Goal: Task Accomplishment & Management: Complete application form

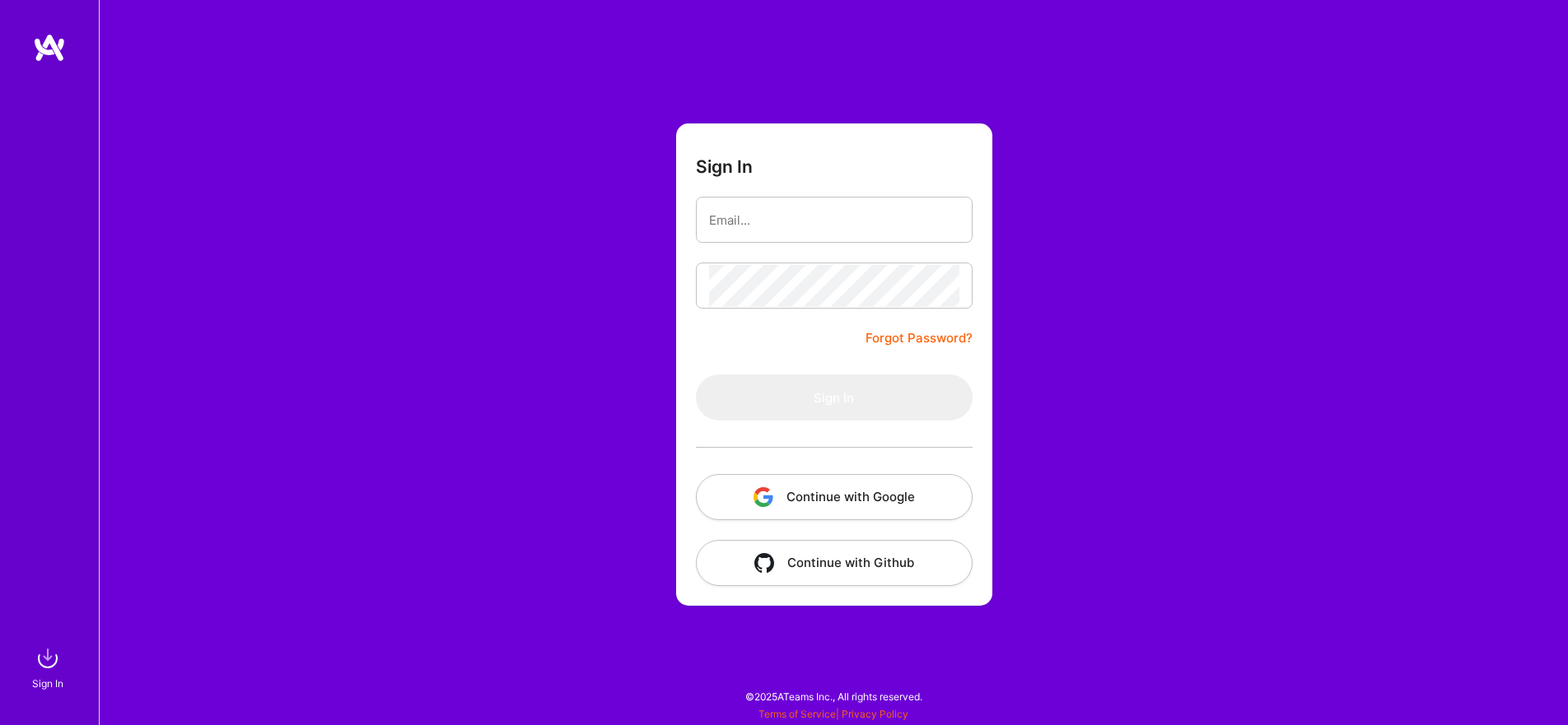
click at [760, 497] on img "button" at bounding box center [763, 497] width 19 height 19
click at [800, 499] on button "Continue with Google" at bounding box center [834, 497] width 277 height 46
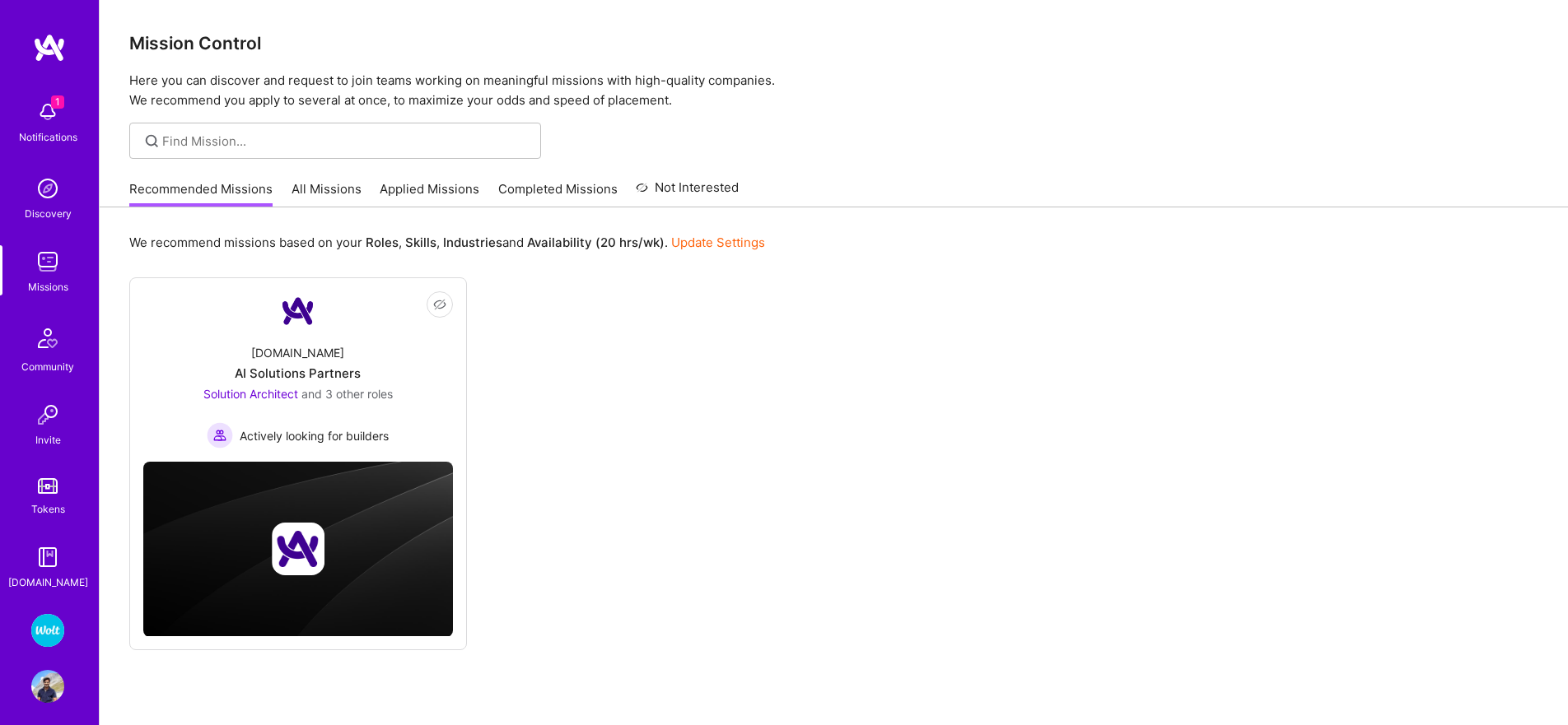
drag, startPoint x: 25, startPoint y: 635, endPoint x: 36, endPoint y: 633, distance: 11.2
click at [26, 634] on div "1 Notifications Discovery Missions Community Invite Tokens [DOMAIN_NAME] Wolt -…" at bounding box center [49, 362] width 98 height 725
click at [41, 632] on img at bounding box center [48, 630] width 33 height 33
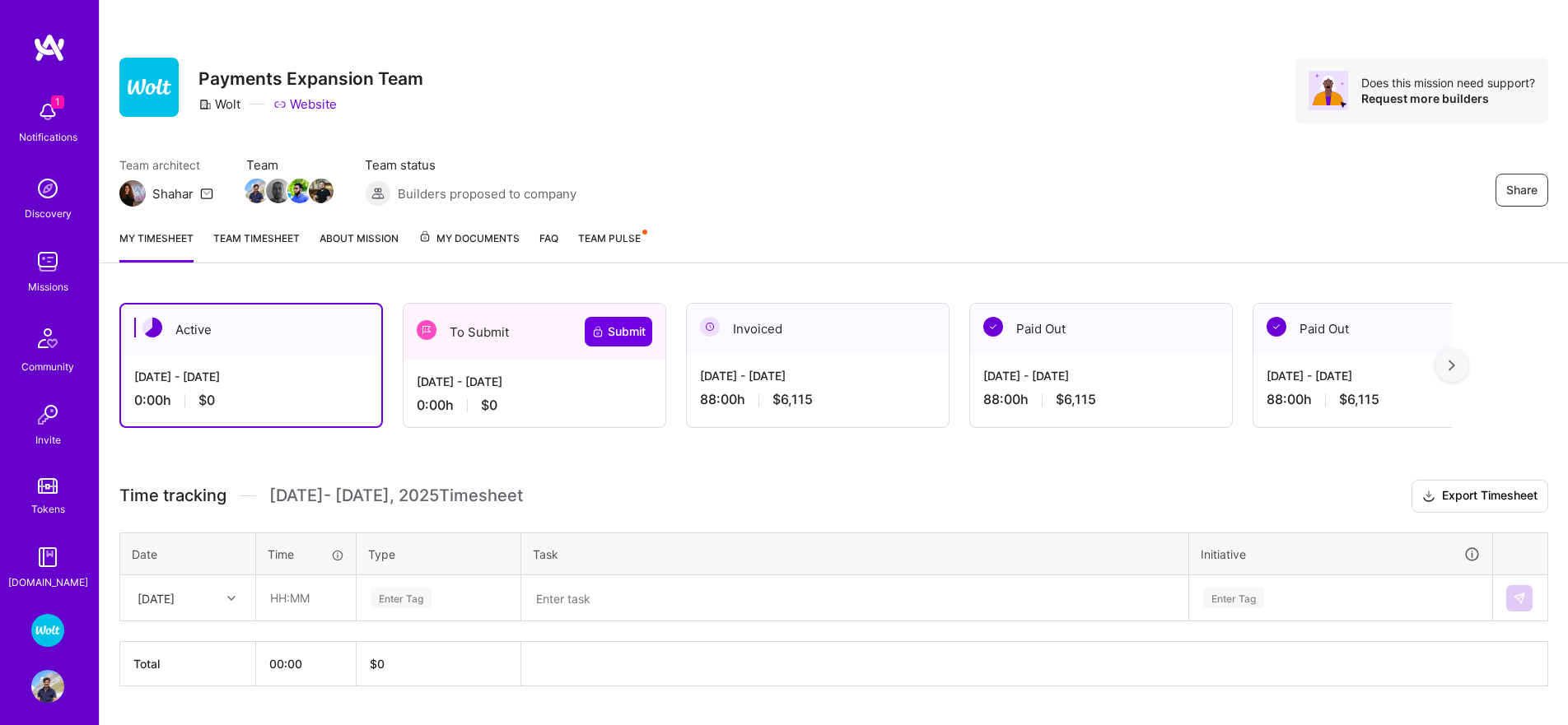
click at [477, 389] on div "[DATE] - [DATE]" at bounding box center [535, 381] width 236 height 17
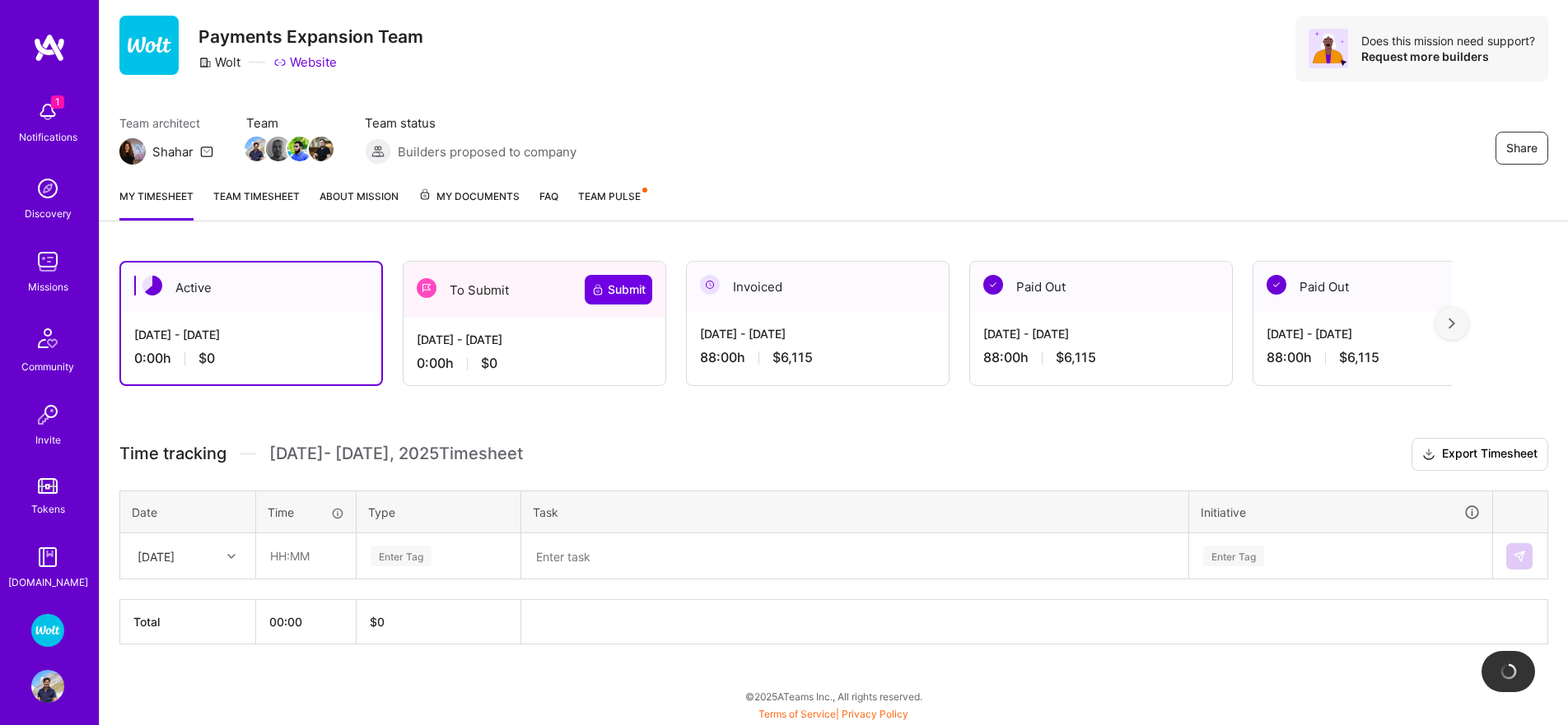
click at [212, 556] on div "[DATE]" at bounding box center [174, 557] width 91 height 28
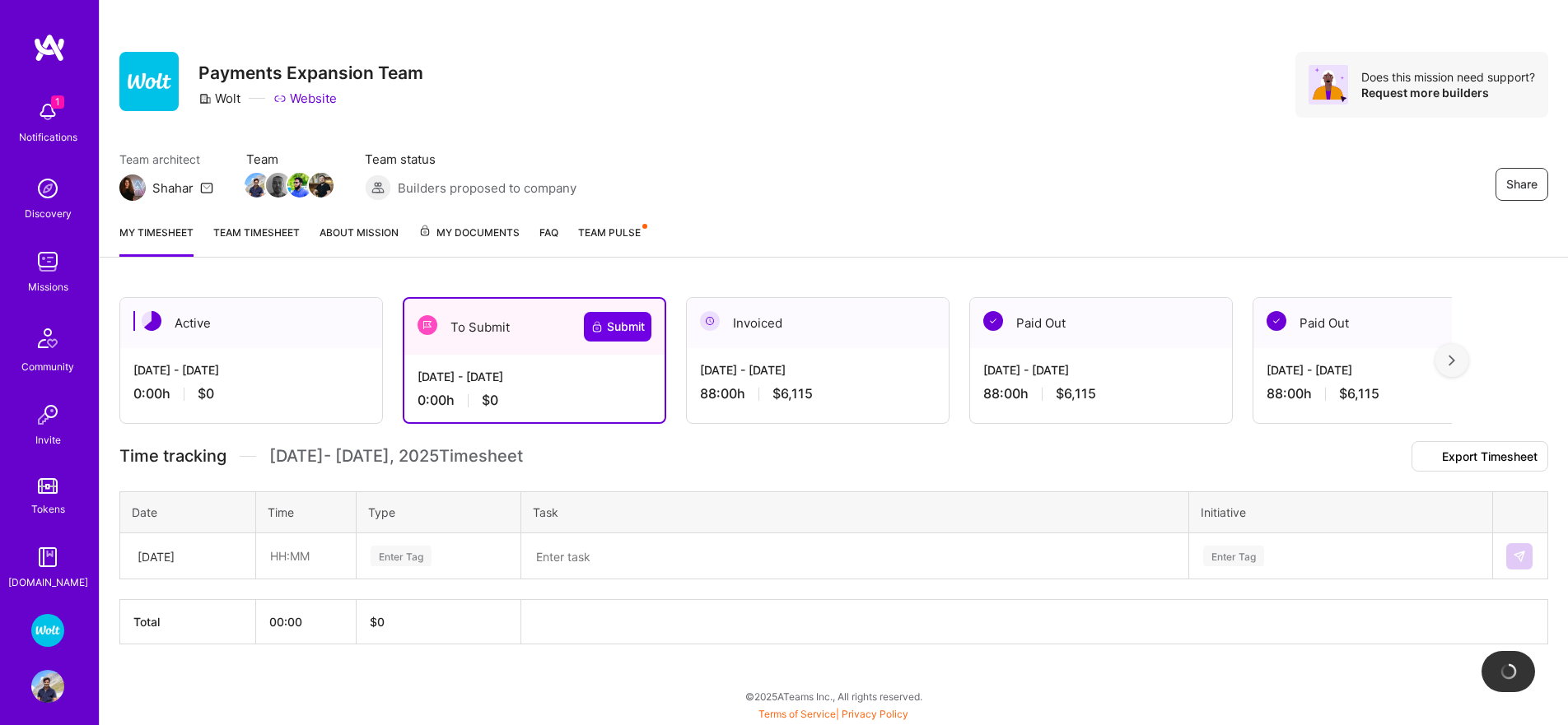
drag, startPoint x: 465, startPoint y: 323, endPoint x: 565, endPoint y: 311, distance: 100.7
click at [465, 355] on div "[DATE] - [DATE] 0:00 h $0" at bounding box center [534, 388] width 260 height 67
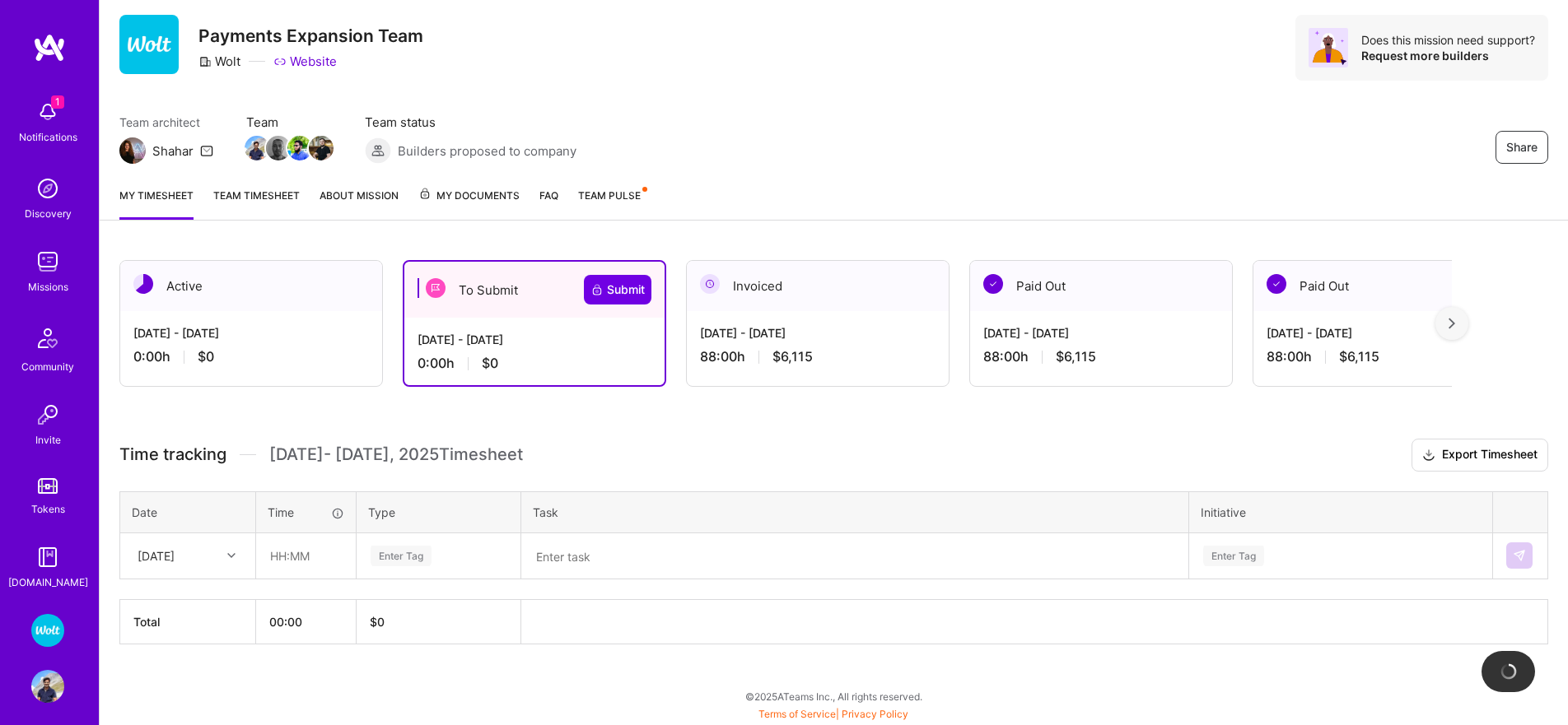
scroll to position [43, 0]
click at [195, 570] on div "[DATE]" at bounding box center [188, 556] width 133 height 43
click at [179, 641] on div "[DATE]" at bounding box center [188, 633] width 133 height 30
click at [352, 567] on input "text" at bounding box center [306, 556] width 98 height 43
type input "08:00"
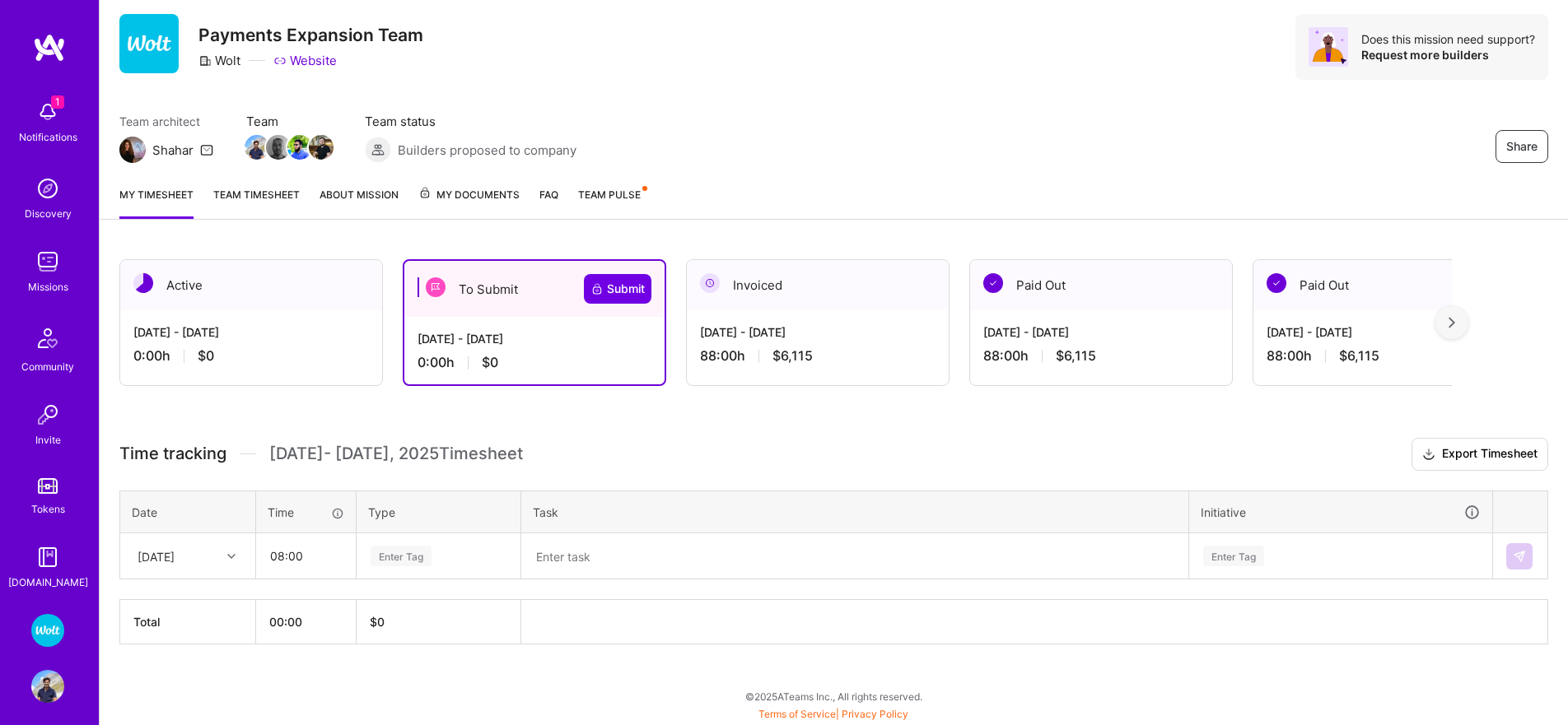
click at [410, 560] on div "Enter Tag" at bounding box center [401, 557] width 61 height 26
drag, startPoint x: 392, startPoint y: 645, endPoint x: 532, endPoint y: 588, distance: 151.2
click at [392, 645] on span "Engineering" at bounding box center [400, 647] width 71 height 22
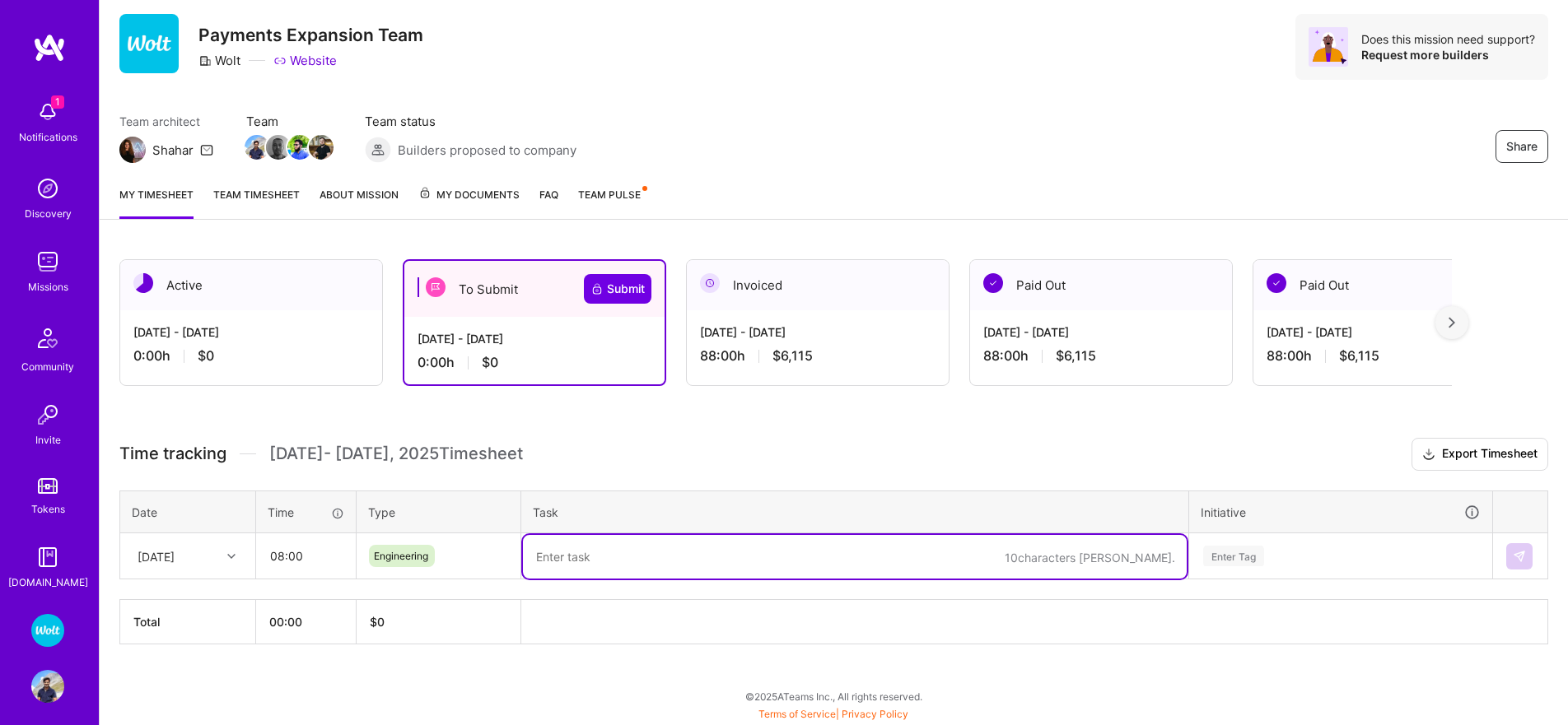
click at [604, 566] on textarea at bounding box center [854, 557] width 663 height 43
type textarea "work regarding paysera and b2b tax gr and rou"
click at [1224, 554] on div "Enter Tag" at bounding box center [1340, 557] width 301 height 43
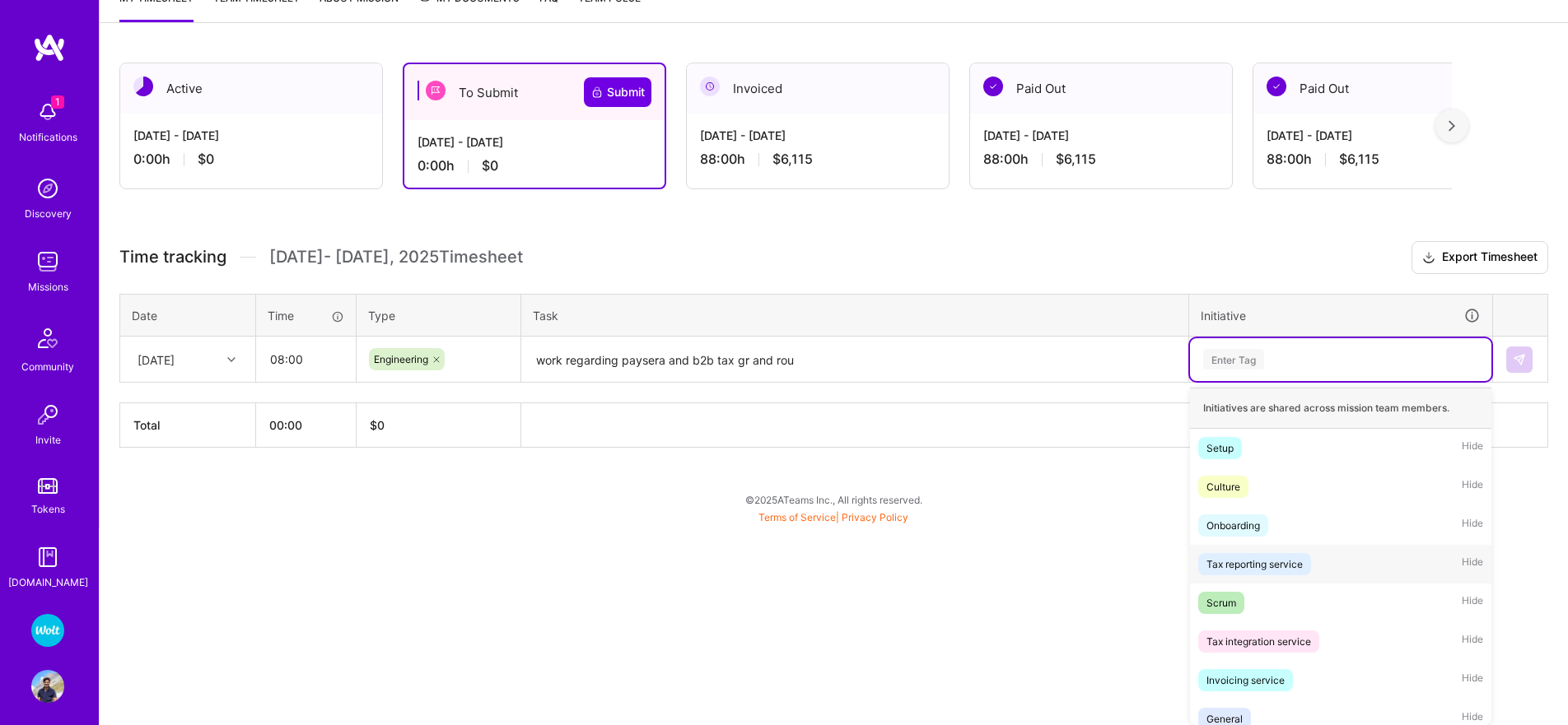
click at [1219, 559] on div "Tax reporting service" at bounding box center [1254, 564] width 97 height 17
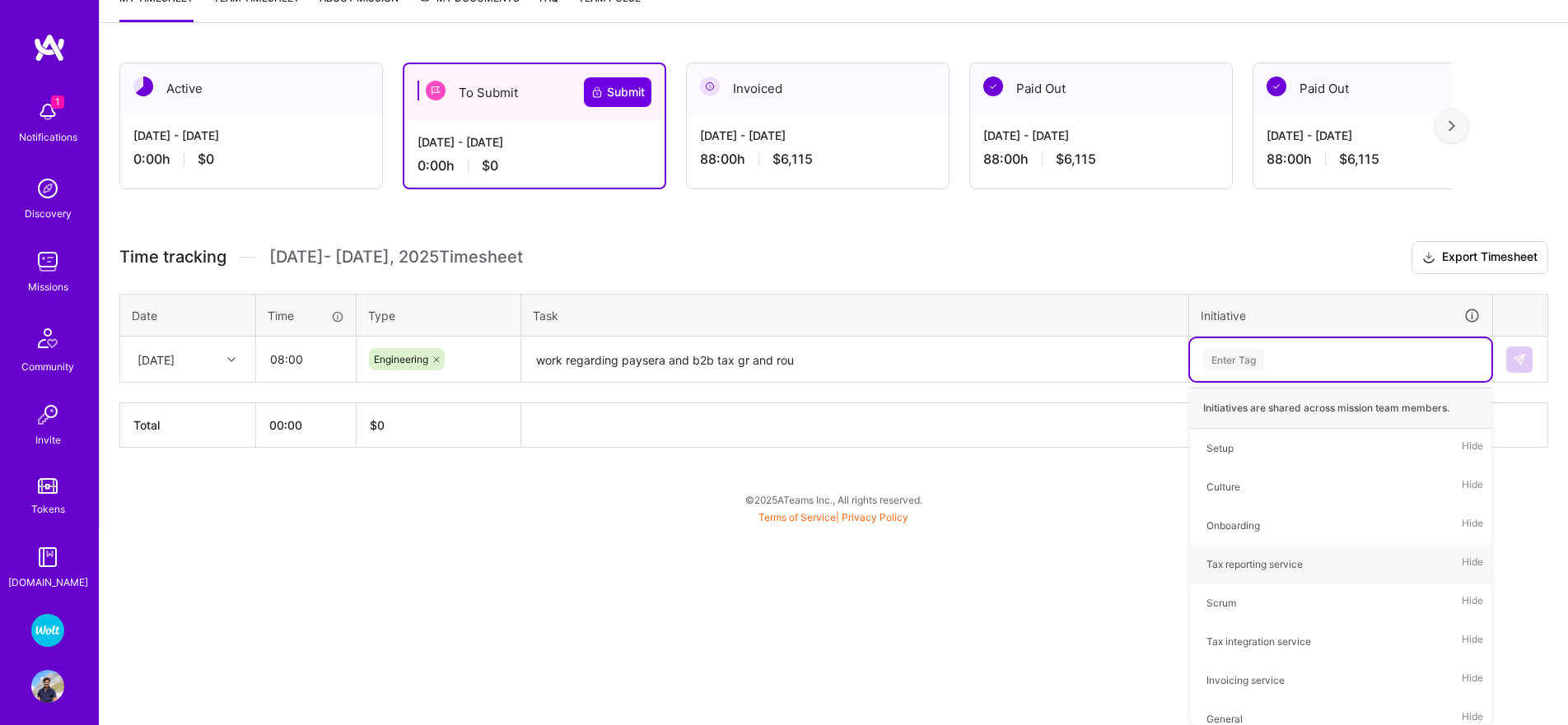
scroll to position [43, 0]
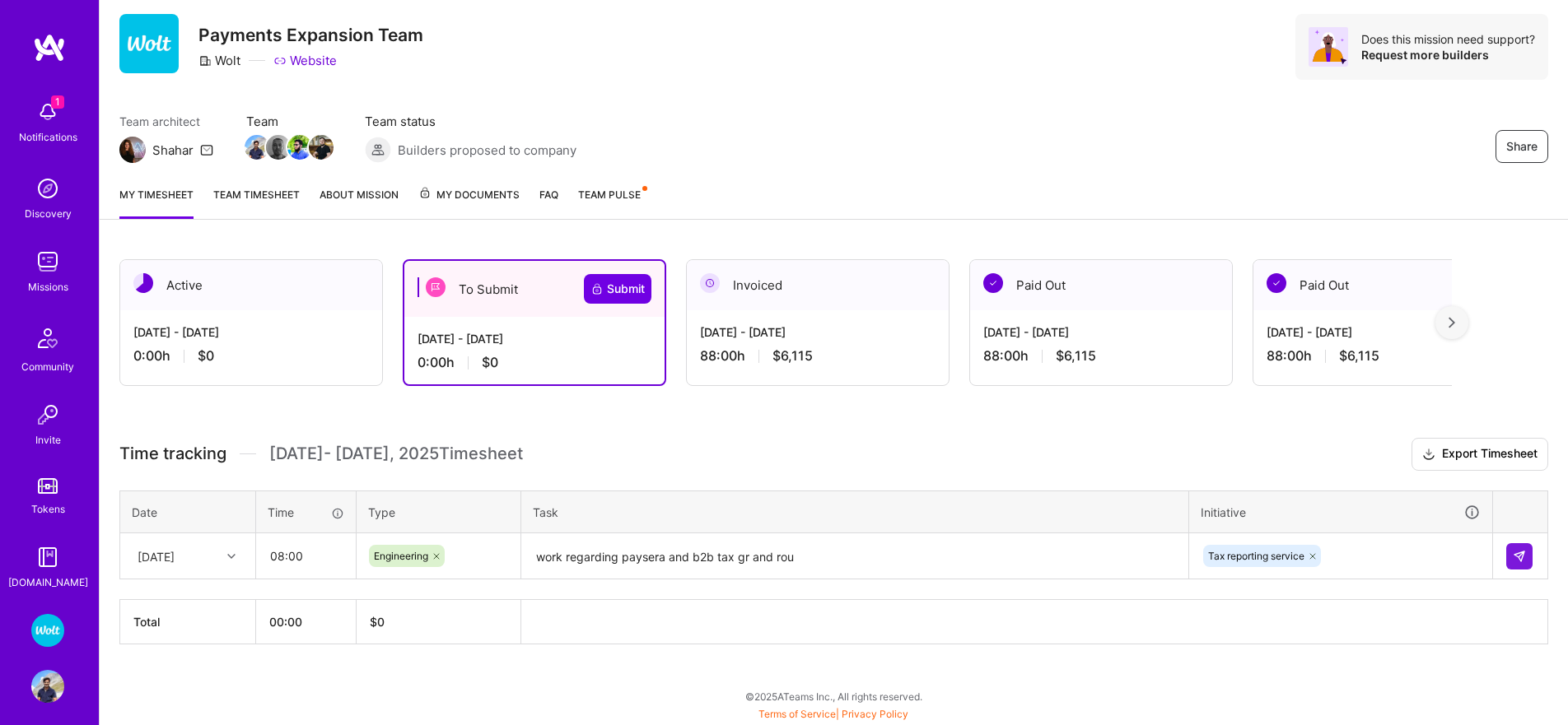
click at [1534, 559] on td at bounding box center [1520, 557] width 55 height 46
drag, startPoint x: 1516, startPoint y: 557, endPoint x: 1503, endPoint y: 559, distance: 13.2
click at [1516, 557] on img at bounding box center [1519, 557] width 13 height 13
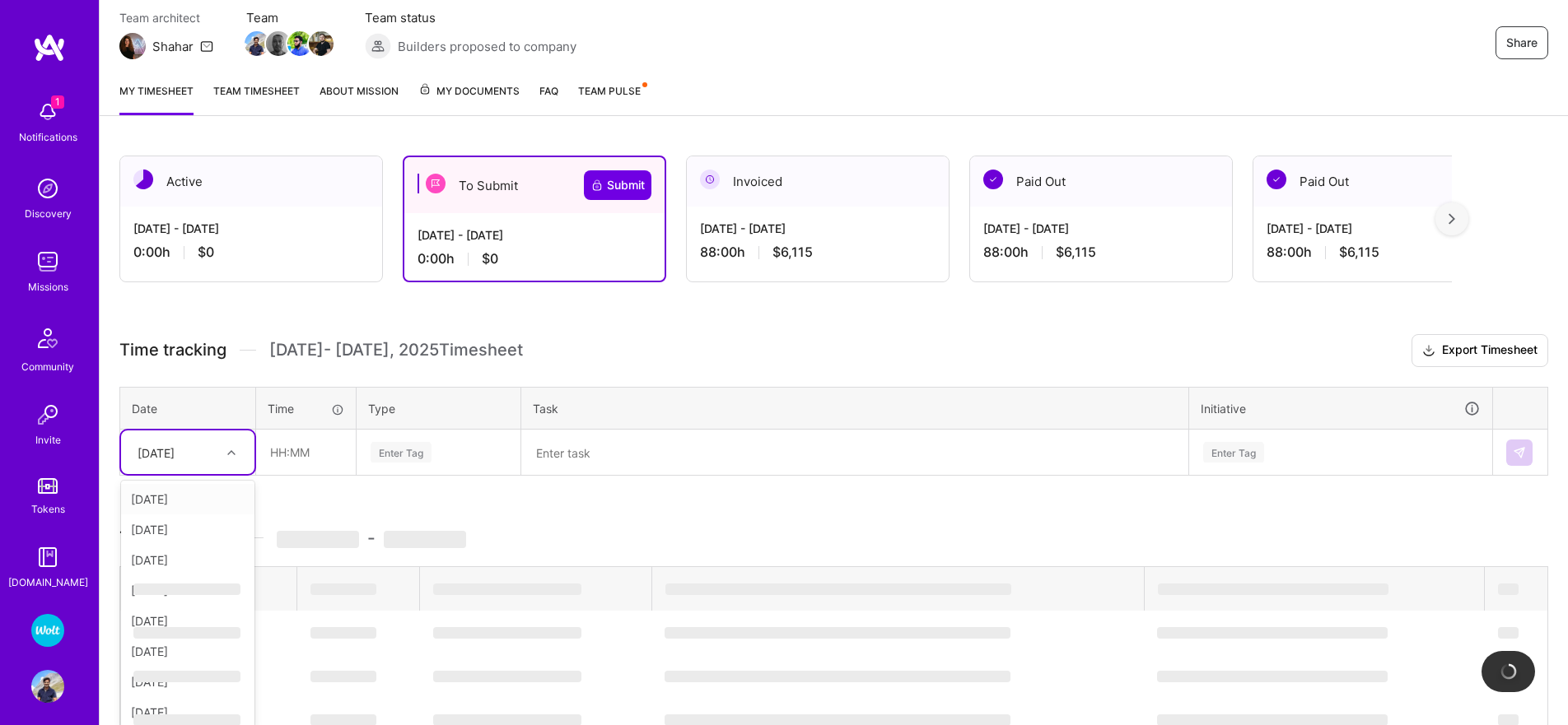
click at [215, 474] on div "option [DATE], selected. option [DATE] focused, 1 of 16. 15 results available. …" at bounding box center [188, 452] width 133 height 43
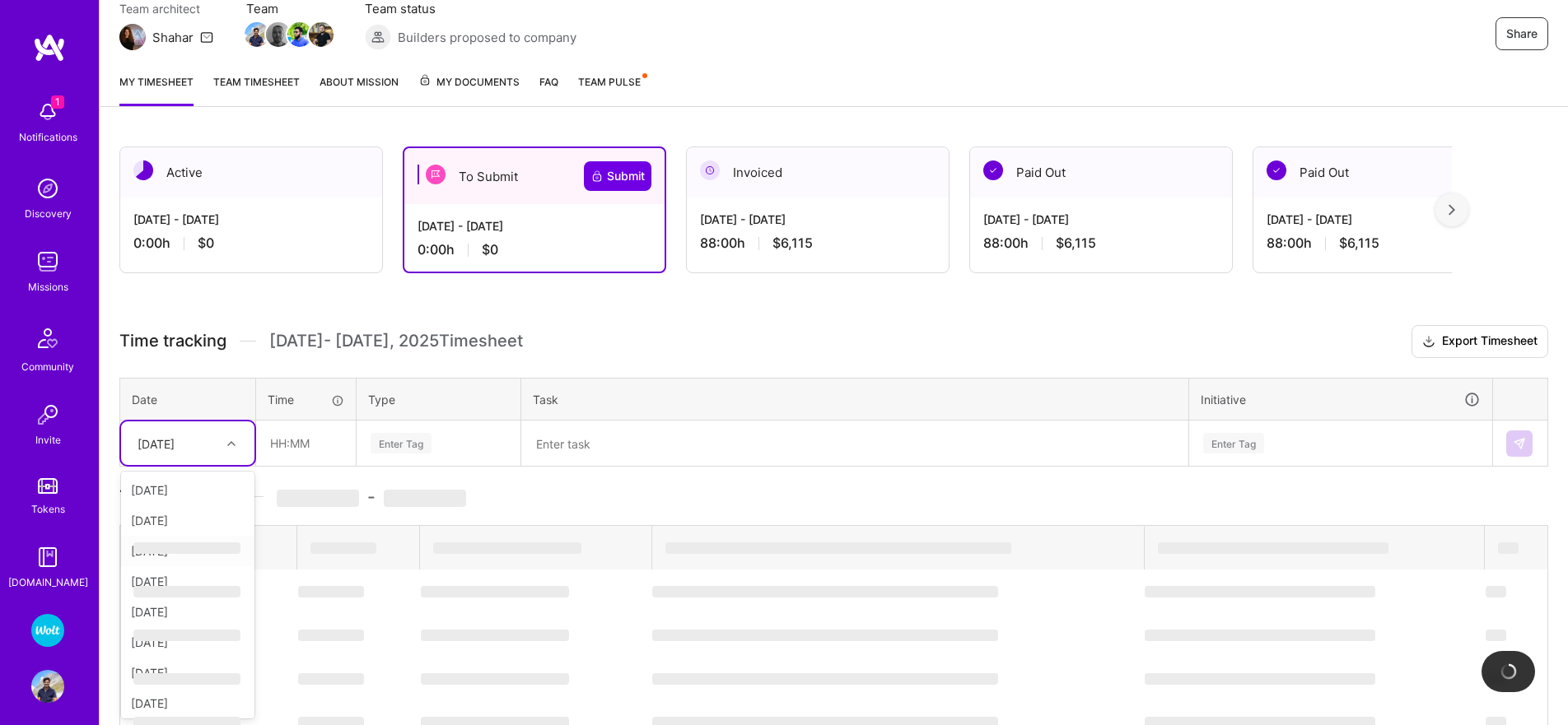
scroll to position [150, 0]
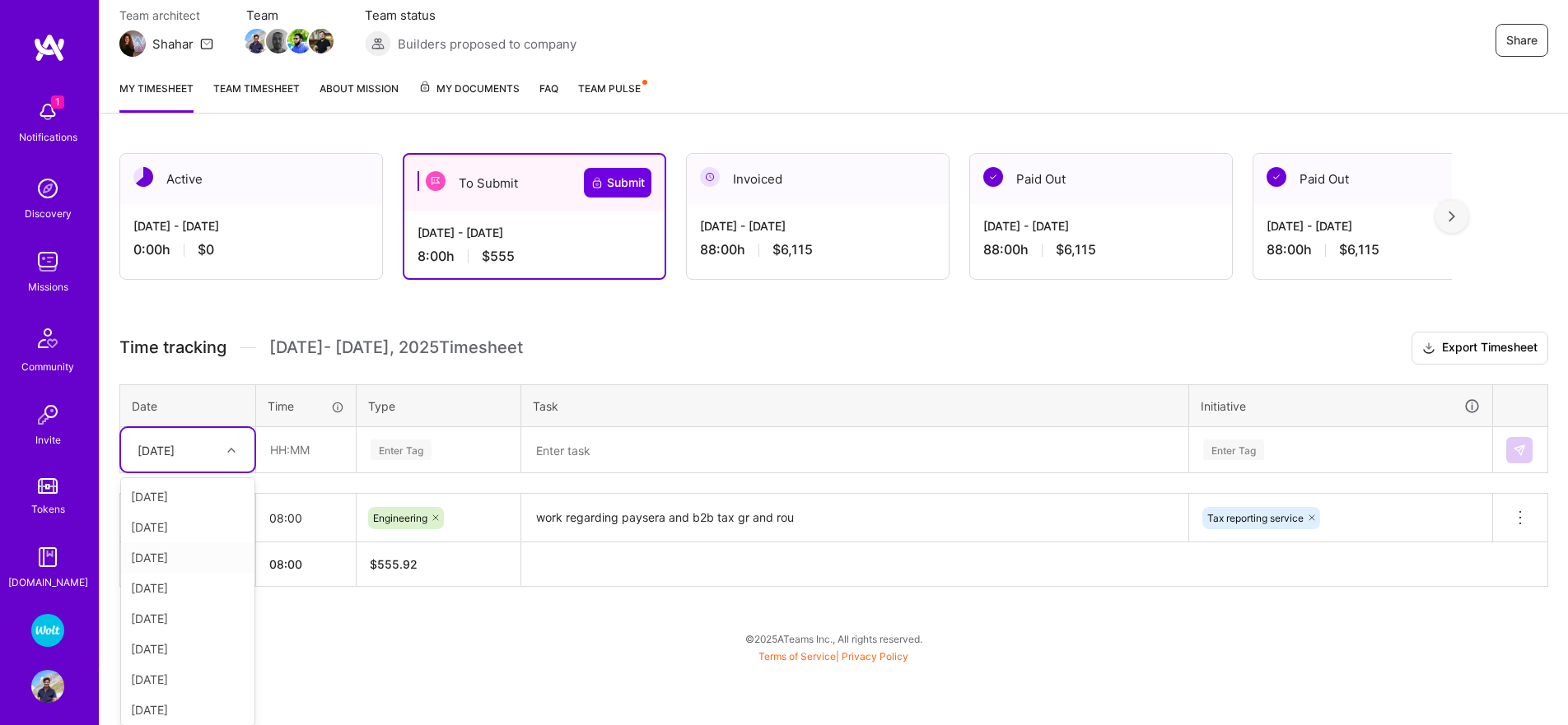
drag, startPoint x: 179, startPoint y: 560, endPoint x: 307, endPoint y: 497, distance: 142.7
click at [179, 560] on div "[DATE]" at bounding box center [188, 558] width 133 height 30
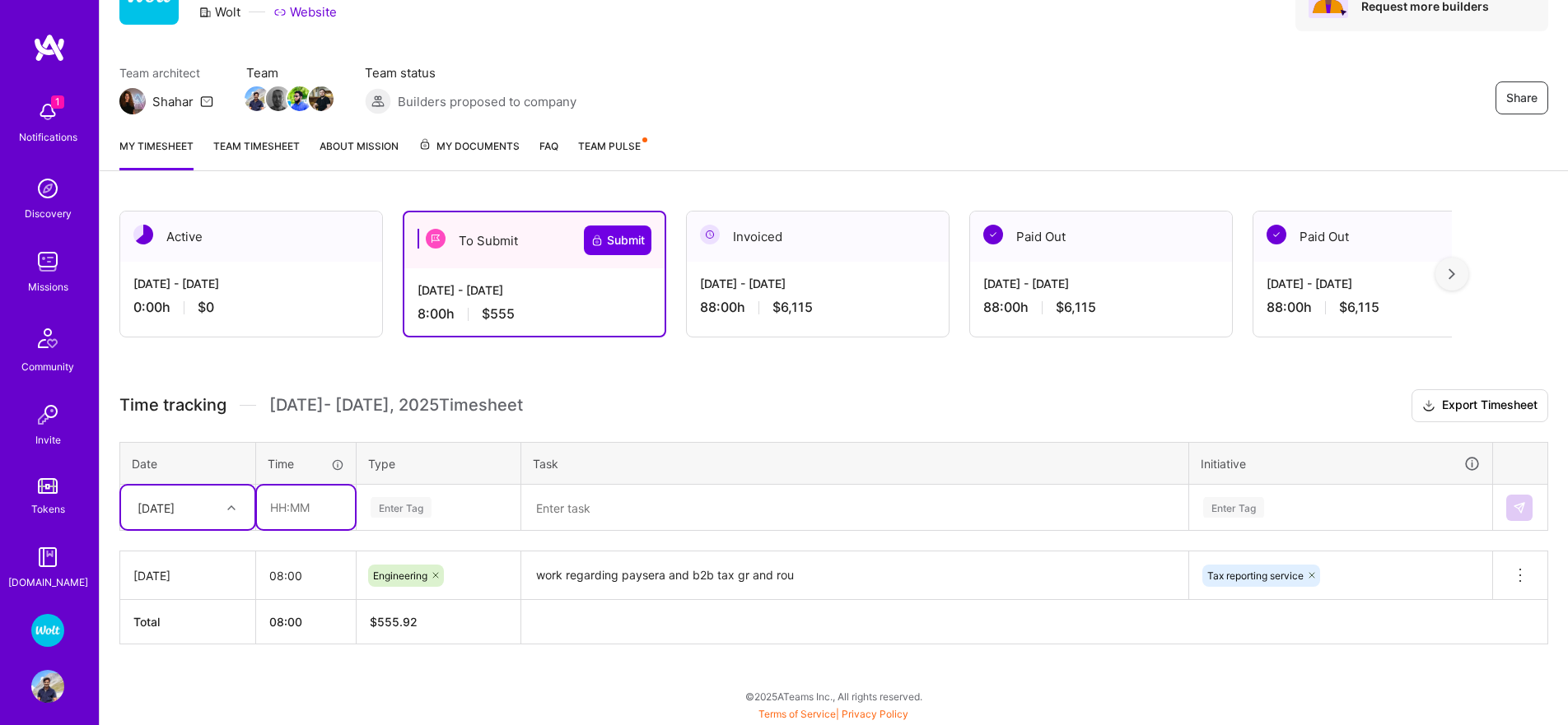
click at [295, 529] on td at bounding box center [306, 508] width 100 height 46
click at [282, 569] on input "08:00" at bounding box center [306, 575] width 99 height 43
click at [306, 515] on input "text" at bounding box center [306, 507] width 98 height 43
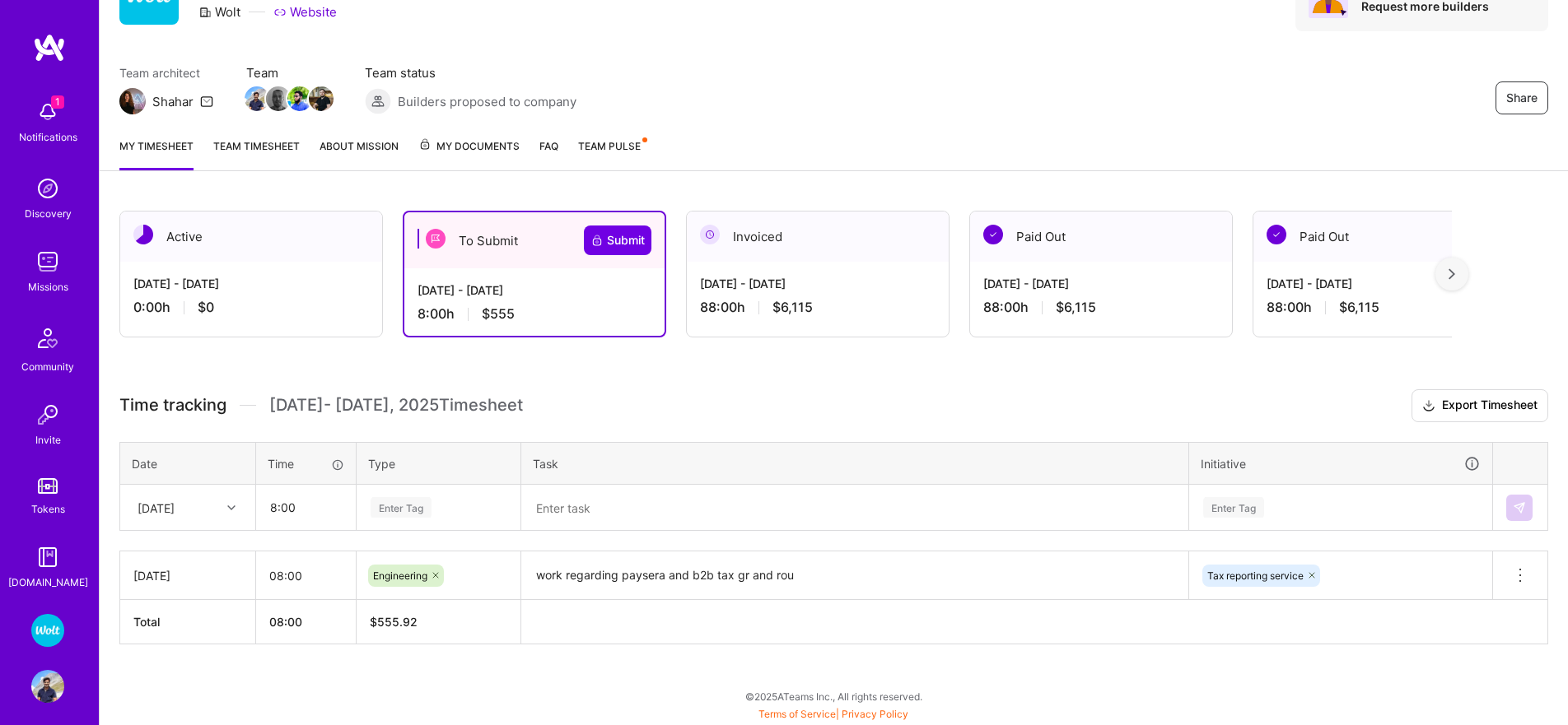
type input "08:00"
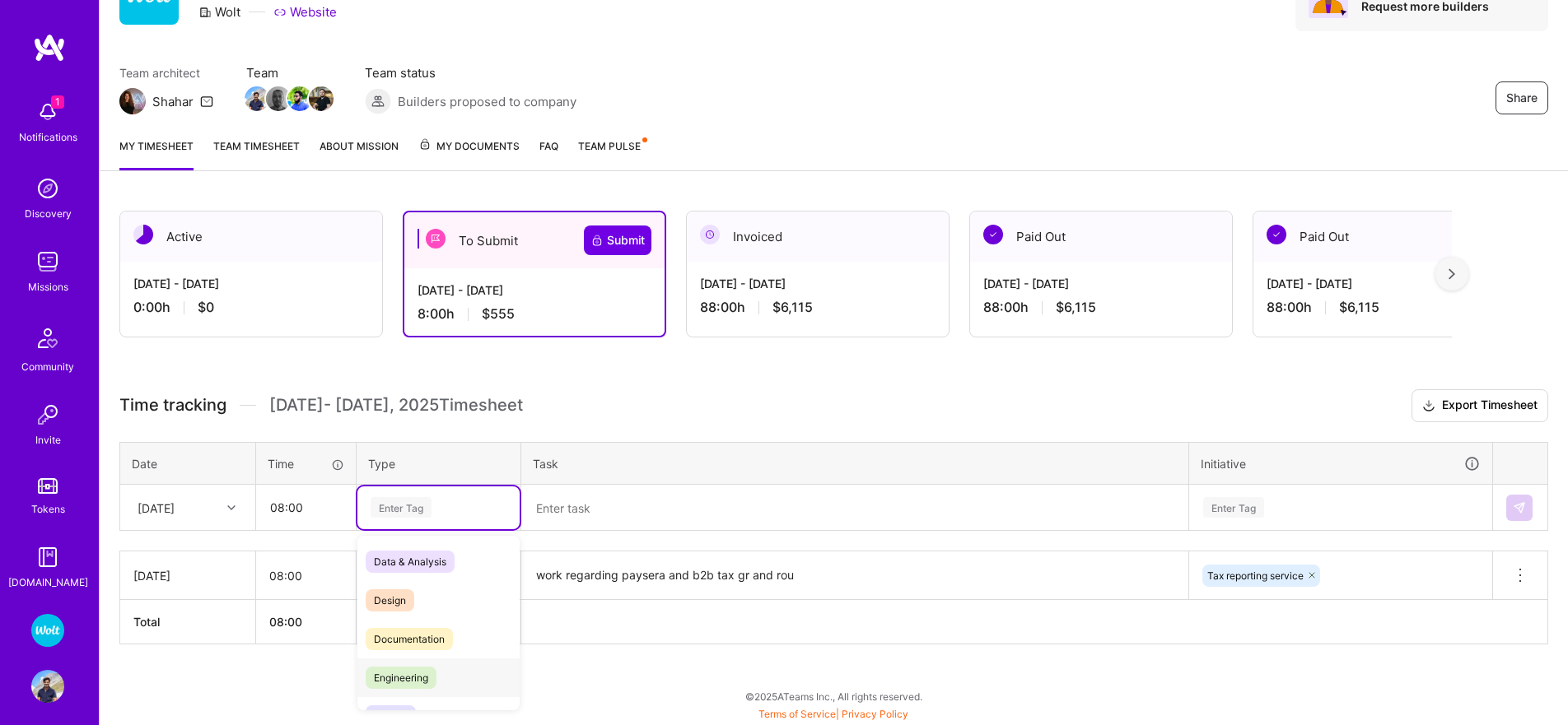
click at [424, 681] on span "Engineering" at bounding box center [400, 678] width 71 height 22
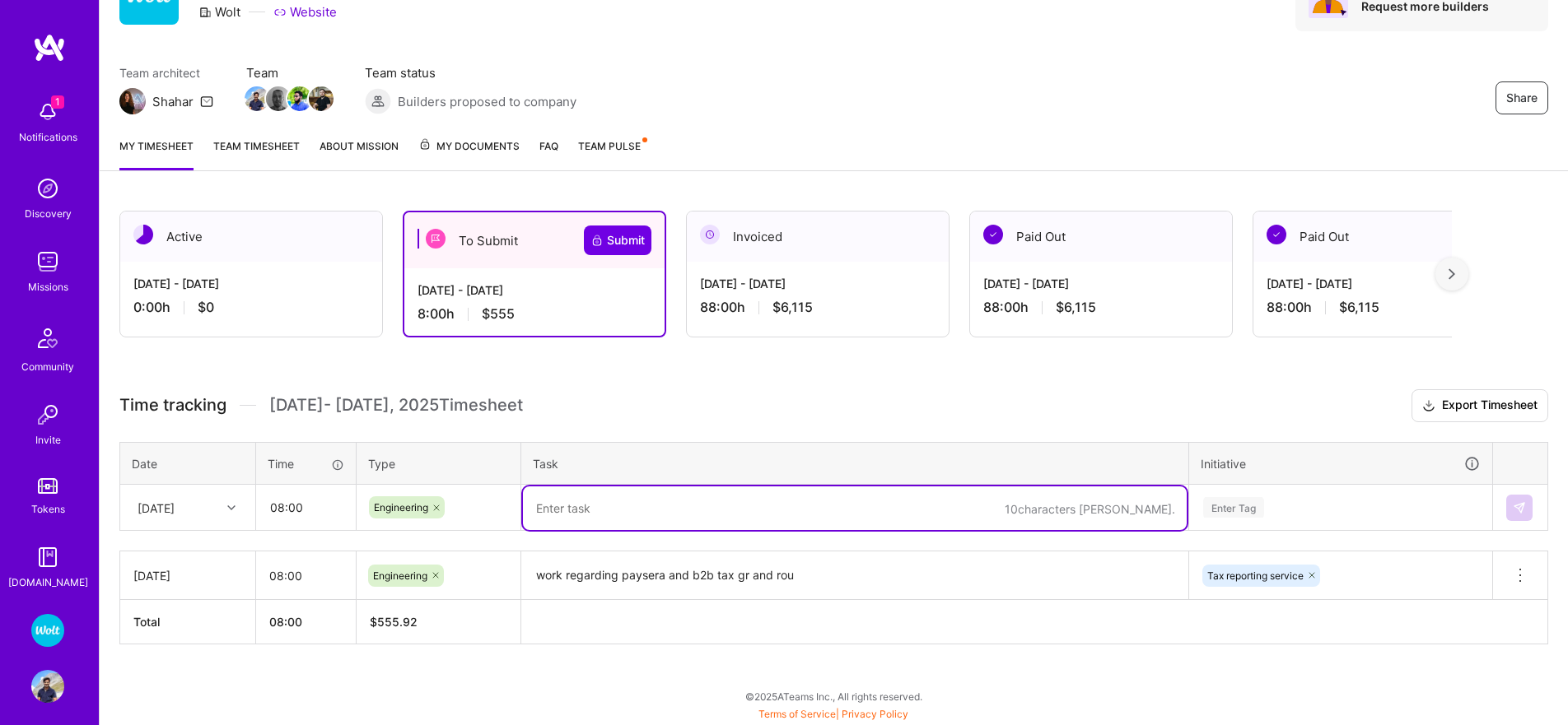
click at [591, 522] on textarea at bounding box center [854, 508] width 663 height 43
paste textarea "work regarding paysera and b2b tax gr and rou"
type textarea "work regarding paysera and b2b tax gr and rou"
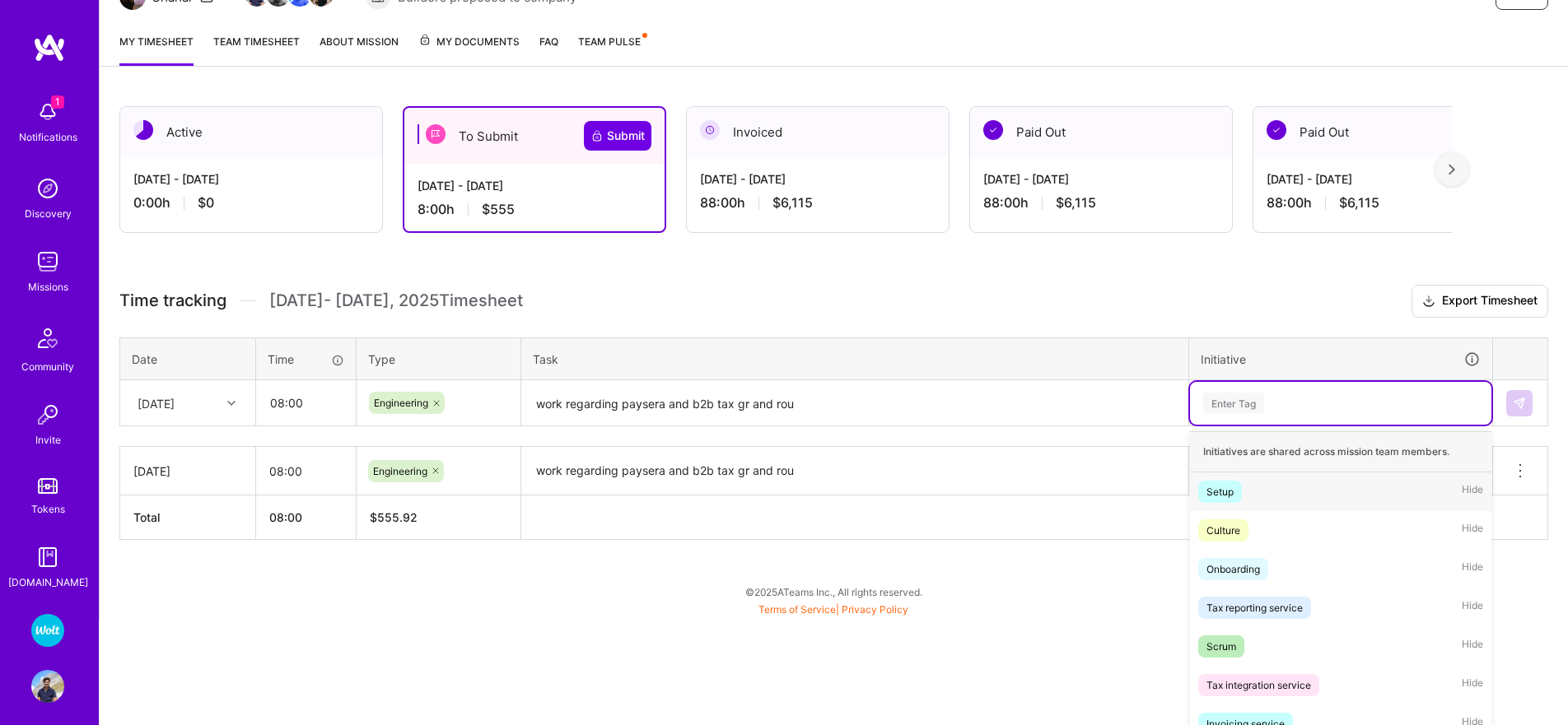
click at [1230, 425] on div "option Tax reporting service, selected. option Setup focused, 1 of 54. 54 resul…" at bounding box center [1340, 403] width 301 height 43
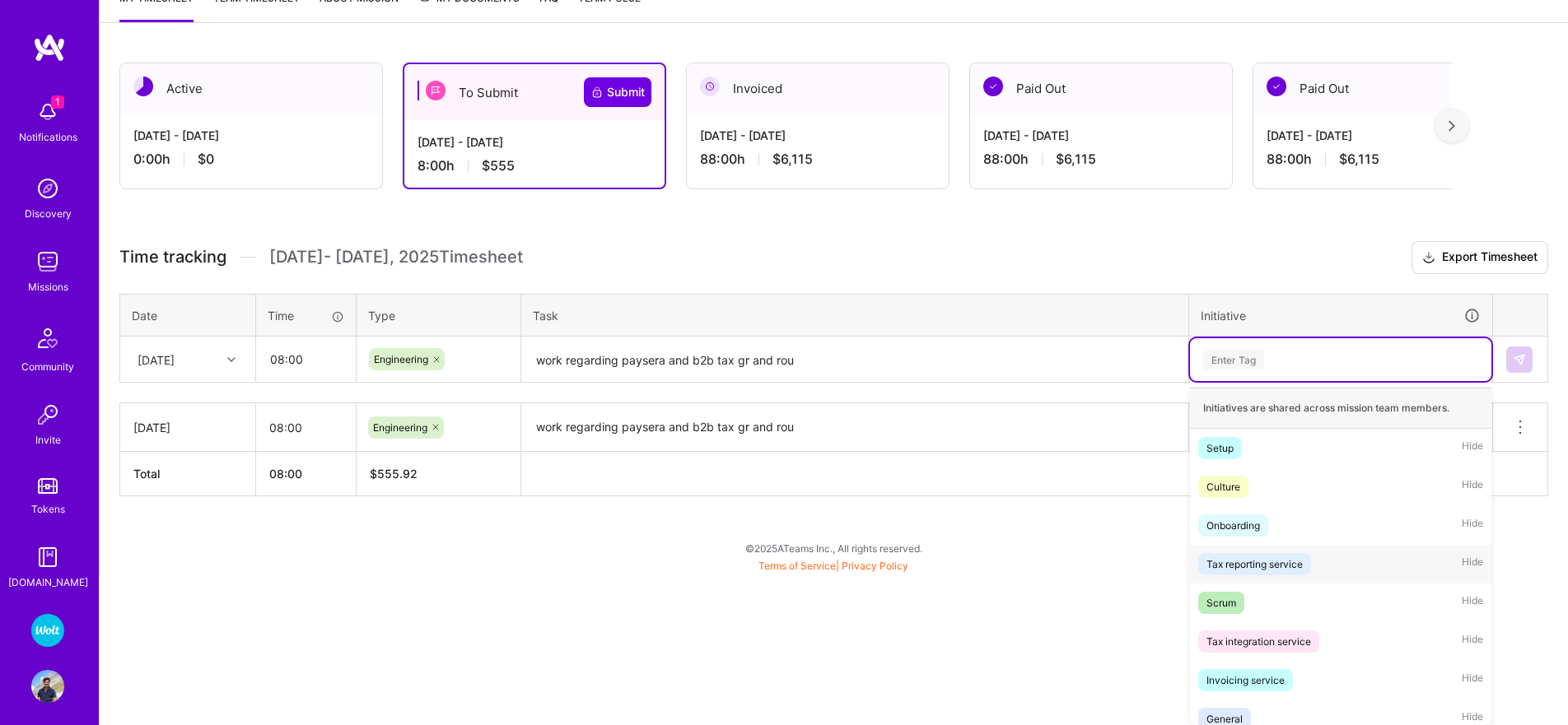
drag, startPoint x: 1227, startPoint y: 564, endPoint x: 1363, endPoint y: 505, distance: 148.2
click at [1227, 564] on div "Tax reporting service" at bounding box center [1254, 564] width 97 height 17
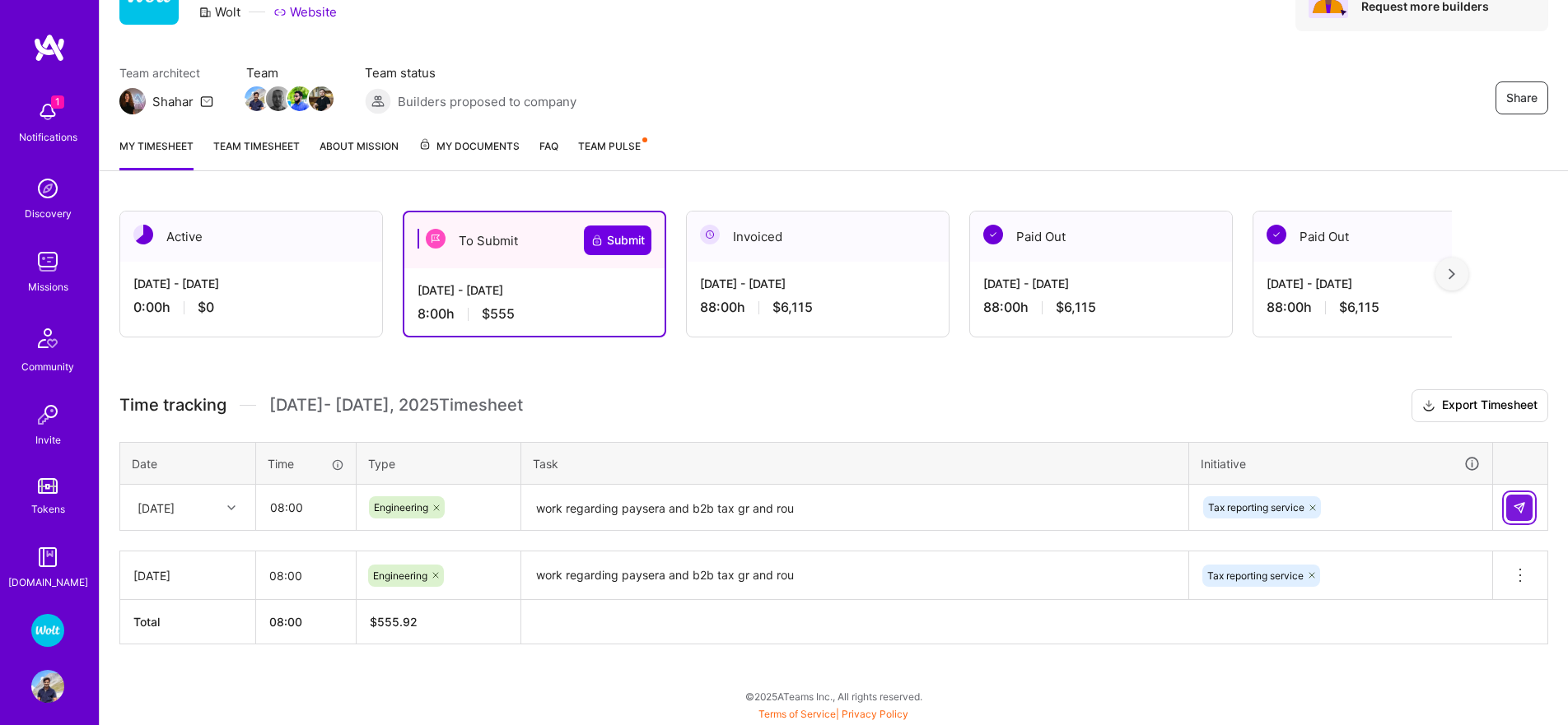
click at [1514, 512] on img at bounding box center [1519, 508] width 13 height 13
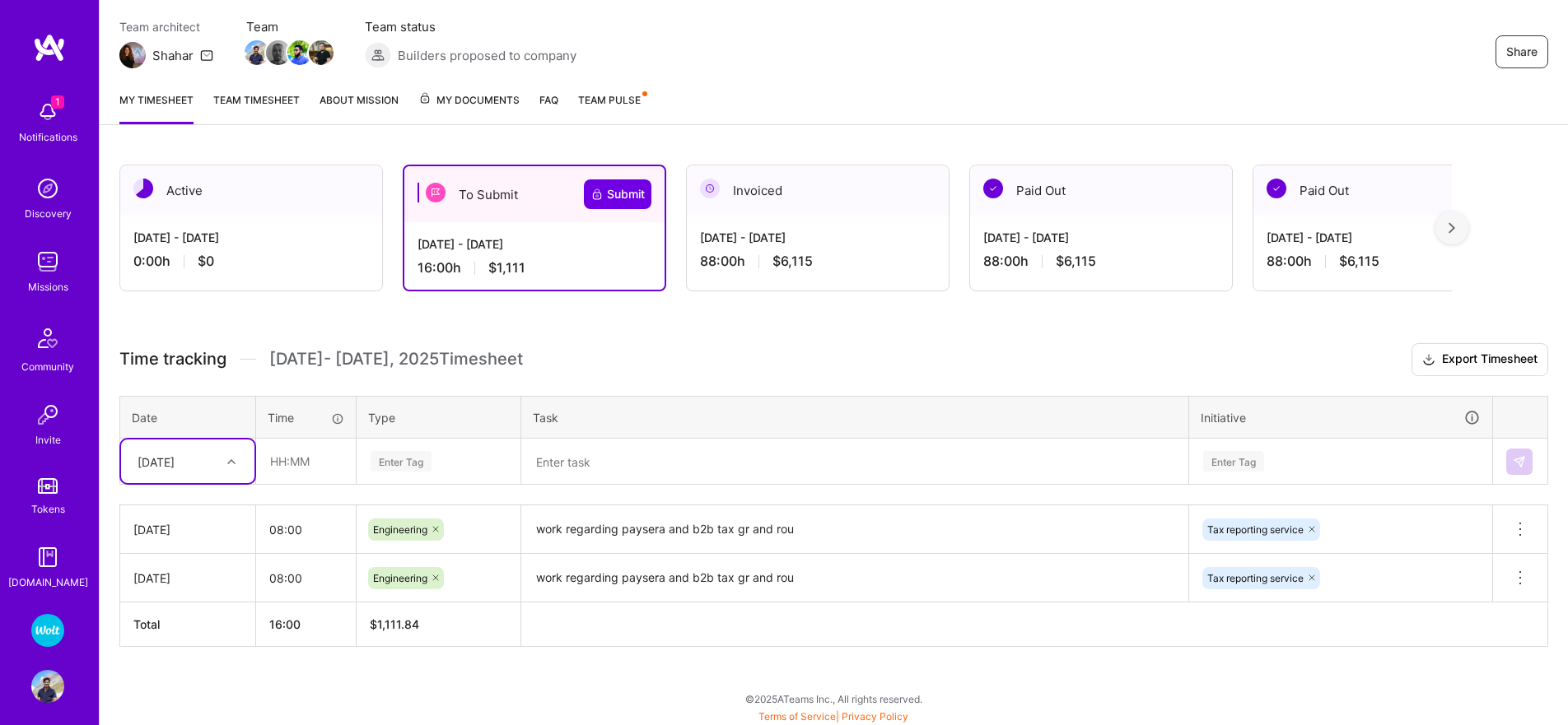
scroll to position [141, 0]
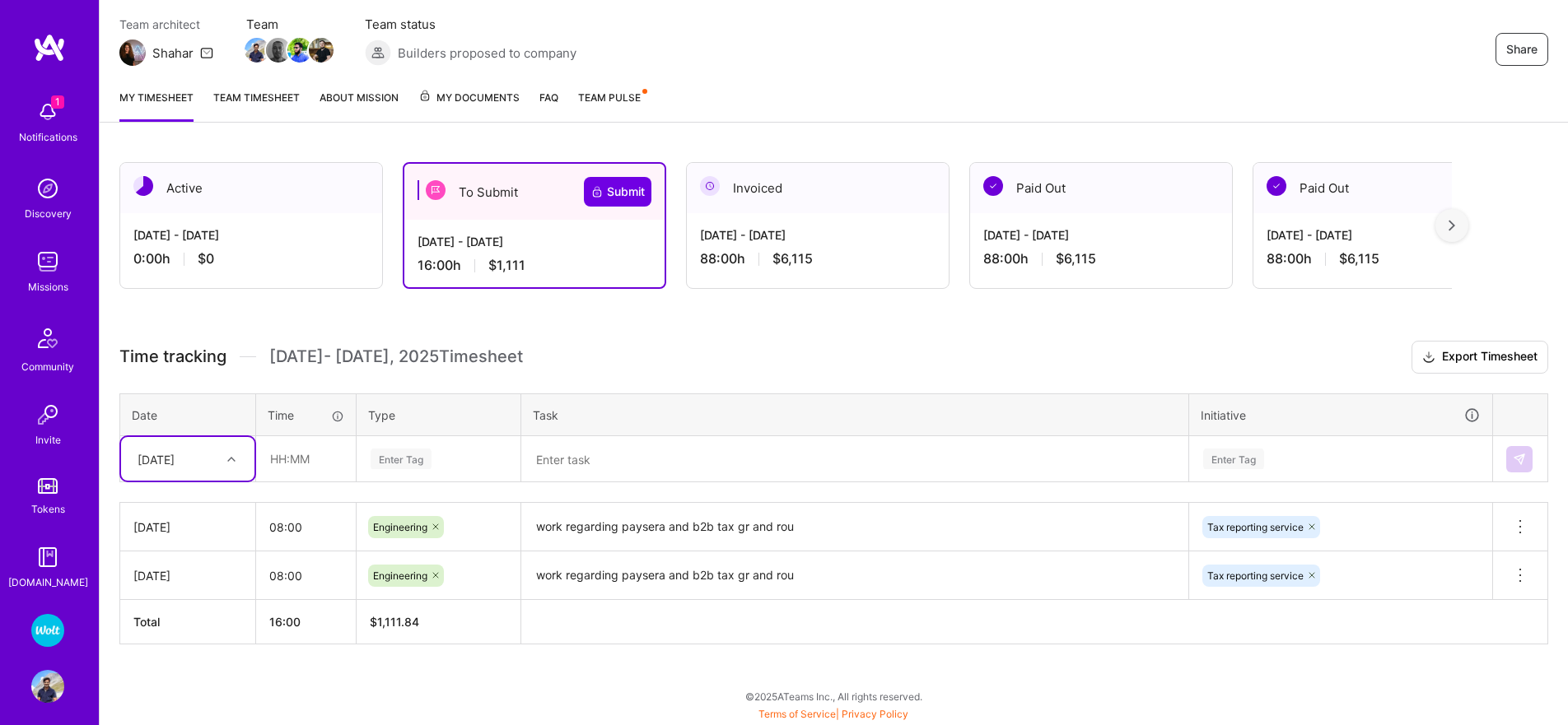
click at [437, 472] on div "Enter Tag" at bounding box center [438, 459] width 162 height 43
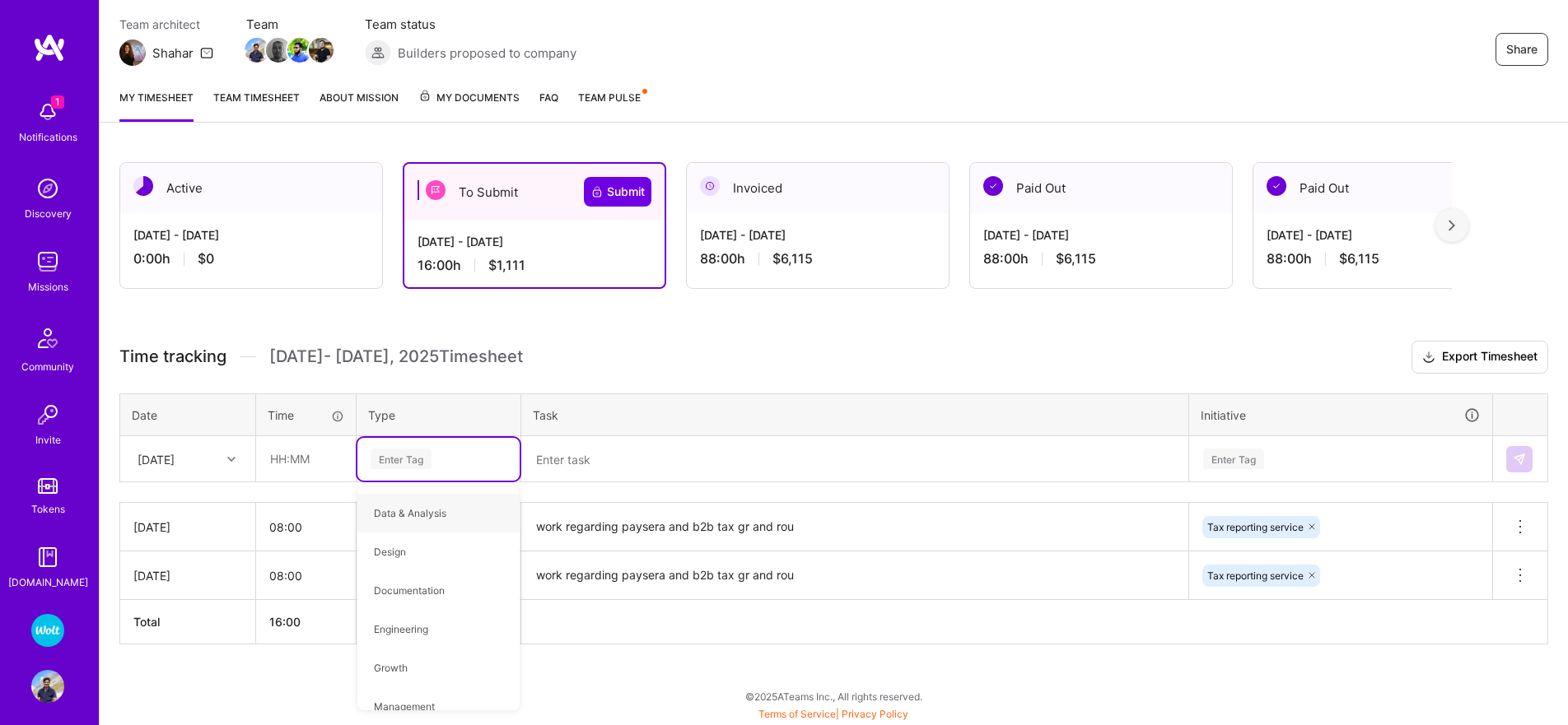
click at [559, 528] on textarea "work regarding paysera and b2b tax gr and rou" at bounding box center [854, 526] width 663 height 45
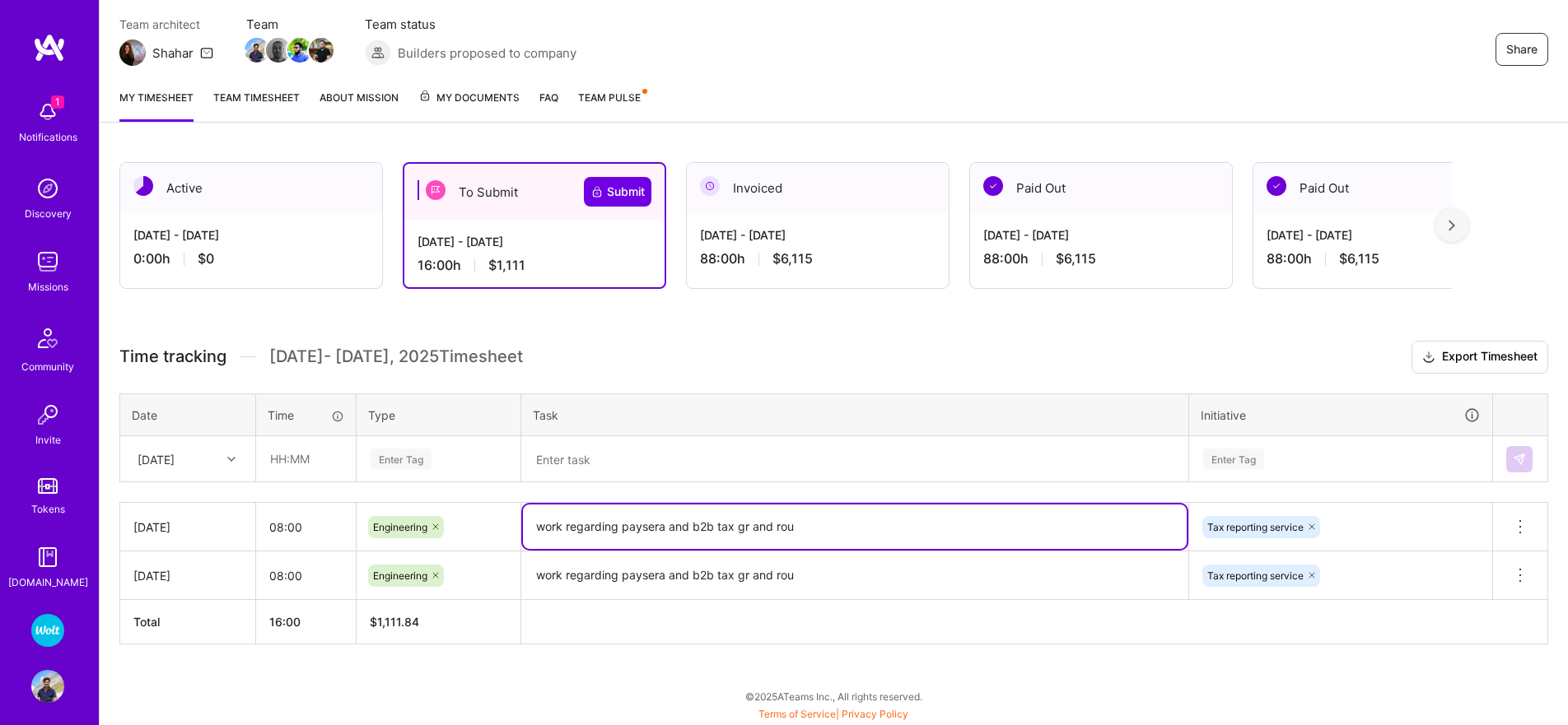
click at [559, 528] on textarea "work regarding paysera and b2b tax gr and rou" at bounding box center [854, 526] width 663 height 44
click at [435, 466] on div "Enter Tag" at bounding box center [438, 459] width 139 height 20
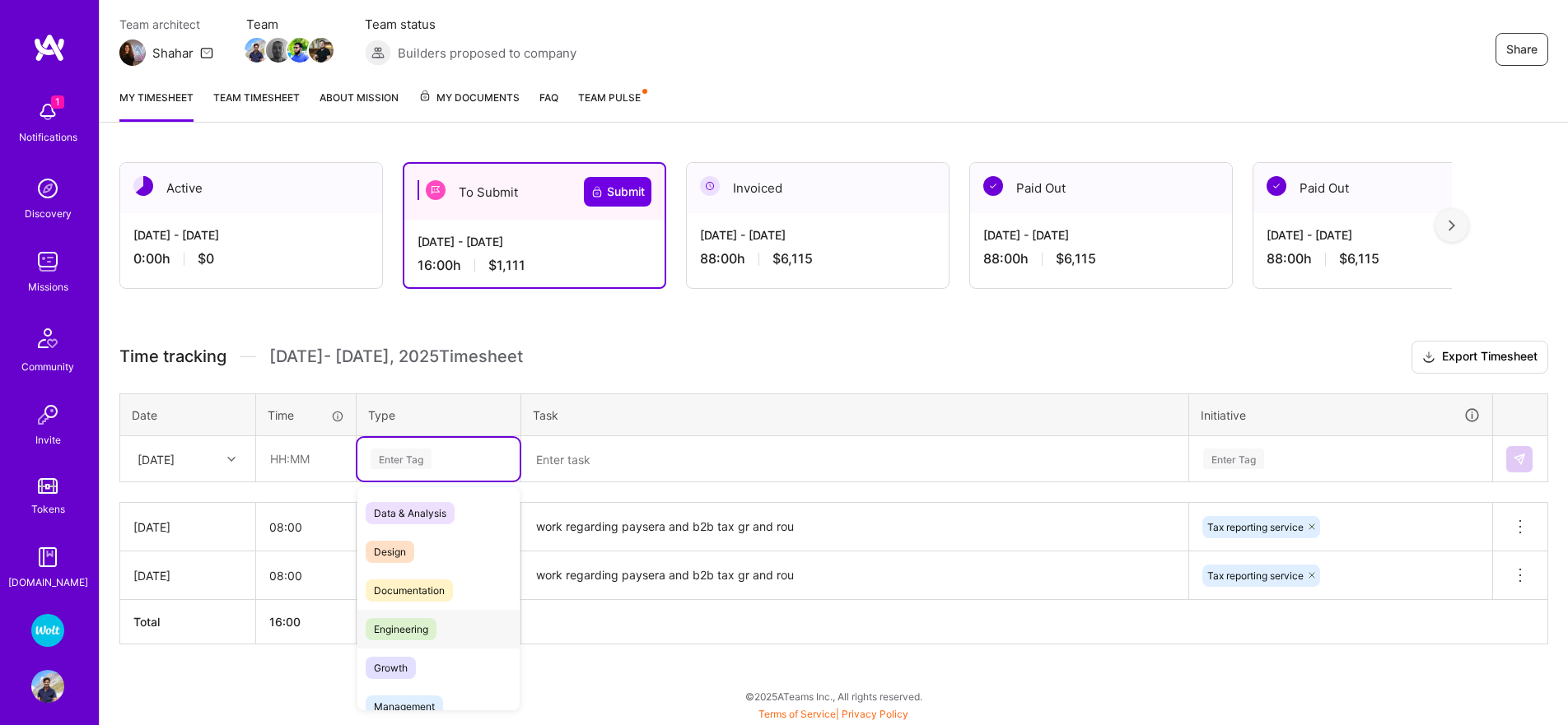
click at [402, 642] on div "Engineering" at bounding box center [438, 629] width 162 height 39
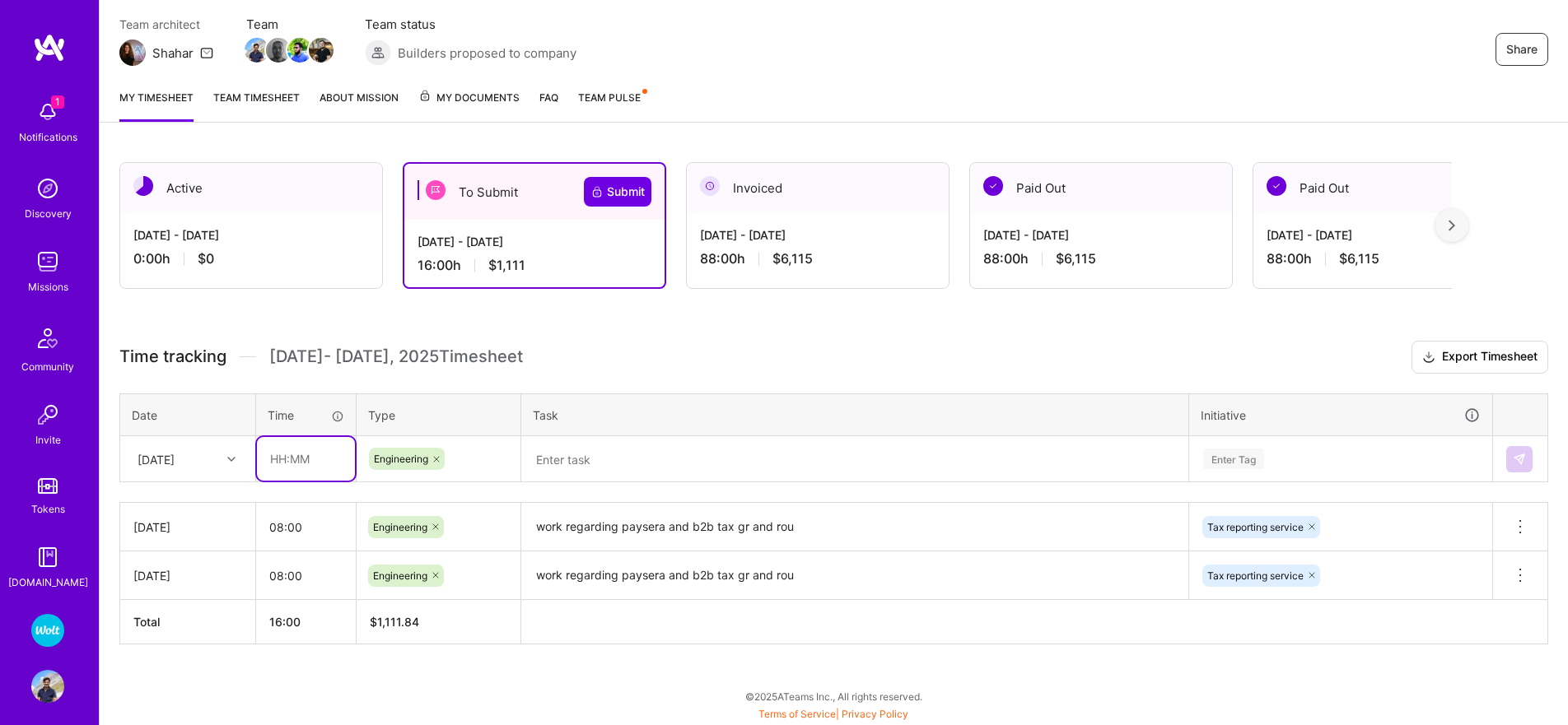
click at [315, 445] on input "text" at bounding box center [306, 458] width 98 height 43
click at [284, 522] on input "08:00" at bounding box center [306, 526] width 99 height 43
drag, startPoint x: 282, startPoint y: 524, endPoint x: 294, endPoint y: 486, distance: 39.8
click at [282, 523] on input "08:00" at bounding box center [306, 526] width 99 height 43
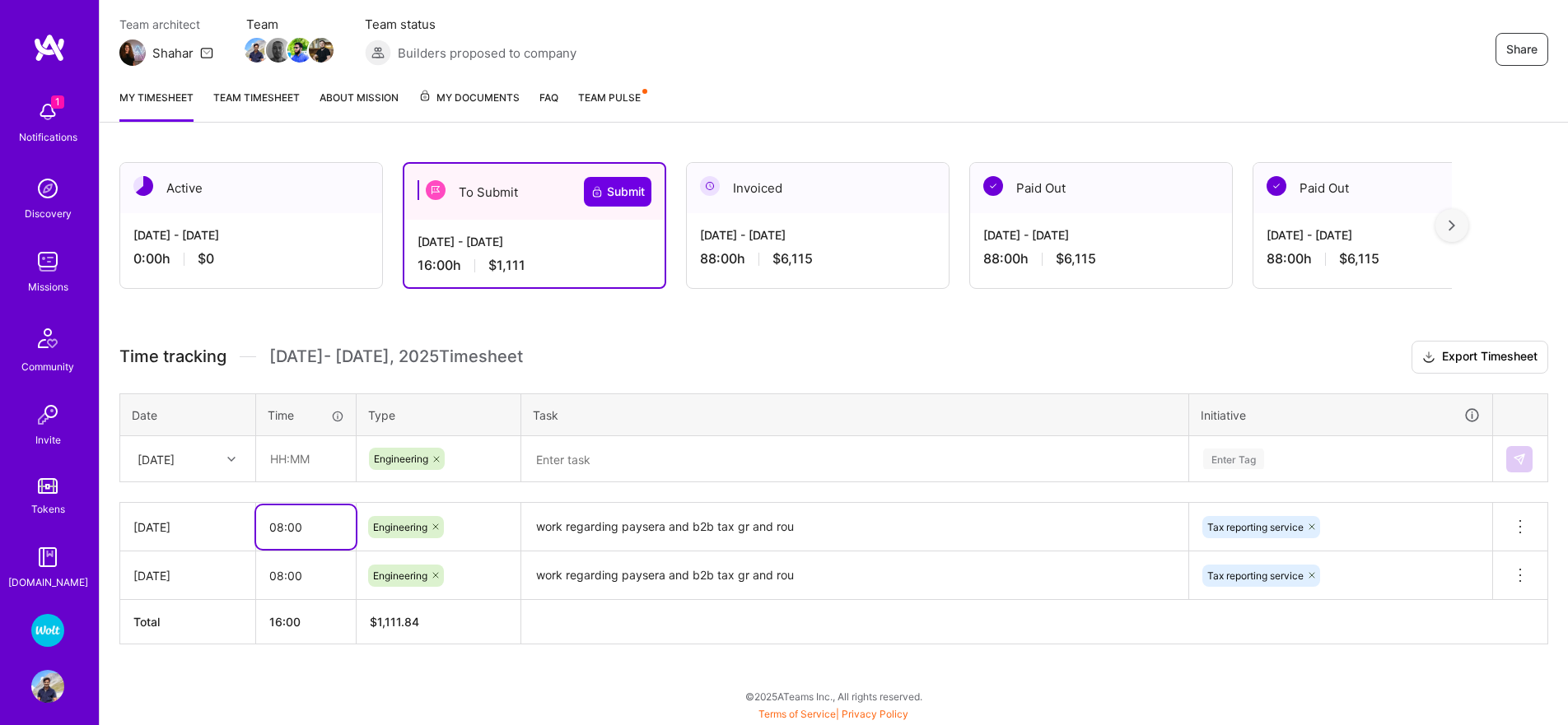
click at [289, 539] on input "08:00" at bounding box center [306, 526] width 99 height 43
click at [289, 528] on input "08:00" at bounding box center [306, 526] width 99 height 43
click at [288, 528] on input "08:00" at bounding box center [306, 526] width 99 height 43
click at [300, 456] on input "text" at bounding box center [306, 458] width 98 height 43
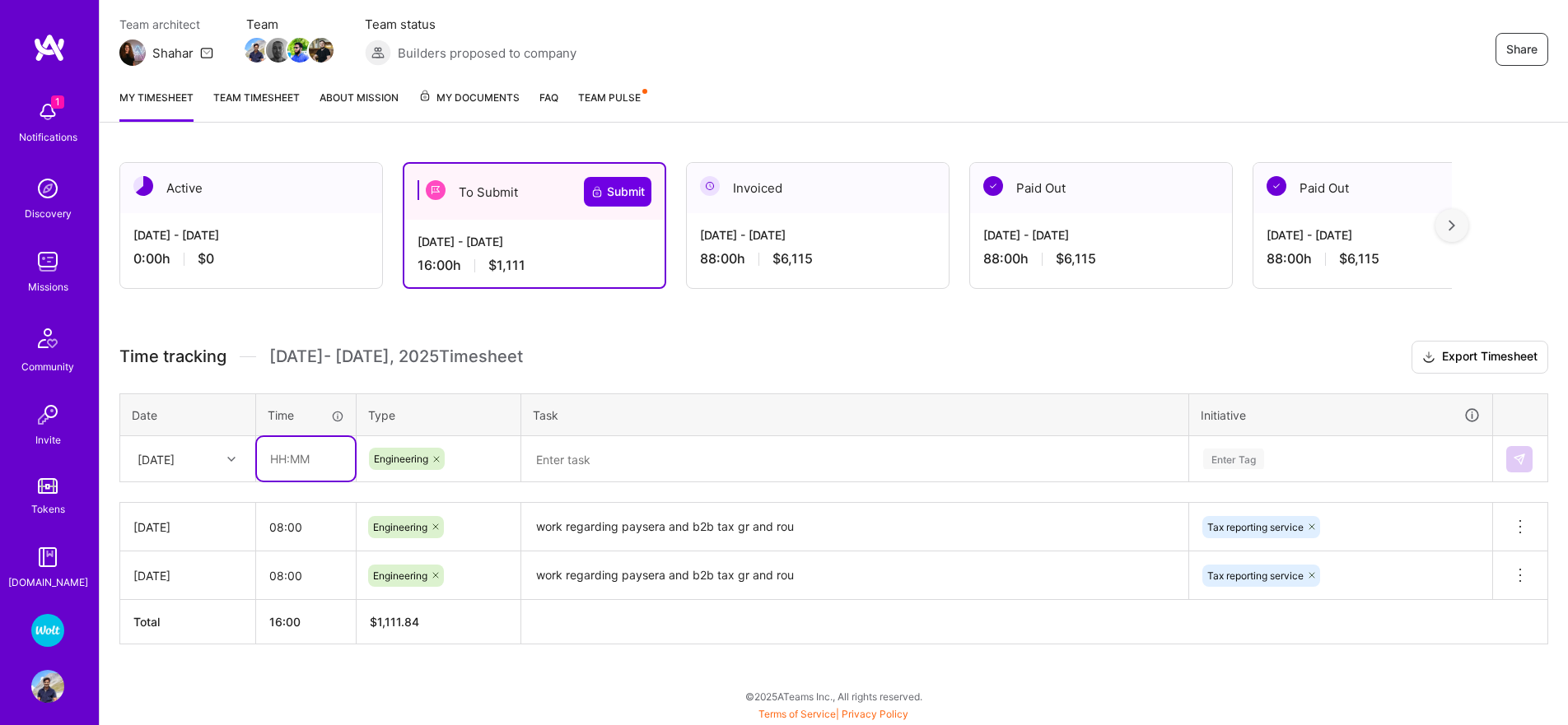
paste input "08:00"
type input "08:00"
click at [560, 520] on textarea "work regarding paysera and b2b tax gr and rou" at bounding box center [854, 527] width 663 height 46
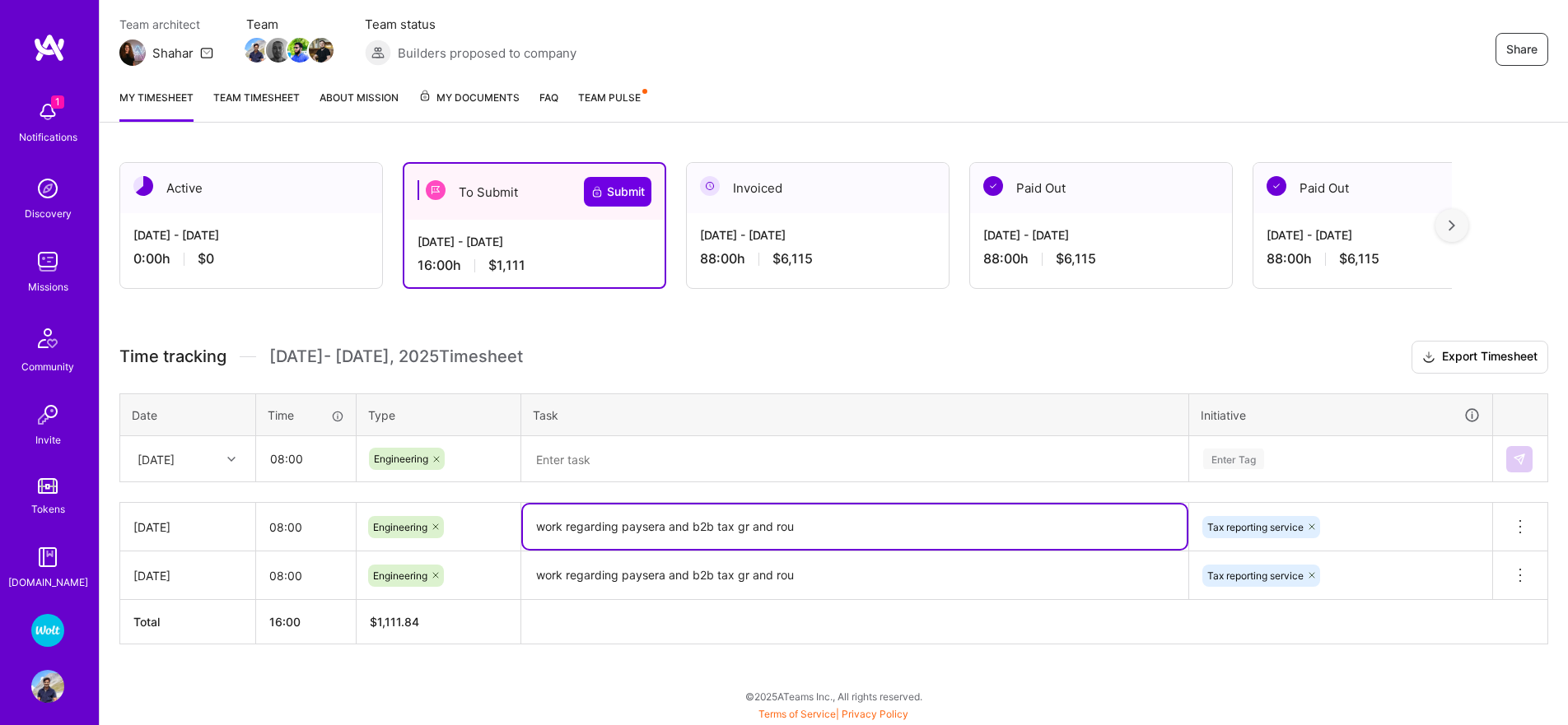
click at [560, 520] on textarea "work regarding paysera and b2b tax gr and rou" at bounding box center [854, 526] width 663 height 44
drag, startPoint x: 560, startPoint y: 520, endPoint x: 1141, endPoint y: 555, distance: 582.1
click at [560, 520] on textarea "work regarding paysera and b2b tax gr and rou" at bounding box center [854, 526] width 663 height 44
click at [614, 524] on textarea "work regarding paysera and b2b tax gr and rou" at bounding box center [854, 526] width 663 height 44
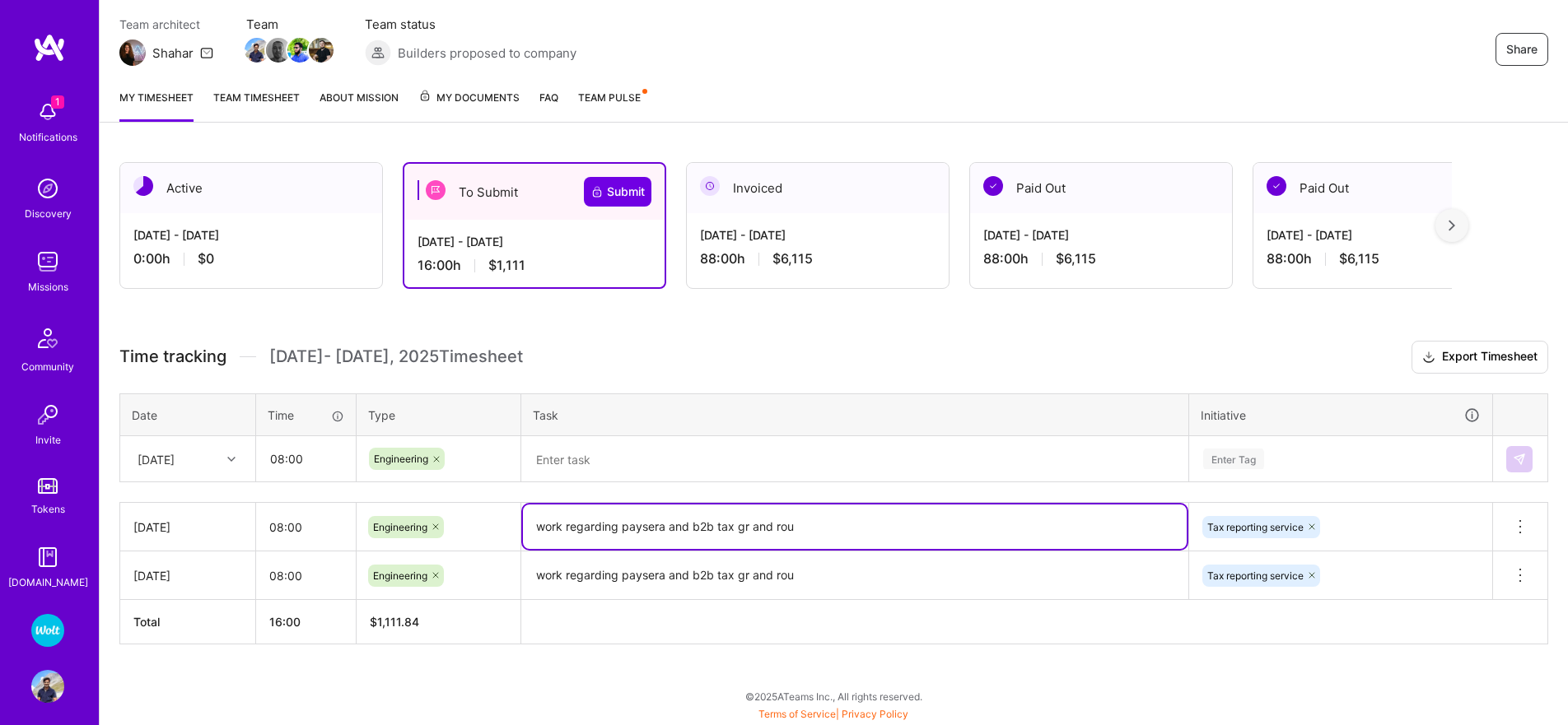
drag, startPoint x: 614, startPoint y: 524, endPoint x: 591, endPoint y: 505, distance: 29.8
click at [614, 524] on textarea "work regarding paysera and b2b tax gr and rou" at bounding box center [854, 526] width 663 height 44
click at [544, 454] on textarea at bounding box center [854, 459] width 663 height 43
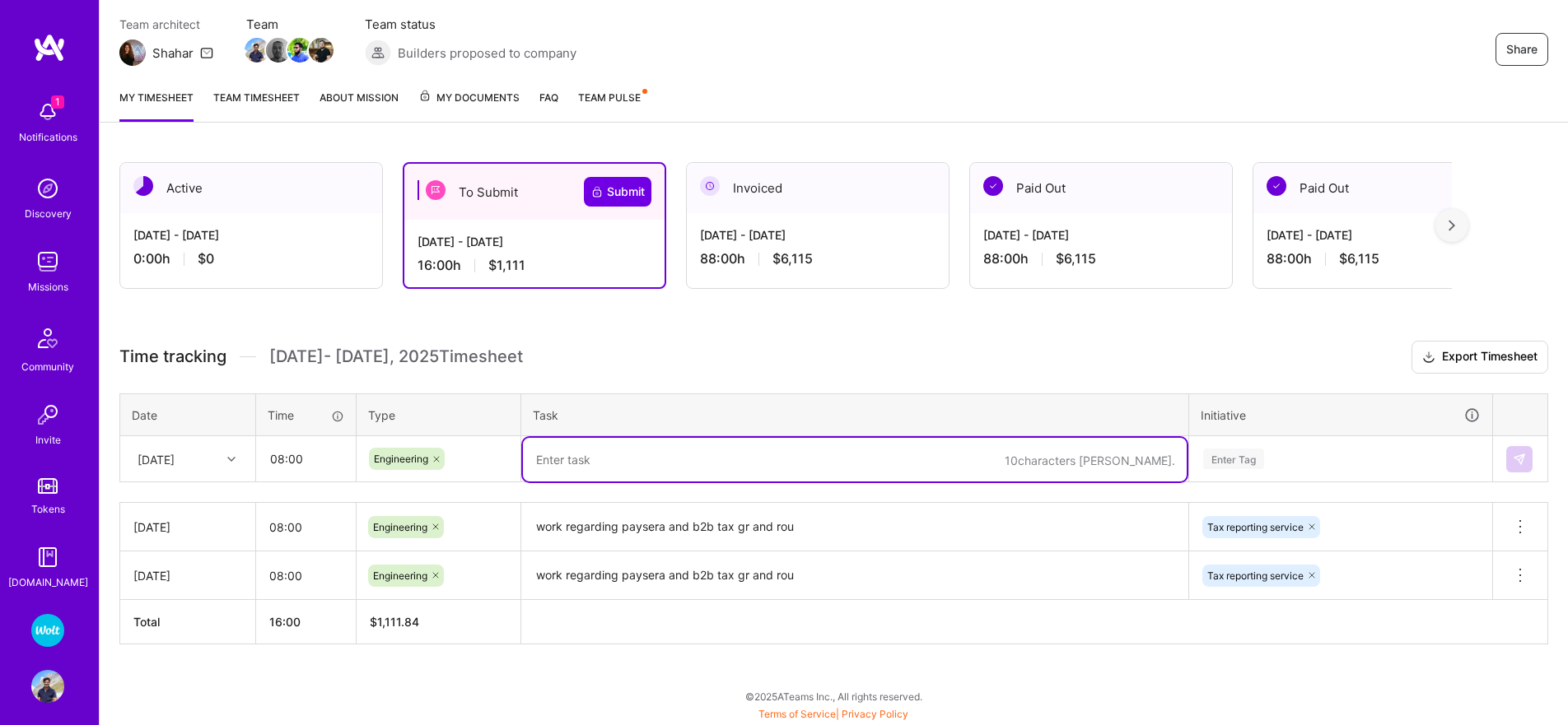
paste textarea "work regarding paysera and b2b tax gr and rou"
type textarea "work regarding paysera and b2b tax gr and rou"
click at [1239, 450] on div "Enter Tag" at bounding box center [1340, 459] width 301 height 43
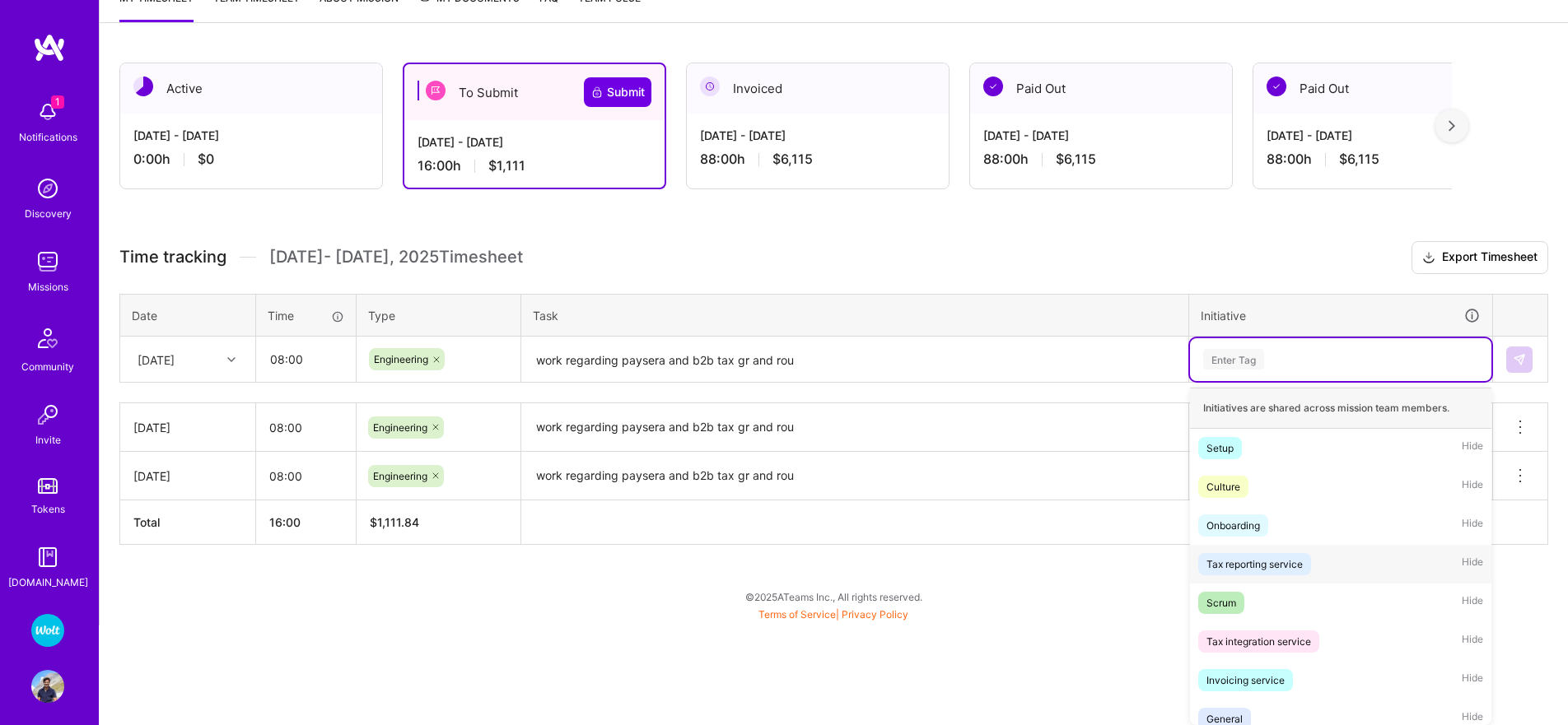
drag, startPoint x: 1263, startPoint y: 559, endPoint x: 1357, endPoint y: 467, distance: 131.5
click at [1263, 559] on div "Tax reporting service" at bounding box center [1254, 564] width 97 height 17
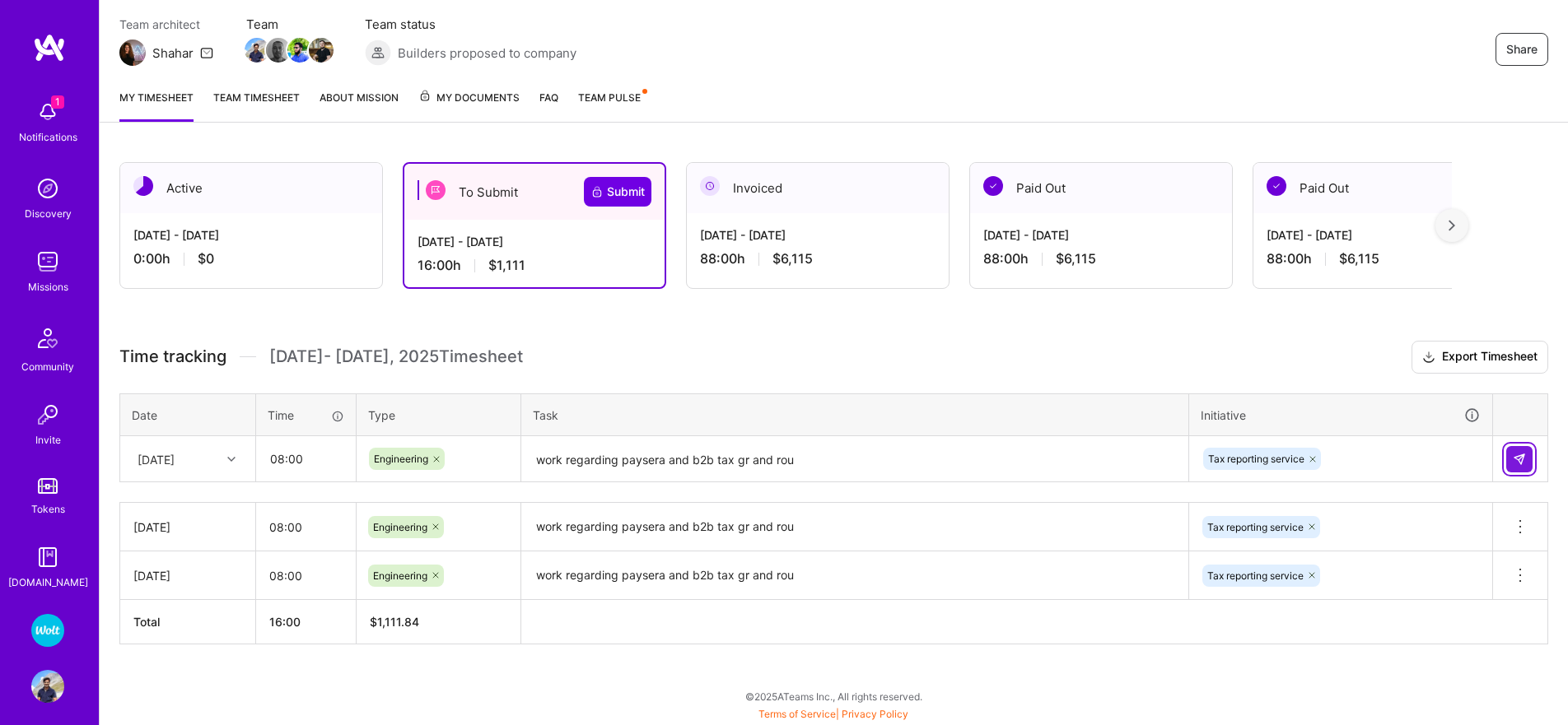
click at [1524, 462] on img at bounding box center [1519, 459] width 13 height 13
click at [175, 455] on div "[DATE]" at bounding box center [156, 458] width 37 height 17
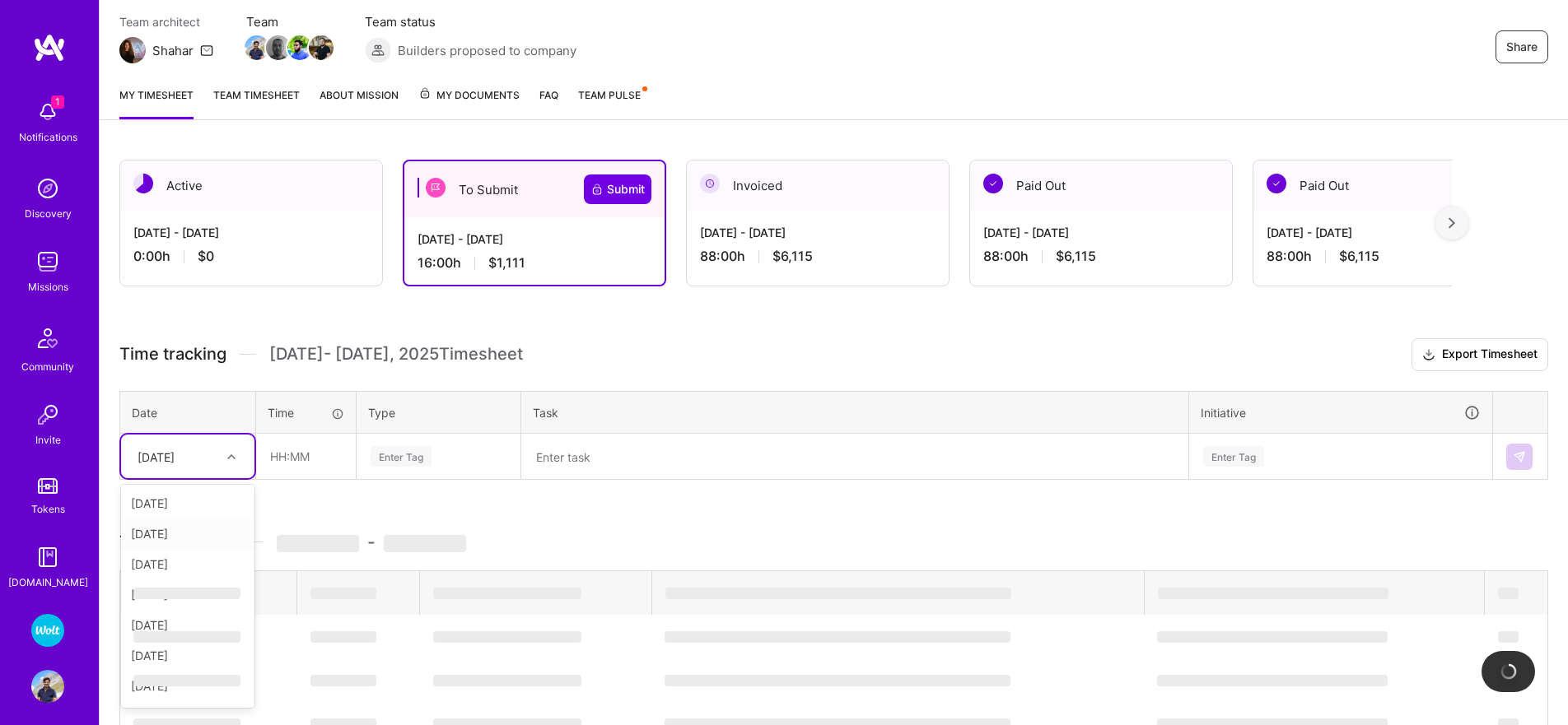
click at [403, 542] on span "‌" at bounding box center [424, 544] width 82 height 17
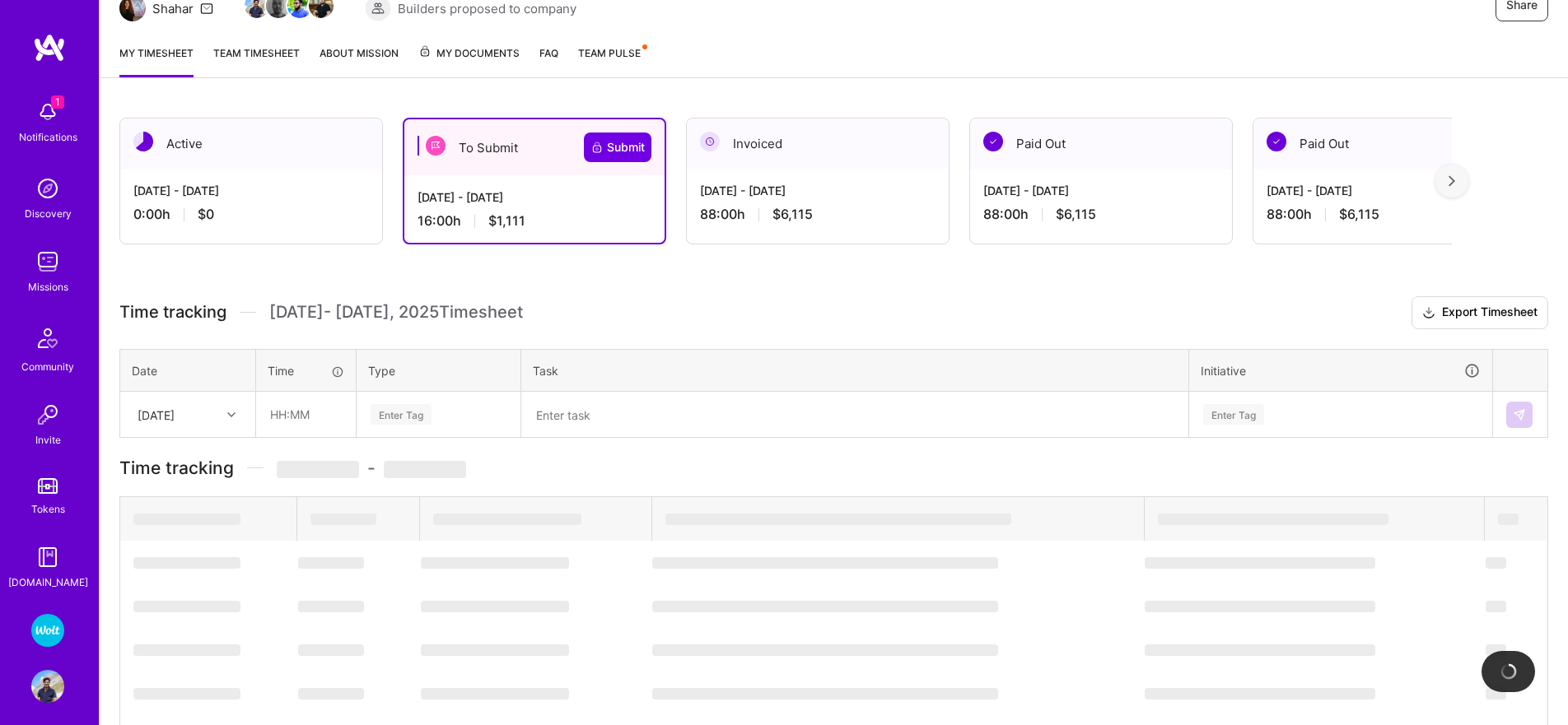
scroll to position [206, 0]
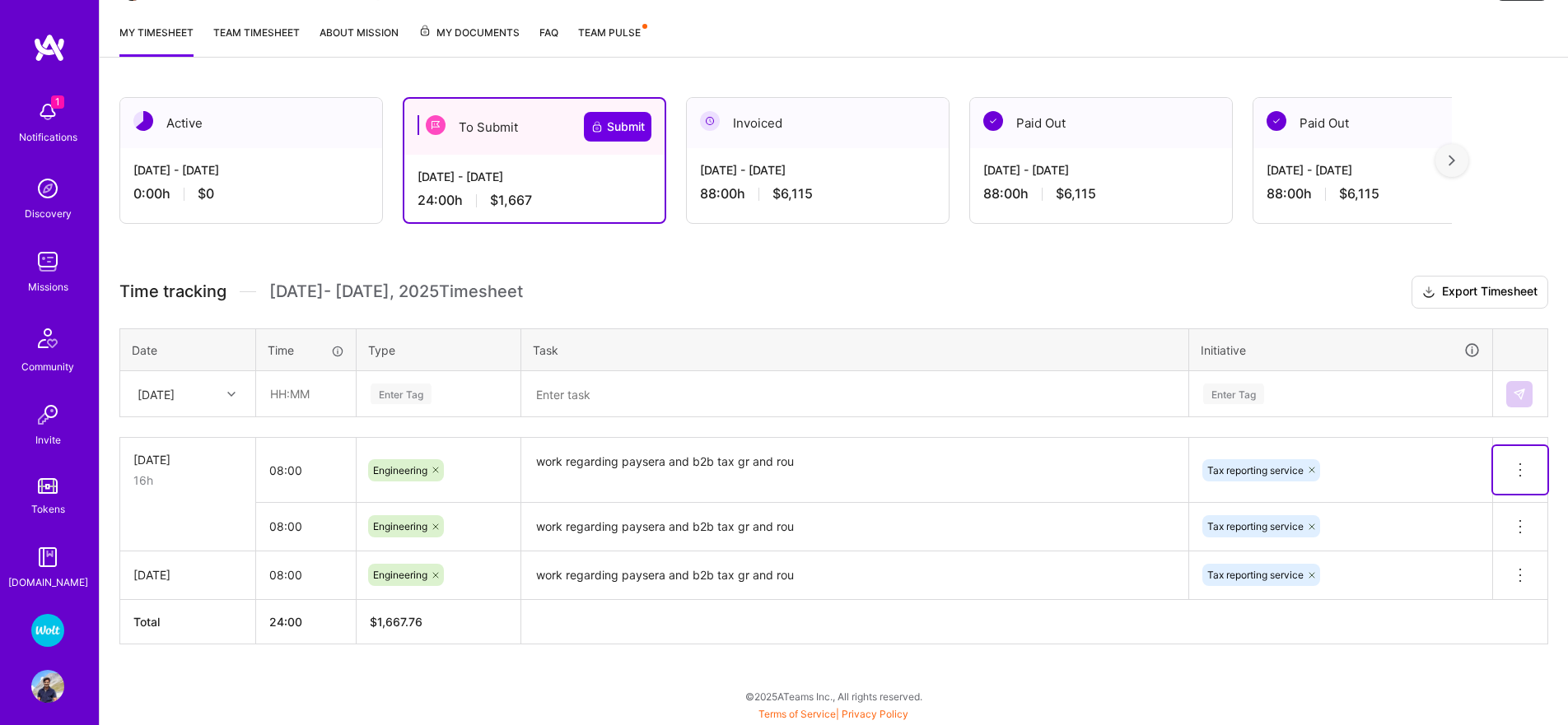
click at [1530, 469] on button at bounding box center [1519, 470] width 54 height 48
click at [1486, 495] on button "Delete row" at bounding box center [1479, 499] width 86 height 40
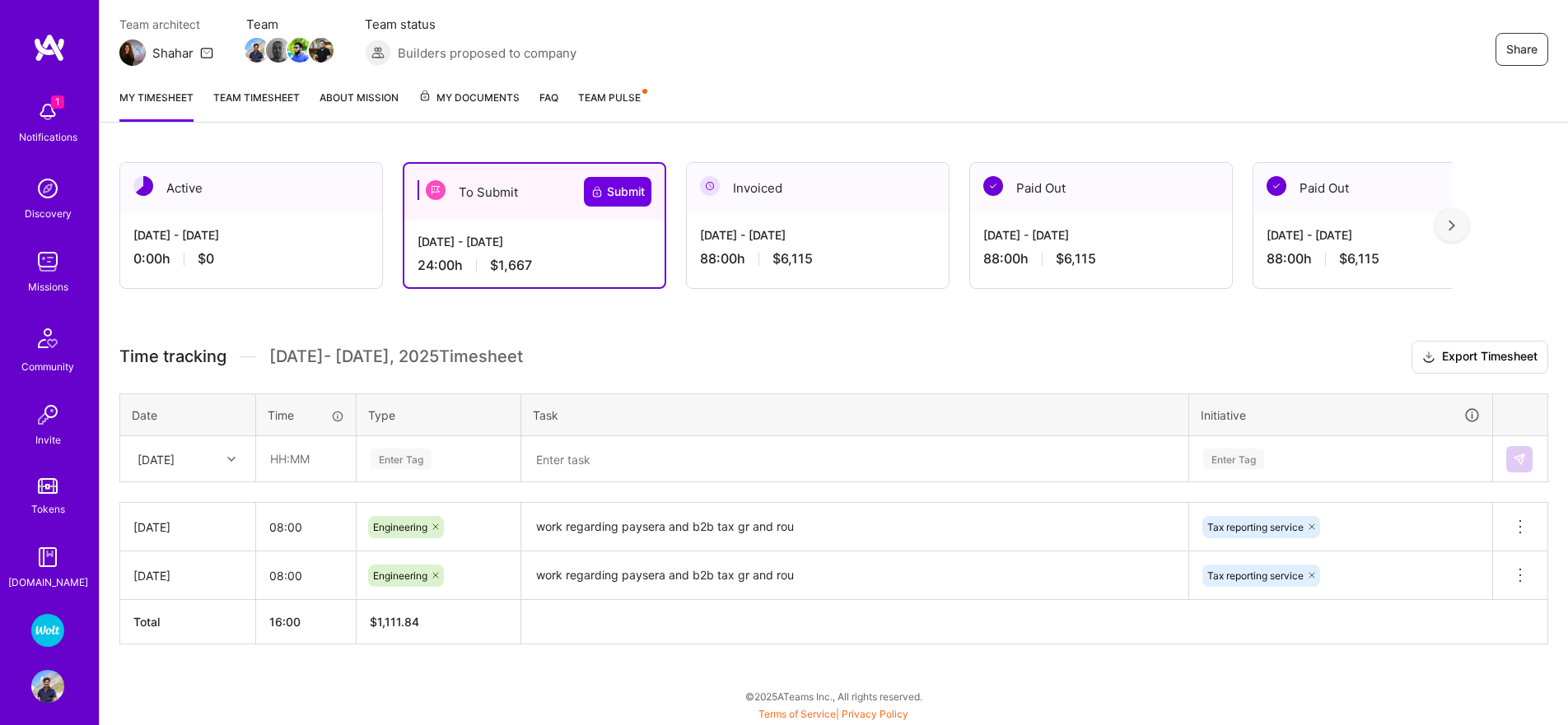
click at [195, 449] on div "[DATE]" at bounding box center [174, 459] width 91 height 28
click at [168, 529] on div "[DATE]" at bounding box center [188, 524] width 133 height 30
click at [264, 535] on input "08:00" at bounding box center [306, 526] width 99 height 43
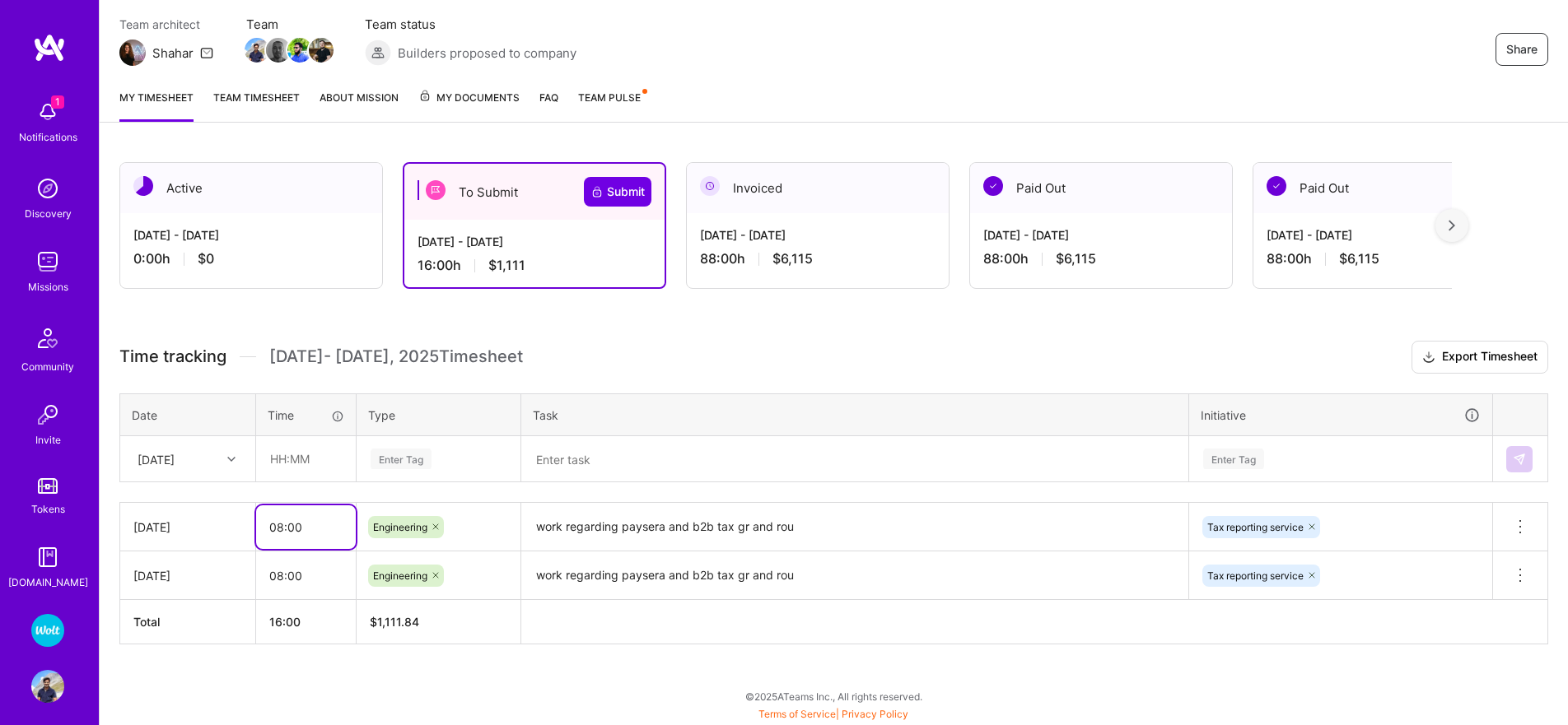
drag, startPoint x: 264, startPoint y: 535, endPoint x: 286, endPoint y: 489, distance: 51.0
click at [264, 535] on input "08:00" at bounding box center [306, 526] width 99 height 43
click at [296, 466] on input "text" at bounding box center [306, 458] width 98 height 43
paste input "08:00"
type input "08:00"
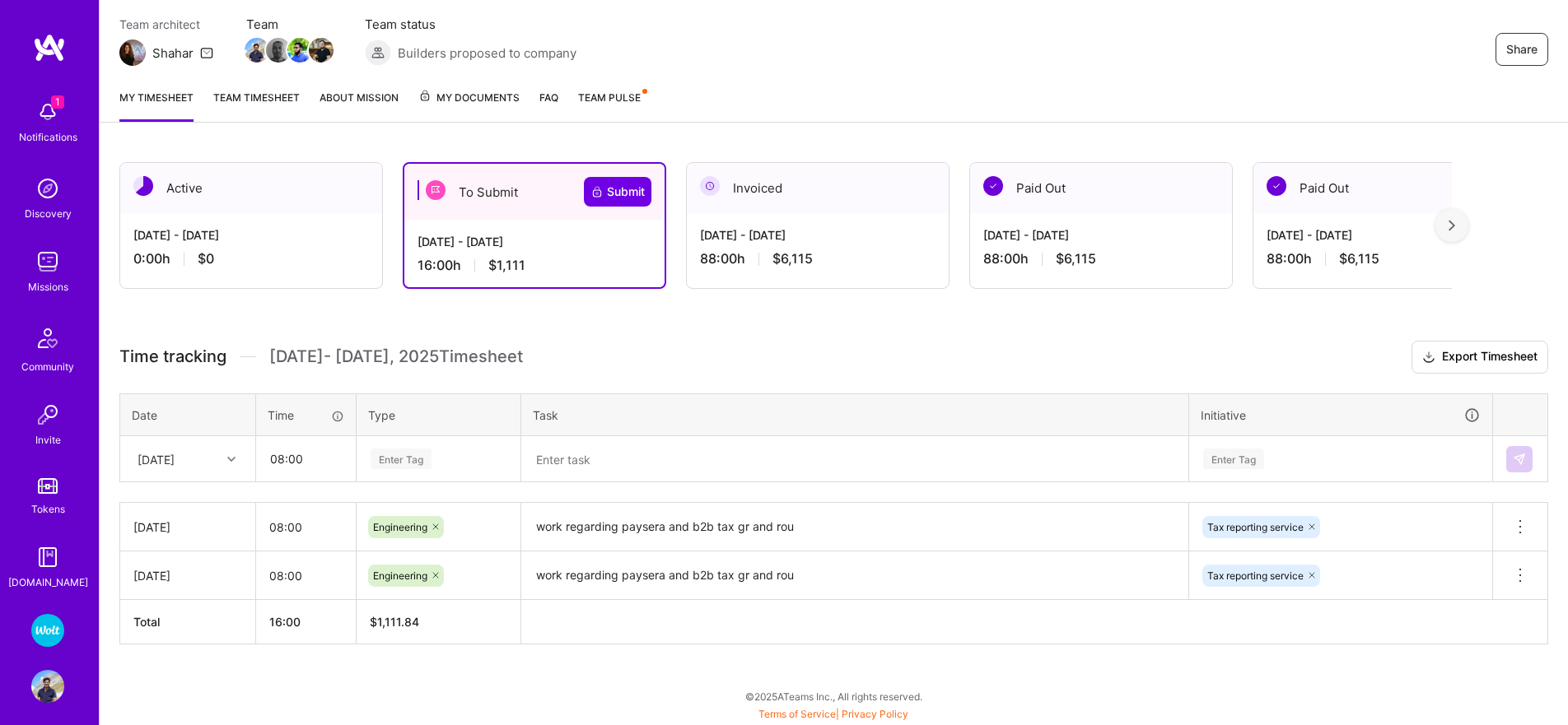
click at [405, 452] on div "Enter Tag" at bounding box center [401, 459] width 61 height 26
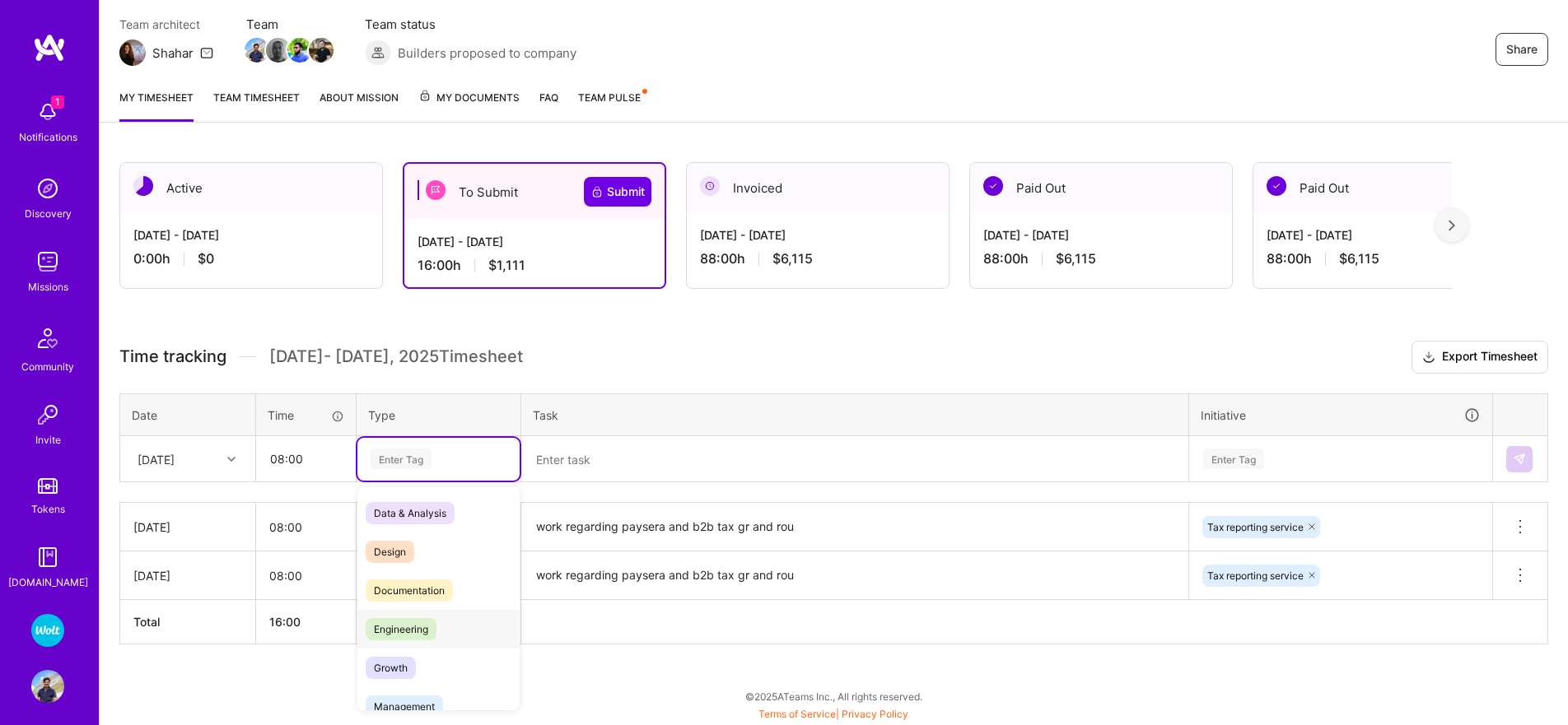
click at [418, 629] on span "Engineering" at bounding box center [400, 629] width 71 height 22
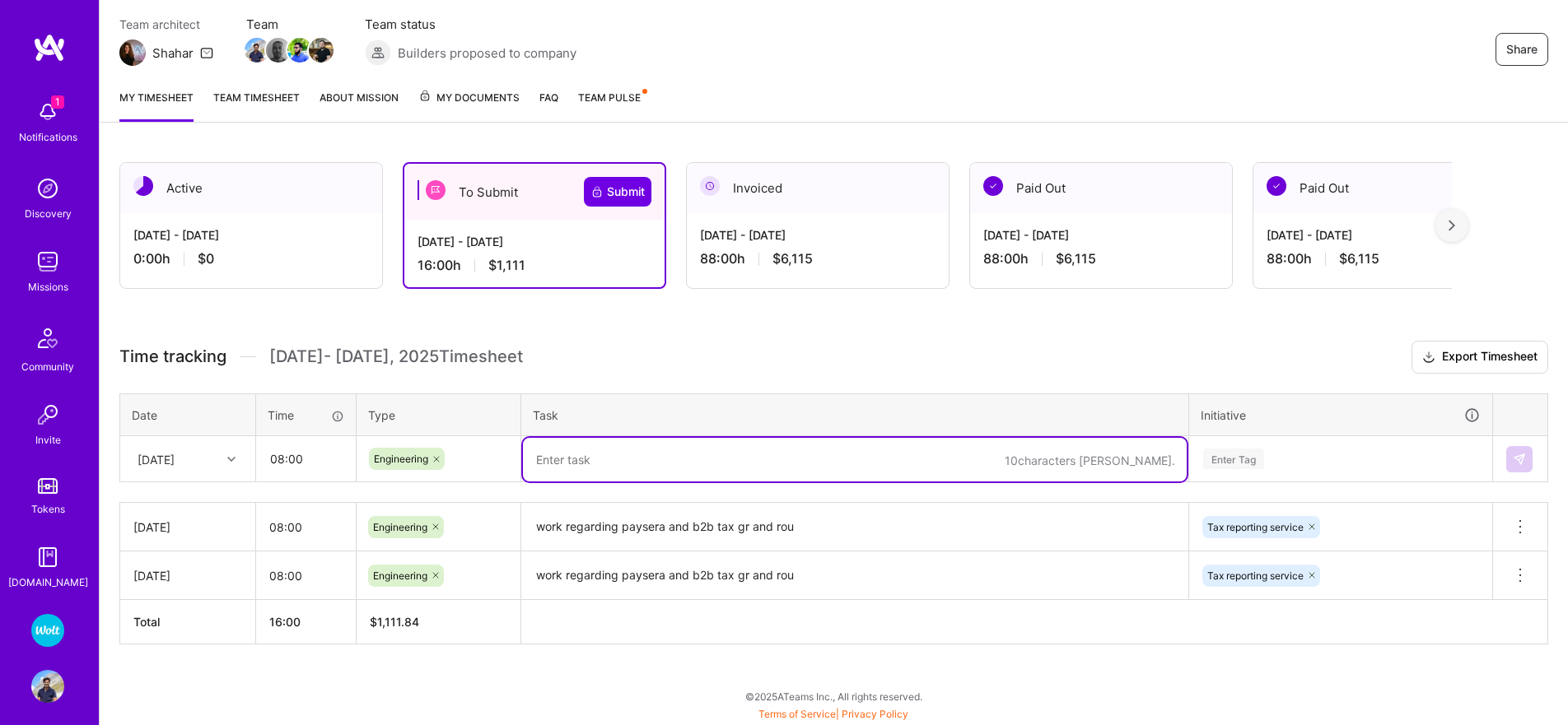
drag, startPoint x: 612, startPoint y: 452, endPoint x: 630, endPoint y: 457, distance: 18.7
click at [612, 452] on textarea at bounding box center [854, 459] width 663 height 43
paste textarea "08:00"
click at [591, 526] on textarea "work regarding paysera and b2b tax gr and rou" at bounding box center [854, 526] width 663 height 45
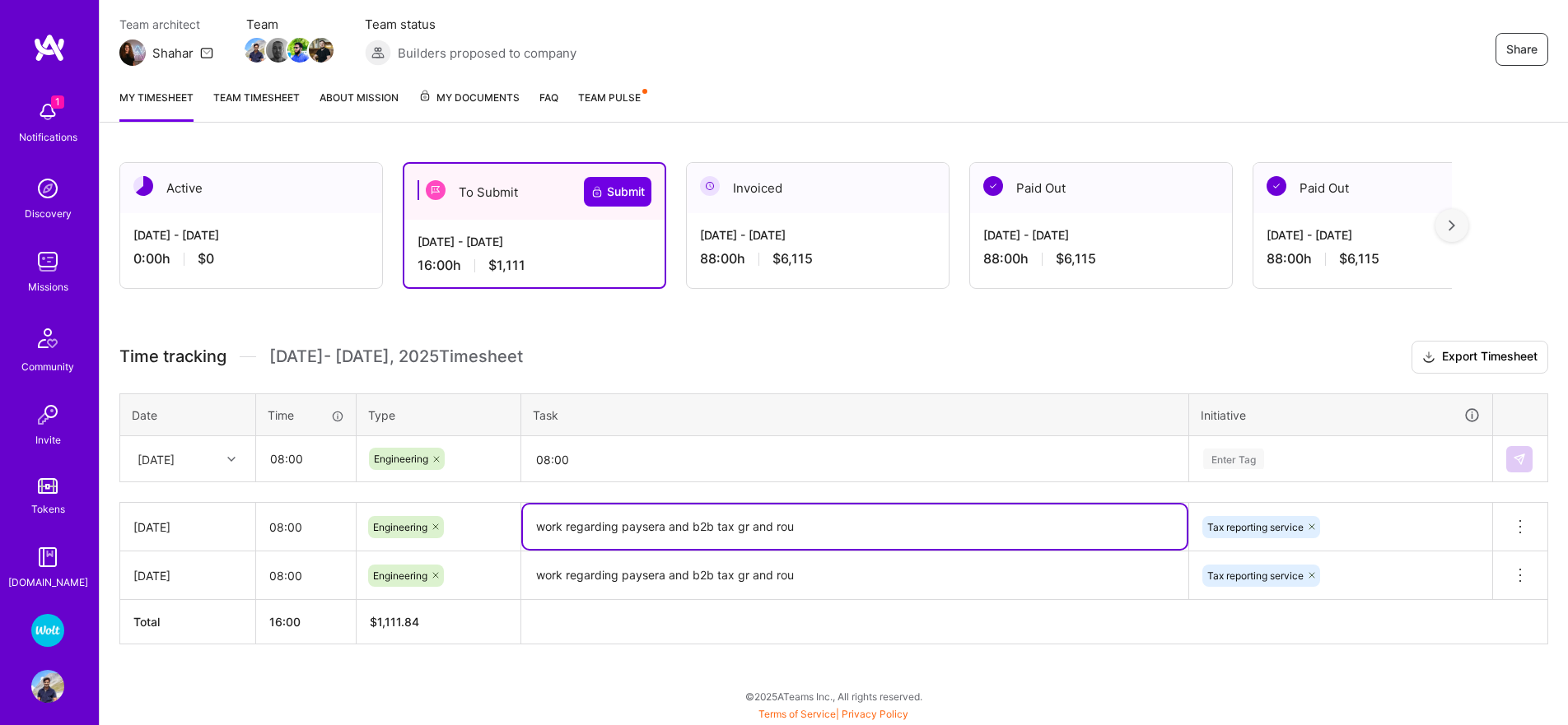
click at [591, 526] on textarea "work regarding paysera and b2b tax gr and rou" at bounding box center [854, 526] width 663 height 44
click at [591, 527] on textarea "work regarding paysera and b2b tax gr and rou" at bounding box center [854, 526] width 663 height 44
click at [582, 458] on textarea "08:00" at bounding box center [854, 459] width 663 height 43
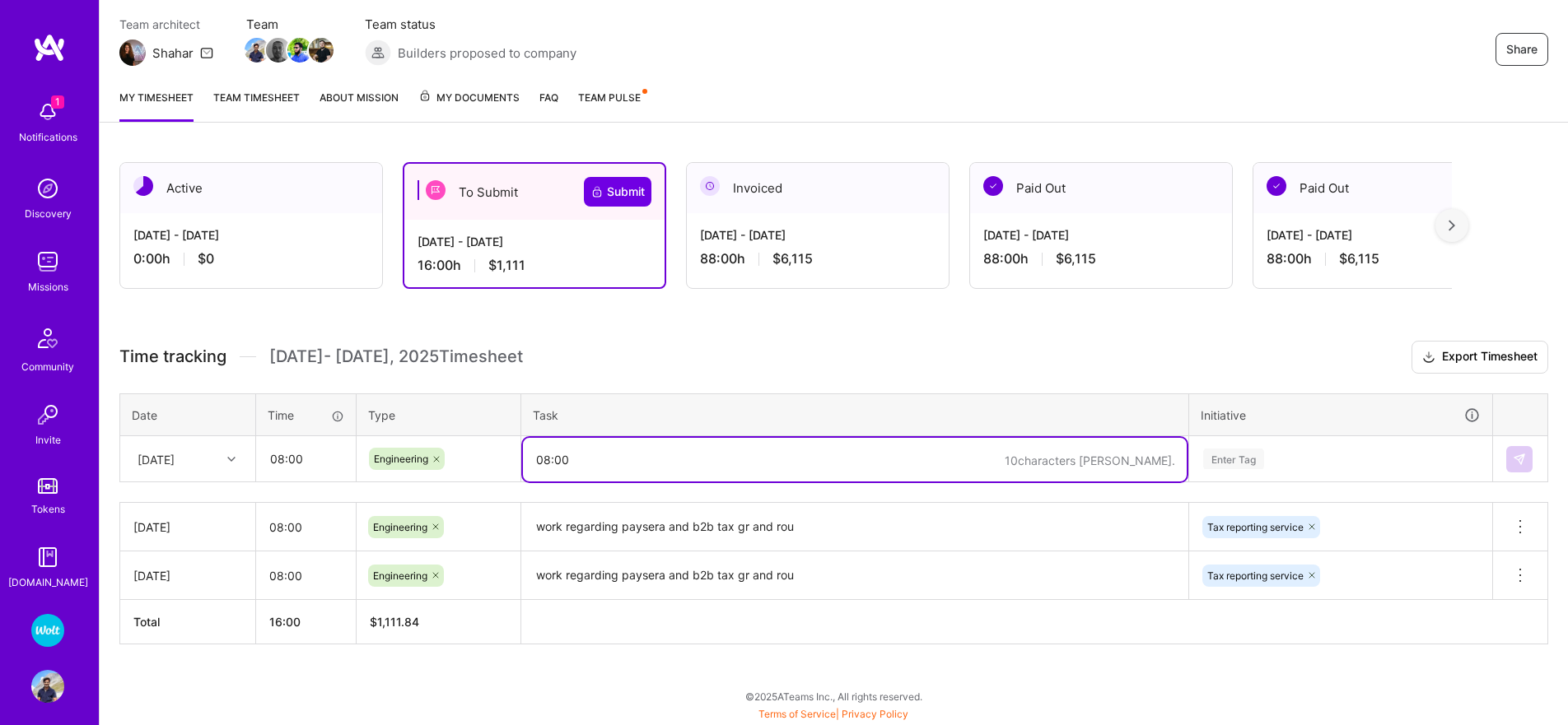
click at [582, 458] on textarea "08:00" at bounding box center [854, 459] width 663 height 43
click at [581, 458] on textarea "08:00" at bounding box center [854, 459] width 663 height 43
paste textarea "work regarding paysera and b2b tax gr and rou"
type textarea "work regarding paysera and b2b tax gr and rou"
click at [1312, 466] on div "Enter Tag" at bounding box center [1340, 459] width 301 height 43
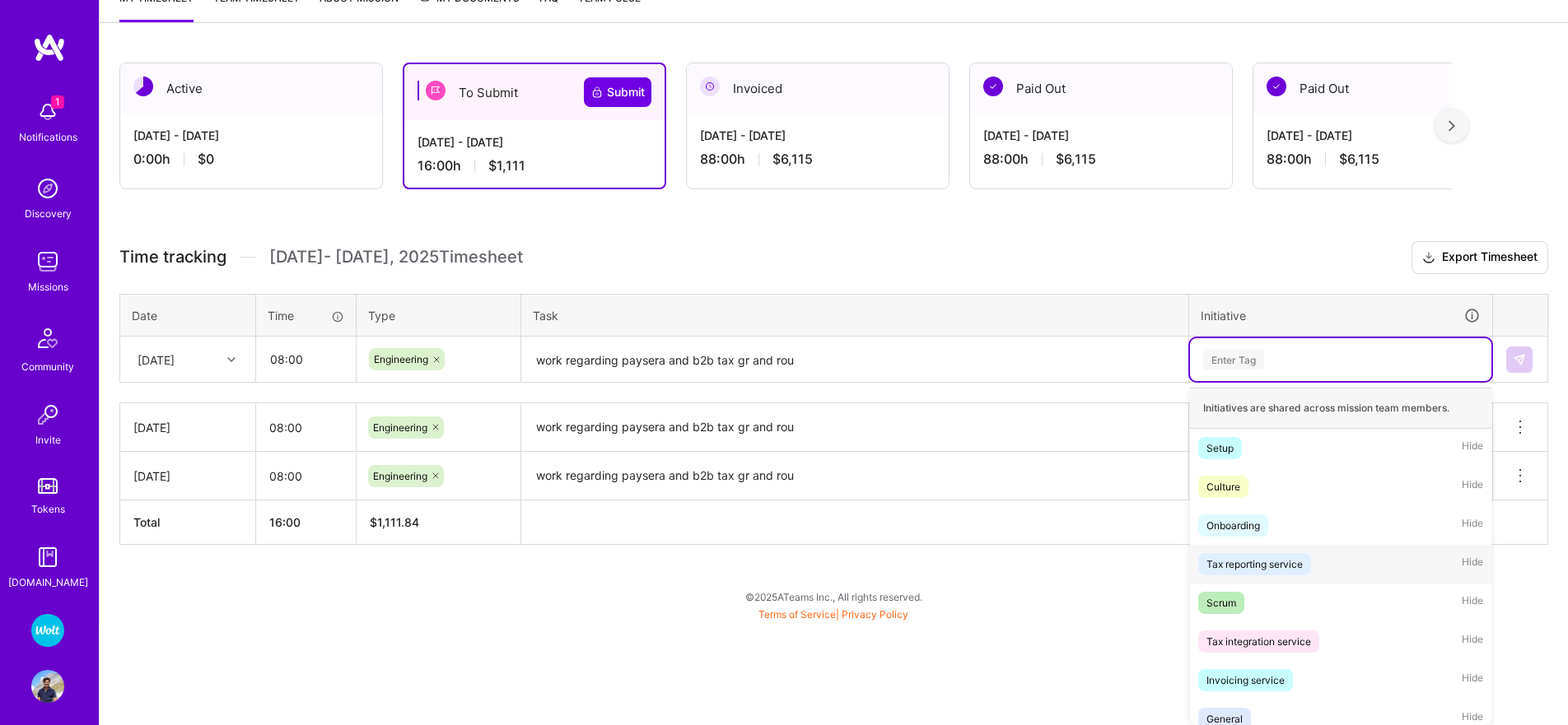
drag, startPoint x: 1276, startPoint y: 573, endPoint x: 1523, endPoint y: 444, distance: 278.7
click at [1276, 573] on span "Tax reporting service" at bounding box center [1254, 564] width 113 height 22
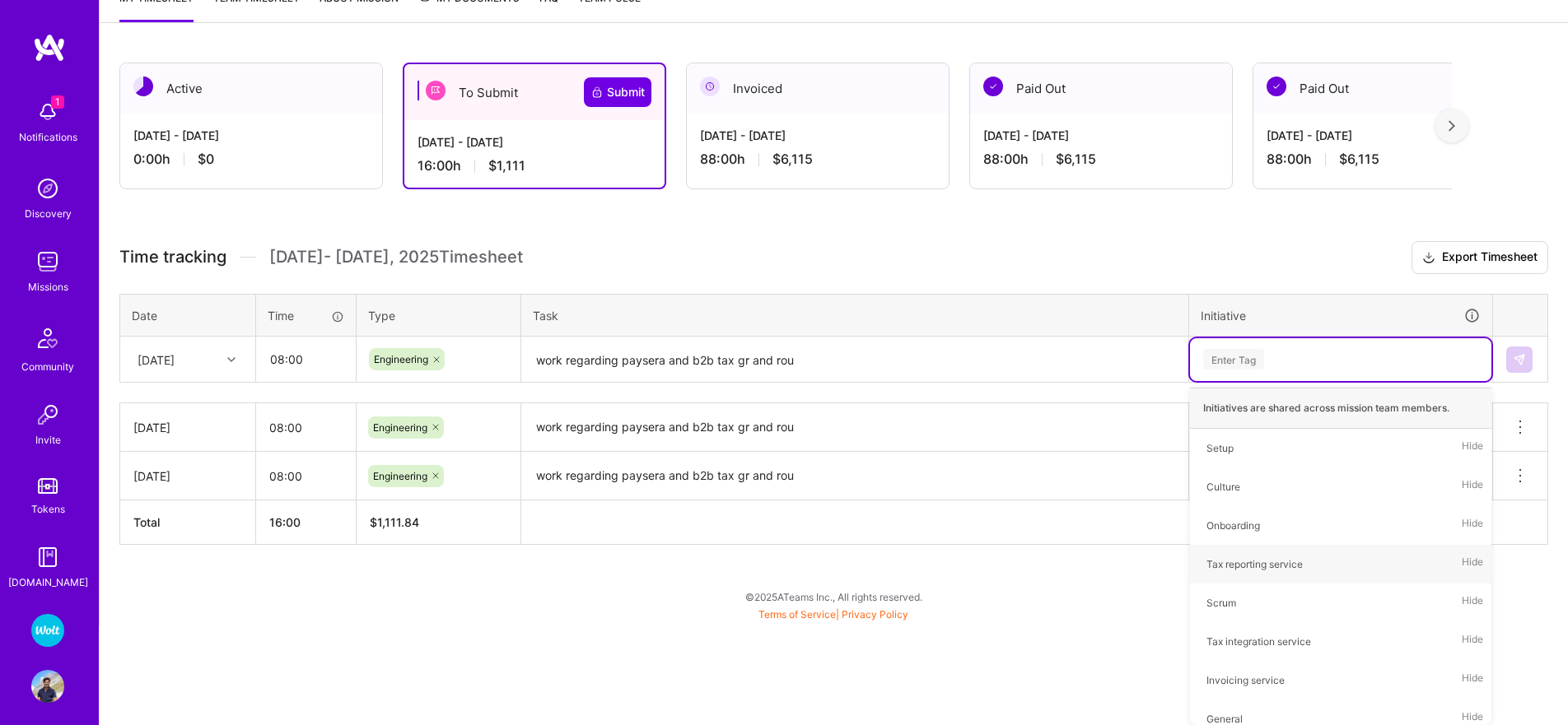
scroll to position [141, 0]
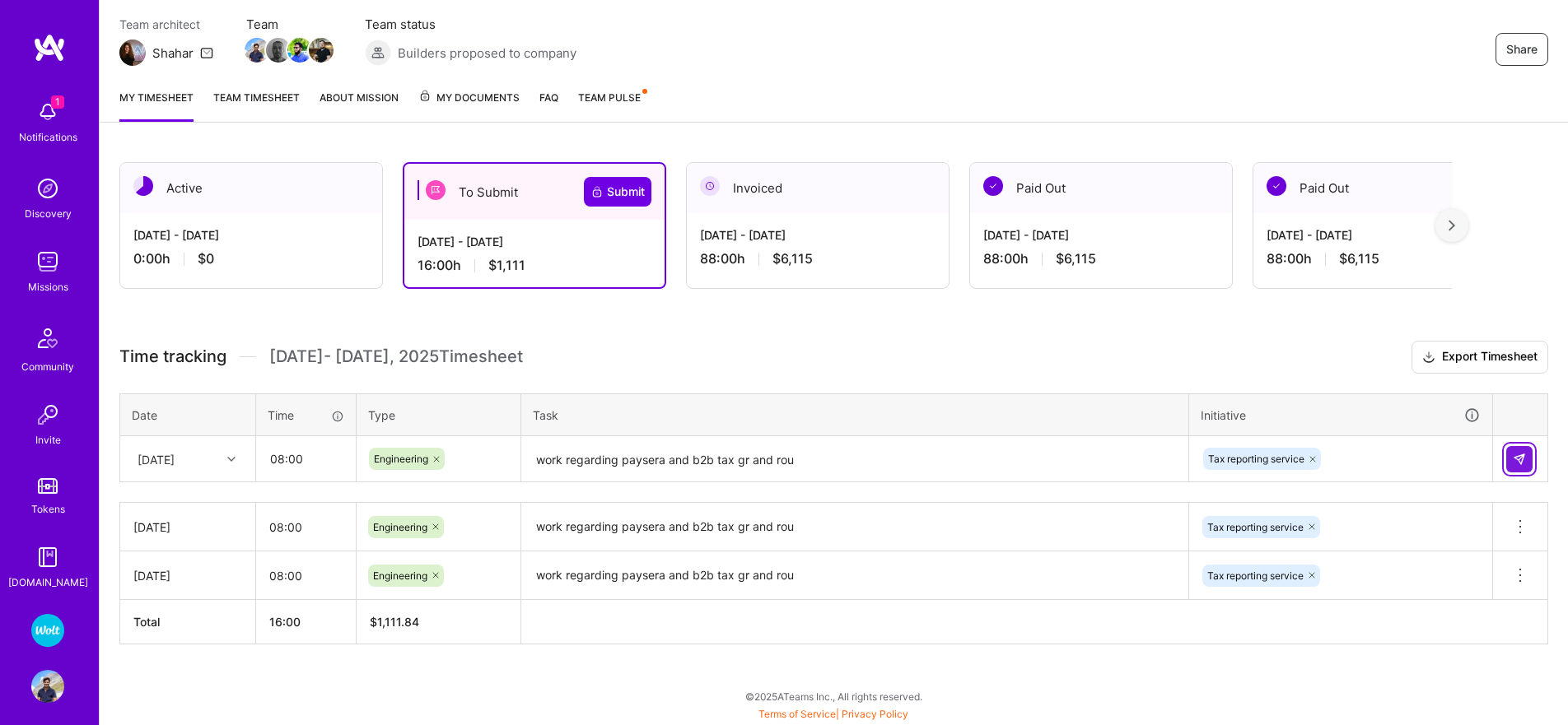
click at [1523, 459] on img at bounding box center [1519, 459] width 13 height 13
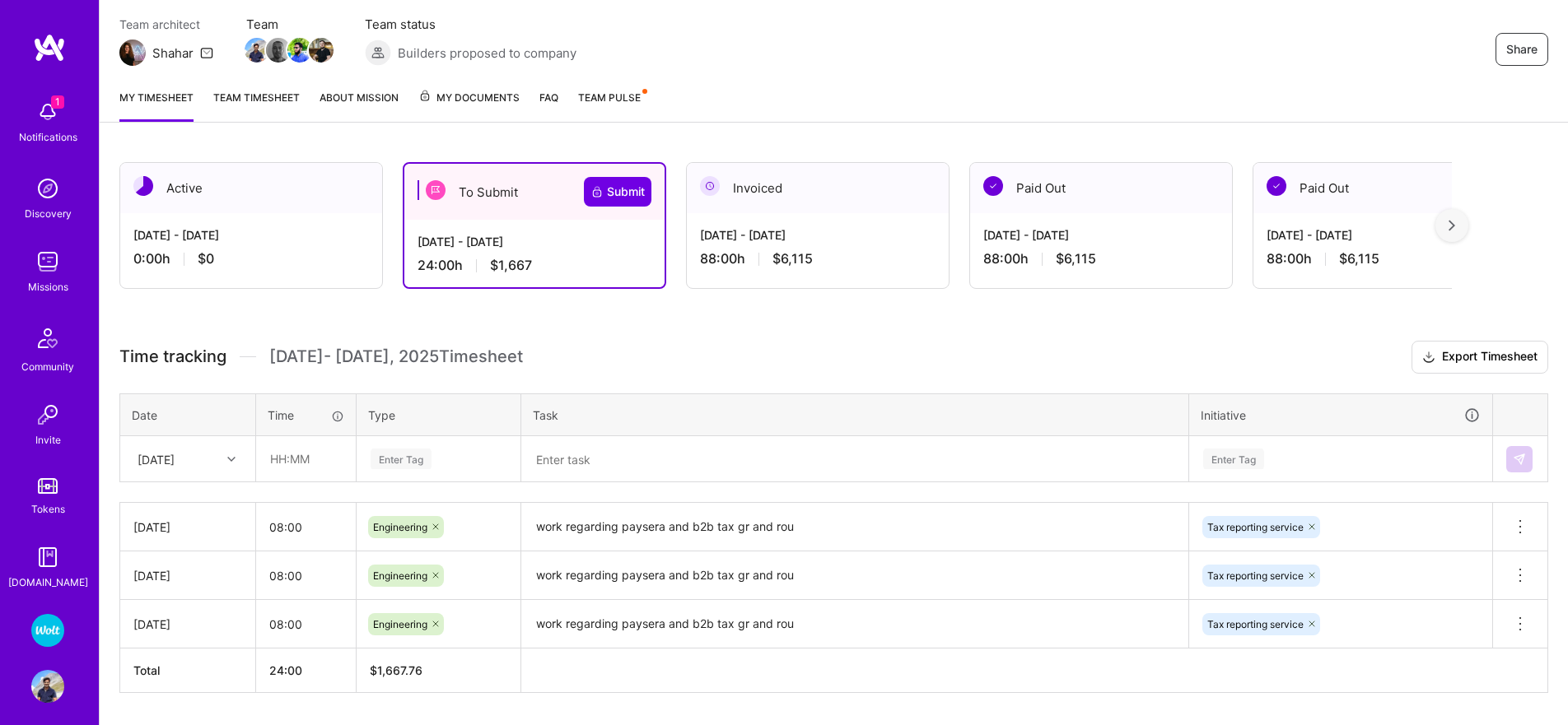
scroll to position [140, 0]
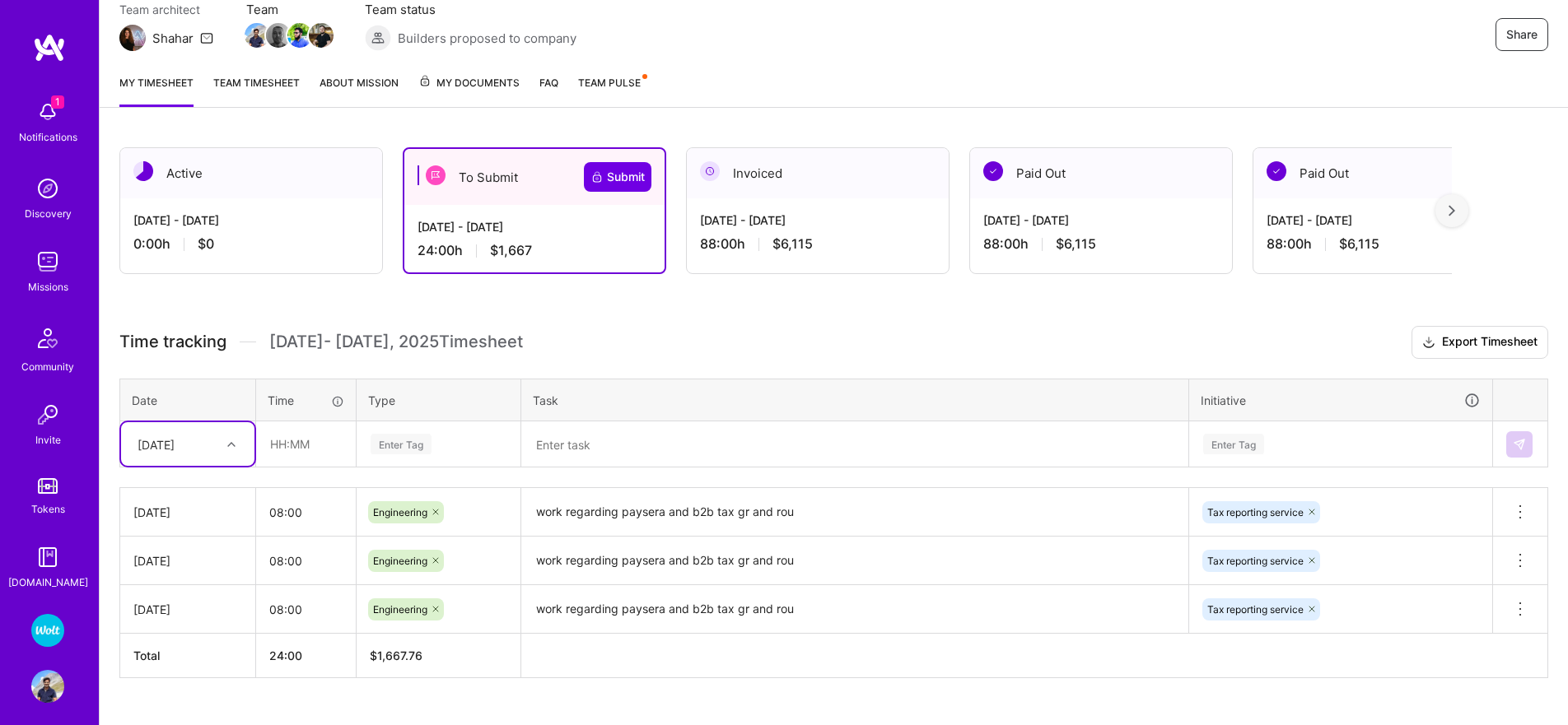
click at [222, 458] on div "[DATE]" at bounding box center [188, 443] width 133 height 43
click at [177, 604] on div "[DATE]" at bounding box center [188, 612] width 133 height 30
click at [291, 511] on input "08:00" at bounding box center [306, 511] width 99 height 43
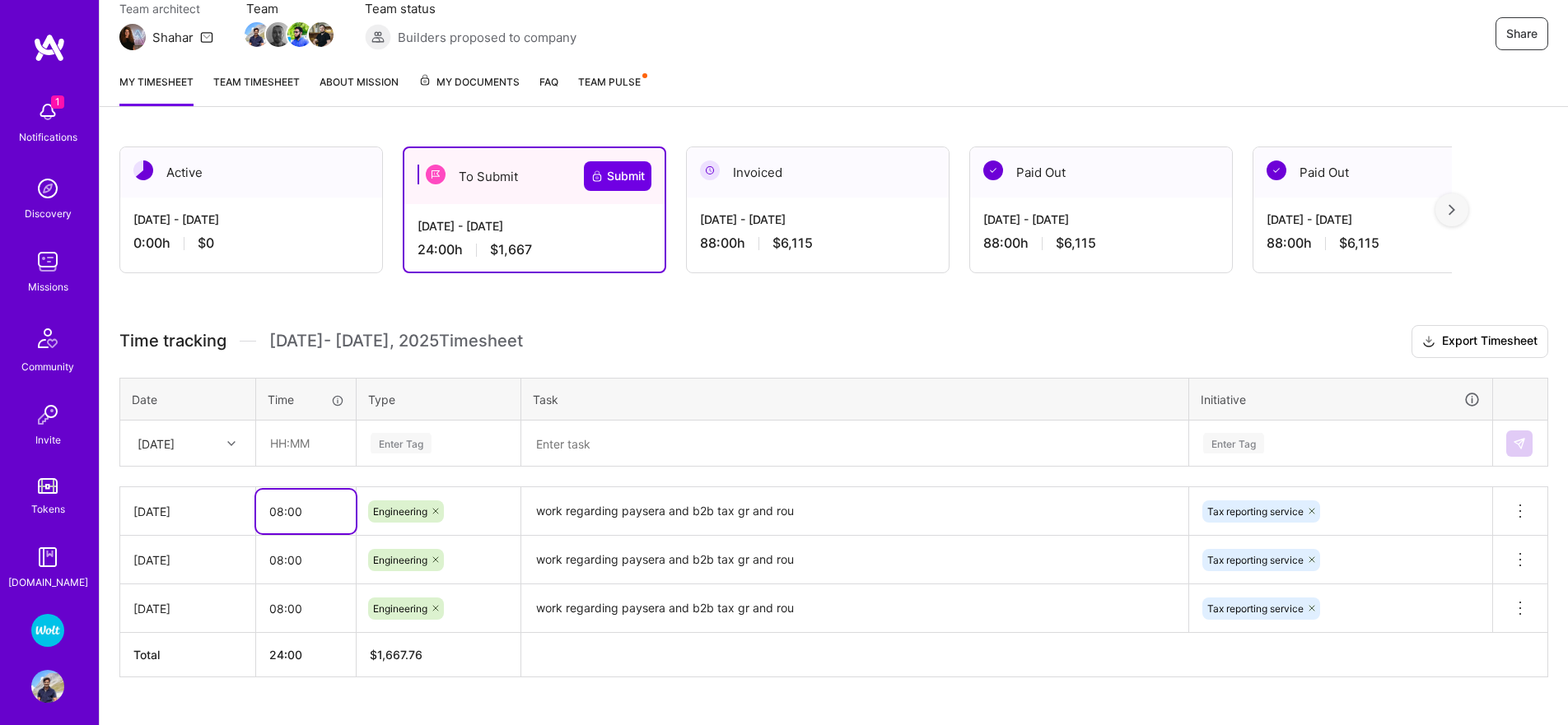
click at [290, 511] on input "08:00" at bounding box center [306, 511] width 99 height 43
click at [304, 434] on input "text" at bounding box center [306, 443] width 98 height 43
paste input "08:00"
type input "08:00"
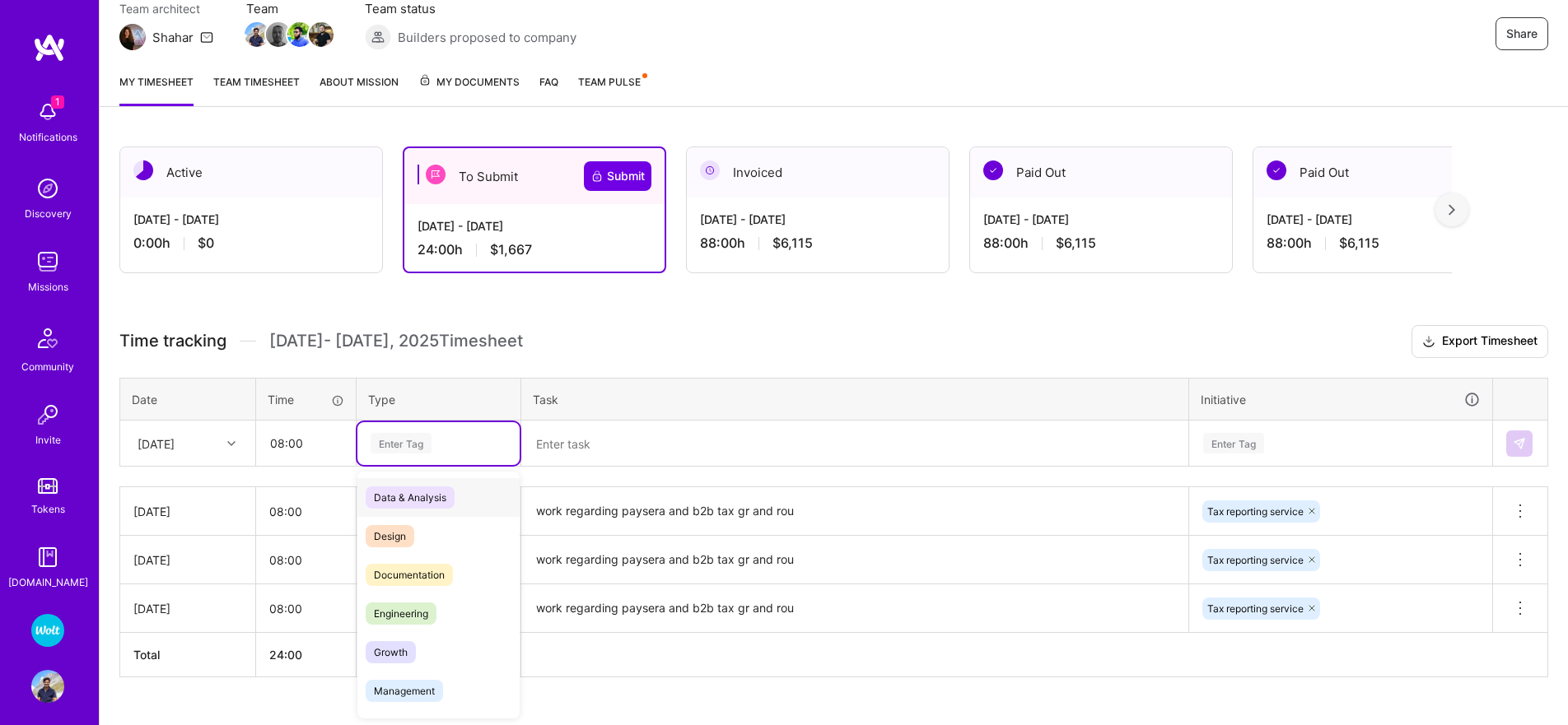
click at [394, 442] on div "Enter Tag" at bounding box center [401, 443] width 61 height 26
click at [396, 616] on span "Engineering" at bounding box center [400, 614] width 71 height 22
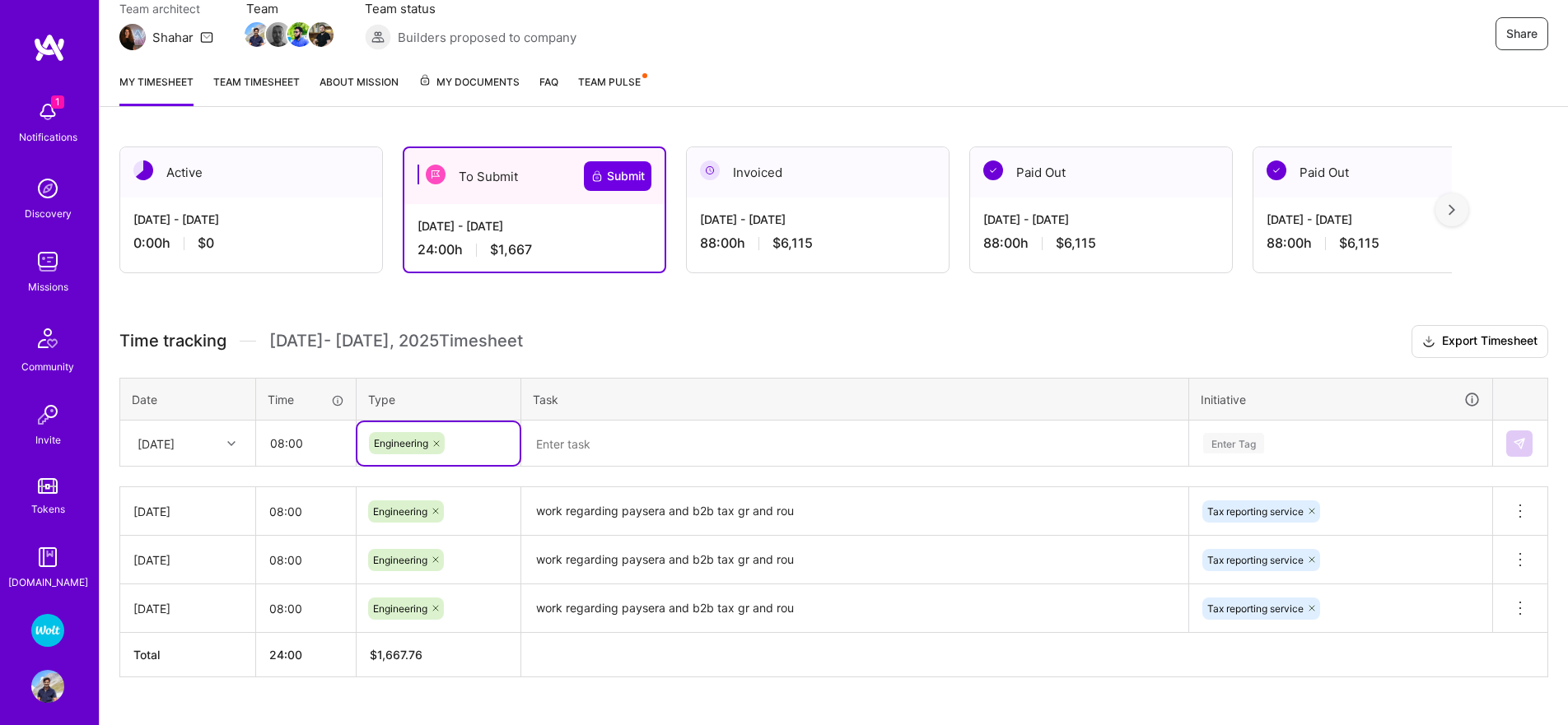
click at [665, 517] on textarea "work regarding paysera and b2b tax gr and rou" at bounding box center [854, 511] width 663 height 45
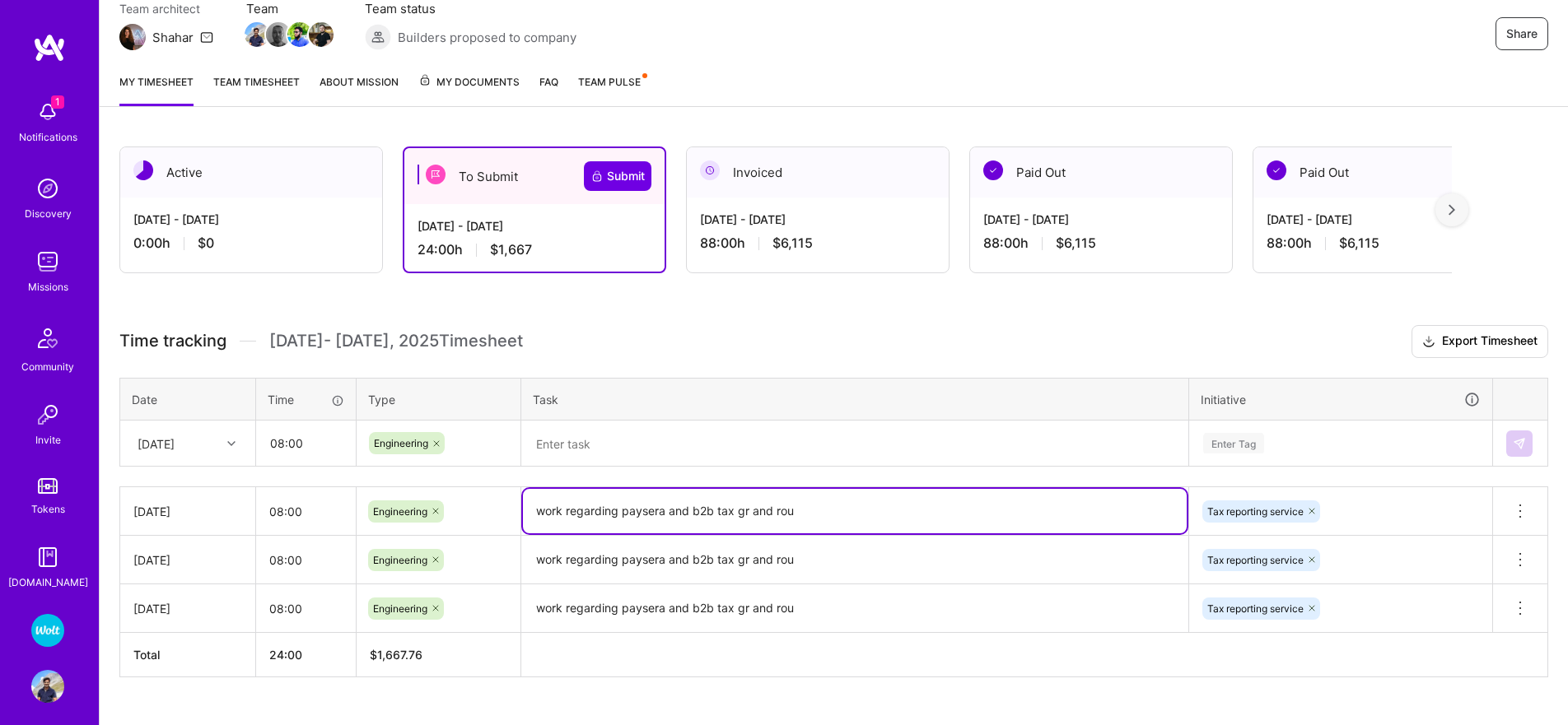
click at [665, 517] on textarea "work regarding paysera and b2b tax gr and rou" at bounding box center [854, 511] width 663 height 44
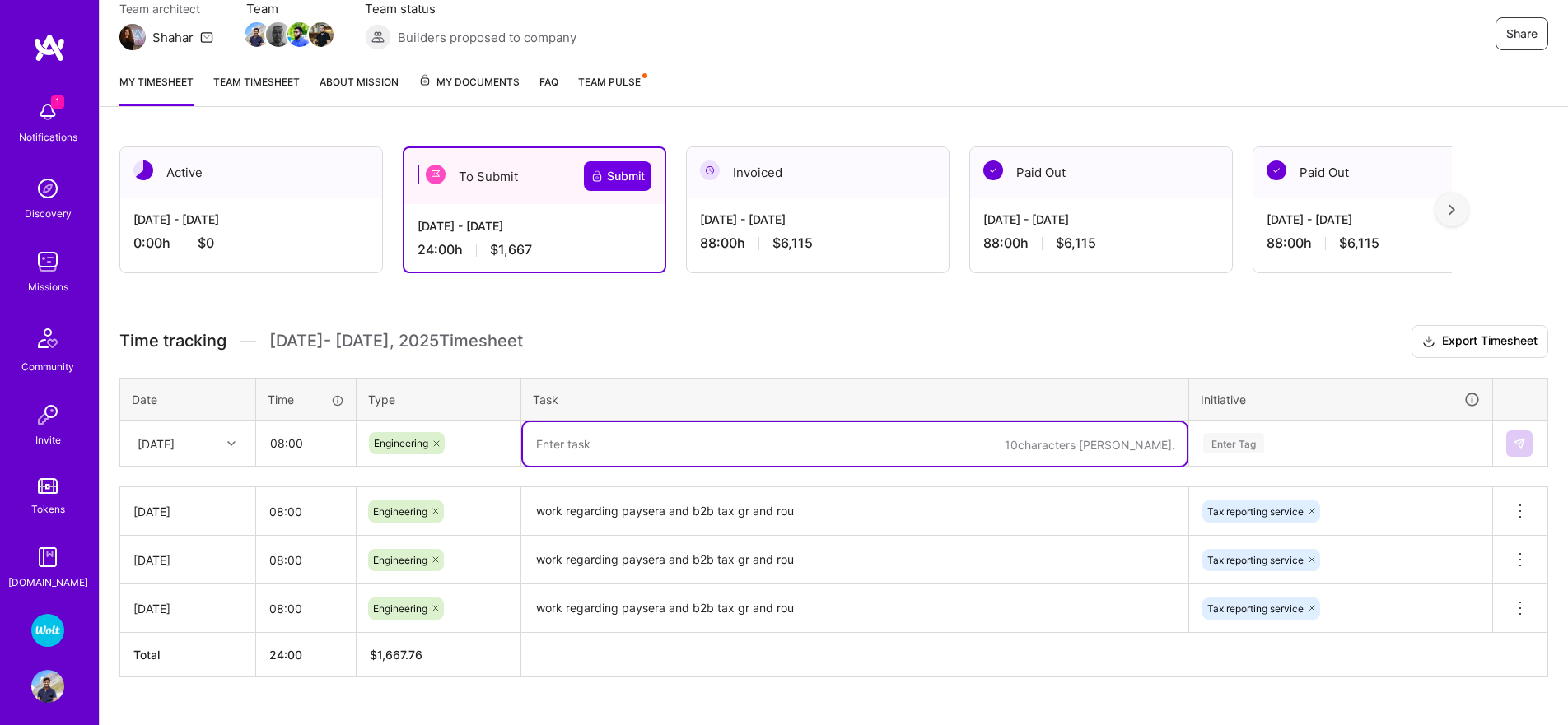
click at [600, 439] on textarea at bounding box center [854, 443] width 663 height 43
paste textarea "work regarding paysera and b2b tax gr and rou"
type textarea "work regarding paysera and b2b tax gr and rou"
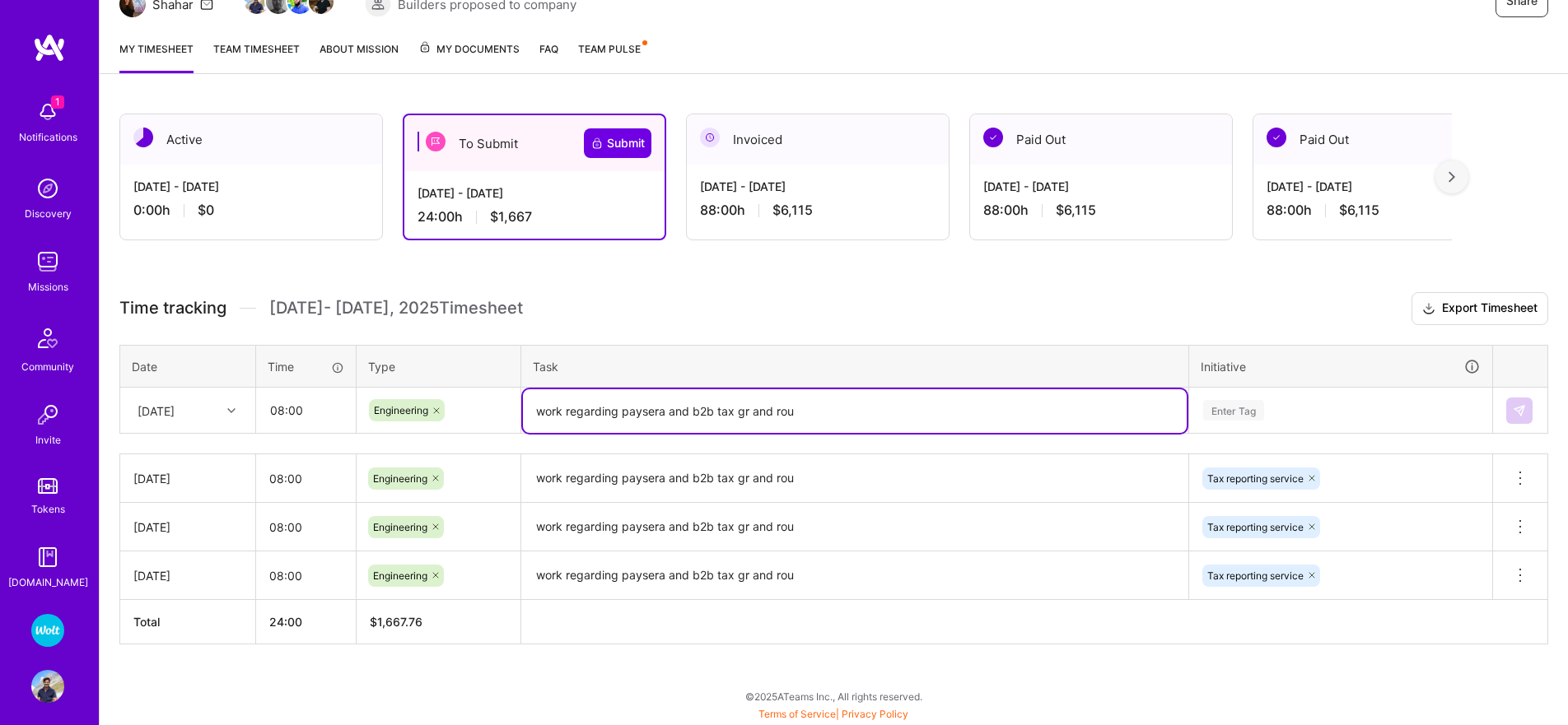
click at [1224, 432] on div "Enter Tag" at bounding box center [1340, 410] width 301 height 43
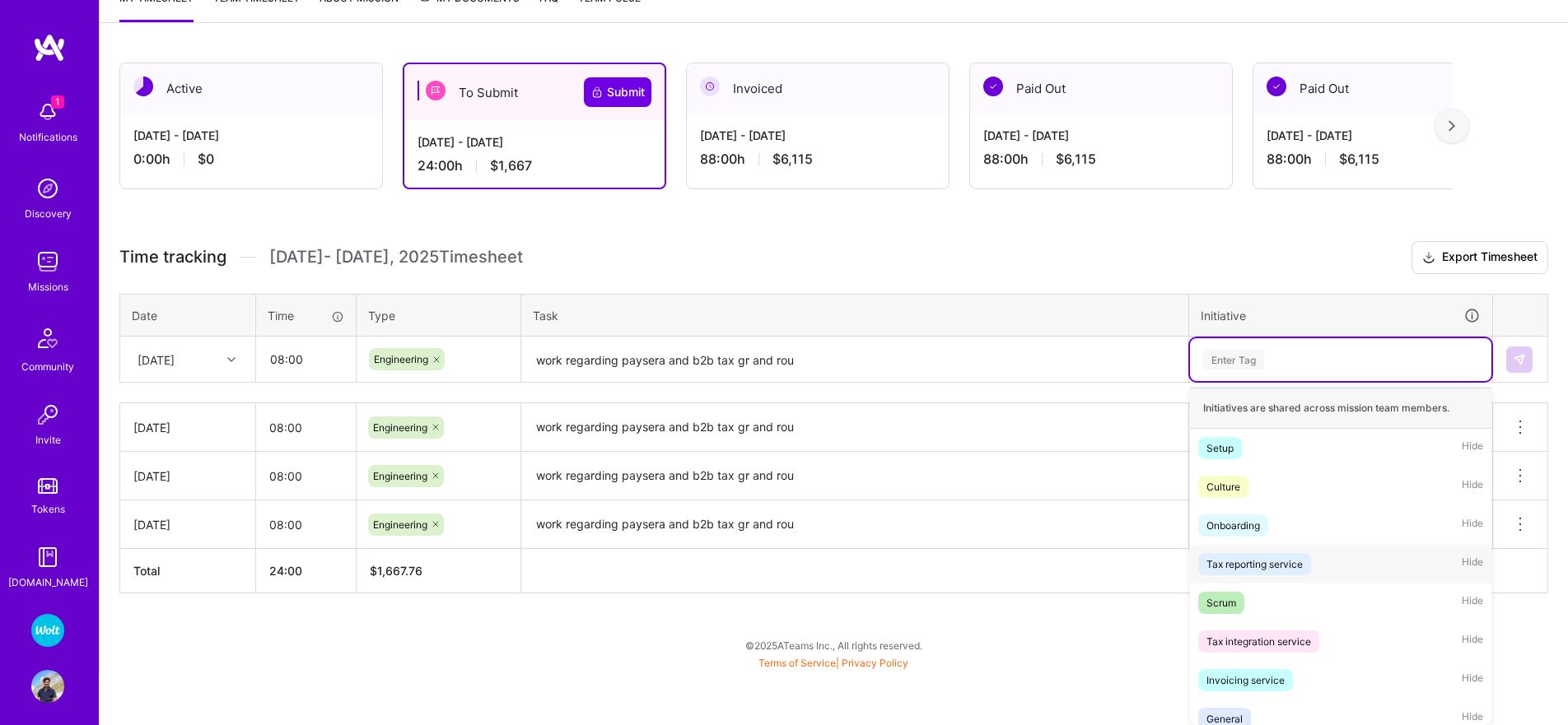
click at [1255, 562] on div "Tax reporting service" at bounding box center [1254, 564] width 97 height 17
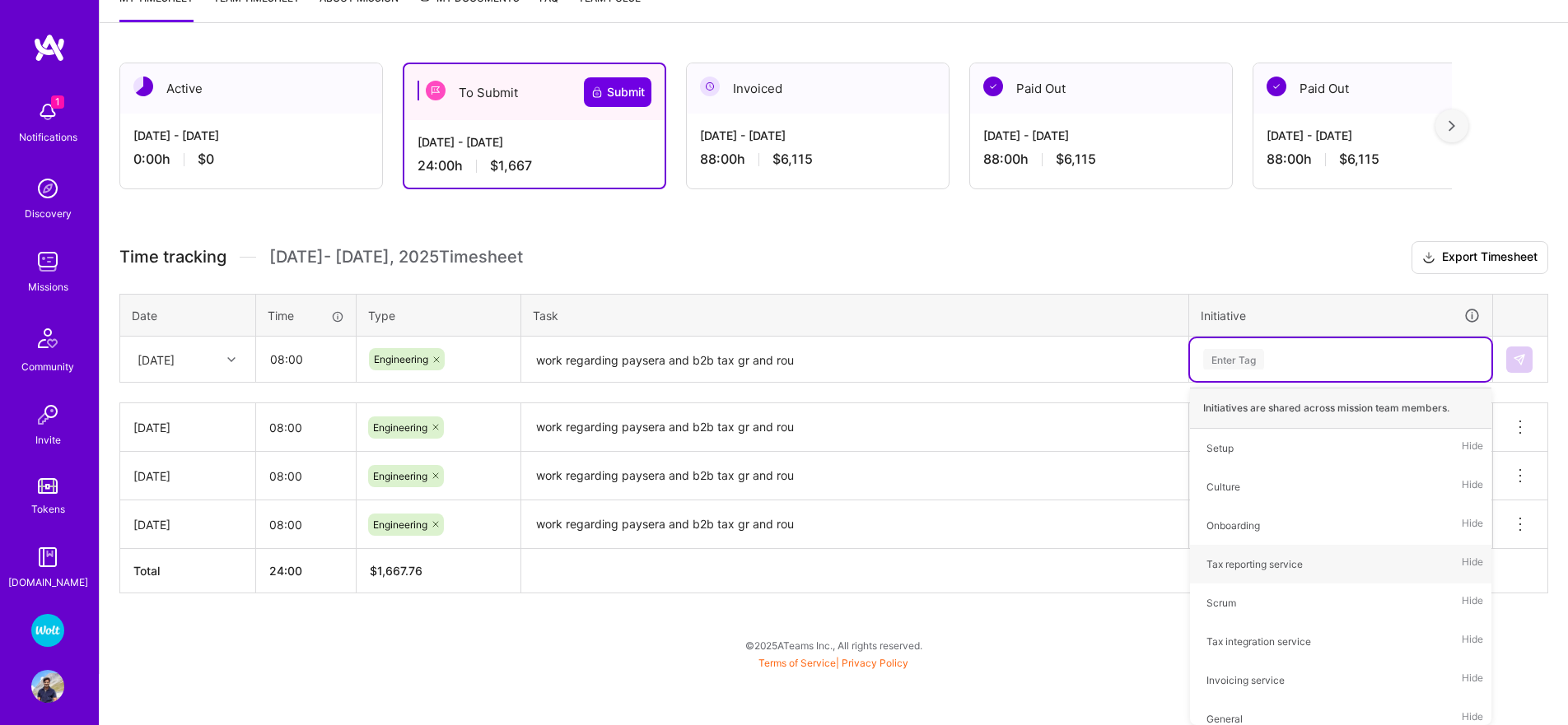
scroll to position [190, 0]
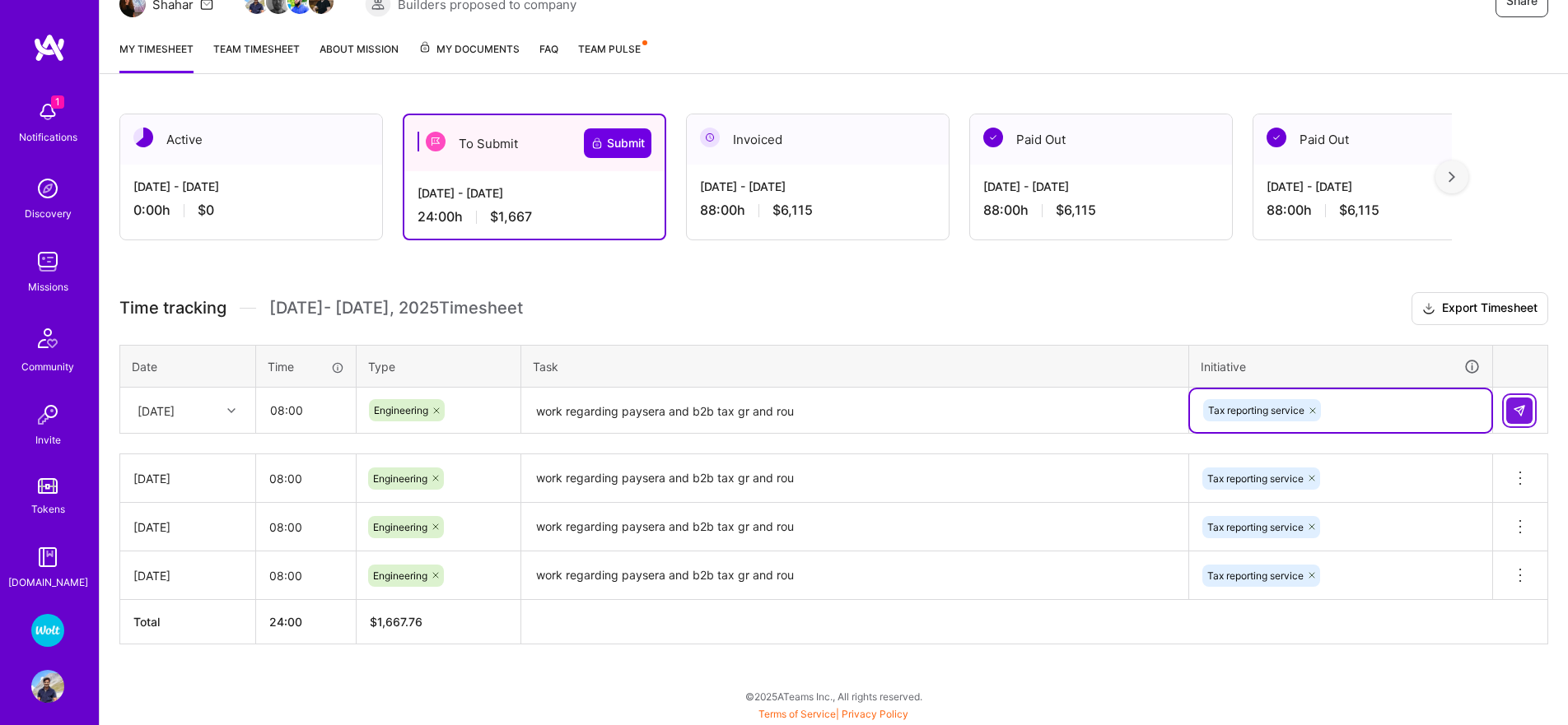
drag, startPoint x: 1517, startPoint y: 411, endPoint x: 1496, endPoint y: 417, distance: 21.8
click at [1517, 411] on img at bounding box center [1519, 410] width 13 height 13
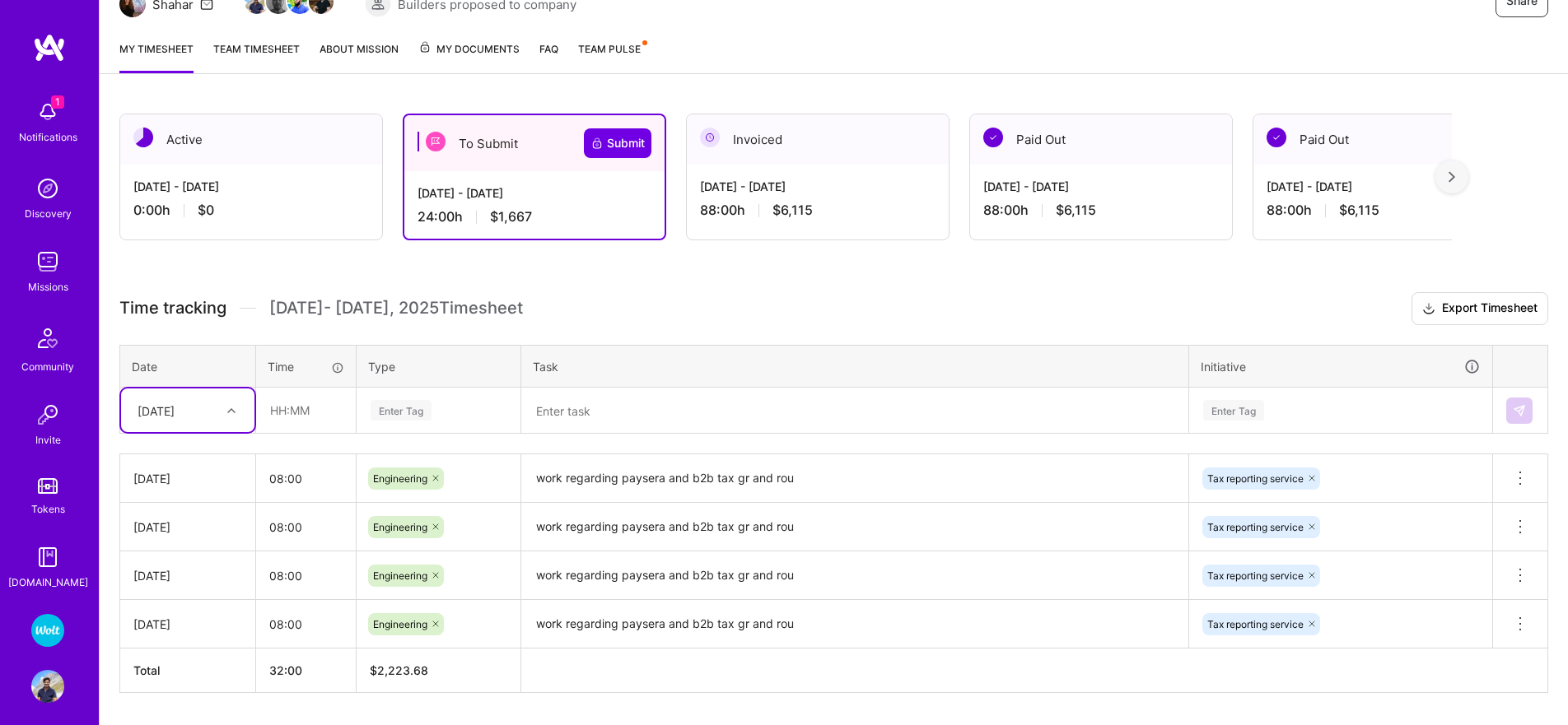
scroll to position [238, 0]
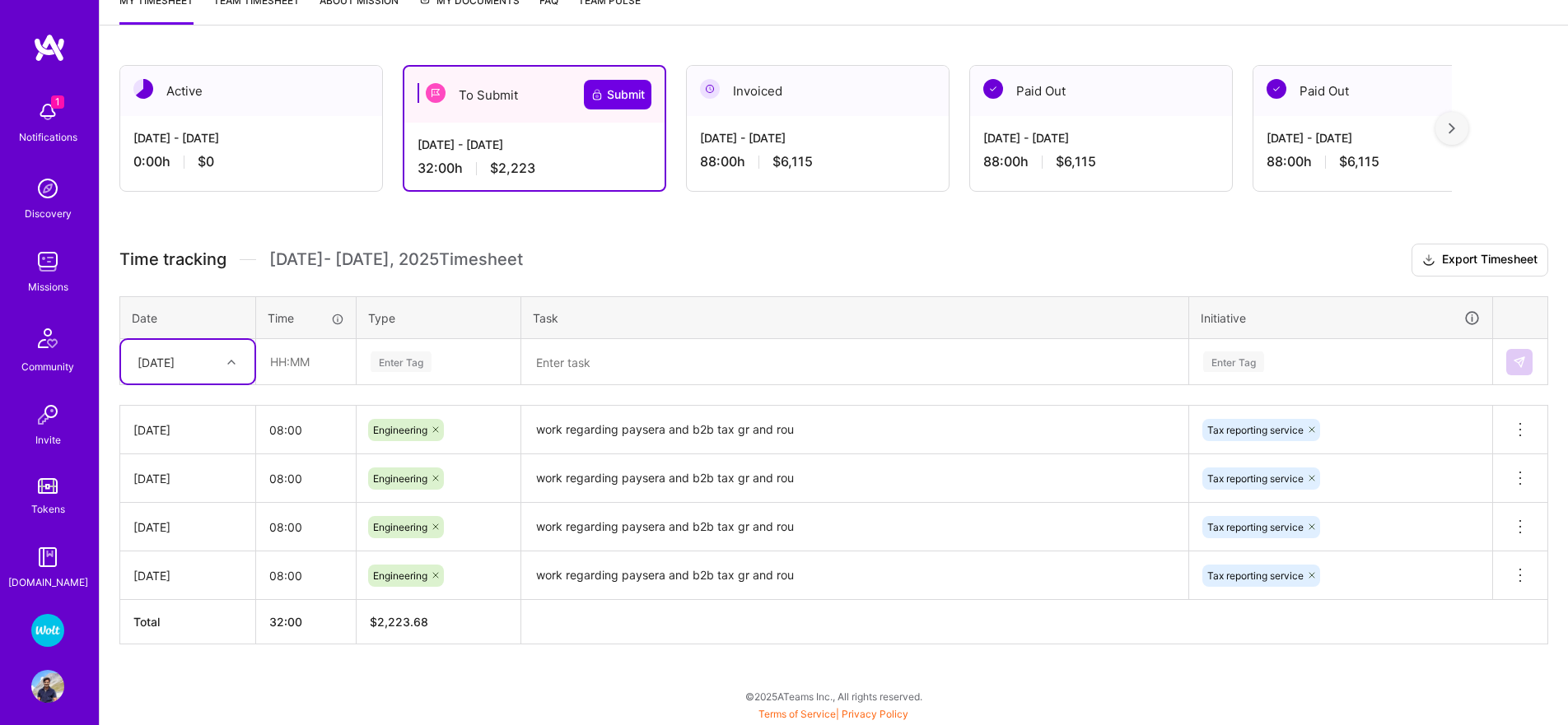
click at [200, 371] on div "[DATE]" at bounding box center [174, 362] width 91 height 28
drag, startPoint x: 172, startPoint y: 540, endPoint x: 246, endPoint y: 483, distance: 93.4
click at [171, 540] on div "[DATE]" at bounding box center [188, 535] width 133 height 30
click at [259, 437] on input "08:00" at bounding box center [306, 430] width 99 height 43
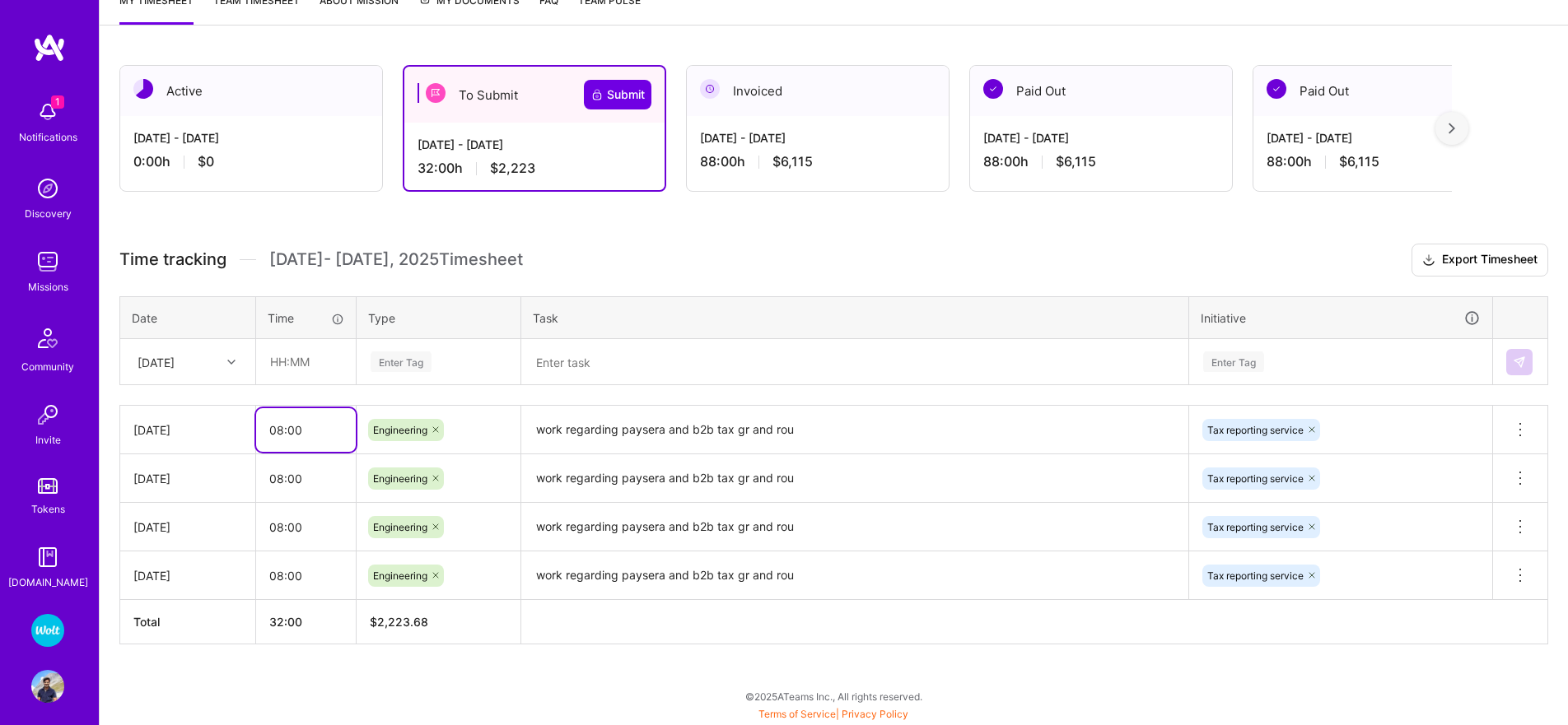
click at [259, 437] on input "08:00" at bounding box center [306, 430] width 99 height 43
click at [258, 438] on input "08:00" at bounding box center [306, 430] width 99 height 43
click at [292, 372] on input "text" at bounding box center [306, 362] width 98 height 43
paste input "08:00"
type input "08:00"
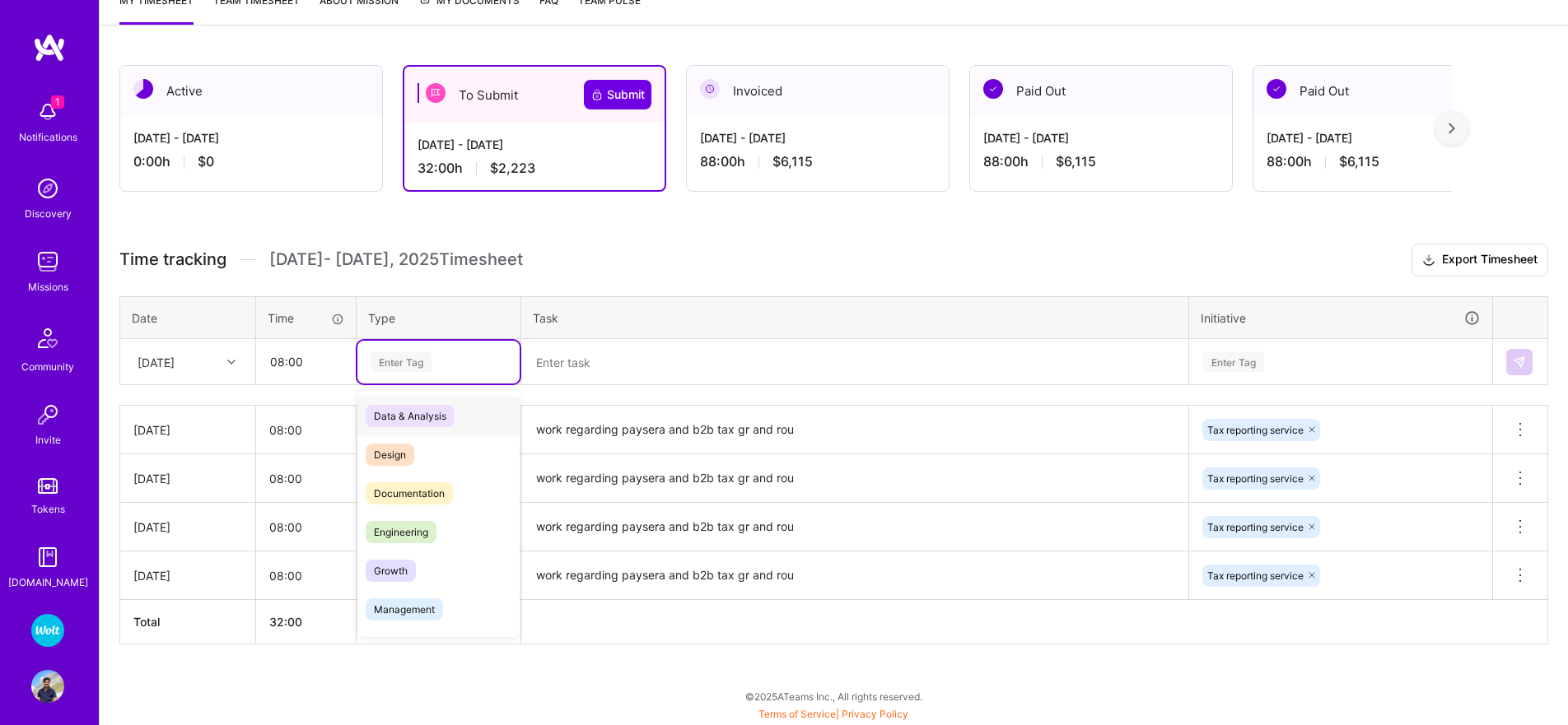
click at [419, 364] on div "Enter Tag" at bounding box center [401, 362] width 61 height 26
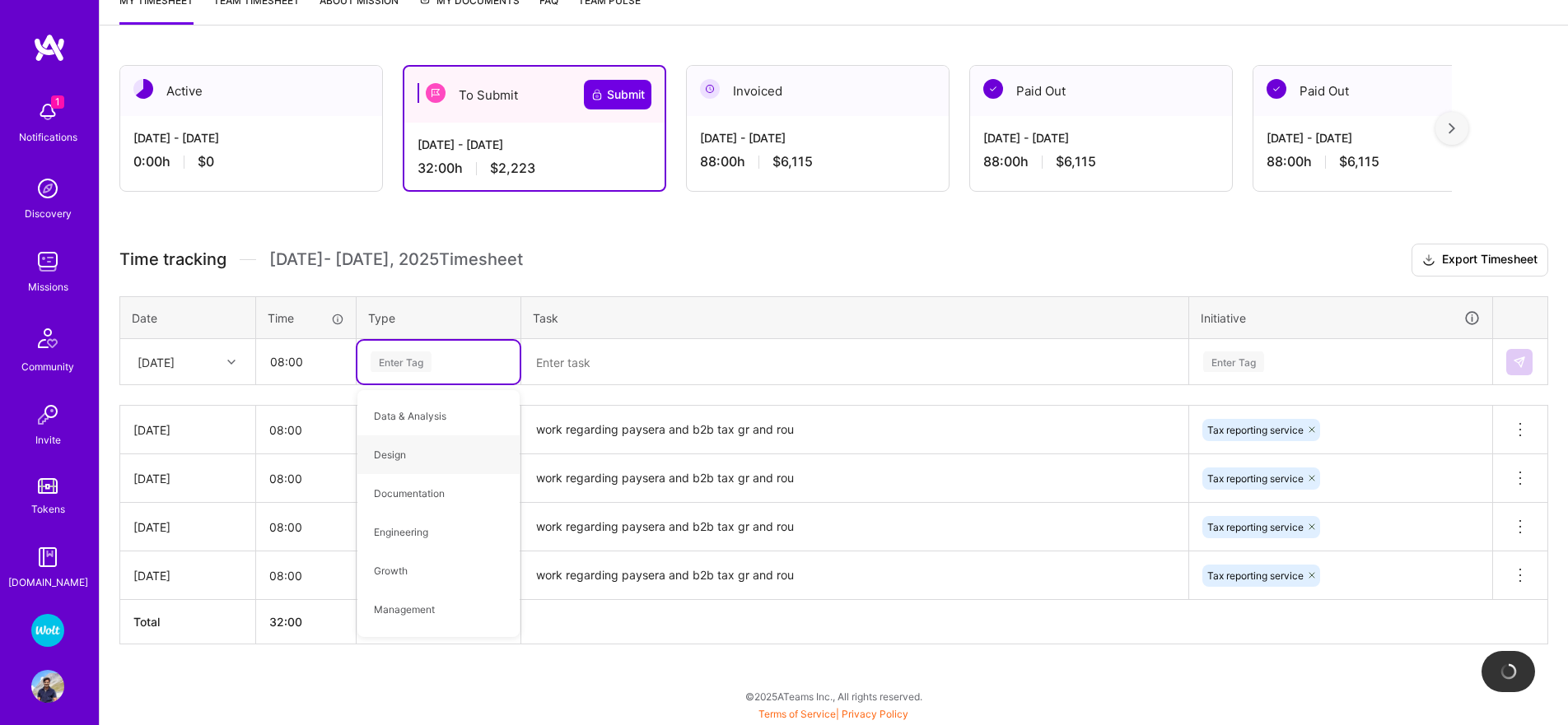
click at [637, 420] on textarea "work regarding paysera and b2b tax gr and rou" at bounding box center [854, 430] width 663 height 45
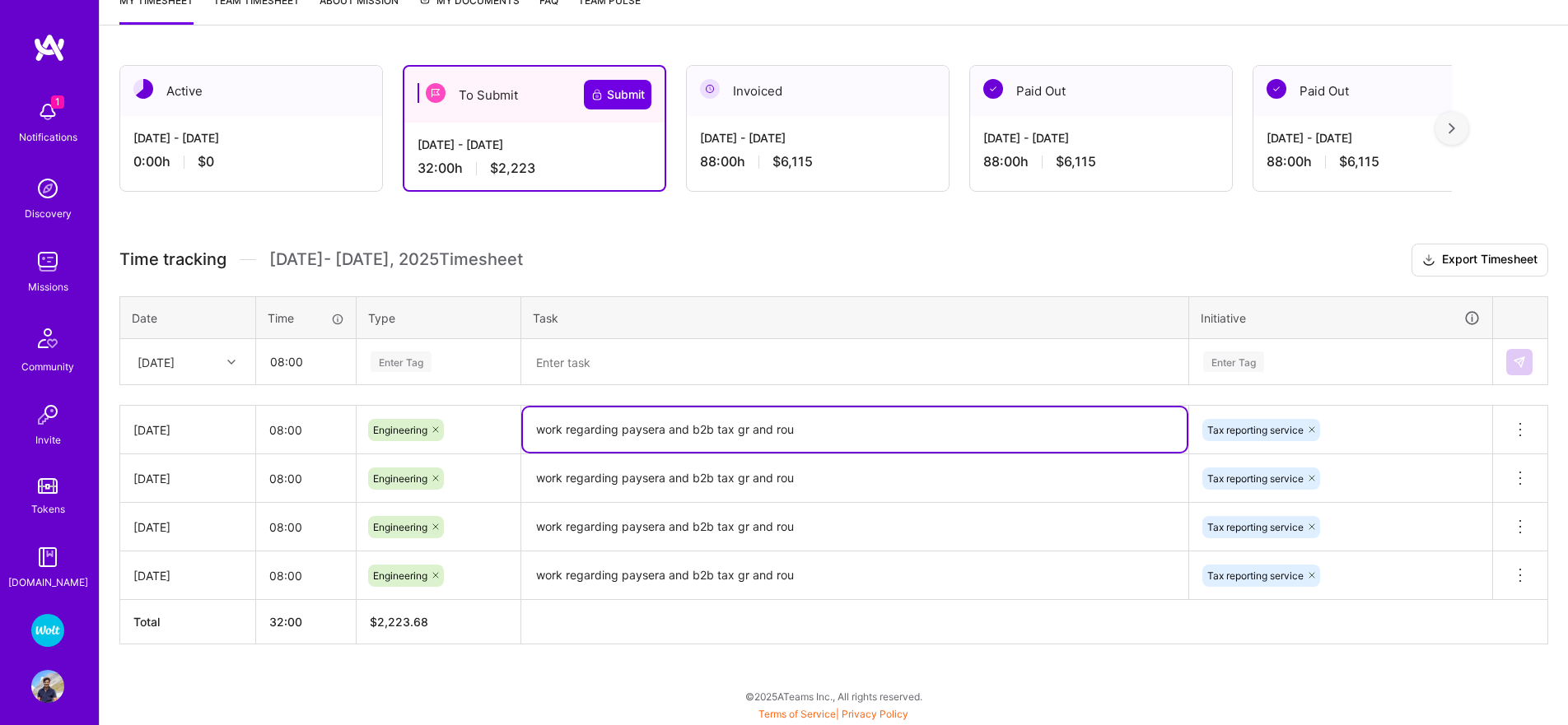
click at [398, 373] on div "Enter Tag" at bounding box center [438, 362] width 162 height 43
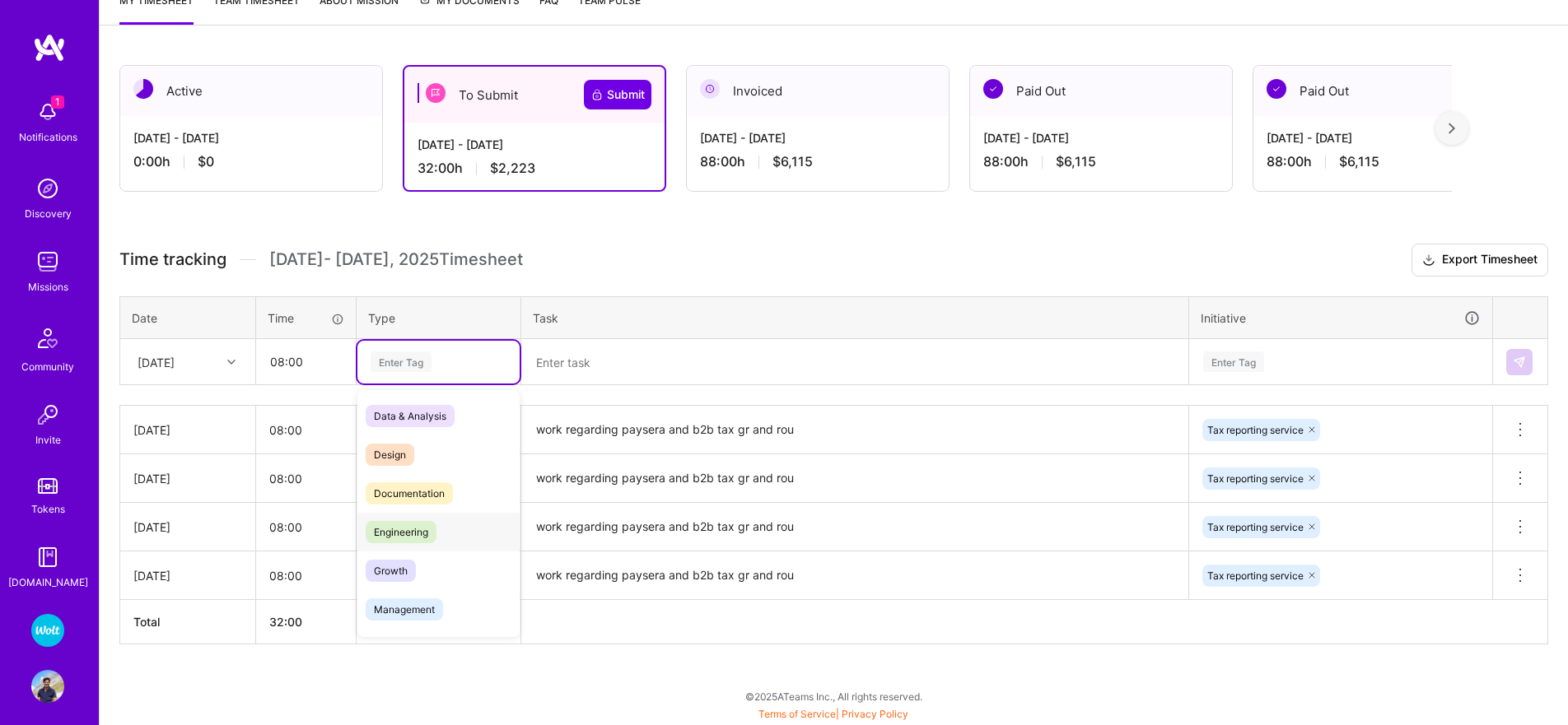
drag, startPoint x: 399, startPoint y: 535, endPoint x: 447, endPoint y: 512, distance: 53.2
click at [399, 535] on span "Engineering" at bounding box center [400, 532] width 71 height 22
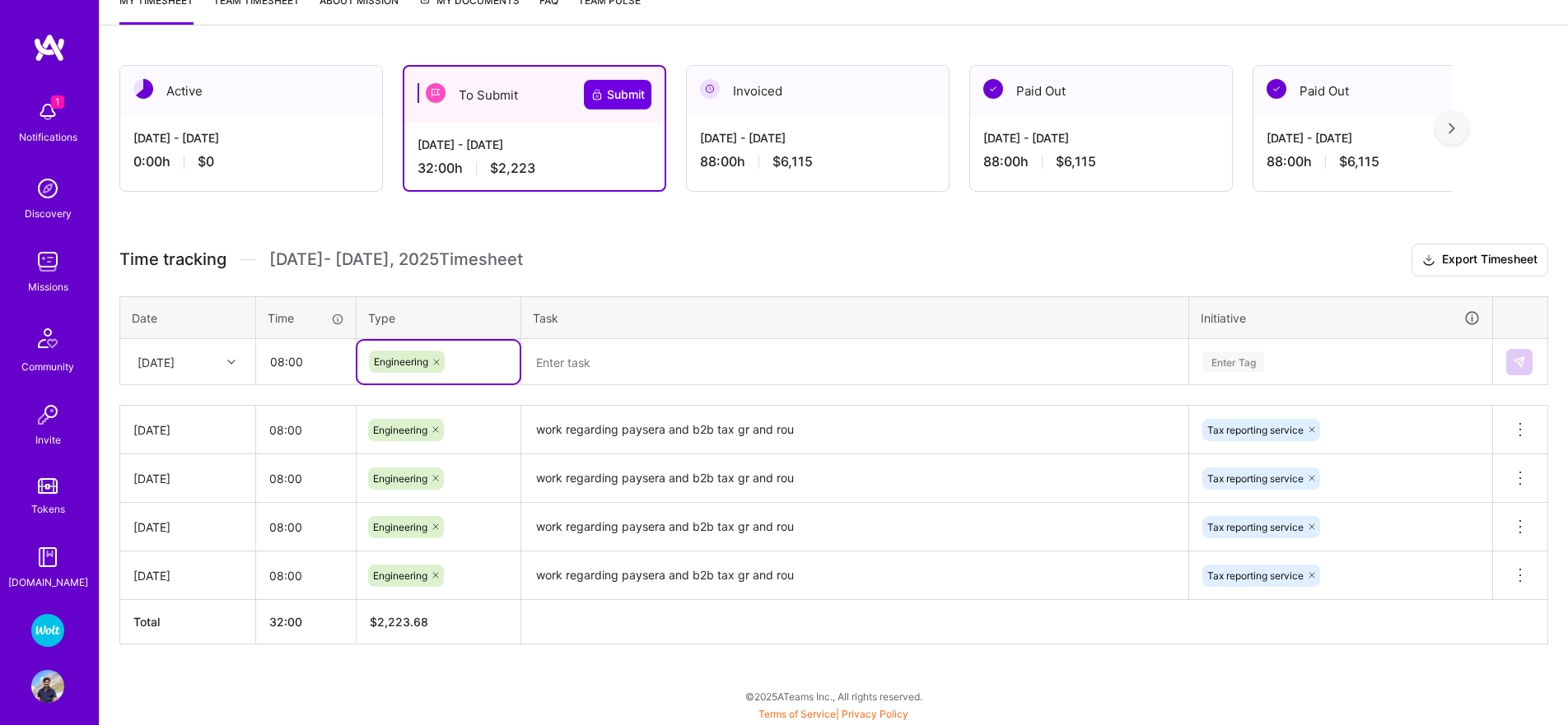
click at [612, 422] on textarea "work regarding paysera and b2b tax gr and rou" at bounding box center [854, 431] width 663 height 46
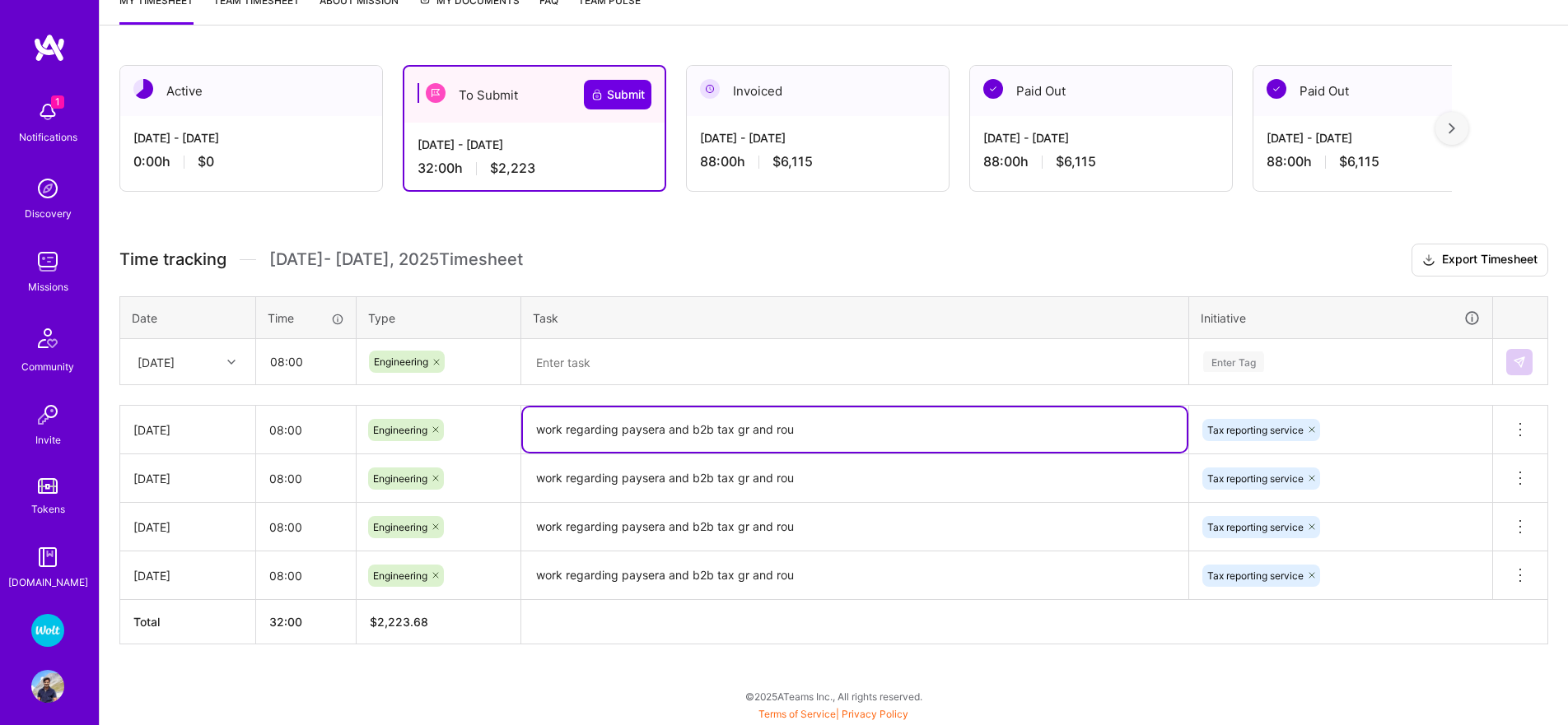
click at [612, 422] on textarea "work regarding paysera and b2b tax gr and rou" at bounding box center [854, 430] width 663 height 44
click at [607, 364] on textarea at bounding box center [854, 362] width 663 height 43
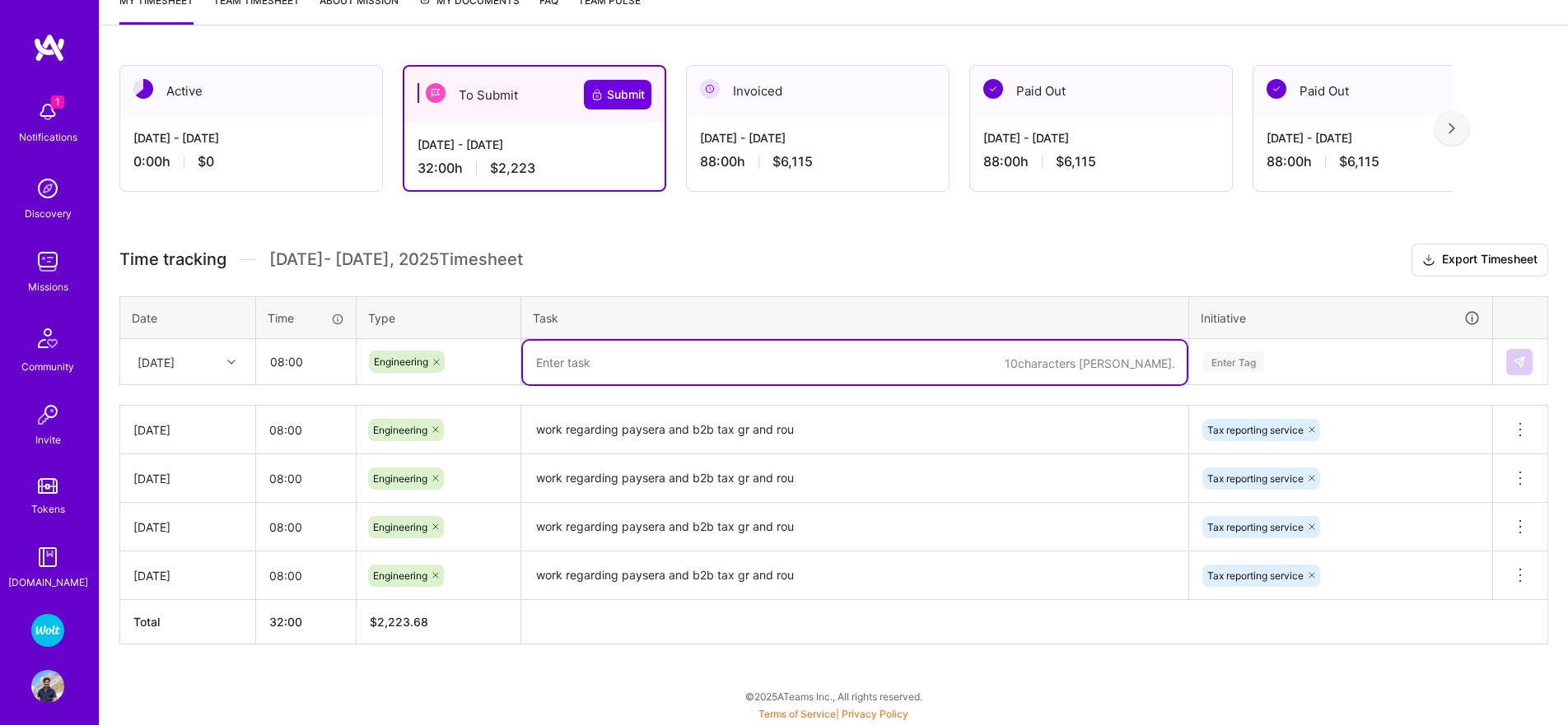
paste textarea "work regarding paysera and b2b tax gr and rou"
type textarea "work regarding paysera and b2b tax gr and rou"
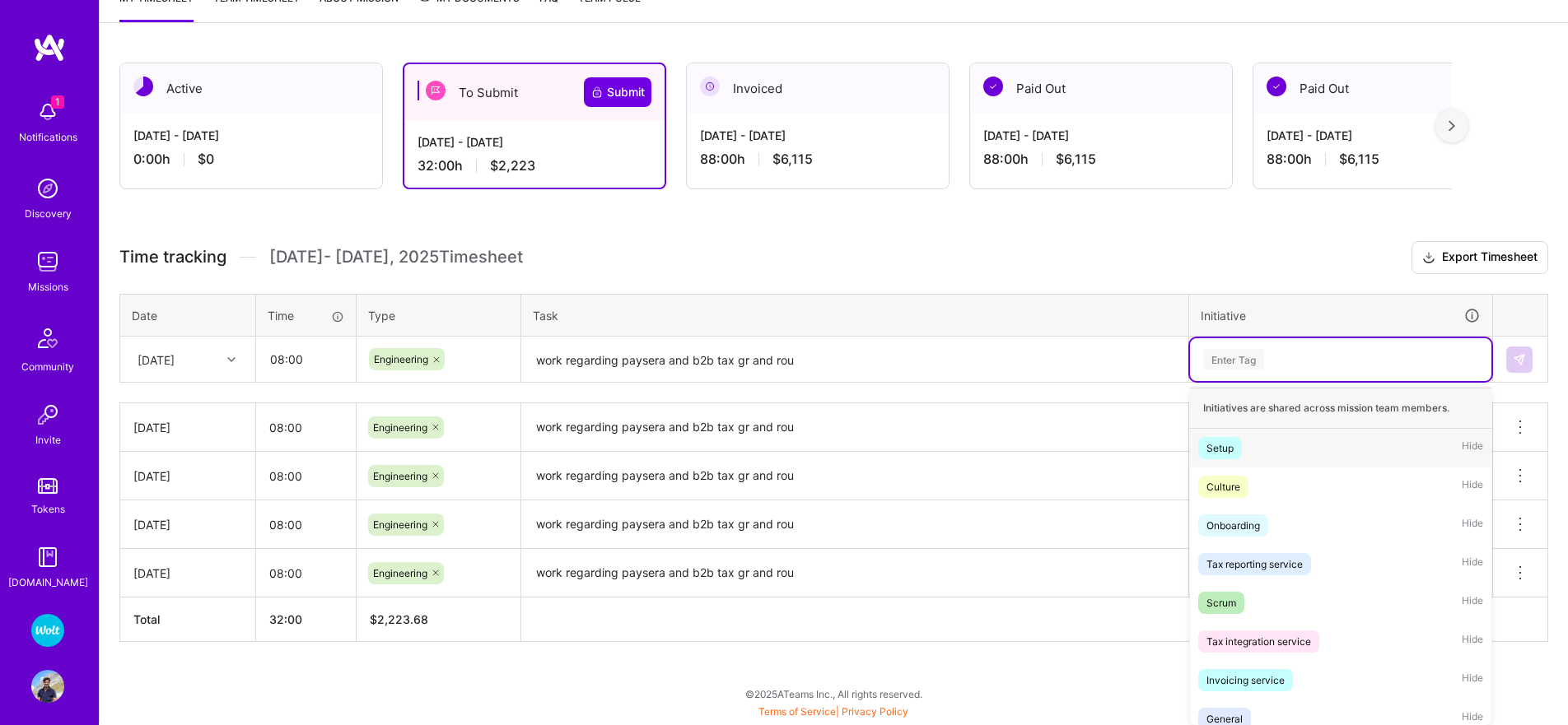
drag, startPoint x: 1225, startPoint y: 363, endPoint x: 1230, endPoint y: 394, distance: 31.4
click at [1225, 362] on div "Enter Tag" at bounding box center [1233, 360] width 61 height 26
drag, startPoint x: 1233, startPoint y: 570, endPoint x: 1245, endPoint y: 553, distance: 20.8
click at [1233, 570] on div "Tax reporting service" at bounding box center [1254, 564] width 97 height 17
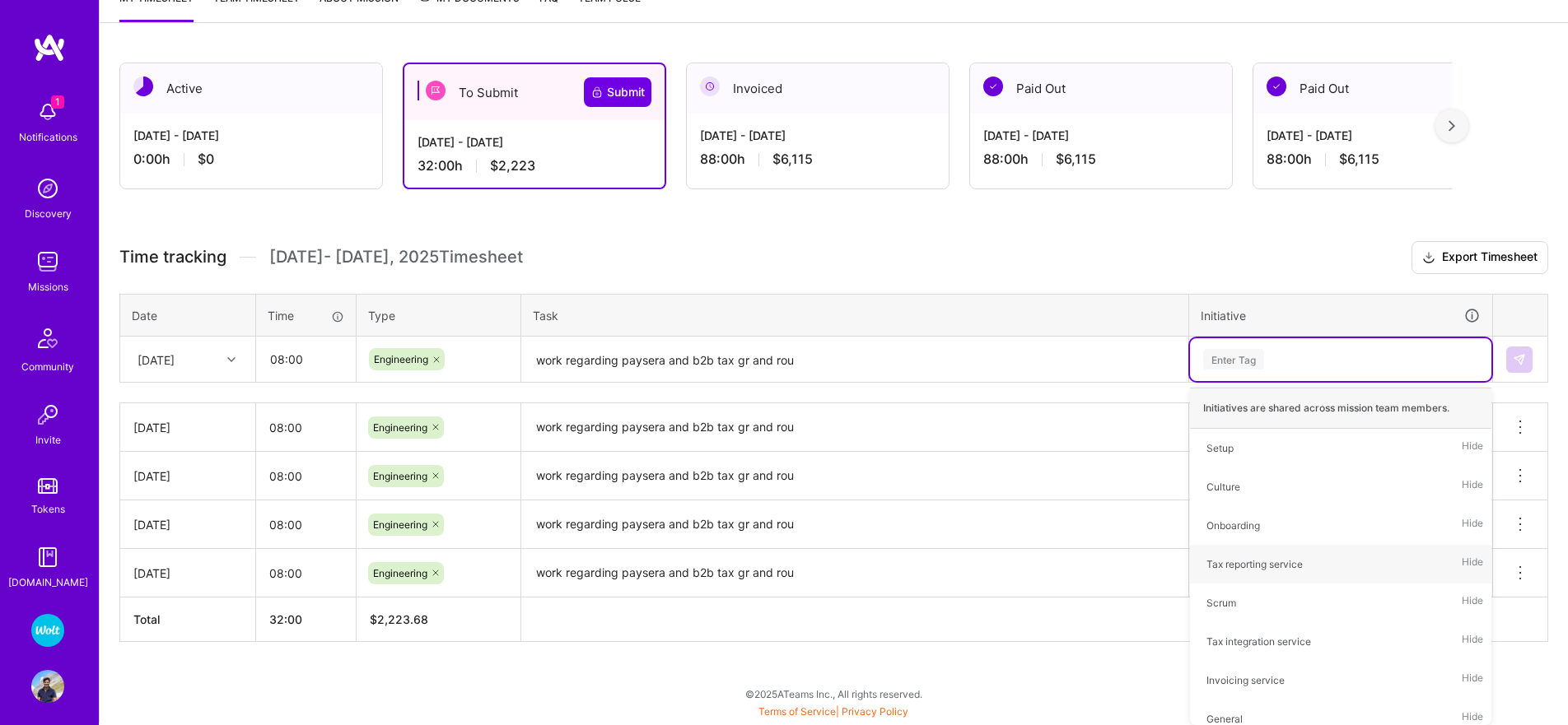
scroll to position [238, 0]
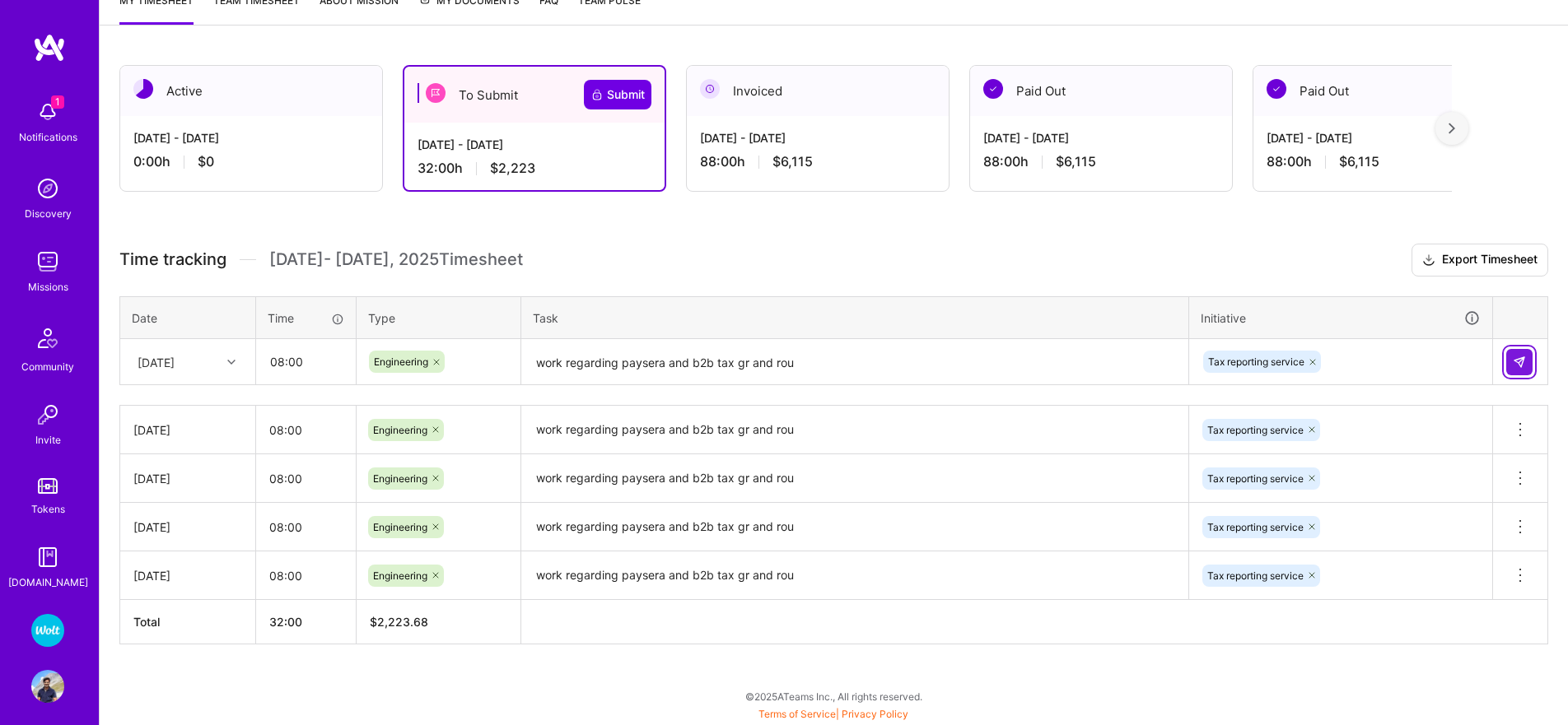
drag, startPoint x: 1510, startPoint y: 366, endPoint x: 1470, endPoint y: 374, distance: 40.8
click at [1510, 366] on button at bounding box center [1518, 362] width 27 height 27
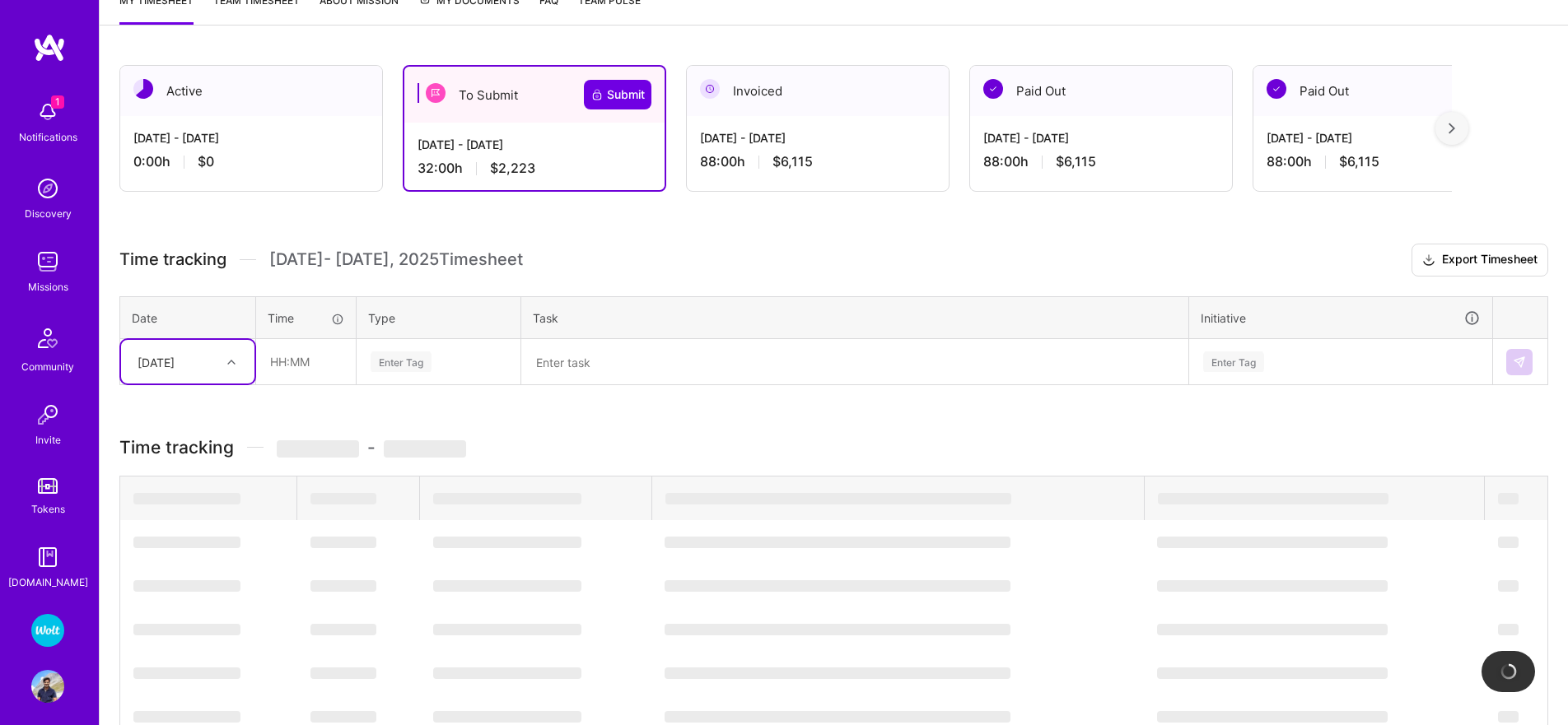
click at [168, 364] on div "[DATE]" at bounding box center [156, 362] width 37 height 17
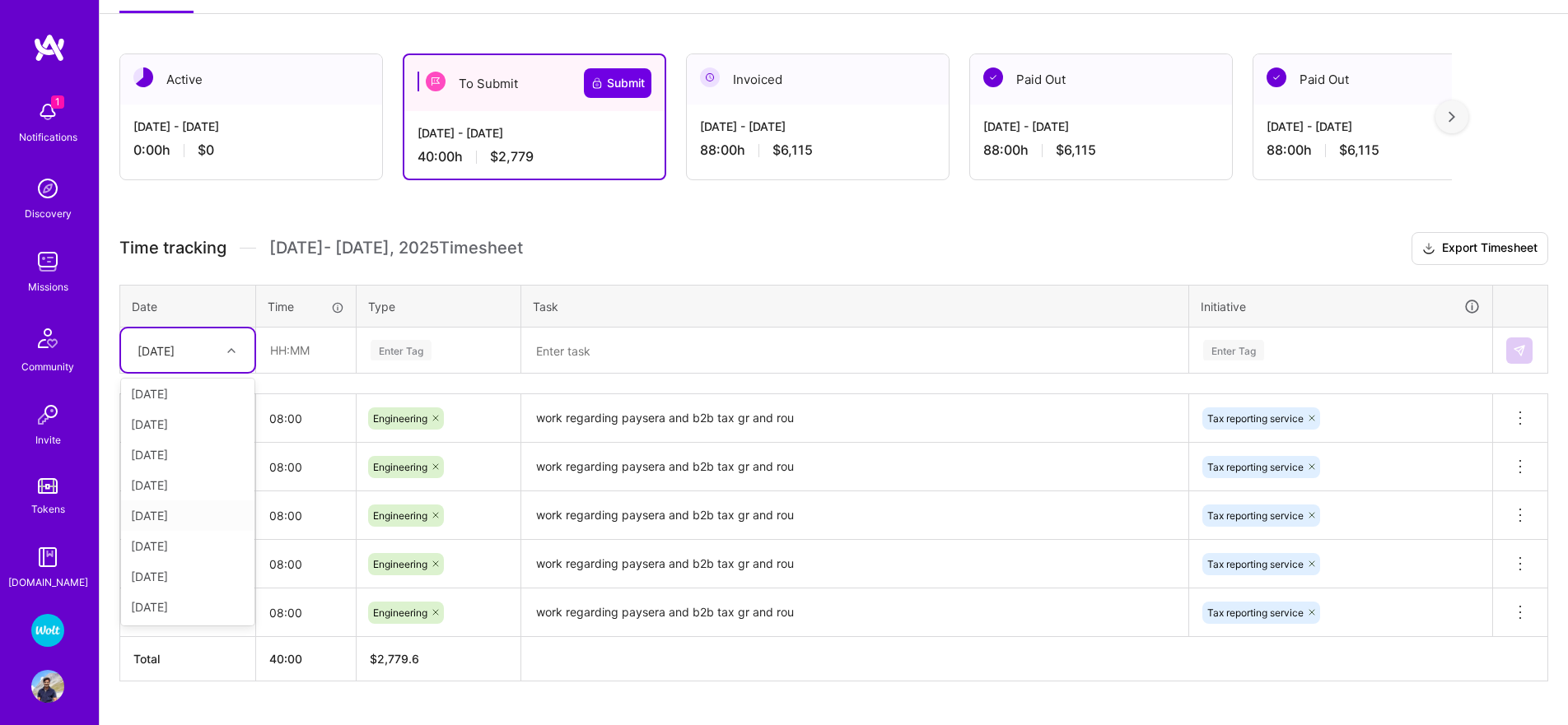
scroll to position [176, 0]
click at [160, 467] on div "[DATE]" at bounding box center [188, 465] width 133 height 30
click at [285, 410] on input "08:00" at bounding box center [306, 418] width 99 height 43
drag, startPoint x: 285, startPoint y: 410, endPoint x: 295, endPoint y: 372, distance: 39.3
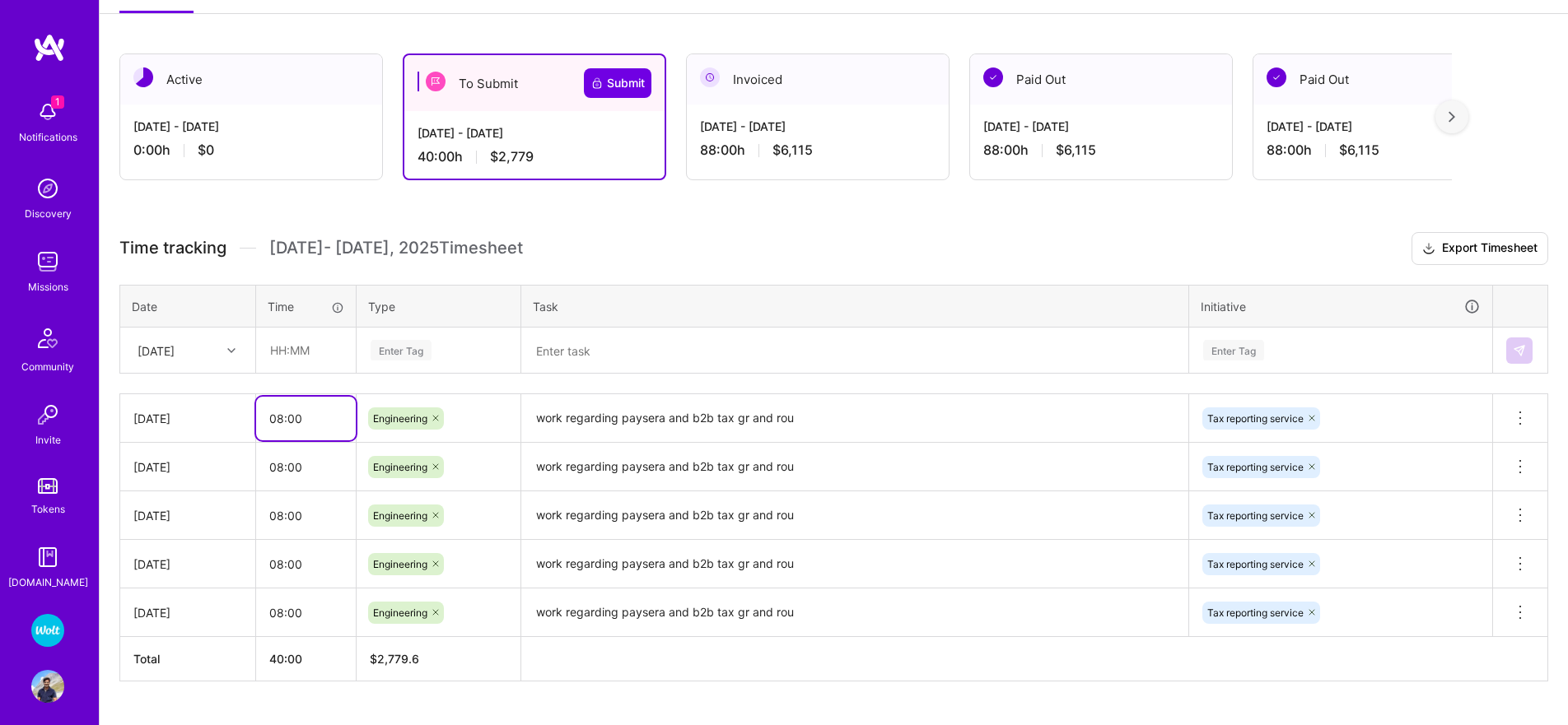
click at [285, 410] on input "08:00" at bounding box center [306, 418] width 99 height 43
click at [301, 348] on input "text" at bounding box center [306, 350] width 98 height 43
paste input "08:00"
type input "08:00"
click at [420, 344] on div "Enter Tag" at bounding box center [401, 351] width 61 height 26
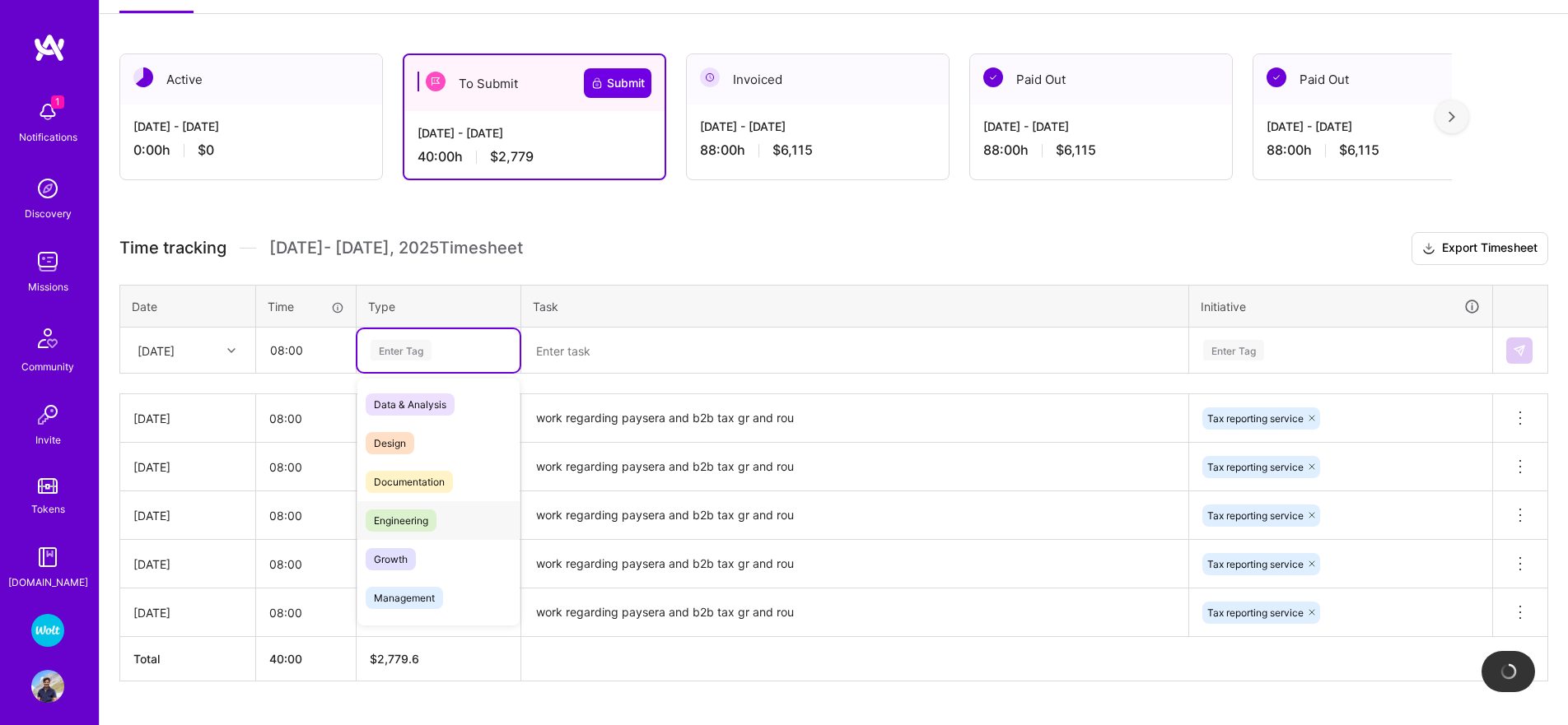
click at [410, 507] on div "Engineering" at bounding box center [438, 521] width 162 height 39
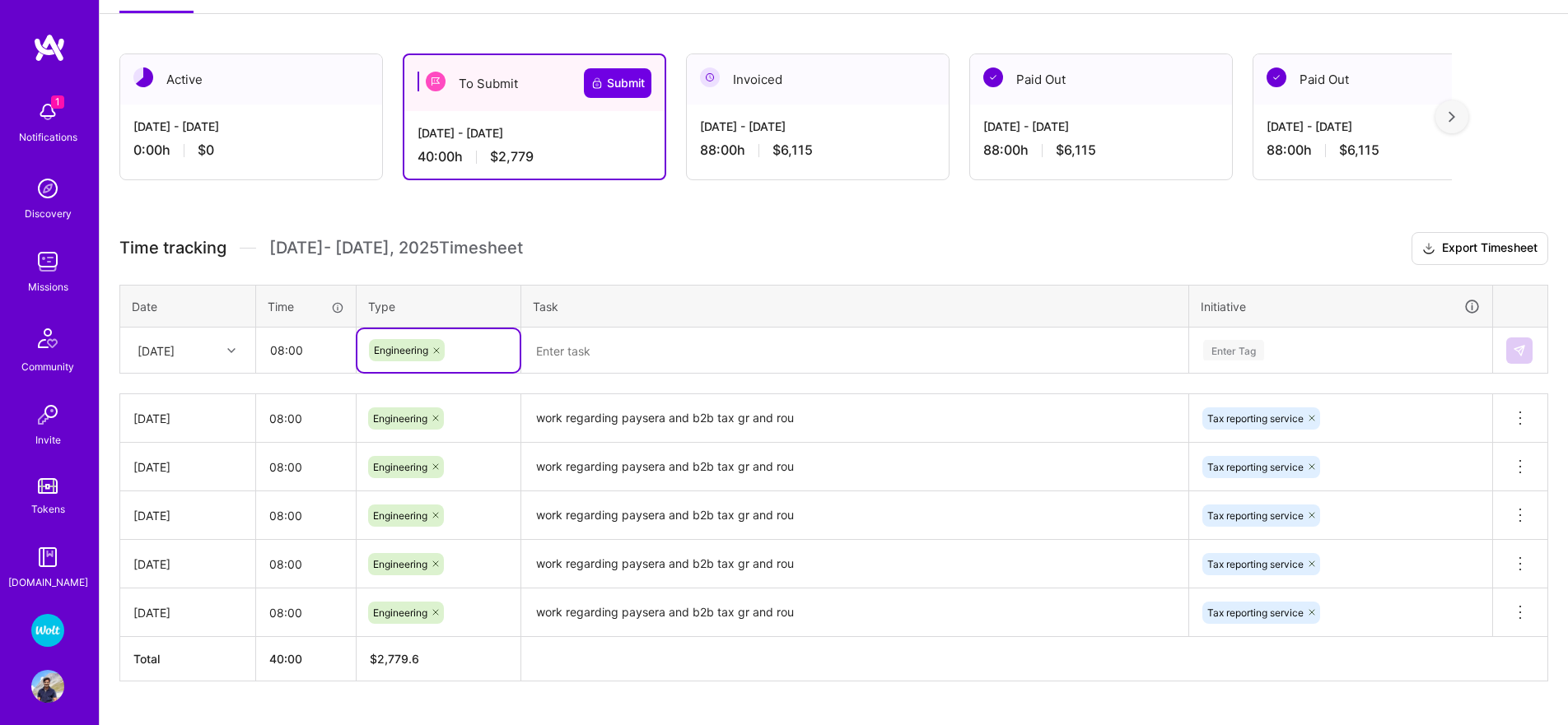
click at [654, 417] on textarea "work regarding paysera and b2b tax gr and rou" at bounding box center [854, 418] width 663 height 45
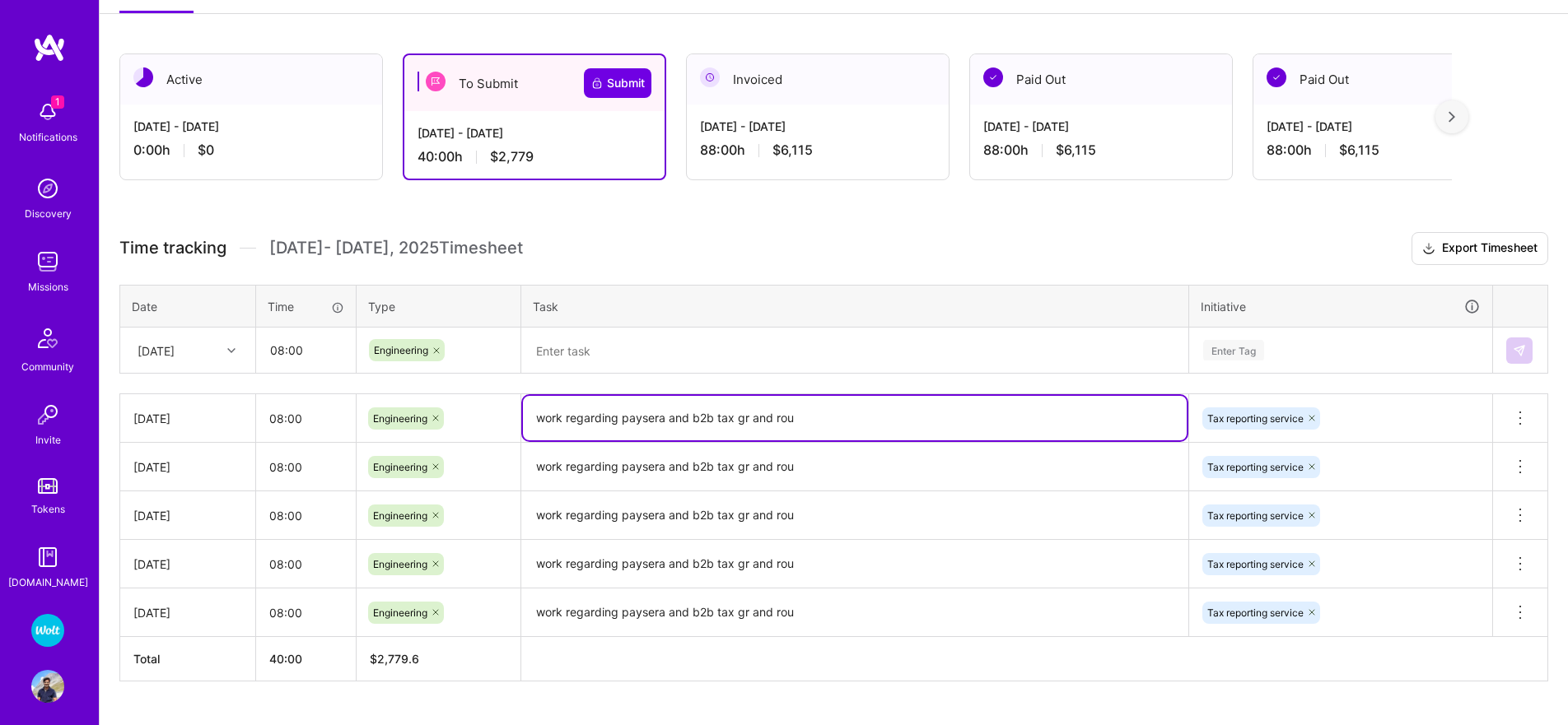
click at [654, 417] on textarea "work regarding paysera and b2b tax gr and rou" at bounding box center [854, 418] width 663 height 44
drag, startPoint x: 654, startPoint y: 417, endPoint x: 645, endPoint y: 372, distance: 45.9
click at [654, 416] on textarea "work regarding paysera and b2b tax gr and rou" at bounding box center [854, 418] width 663 height 44
click at [625, 345] on textarea at bounding box center [854, 351] width 663 height 43
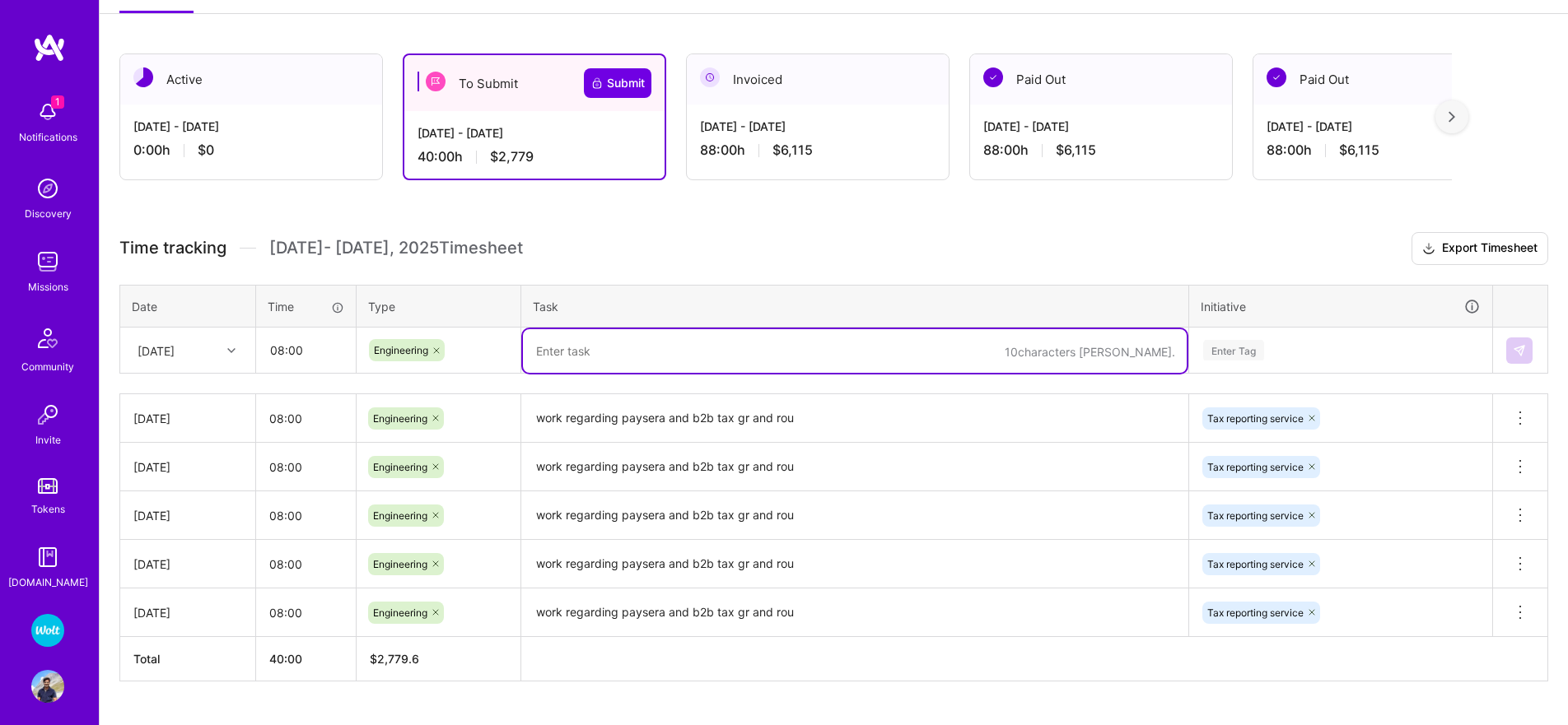
paste textarea "work regarding paysera and b2b tax gr and rou"
type textarea "work regarding paysera and b2b tax gr and rou"
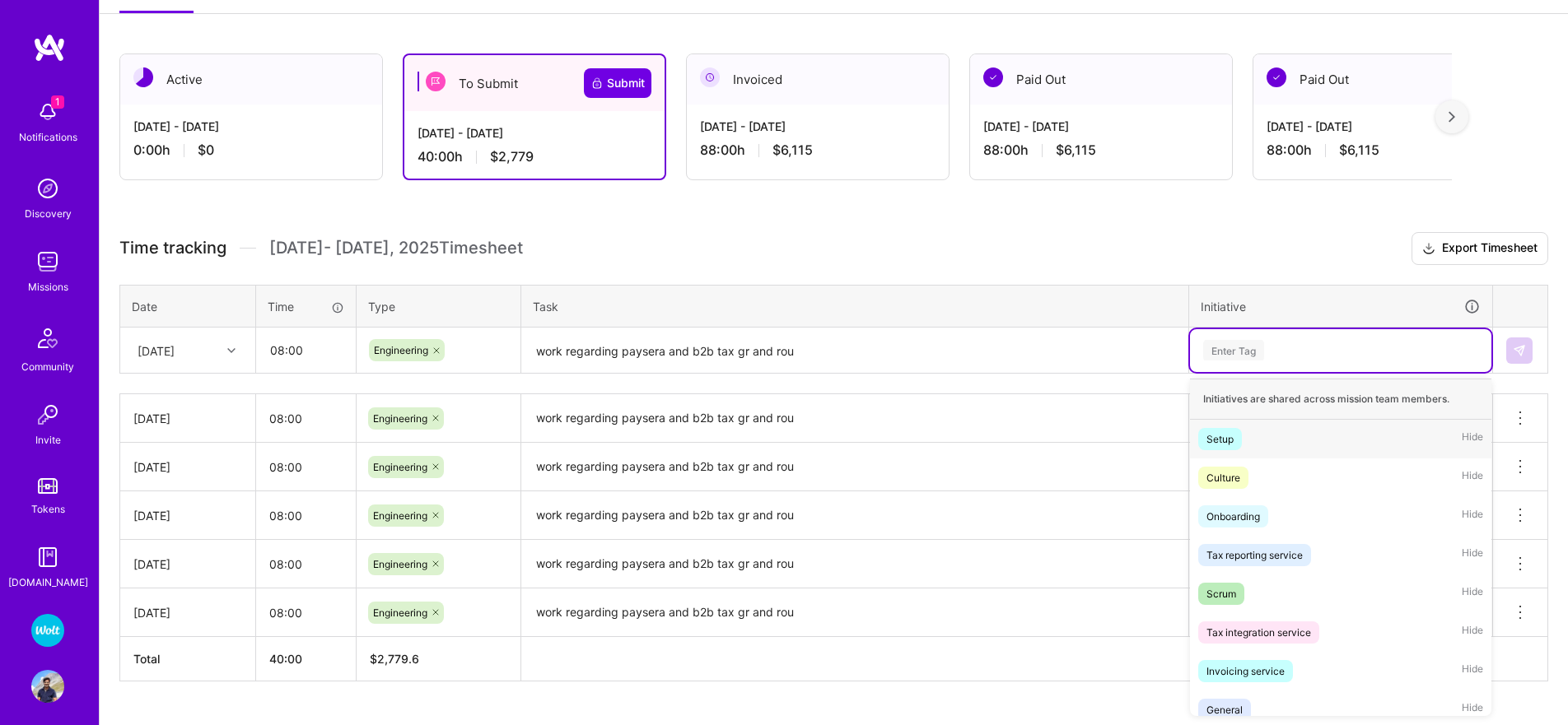
click at [1228, 340] on div "Enter Tag" at bounding box center [1233, 351] width 61 height 26
click at [1251, 567] on div "Tax reporting service Hide" at bounding box center [1340, 555] width 301 height 39
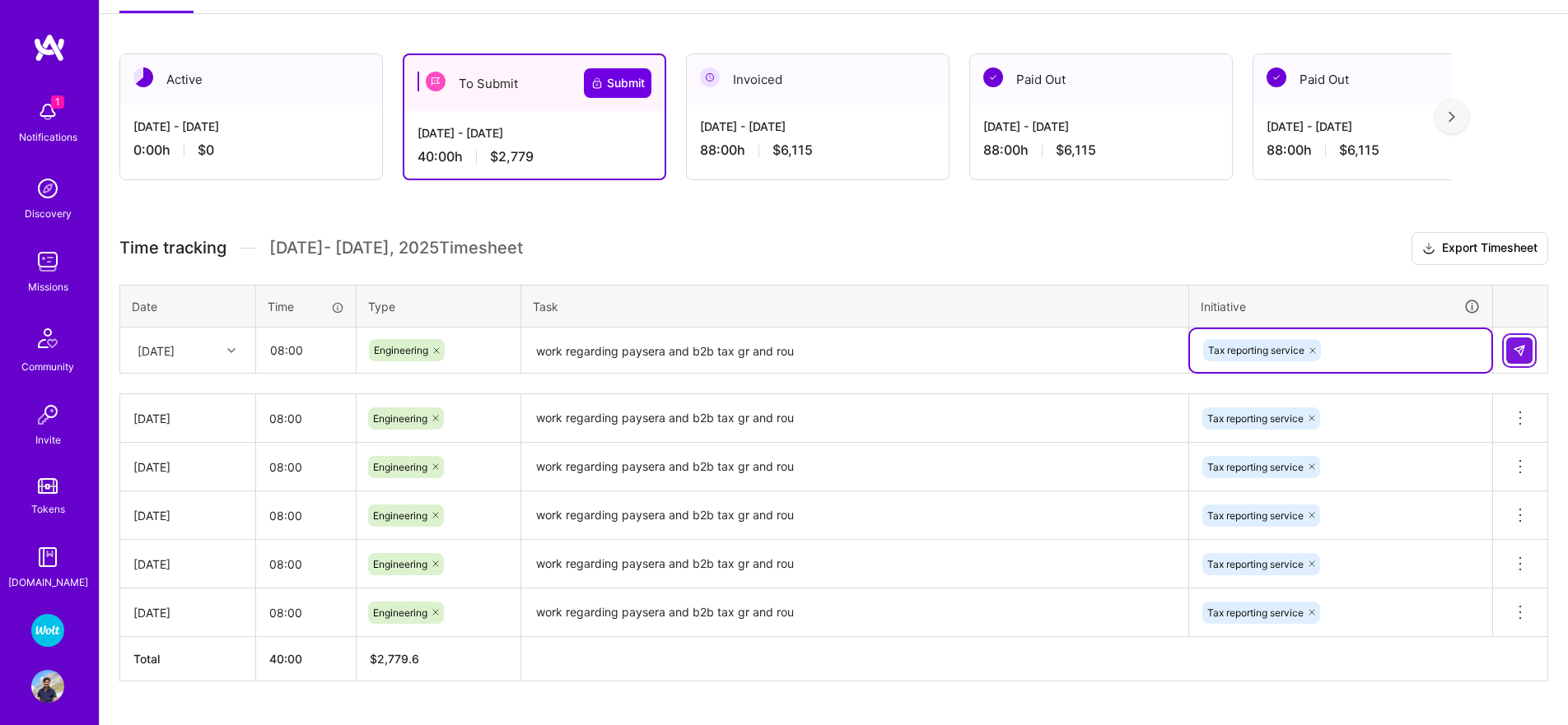
click at [1518, 358] on button at bounding box center [1518, 351] width 27 height 27
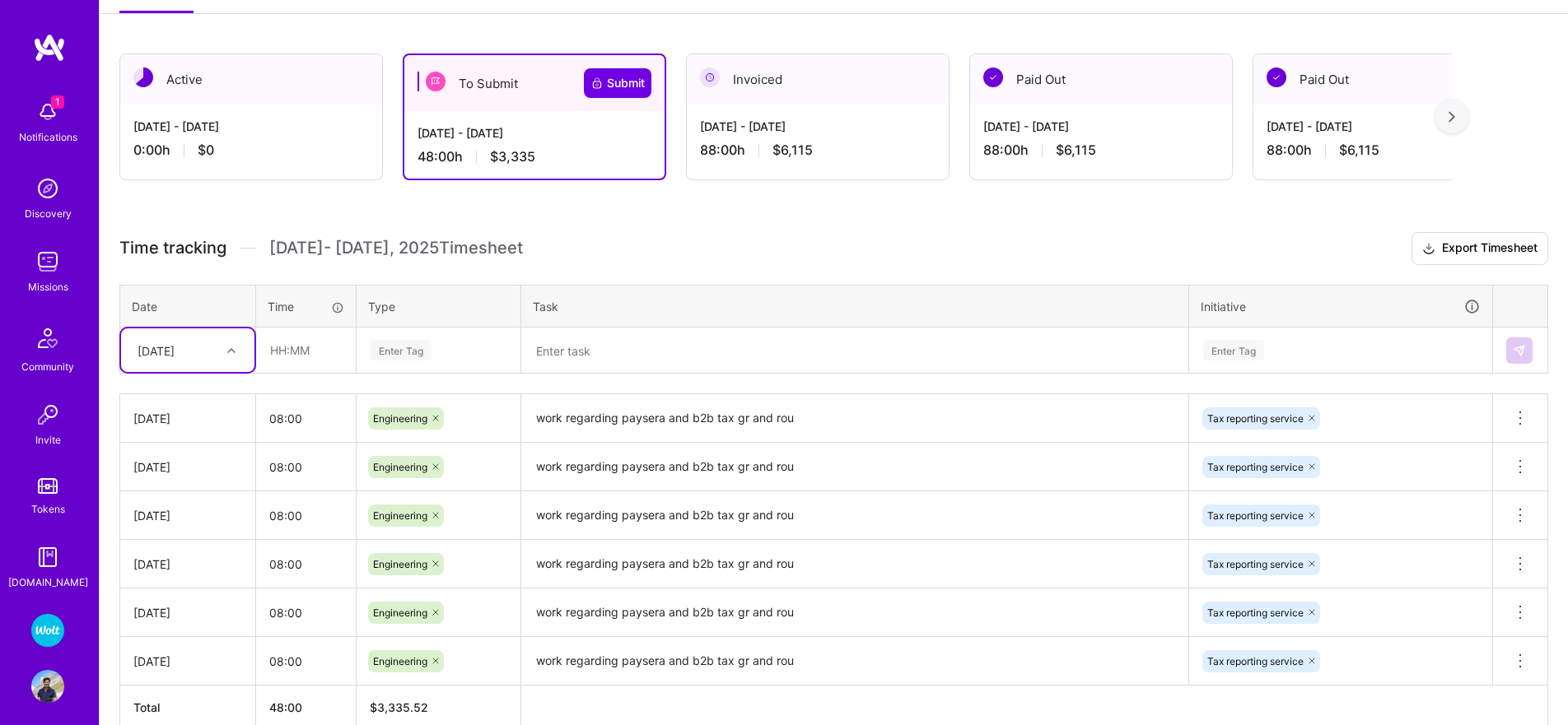
click at [175, 351] on div "[DATE]" at bounding box center [156, 350] width 37 height 17
click at [165, 484] on div "[DATE]" at bounding box center [188, 473] width 133 height 30
click at [272, 419] on input "08:00" at bounding box center [306, 418] width 99 height 43
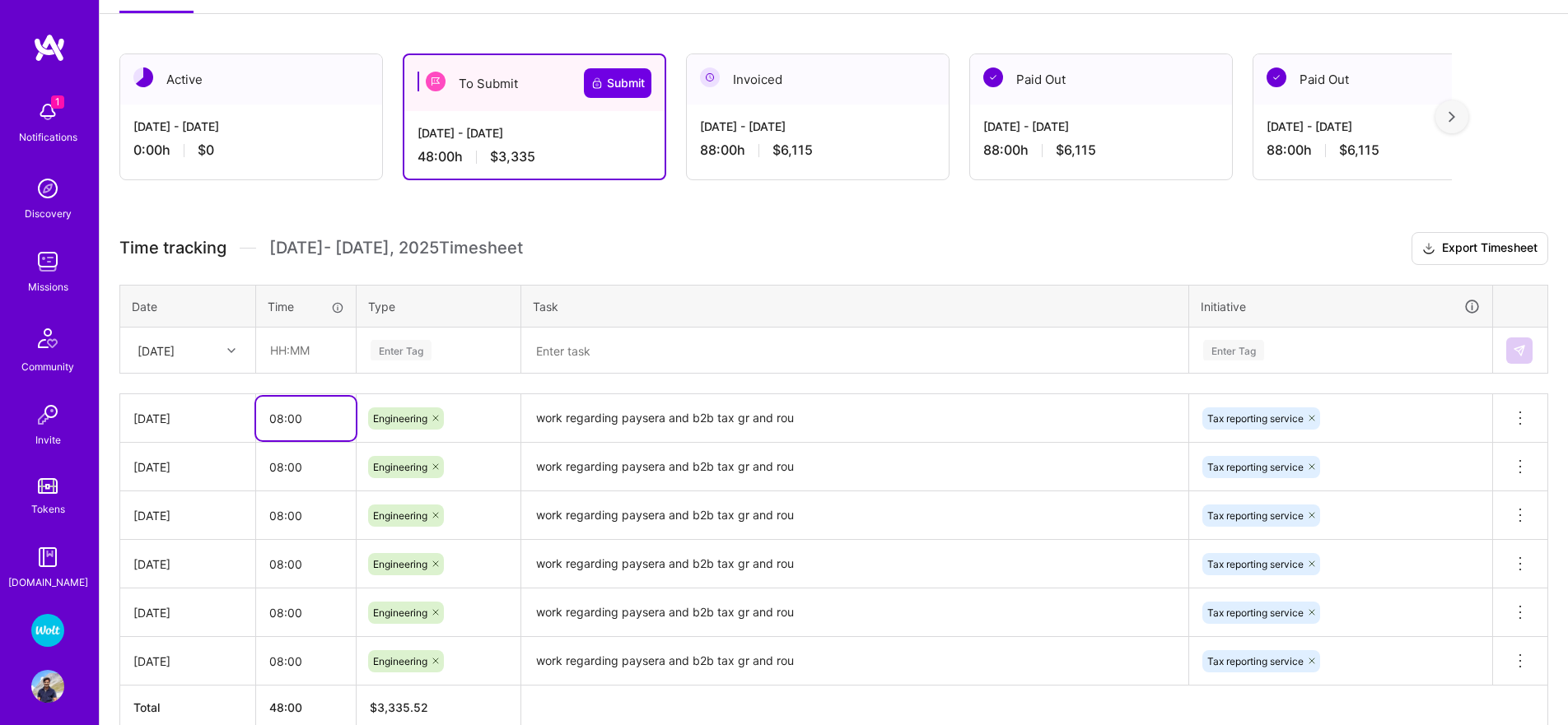
click at [271, 419] on input "08:00" at bounding box center [306, 418] width 99 height 43
click at [293, 353] on input "text" at bounding box center [306, 350] width 98 height 43
paste input "08:00"
type input "08:00"
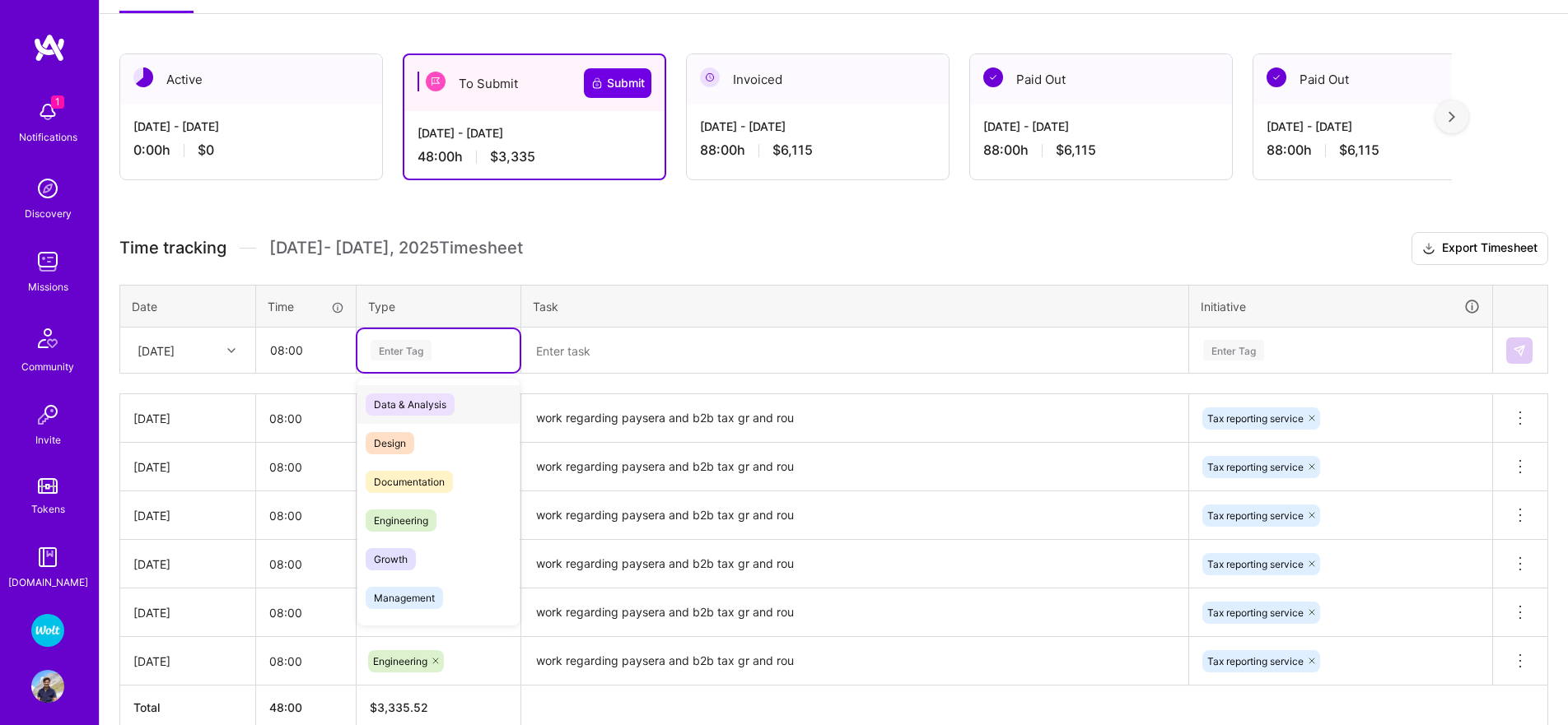
click at [399, 358] on div "Enter Tag" at bounding box center [401, 351] width 61 height 26
click at [389, 531] on span "Engineering" at bounding box center [400, 521] width 71 height 22
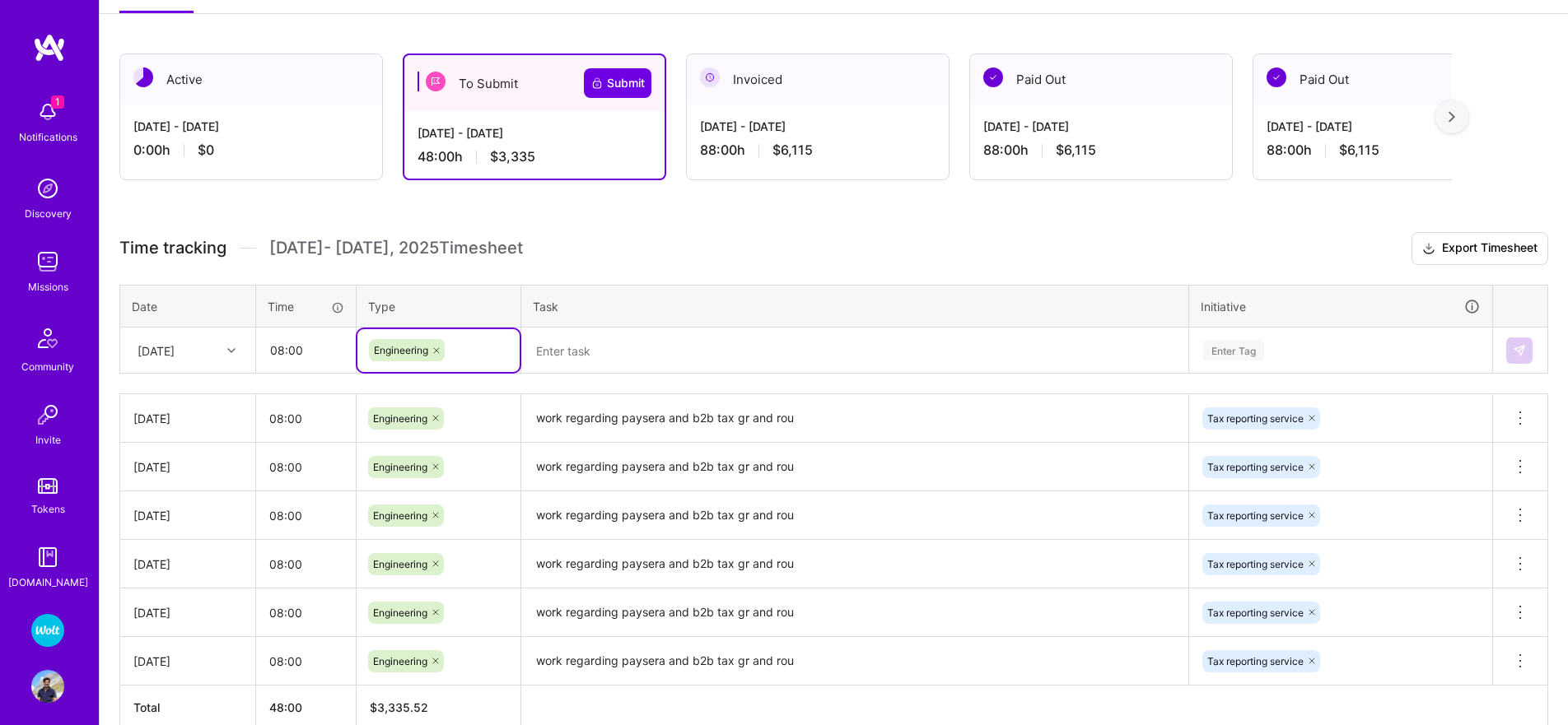
click at [600, 414] on textarea "work regarding paysera and b2b tax gr and rou" at bounding box center [854, 418] width 663 height 45
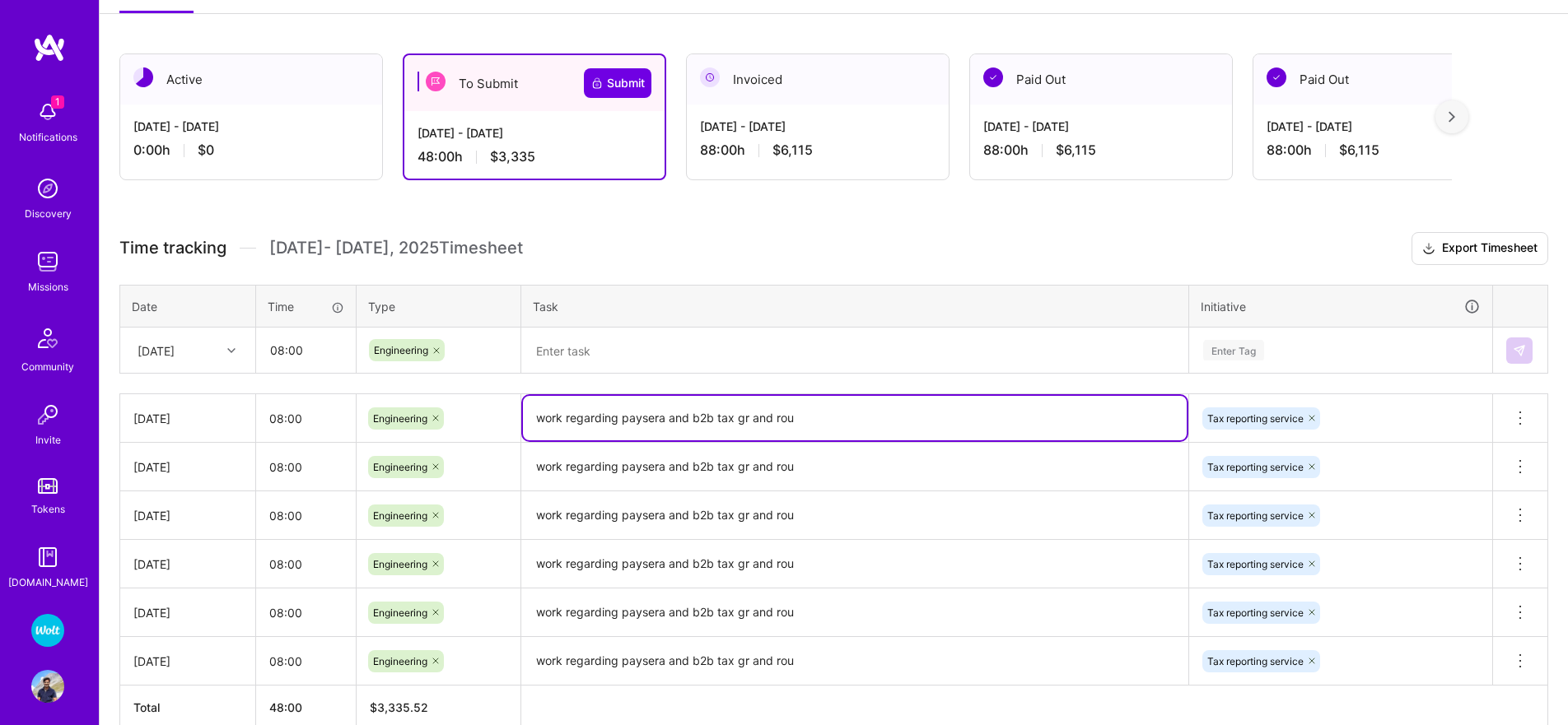
click at [600, 414] on textarea "work regarding paysera and b2b tax gr and rou" at bounding box center [854, 418] width 663 height 44
click at [598, 414] on textarea "work regarding paysera and b2b tax gr and rou" at bounding box center [854, 418] width 663 height 44
drag, startPoint x: 589, startPoint y: 351, endPoint x: 597, endPoint y: 354, distance: 8.5
click at [589, 351] on textarea at bounding box center [854, 351] width 663 height 43
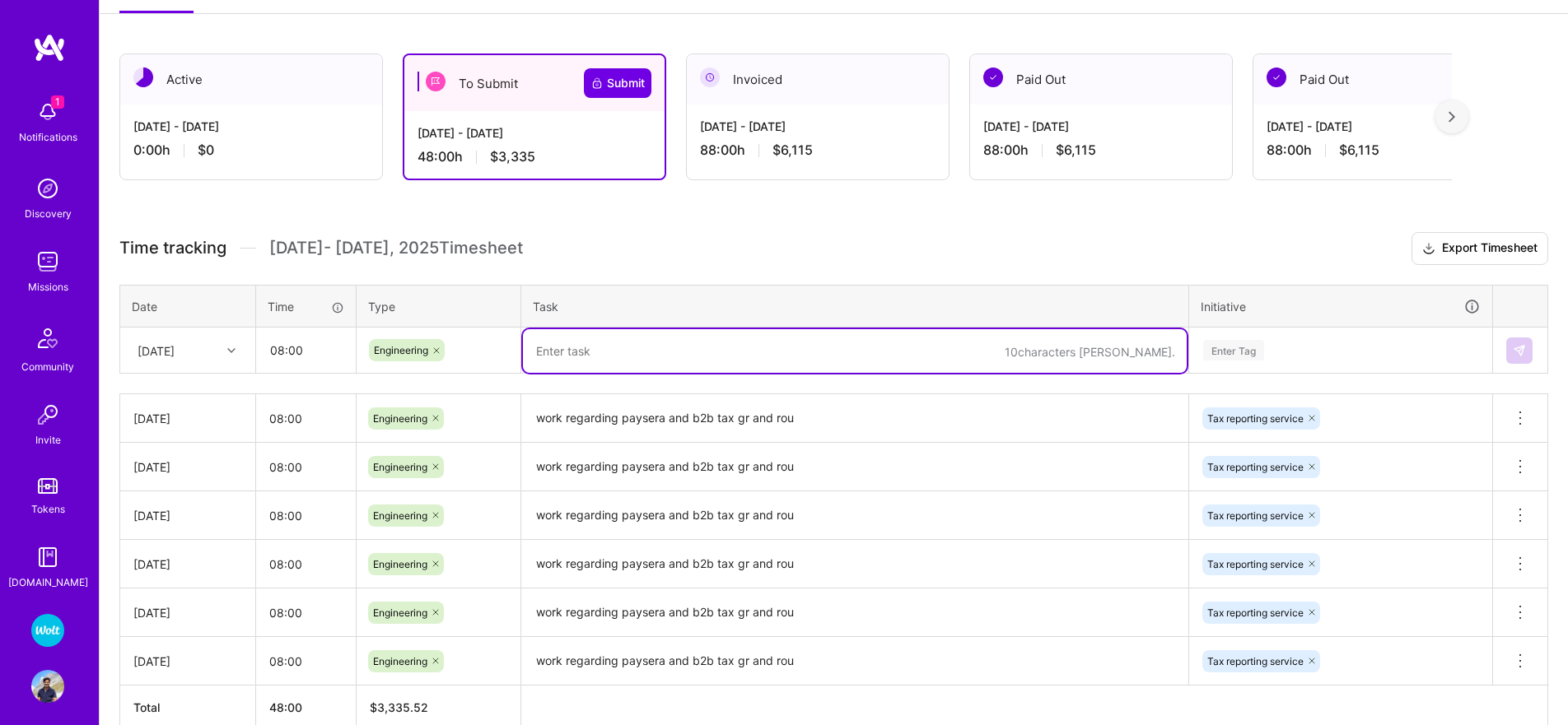
paste textarea "work regarding paysera and b2b tax gr and rou"
type textarea "work regarding paysera and b2b tax gr and rou"
click at [1257, 348] on div "Enter Tag" at bounding box center [1233, 351] width 61 height 26
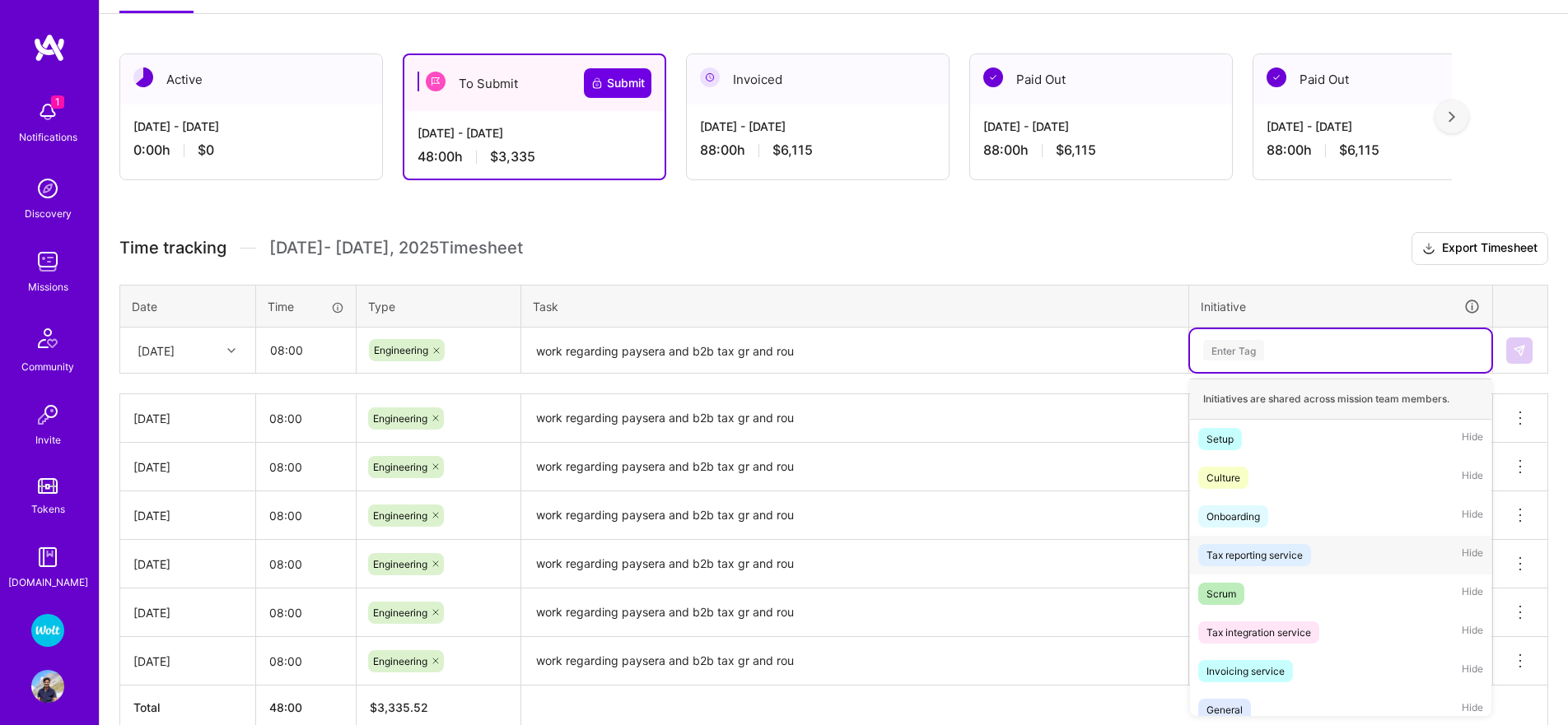
click at [1255, 558] on div "Tax reporting service" at bounding box center [1254, 555] width 97 height 17
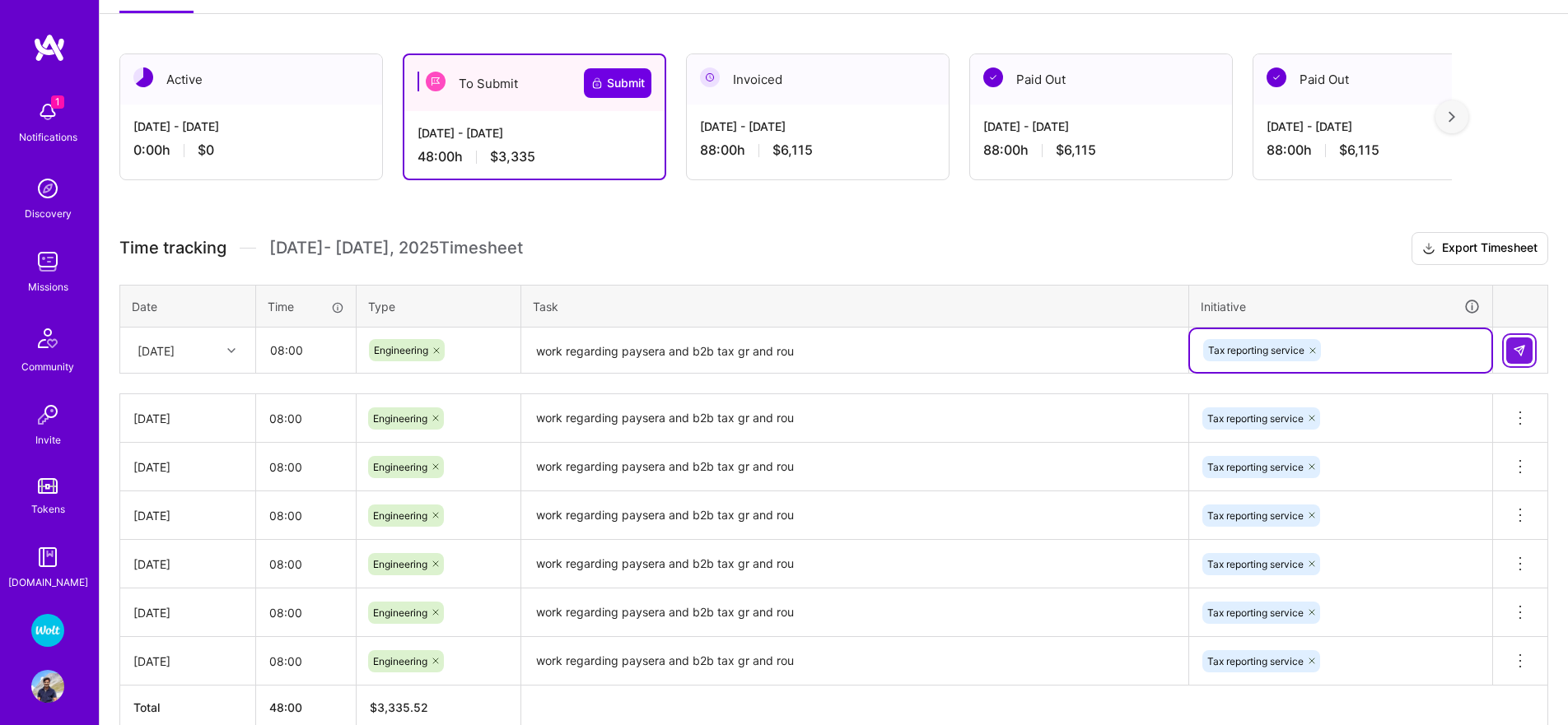
drag, startPoint x: 1519, startPoint y: 348, endPoint x: 1355, endPoint y: 381, distance: 167.3
click at [1519, 348] on img at bounding box center [1519, 351] width 13 height 13
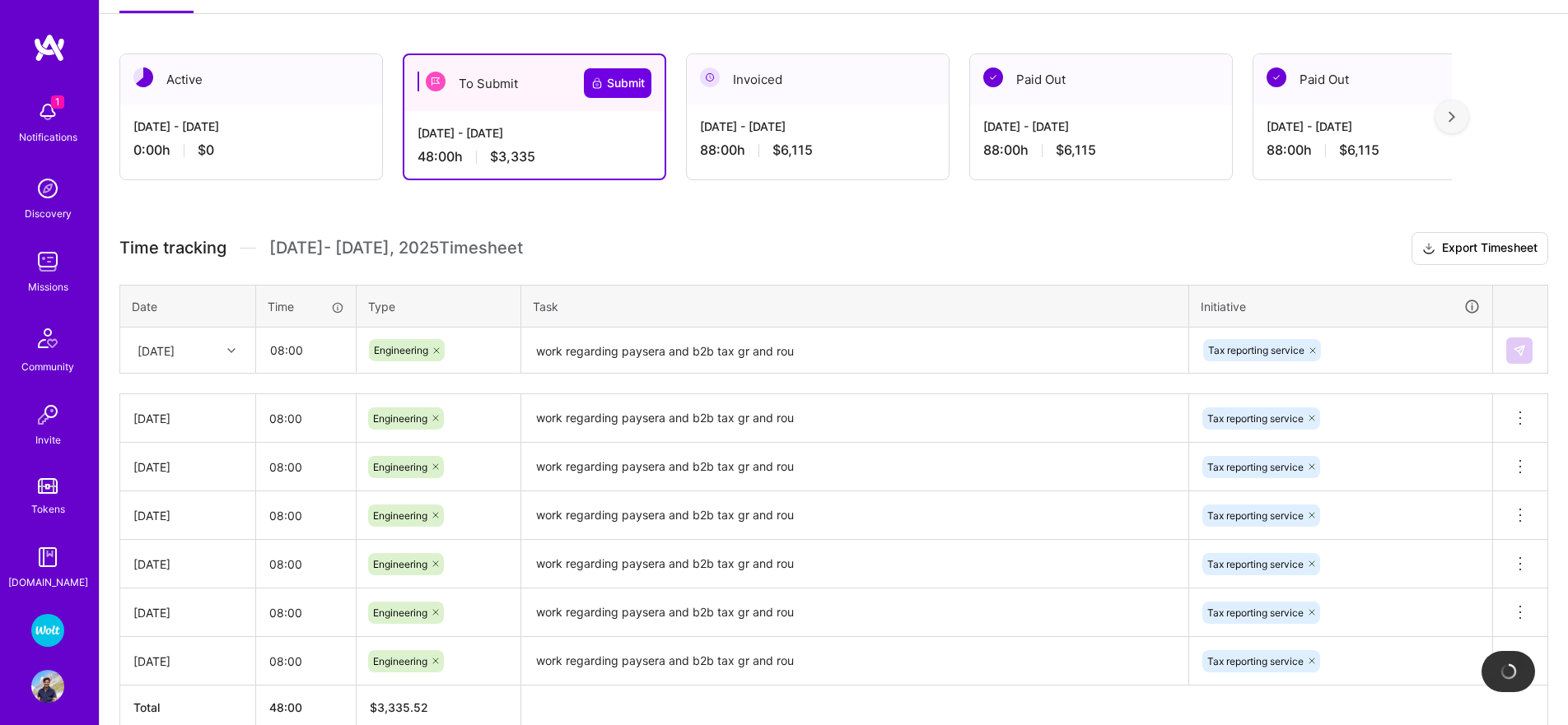
click at [175, 355] on div "[DATE]" at bounding box center [156, 350] width 37 height 17
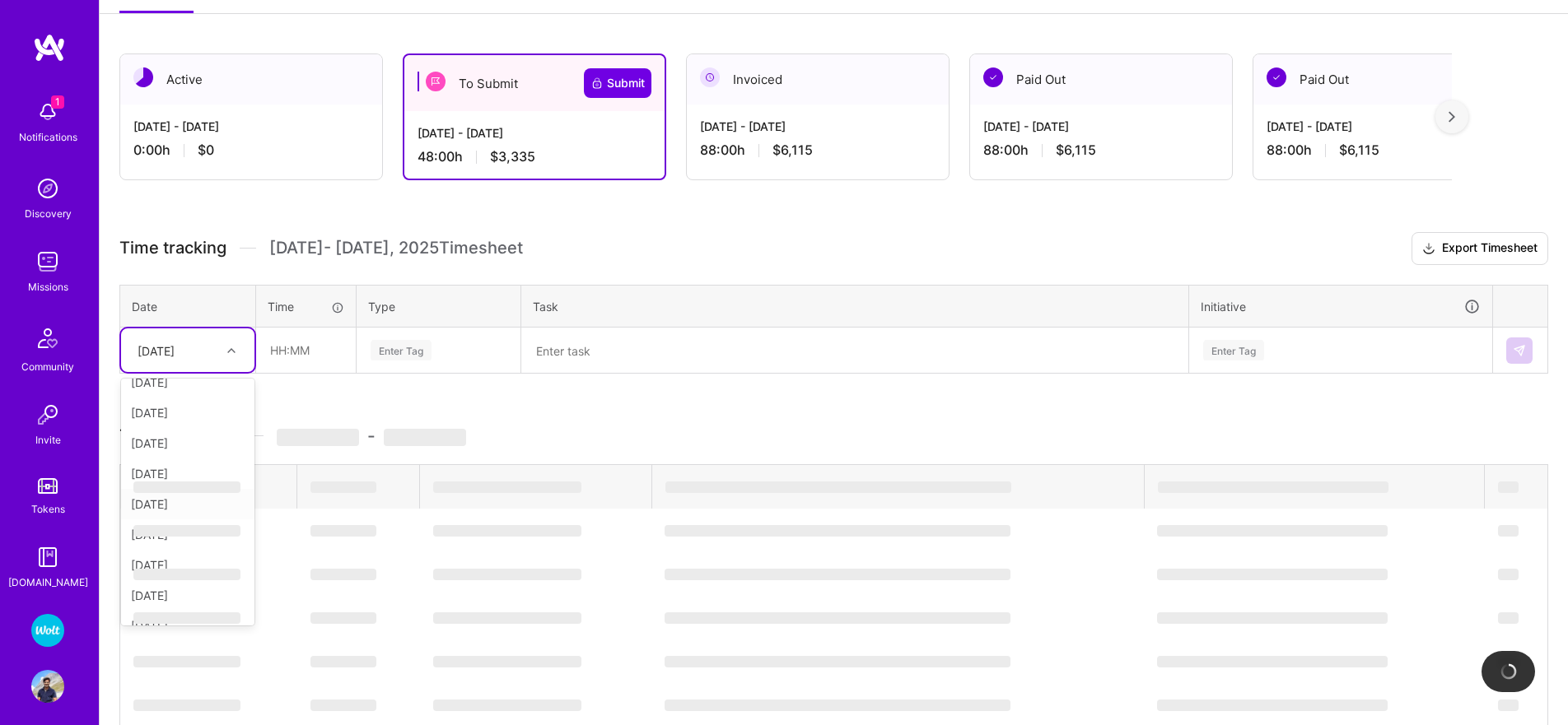
scroll to position [109, 0]
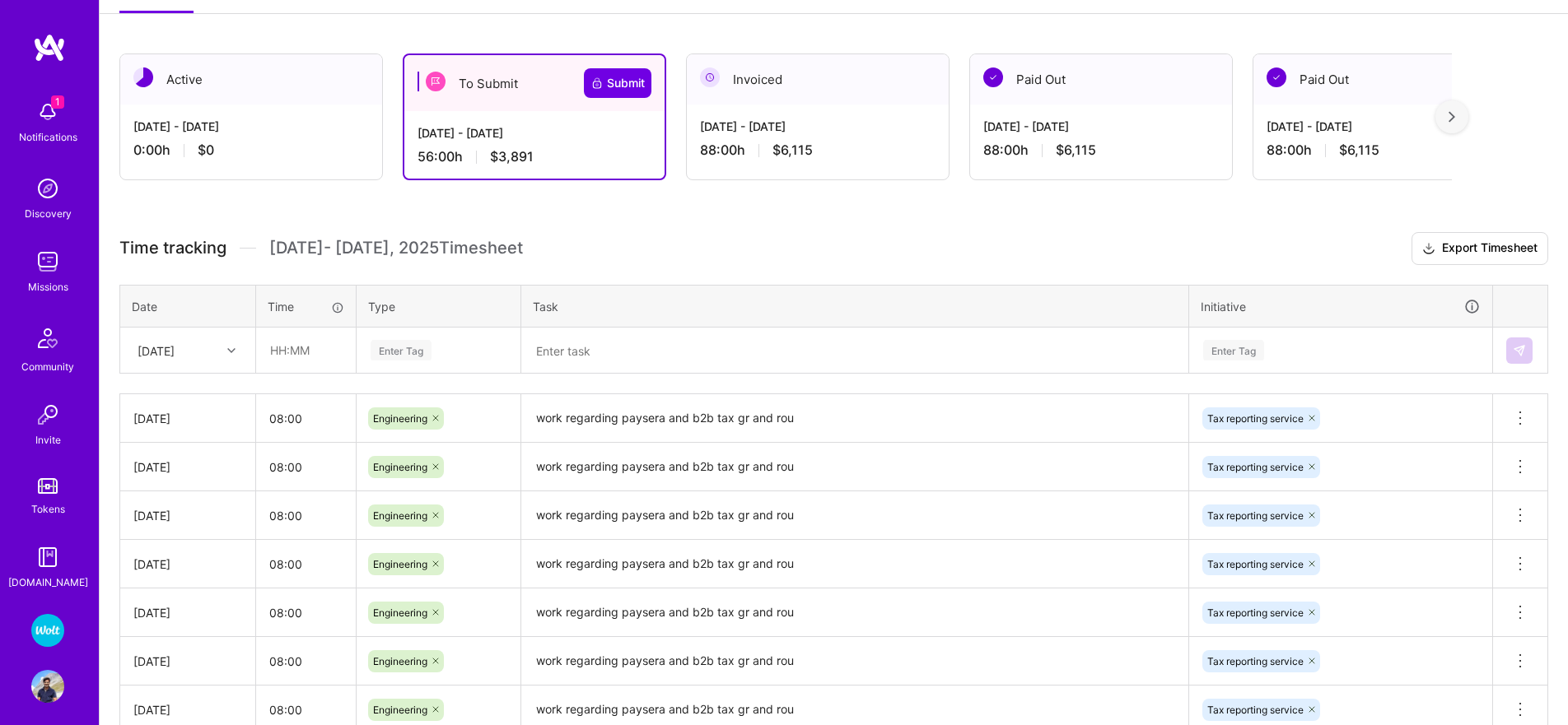
drag, startPoint x: 215, startPoint y: 280, endPoint x: 212, endPoint y: 317, distance: 37.1
click at [215, 280] on div "Time tracking [DATE] - [DATE] Timesheet Export Timesheet Date Time Type Task In…" at bounding box center [834, 505] width 1428 height 547
click at [182, 361] on div "[DATE]" at bounding box center [174, 351] width 91 height 28
click at [174, 504] on div "[DATE]" at bounding box center [188, 501] width 133 height 30
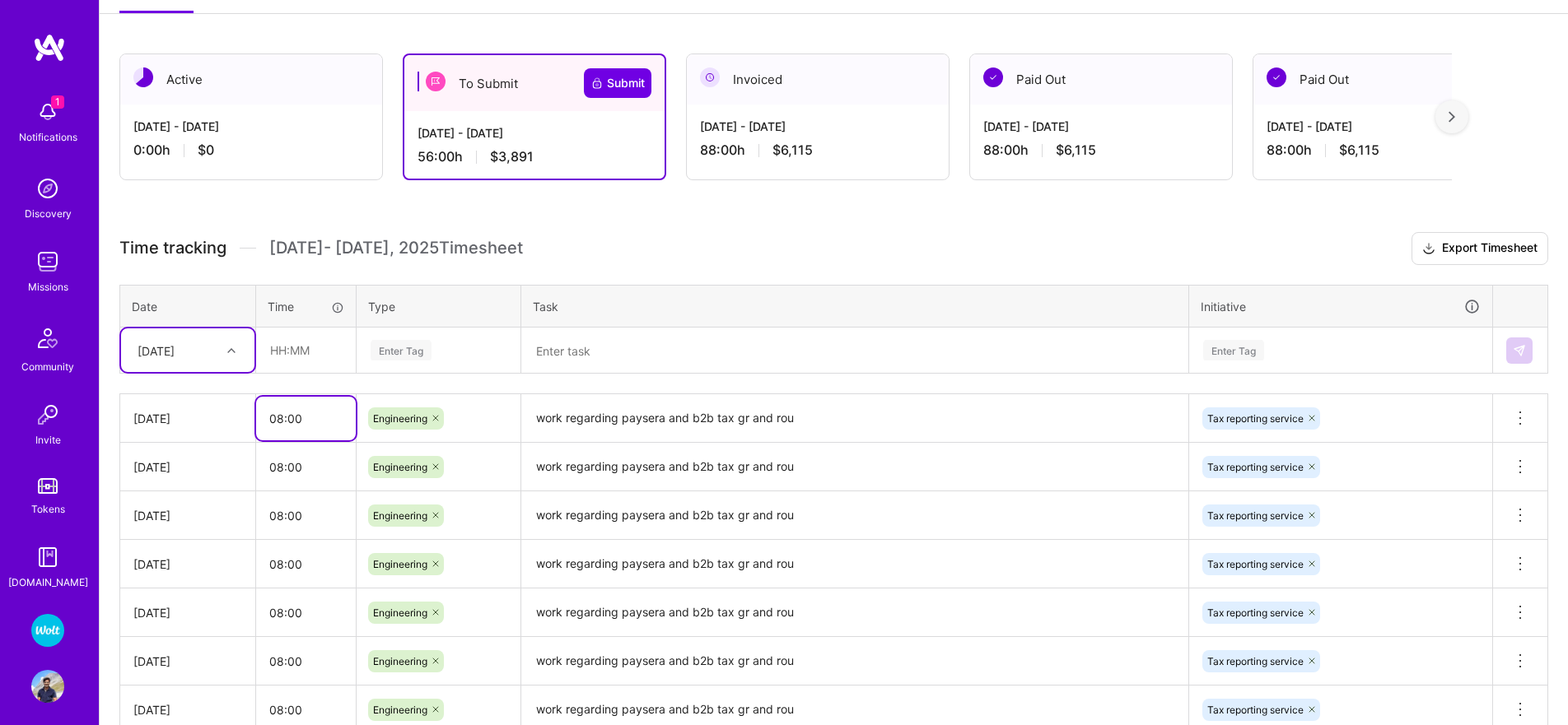
click at [294, 405] on input "08:00" at bounding box center [306, 418] width 99 height 43
click at [294, 406] on input "08:00" at bounding box center [306, 418] width 99 height 43
drag, startPoint x: 304, startPoint y: 362, endPoint x: 323, endPoint y: 357, distance: 19.6
click at [304, 362] on input "text" at bounding box center [306, 350] width 98 height 43
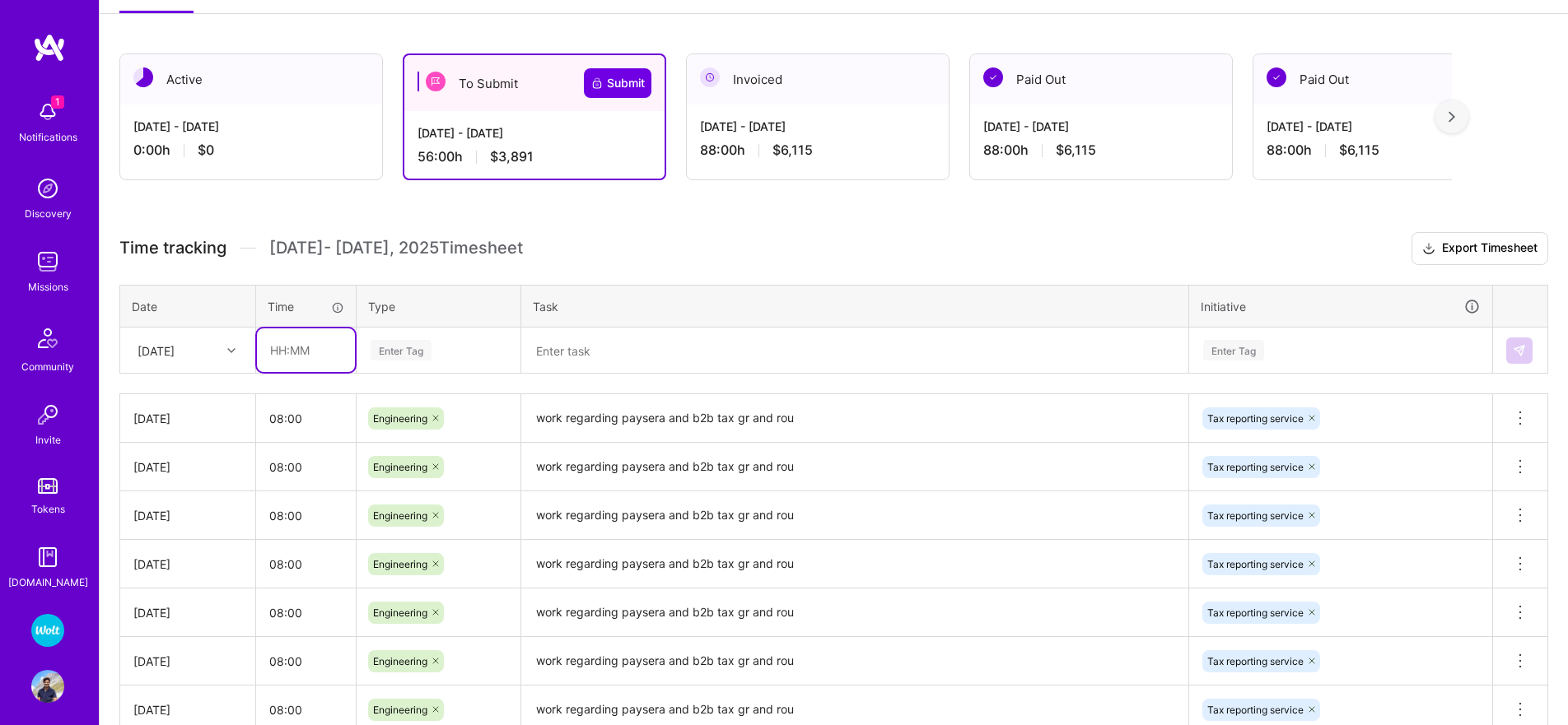
paste input "08:00"
type input "08:00"
click at [411, 355] on div "Enter Tag" at bounding box center [401, 351] width 61 height 26
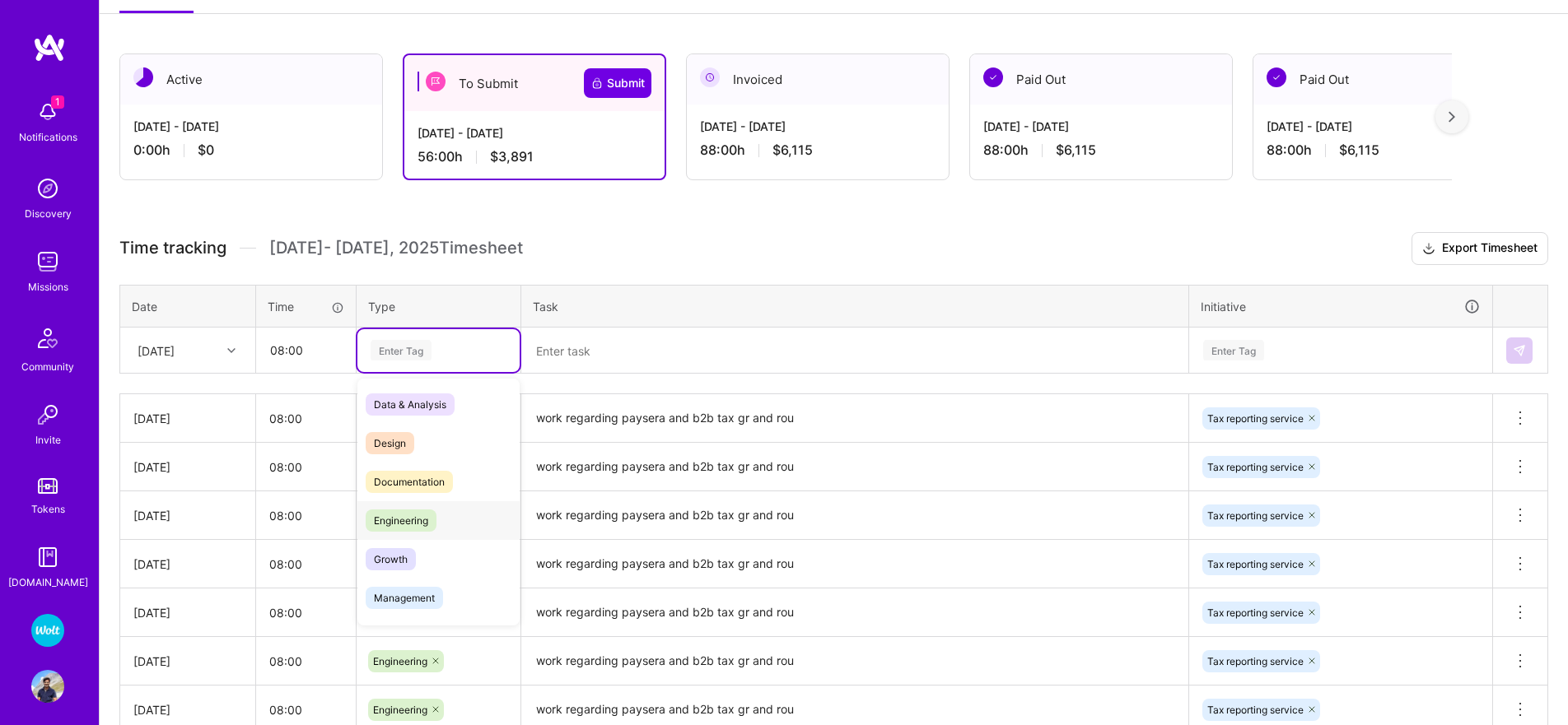
drag, startPoint x: 406, startPoint y: 518, endPoint x: 430, endPoint y: 495, distance: 33.2
click at [406, 517] on span "Engineering" at bounding box center [400, 521] width 71 height 22
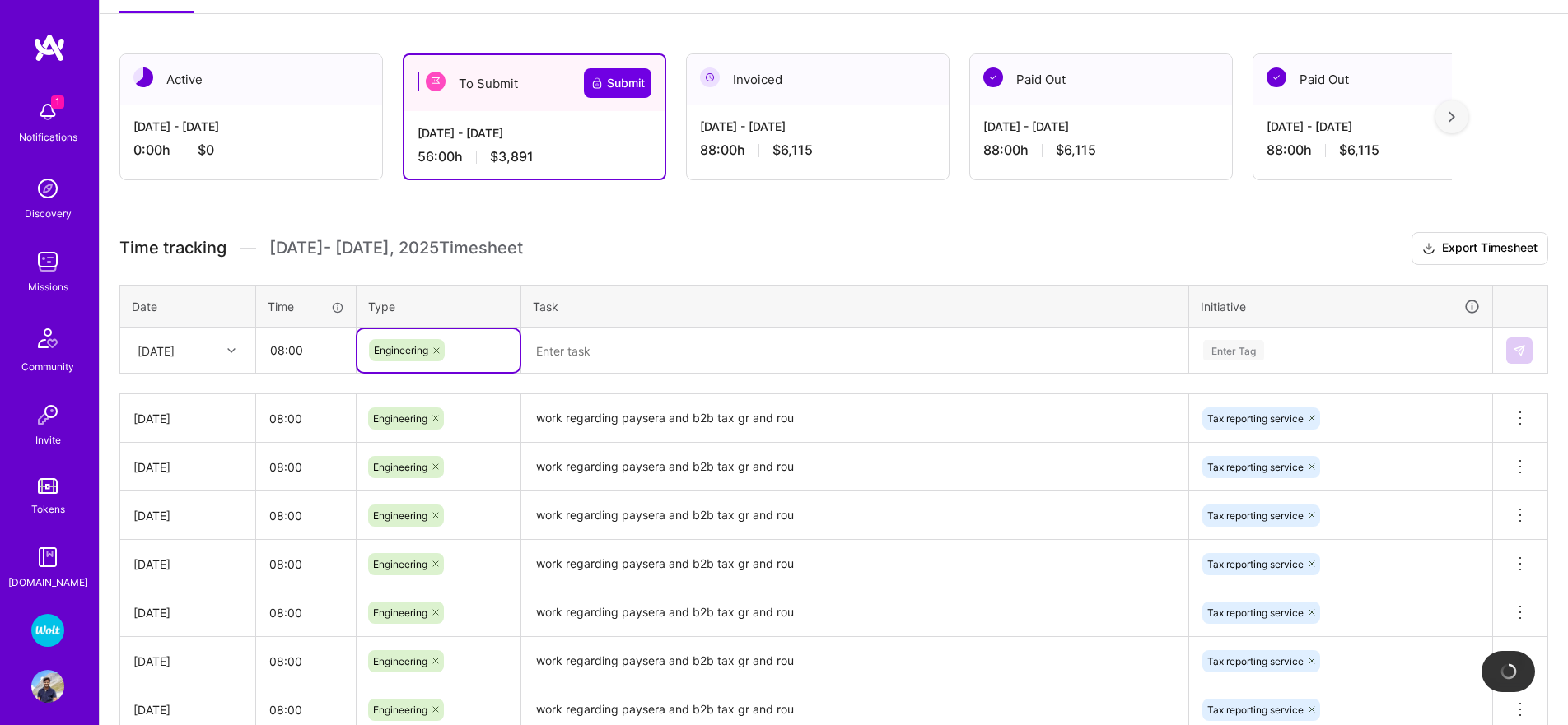
click at [588, 421] on textarea "work regarding paysera and b2b tax gr and rou" at bounding box center [854, 418] width 663 height 45
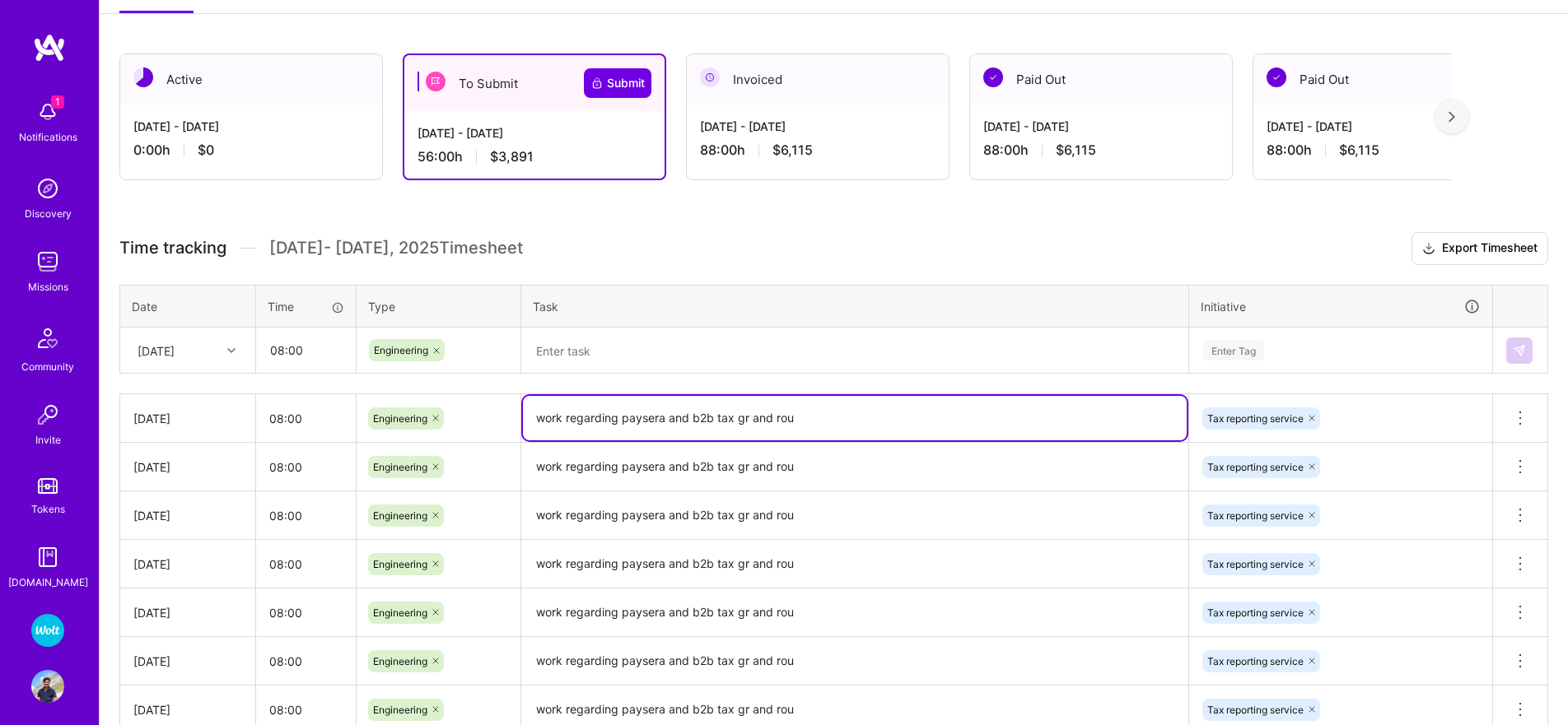
click at [588, 421] on textarea "work regarding paysera and b2b tax gr and rou" at bounding box center [854, 418] width 663 height 44
drag, startPoint x: 588, startPoint y: 421, endPoint x: 599, endPoint y: 379, distance: 43.4
click at [588, 421] on textarea "work regarding paysera and b2b tax gr and rou" at bounding box center [854, 418] width 663 height 44
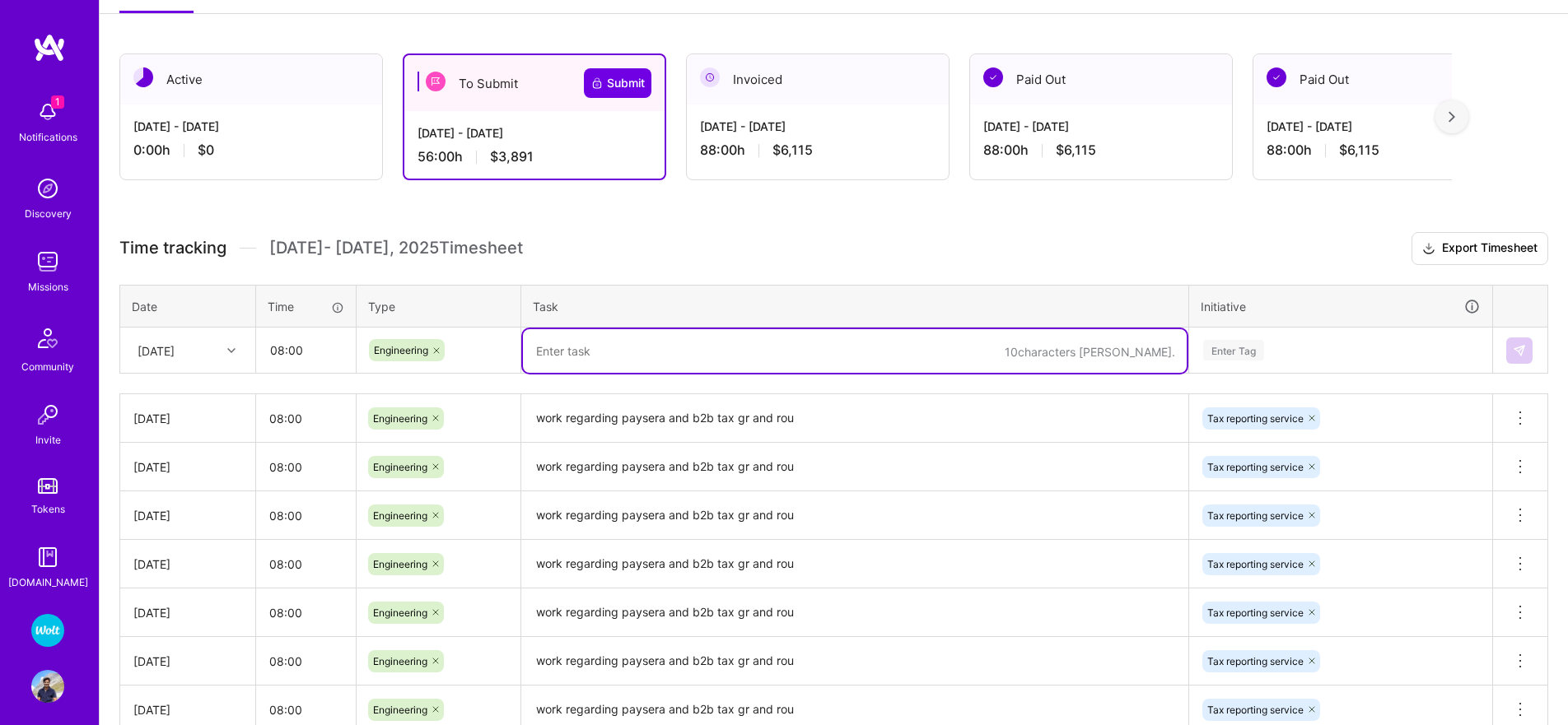
click at [606, 359] on textarea at bounding box center [854, 351] width 663 height 43
paste textarea "work regarding paysera and b2b tax gr and rou"
type textarea "work regarding paysera and b2b tax gr and rou"
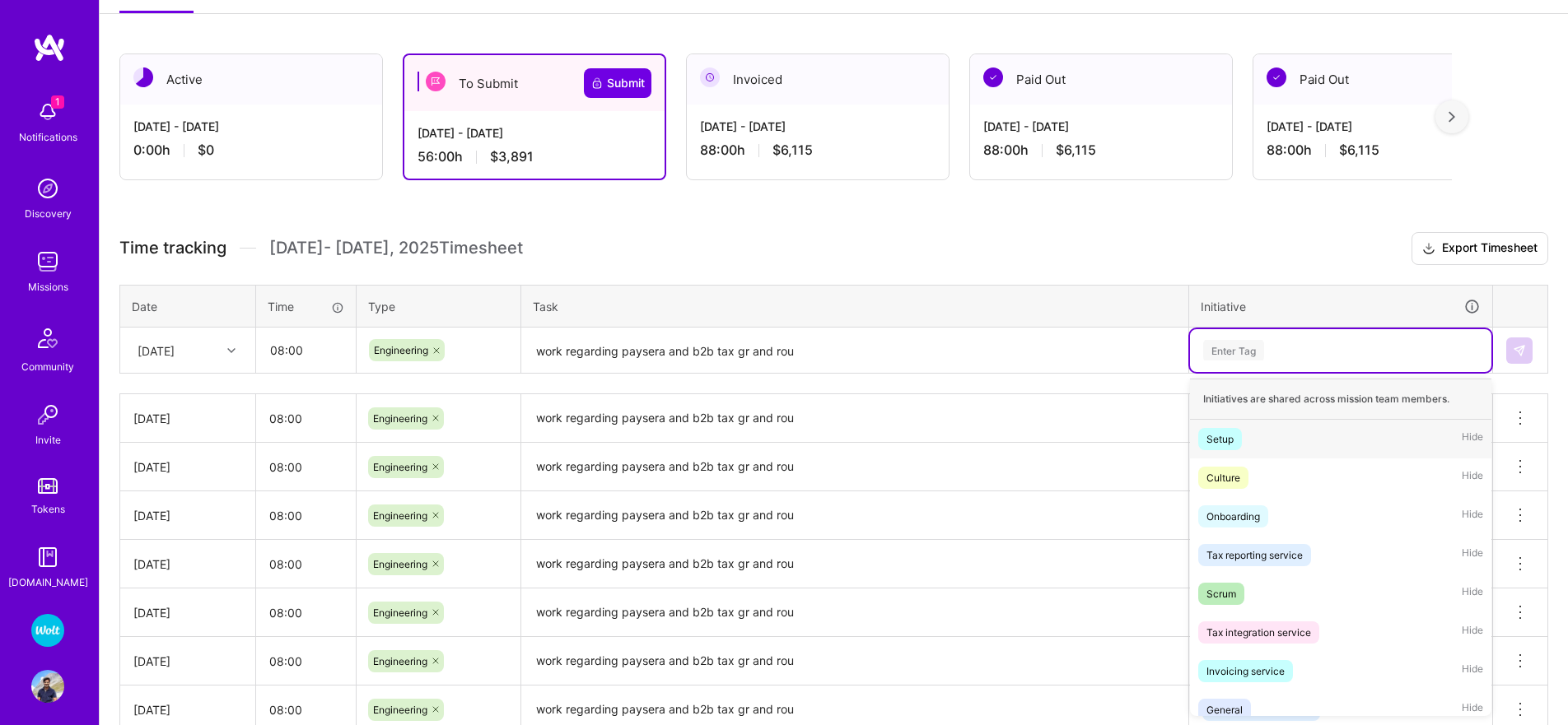
drag, startPoint x: 1262, startPoint y: 362, endPoint x: 1260, endPoint y: 373, distance: 11.2
click at [1262, 362] on div "Enter Tag" at bounding box center [1340, 351] width 301 height 43
click at [1252, 556] on div "Tax reporting service" at bounding box center [1254, 555] width 97 height 17
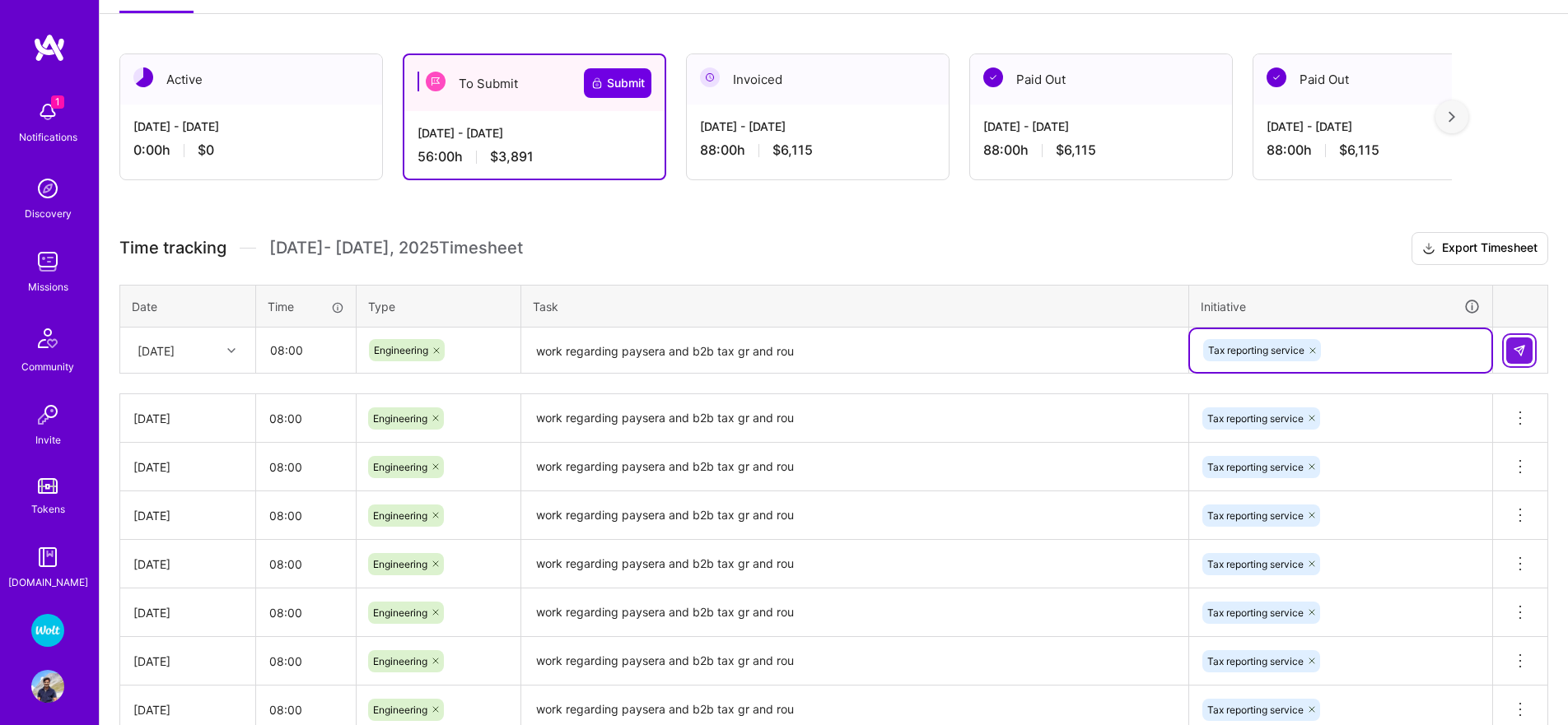
click at [1525, 351] on img at bounding box center [1519, 351] width 13 height 13
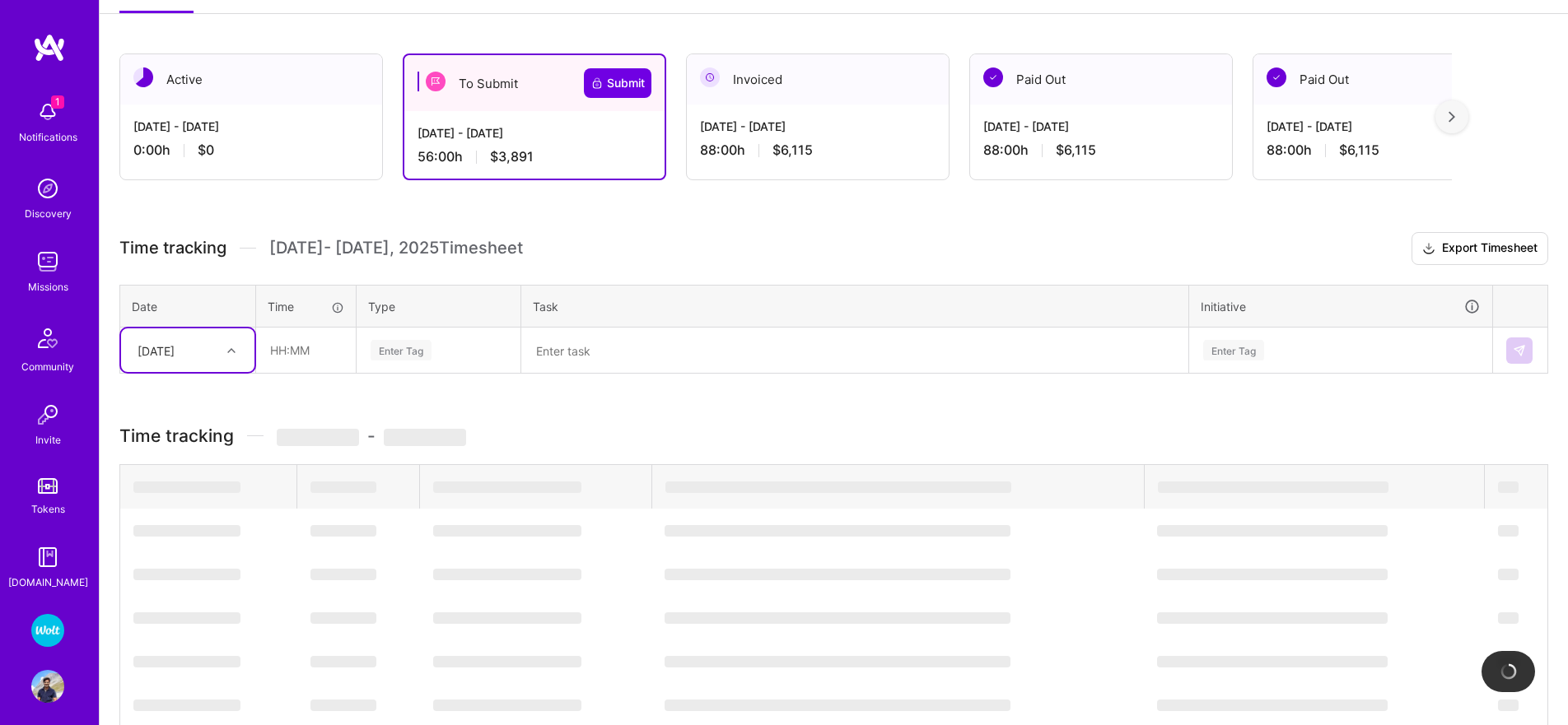
click at [210, 353] on div "[DATE]" at bounding box center [174, 351] width 91 height 28
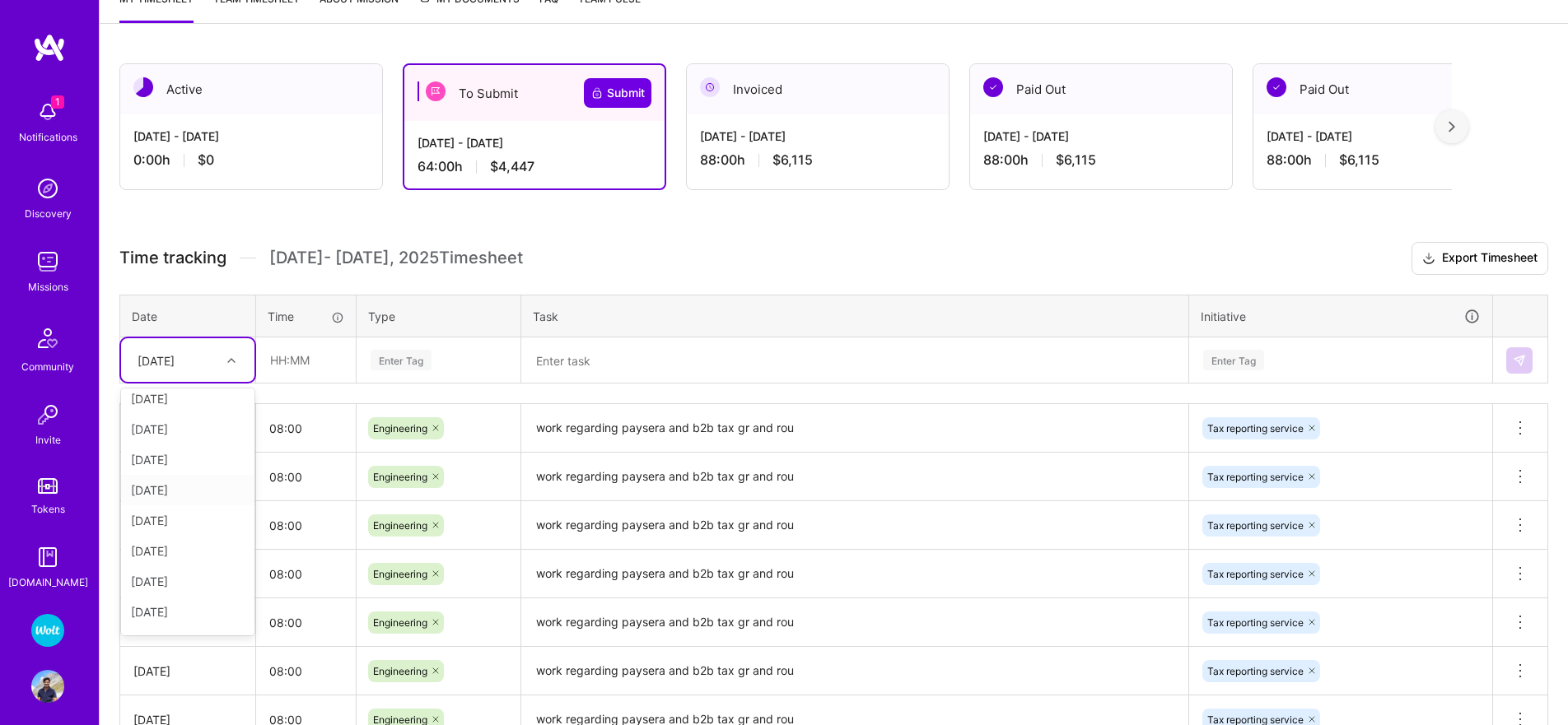
scroll to position [216, 0]
click at [169, 527] on div "[DATE]" at bounding box center [188, 525] width 133 height 30
click at [278, 366] on input "text" at bounding box center [306, 360] width 98 height 43
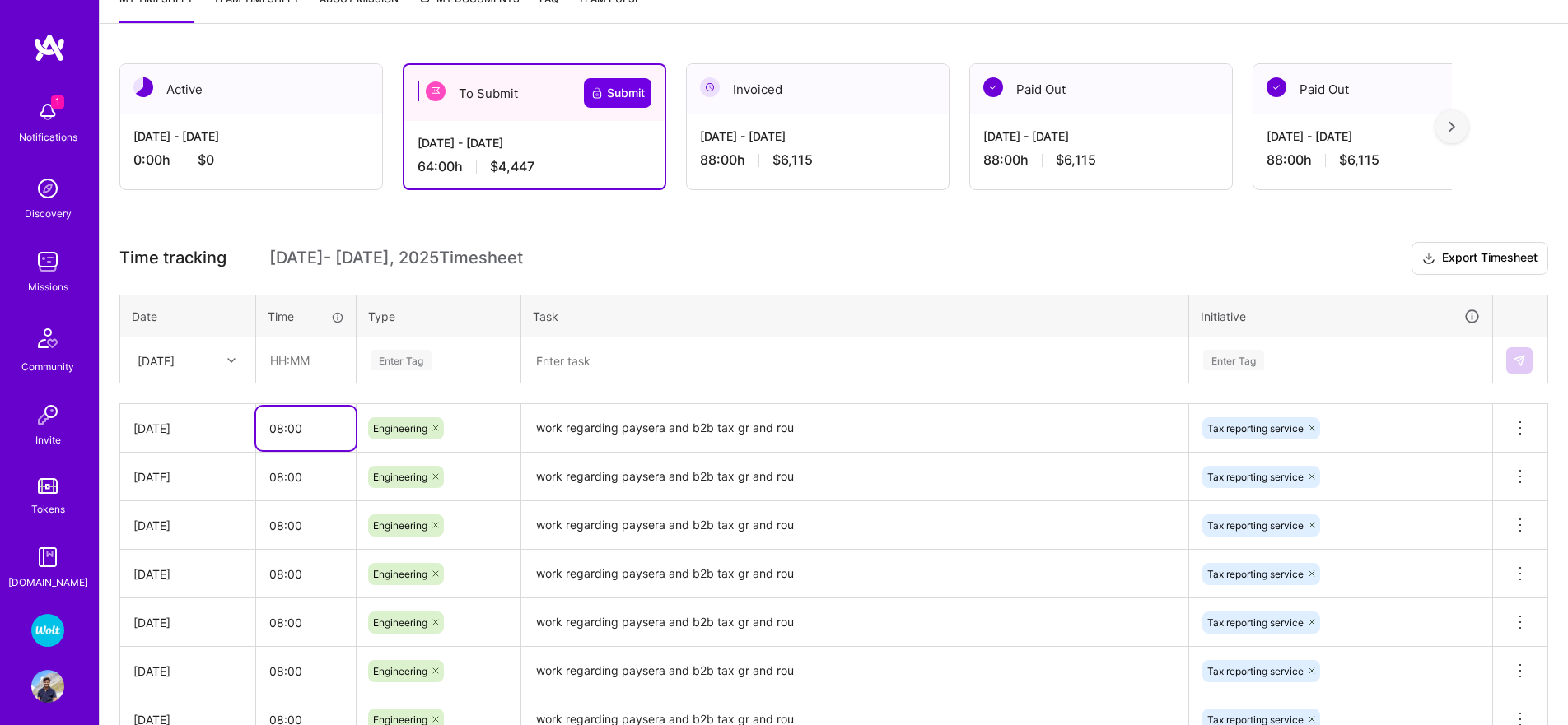
click at [271, 432] on input "08:00" at bounding box center [306, 428] width 99 height 43
drag, startPoint x: 271, startPoint y: 432, endPoint x: 274, endPoint y: 395, distance: 37.1
click at [271, 432] on input "08:00" at bounding box center [306, 428] width 99 height 43
drag, startPoint x: 281, startPoint y: 354, endPoint x: 311, endPoint y: 356, distance: 30.1
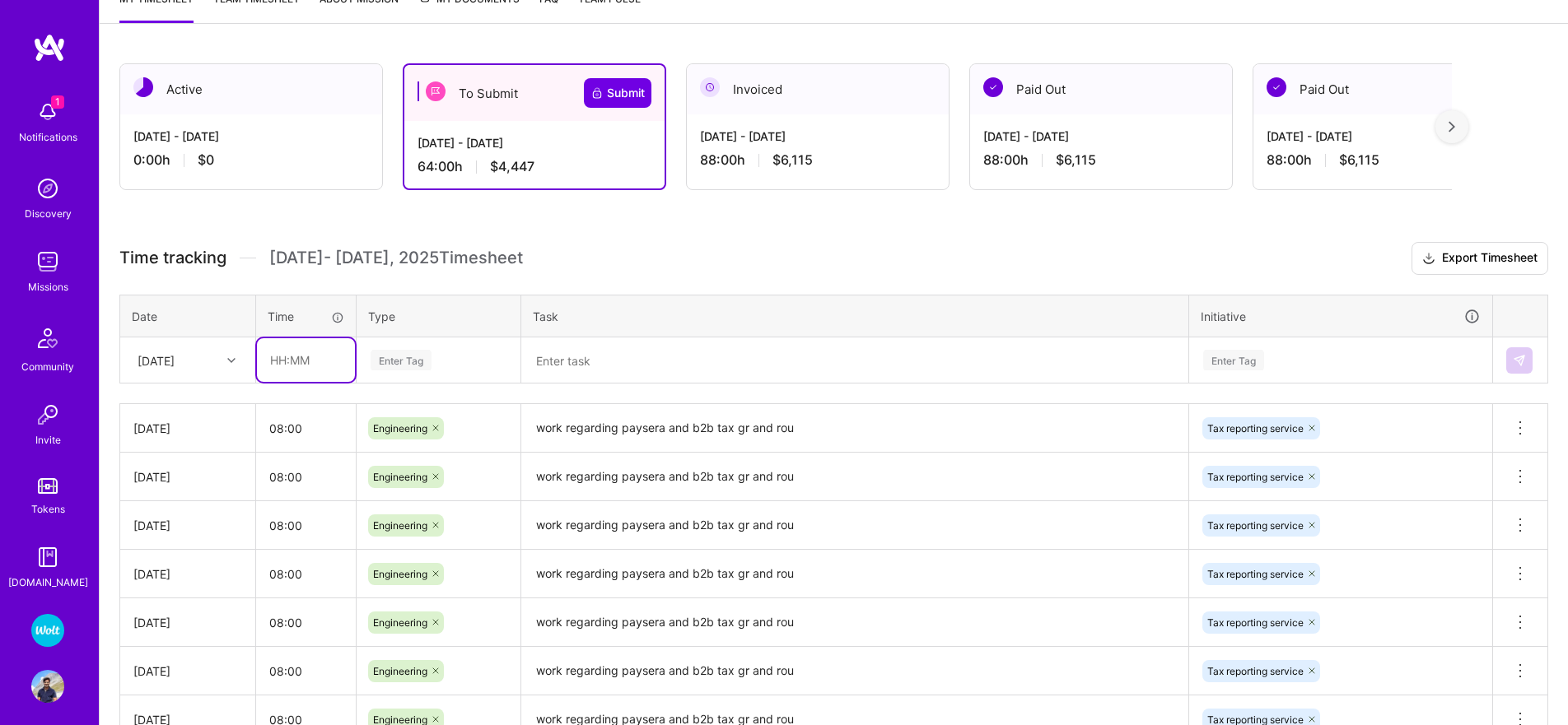
click at [281, 354] on input "text" at bounding box center [306, 360] width 98 height 43
paste input "08:00"
type input "08:00"
click at [396, 359] on div "Enter Tag" at bounding box center [401, 361] width 61 height 26
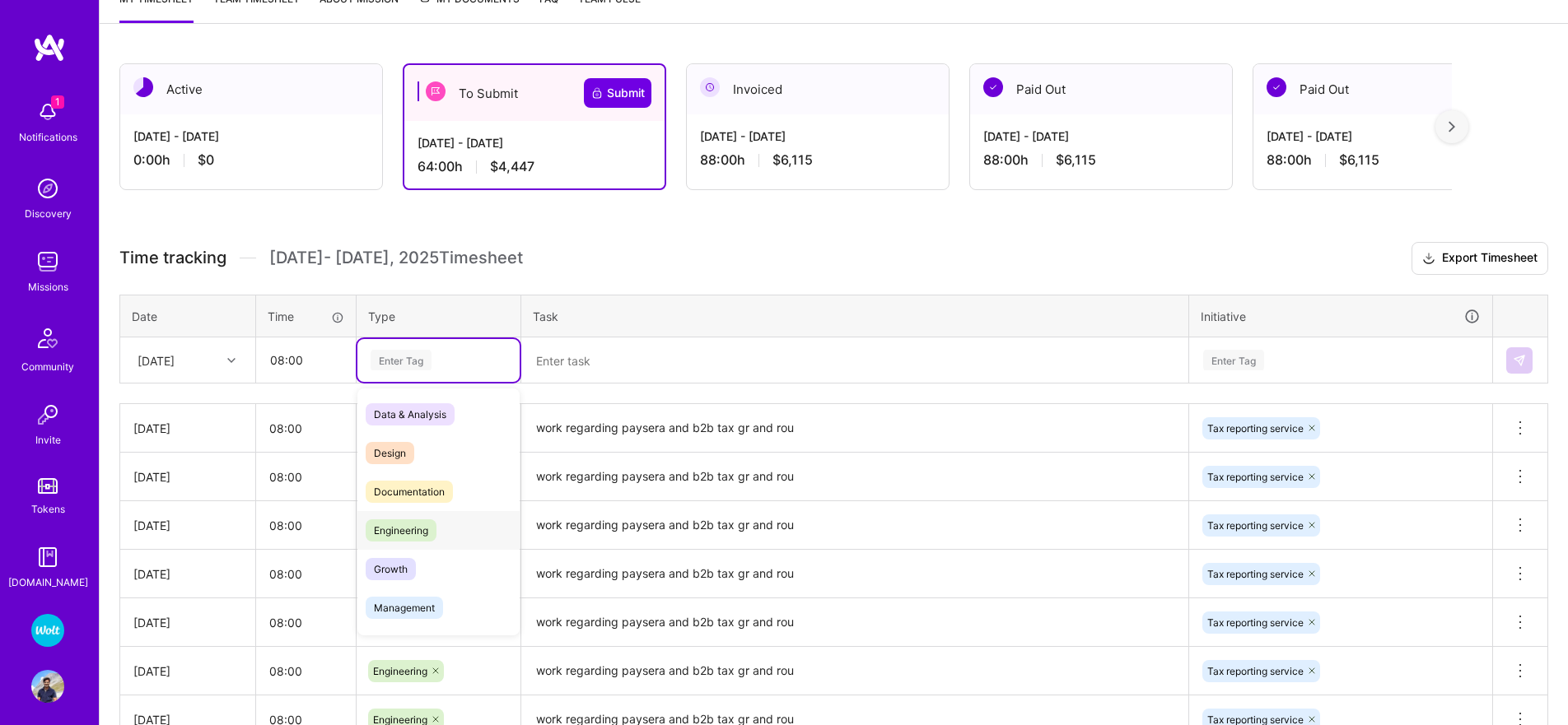
drag, startPoint x: 409, startPoint y: 531, endPoint x: 547, endPoint y: 405, distance: 186.9
click at [409, 531] on span "Engineering" at bounding box center [400, 531] width 71 height 22
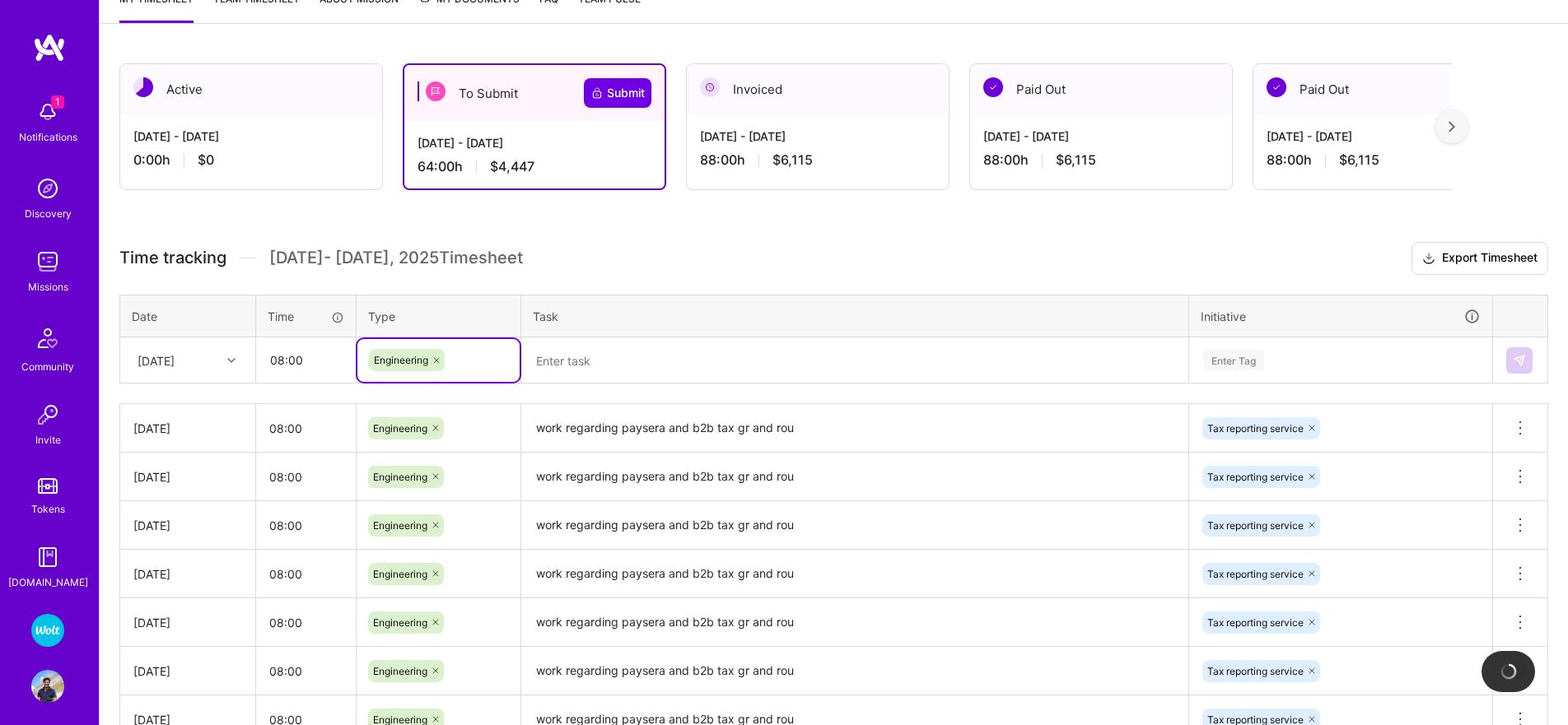
click at [572, 426] on textarea "work regarding paysera and b2b tax gr and rou" at bounding box center [854, 428] width 663 height 45
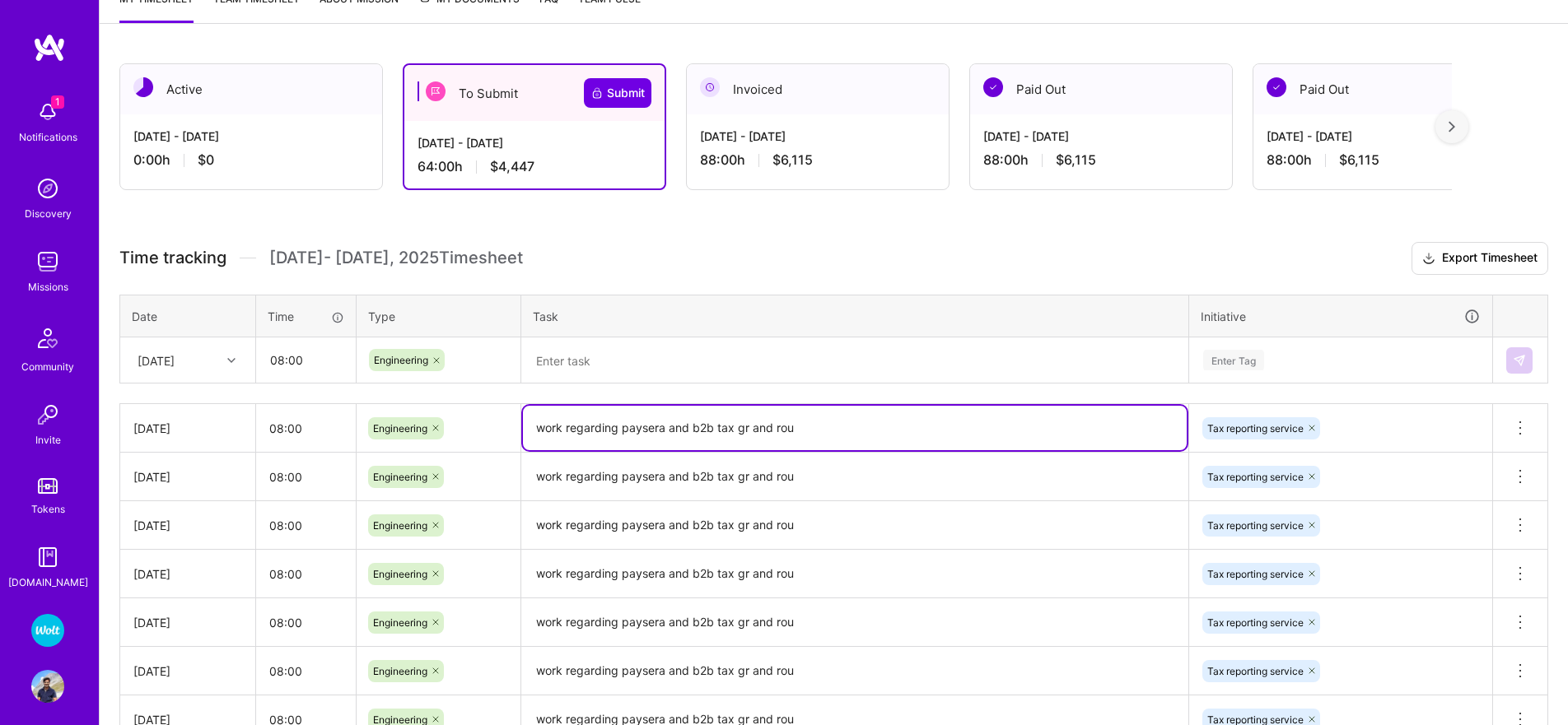
click at [573, 426] on textarea "work regarding paysera and b2b tax gr and rou" at bounding box center [854, 428] width 663 height 44
drag, startPoint x: 573, startPoint y: 426, endPoint x: 584, endPoint y: 372, distance: 55.1
click at [572, 426] on textarea "work regarding paysera and b2b tax gr and rou" at bounding box center [854, 428] width 663 height 44
click at [585, 358] on textarea at bounding box center [854, 361] width 663 height 43
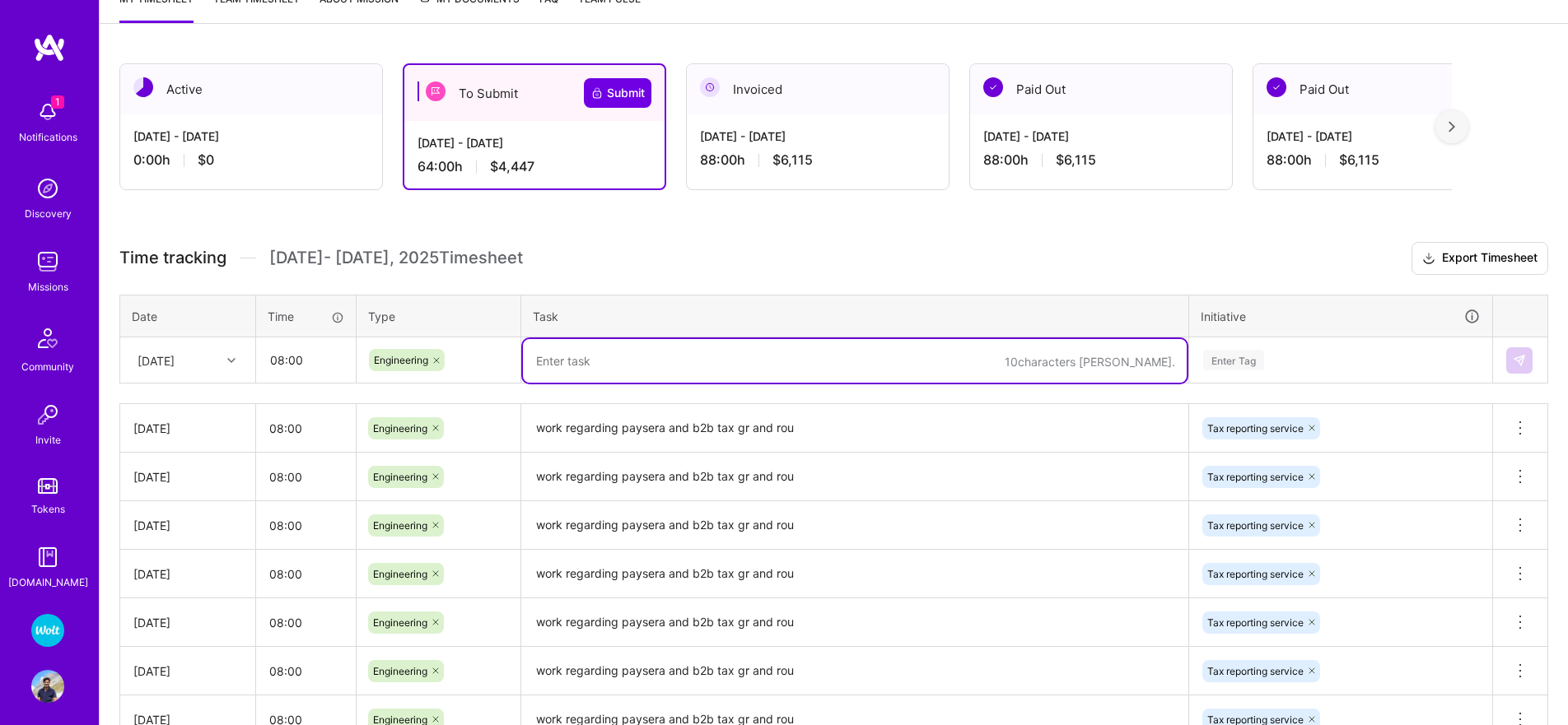
paste textarea "work regarding paysera and b2b tax gr and rou"
type textarea "work regarding paysera and b2b tax gr and rou"
click at [1254, 357] on div "Enter Tag" at bounding box center [1233, 361] width 61 height 26
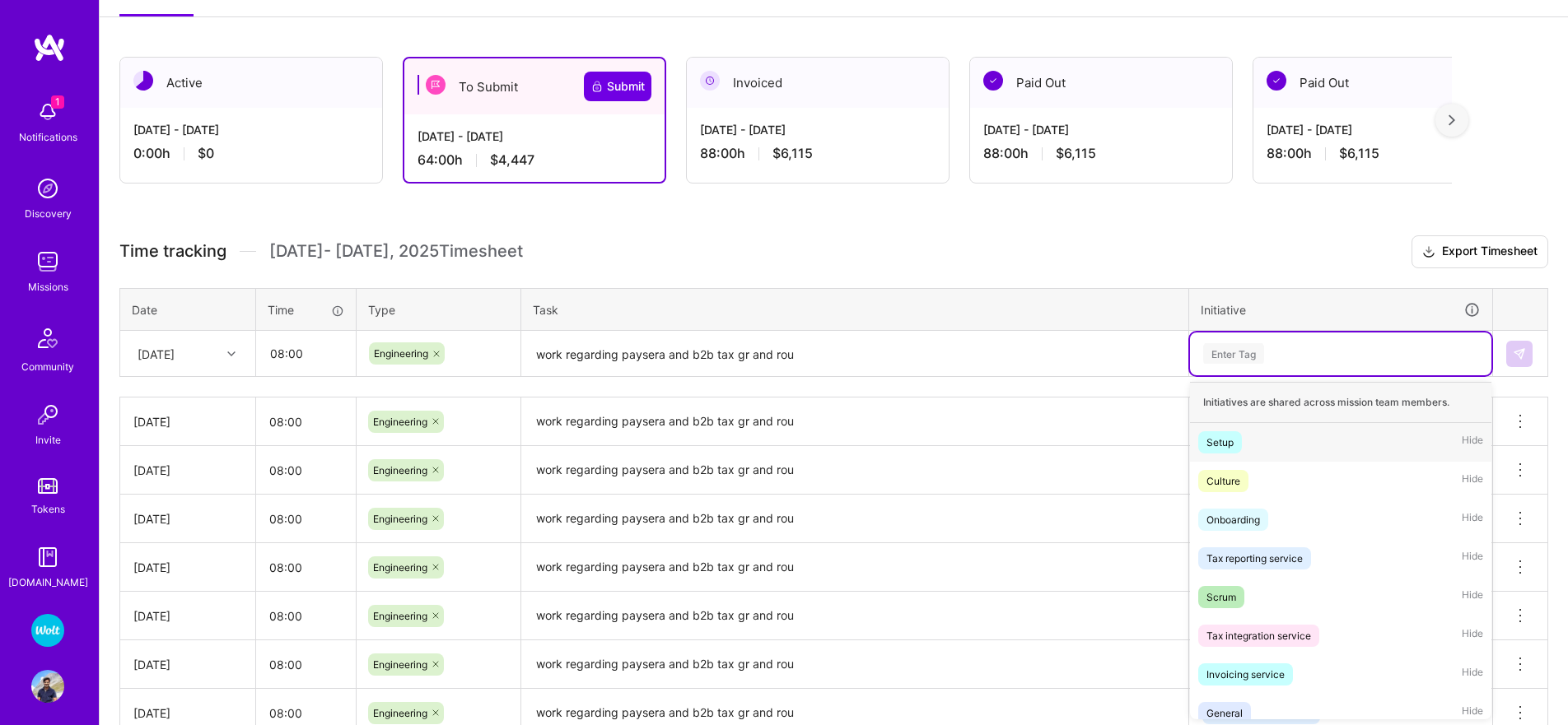
scroll to position [247, 0]
drag, startPoint x: 1285, startPoint y: 557, endPoint x: 1474, endPoint y: 391, distance: 251.5
click at [1285, 556] on div "Tax reporting service" at bounding box center [1254, 558] width 97 height 17
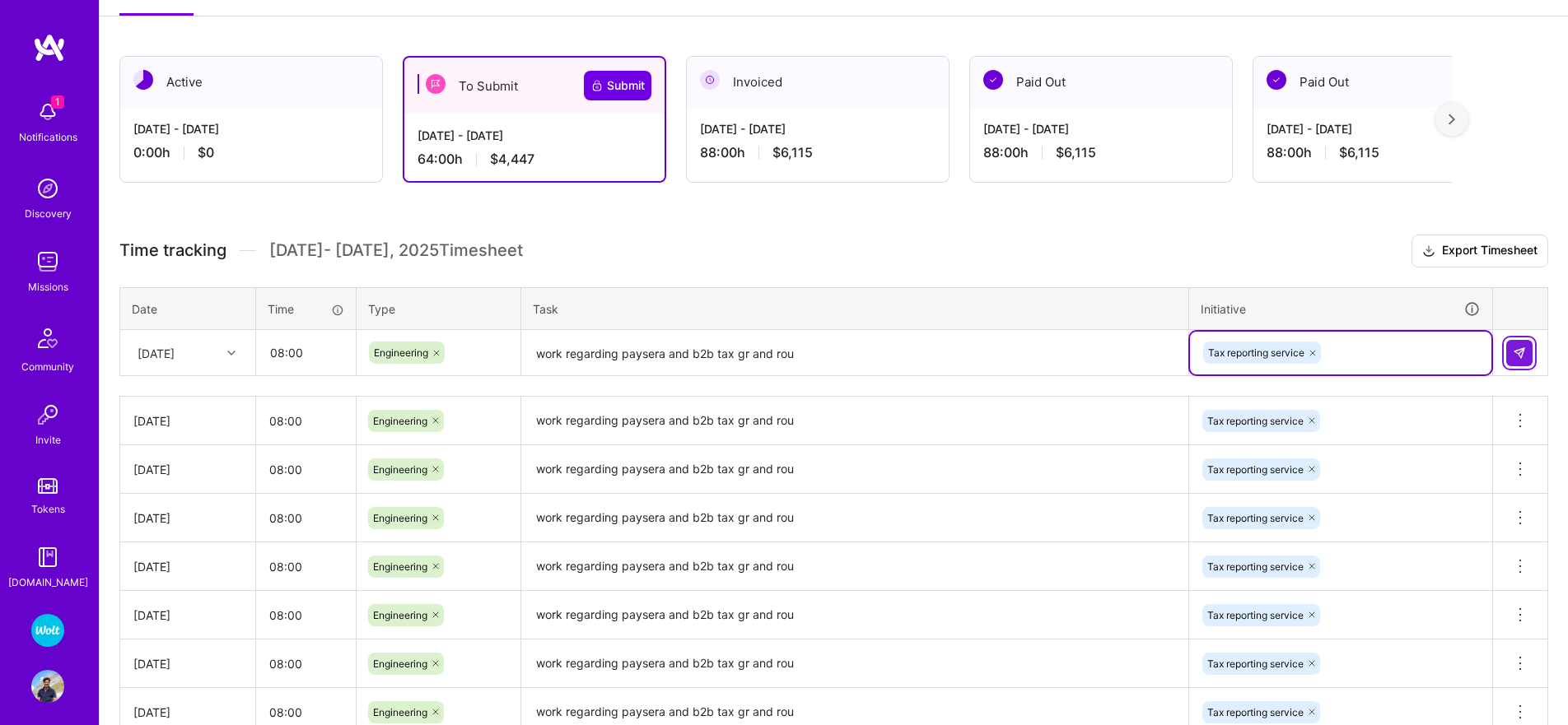
click at [1519, 358] on img at bounding box center [1519, 353] width 13 height 13
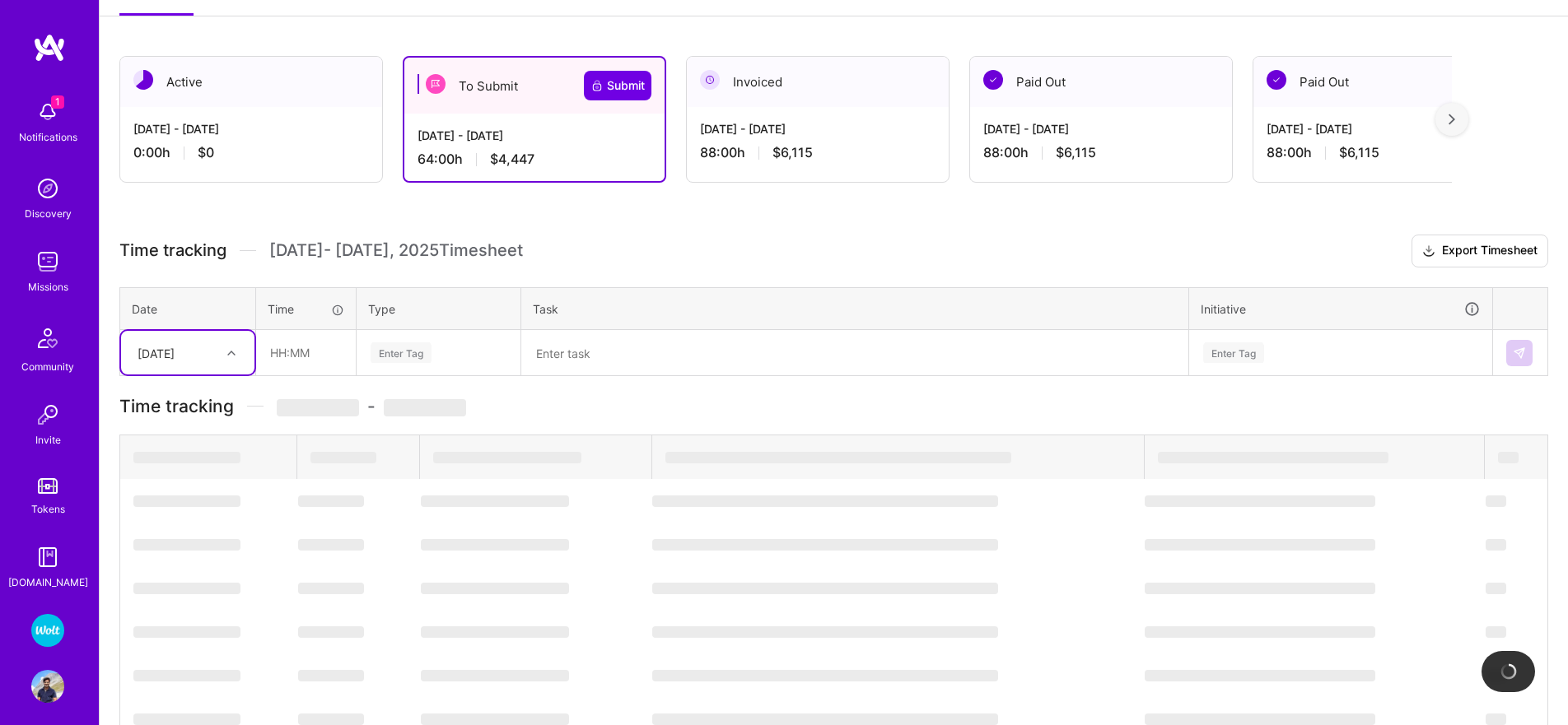
click at [175, 352] on div "[DATE]" at bounding box center [156, 352] width 37 height 17
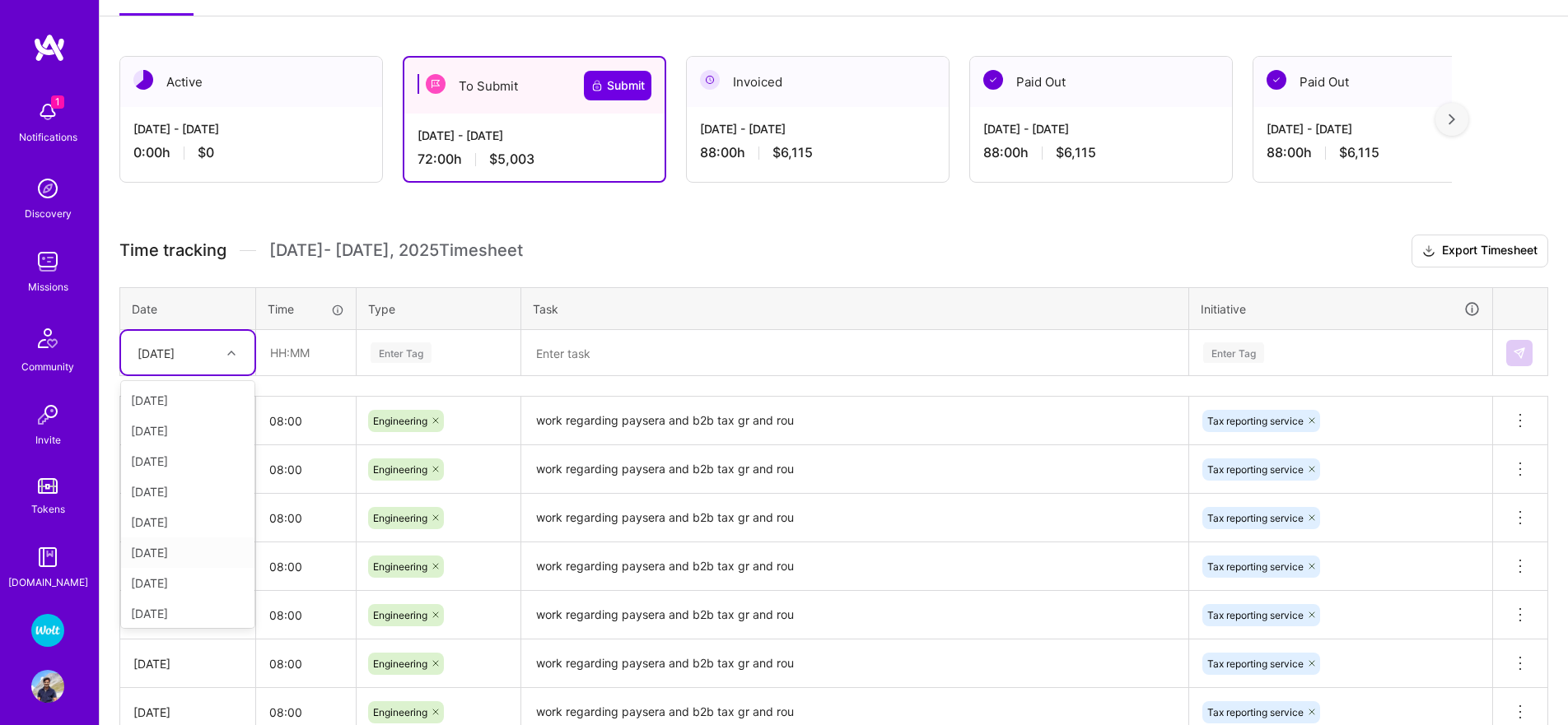
scroll to position [216, 0]
click at [157, 543] on div "[DATE]" at bounding box center [188, 548] width 133 height 30
click at [268, 419] on input "08:00" at bounding box center [306, 420] width 99 height 43
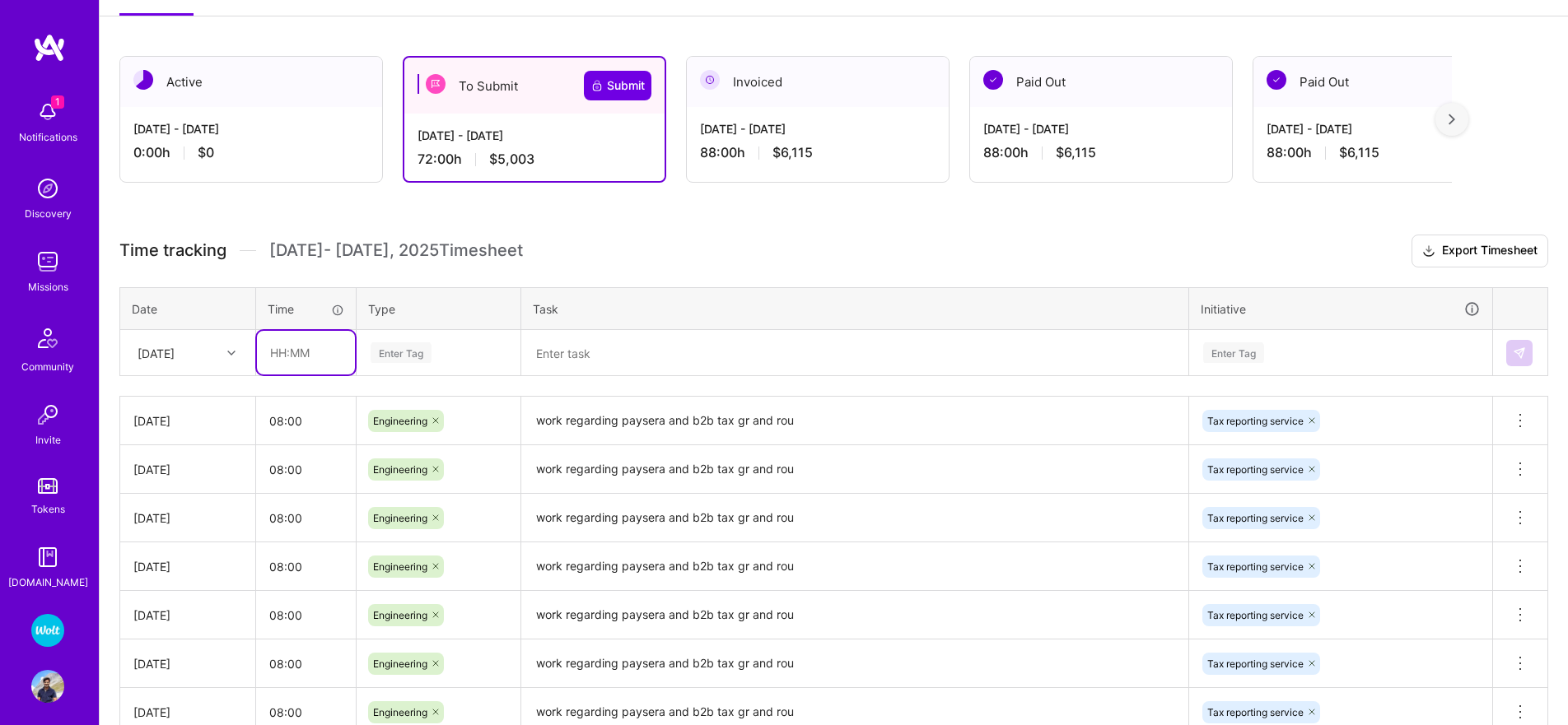
click at [301, 370] on input "text" at bounding box center [306, 352] width 98 height 43
paste input "08:00"
type input "08:00"
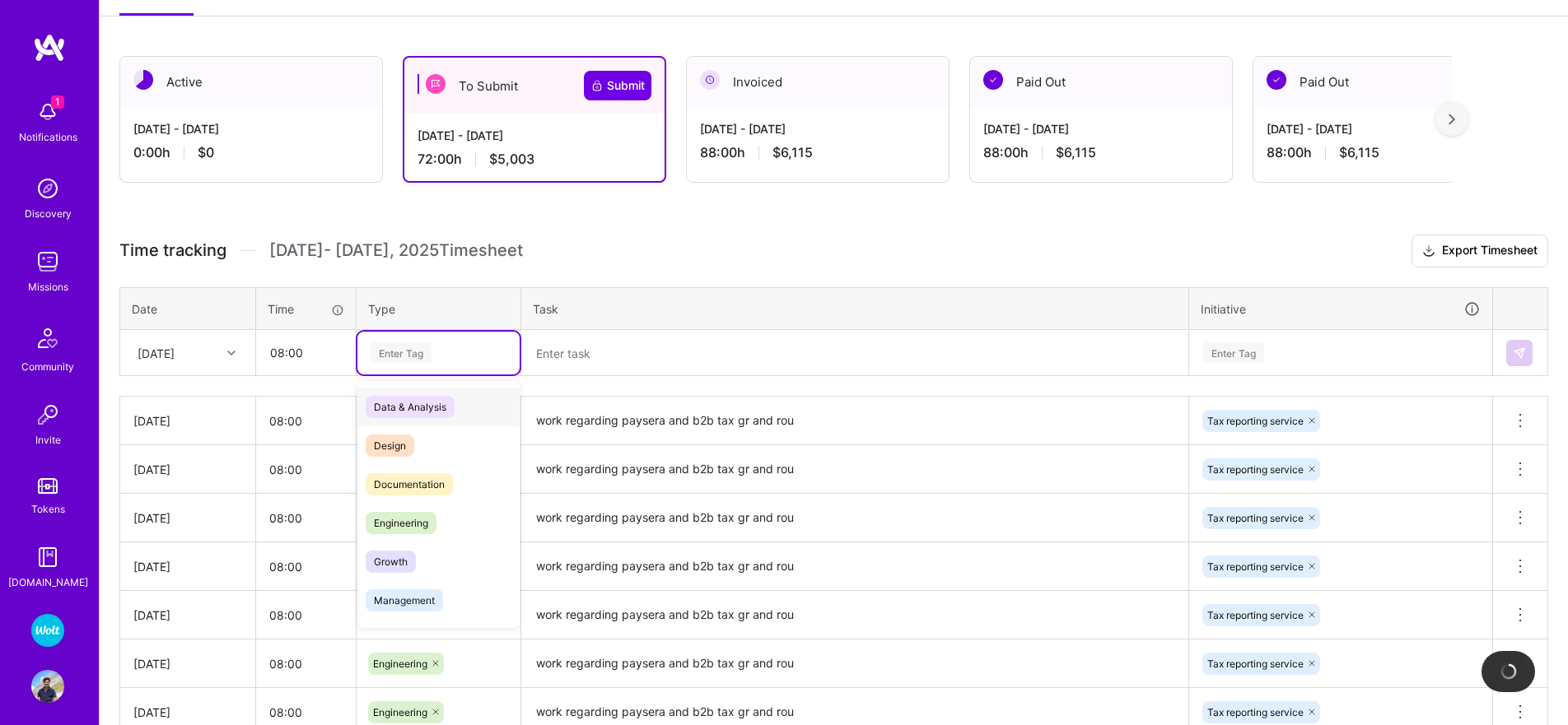
click at [421, 362] on div "Enter Tag" at bounding box center [401, 353] width 61 height 26
click at [427, 509] on div "Engineering" at bounding box center [438, 524] width 162 height 39
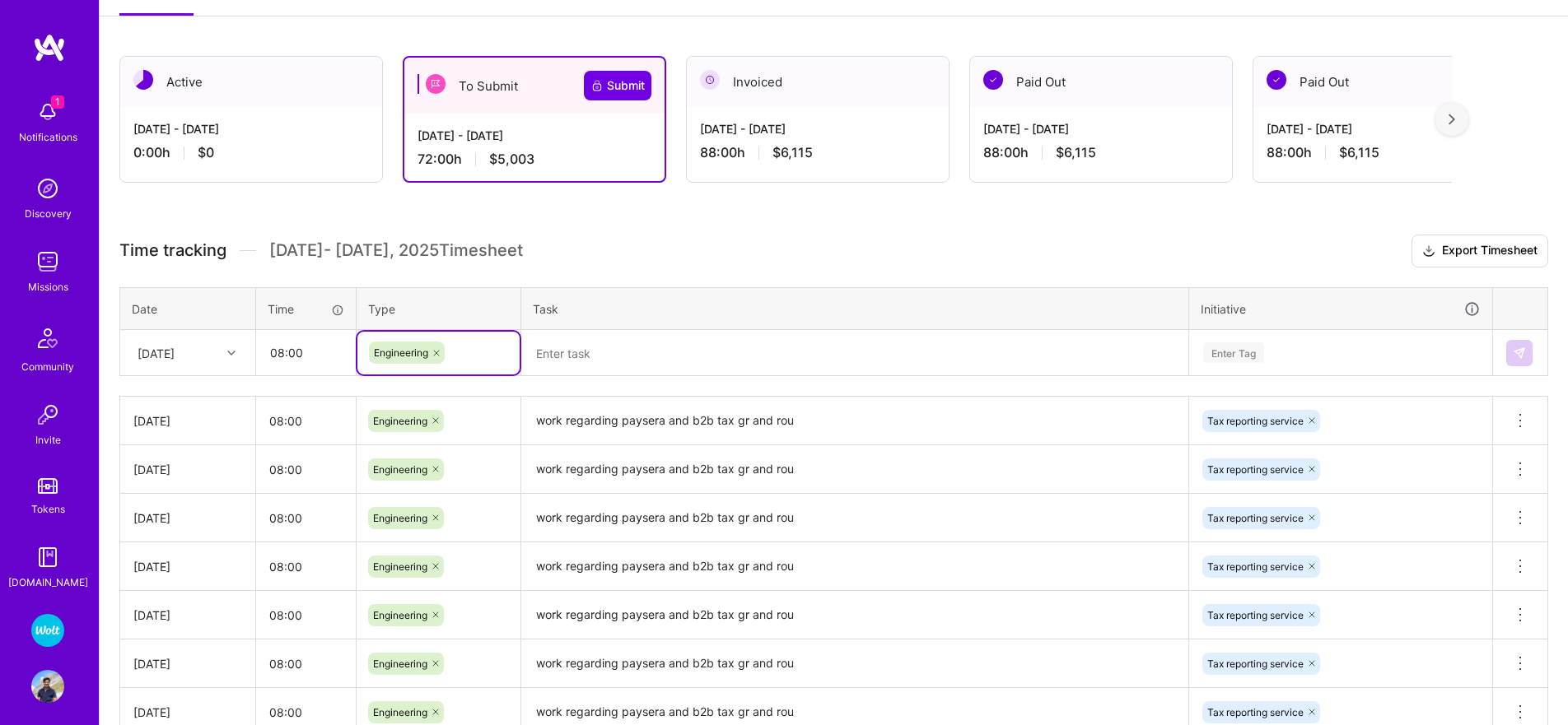
click at [587, 360] on textarea at bounding box center [854, 353] width 663 height 43
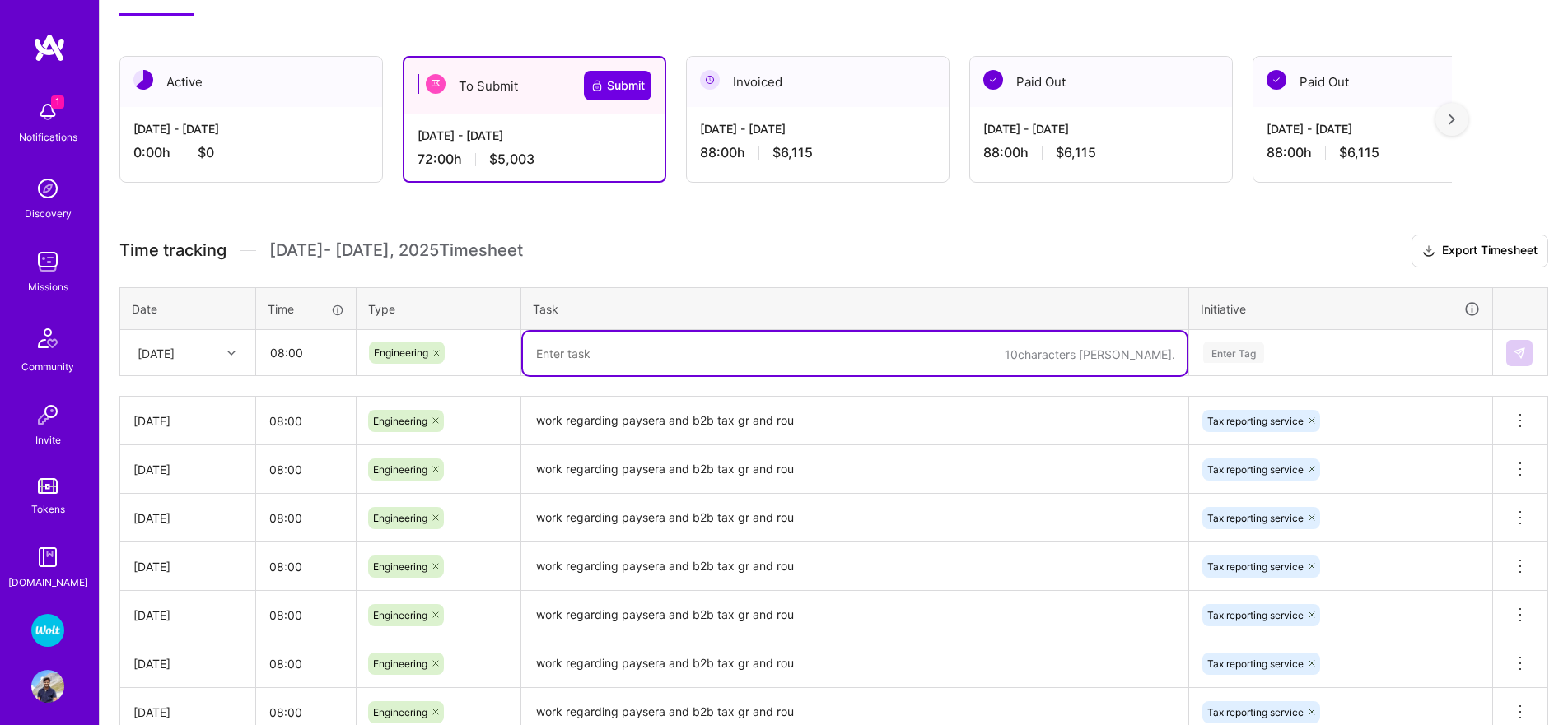
click at [587, 360] on textarea at bounding box center [854, 353] width 663 height 43
drag, startPoint x: 587, startPoint y: 360, endPoint x: 600, endPoint y: 373, distance: 18.4
click at [586, 360] on textarea at bounding box center [854, 353] width 663 height 43
paste textarea "08:00"
click at [591, 421] on textarea "work regarding paysera and b2b tax gr and rou" at bounding box center [854, 420] width 663 height 45
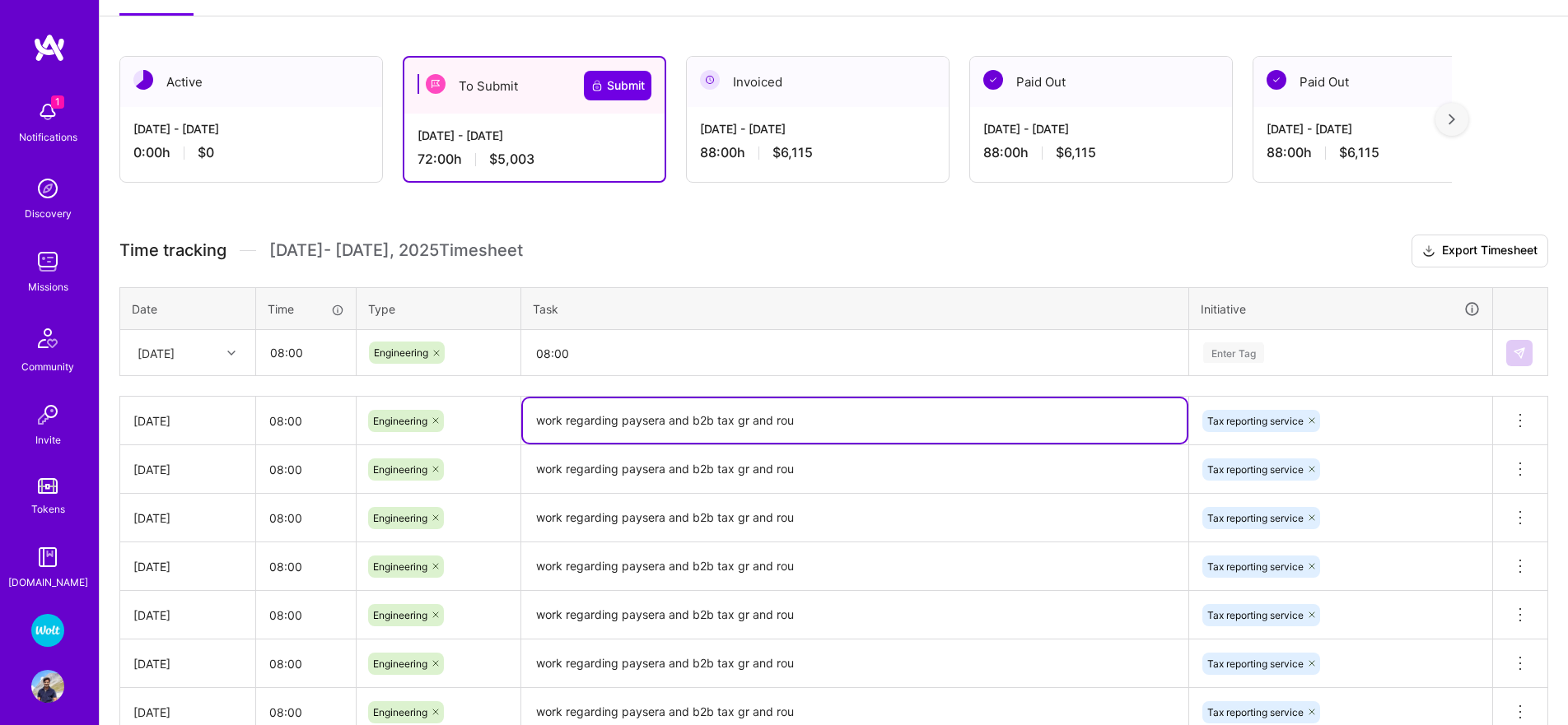
click at [592, 421] on textarea "work regarding paysera and b2b tax gr and rou" at bounding box center [854, 420] width 663 height 44
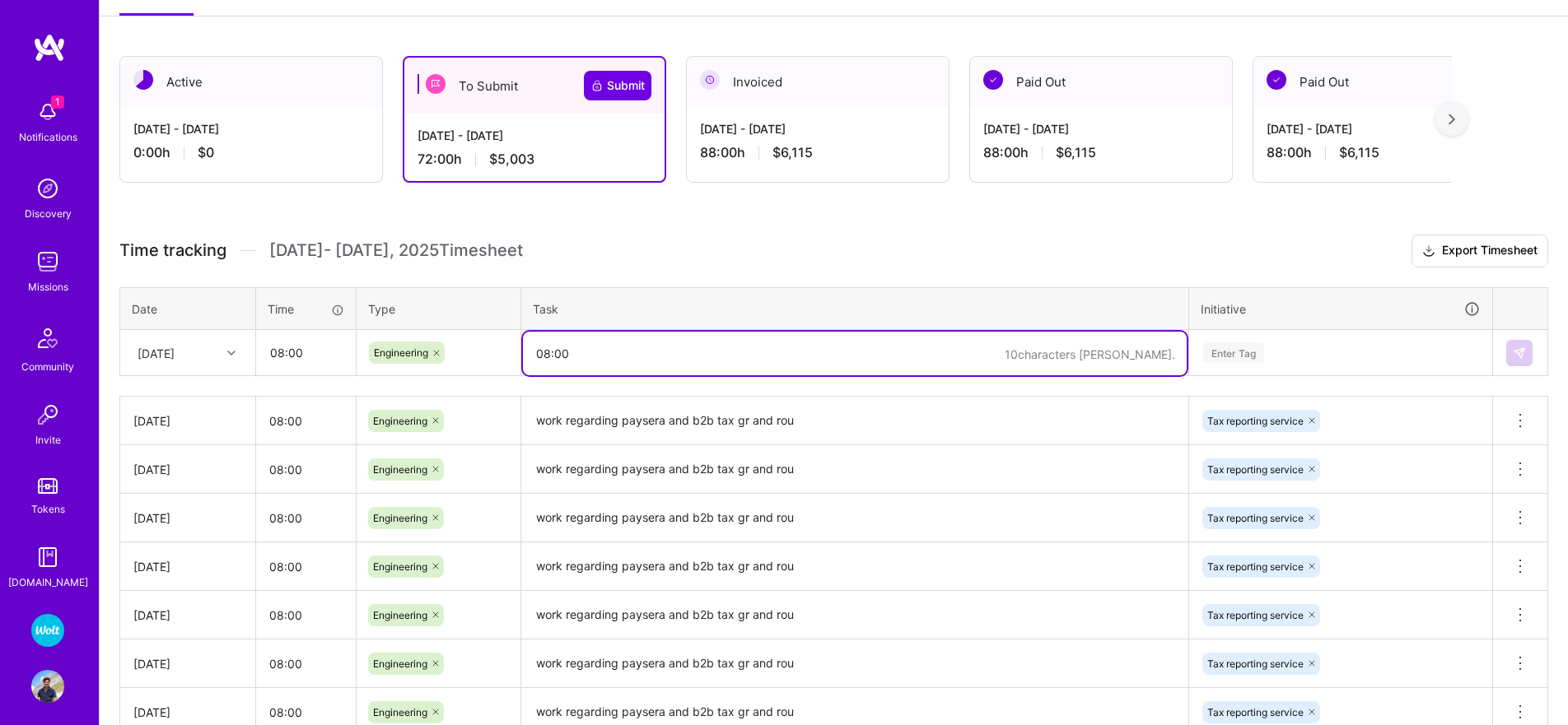
click at [540, 351] on textarea "08:00" at bounding box center [854, 353] width 663 height 43
paste textarea "work regarding paysera and b2b tax gr and rou"
type textarea "work regarding paysera and b2b tax gr and rou"
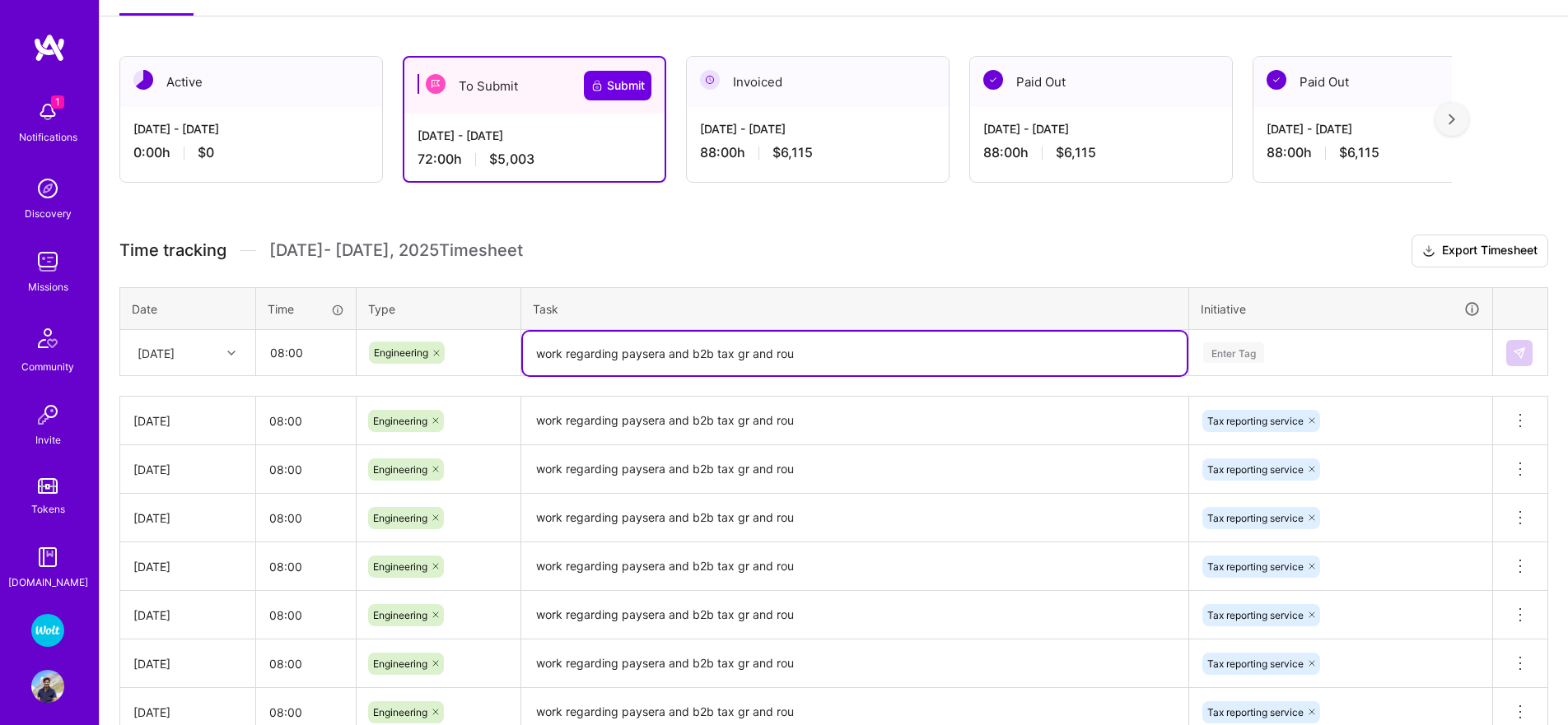
click at [1220, 354] on div "Enter Tag" at bounding box center [1233, 353] width 61 height 26
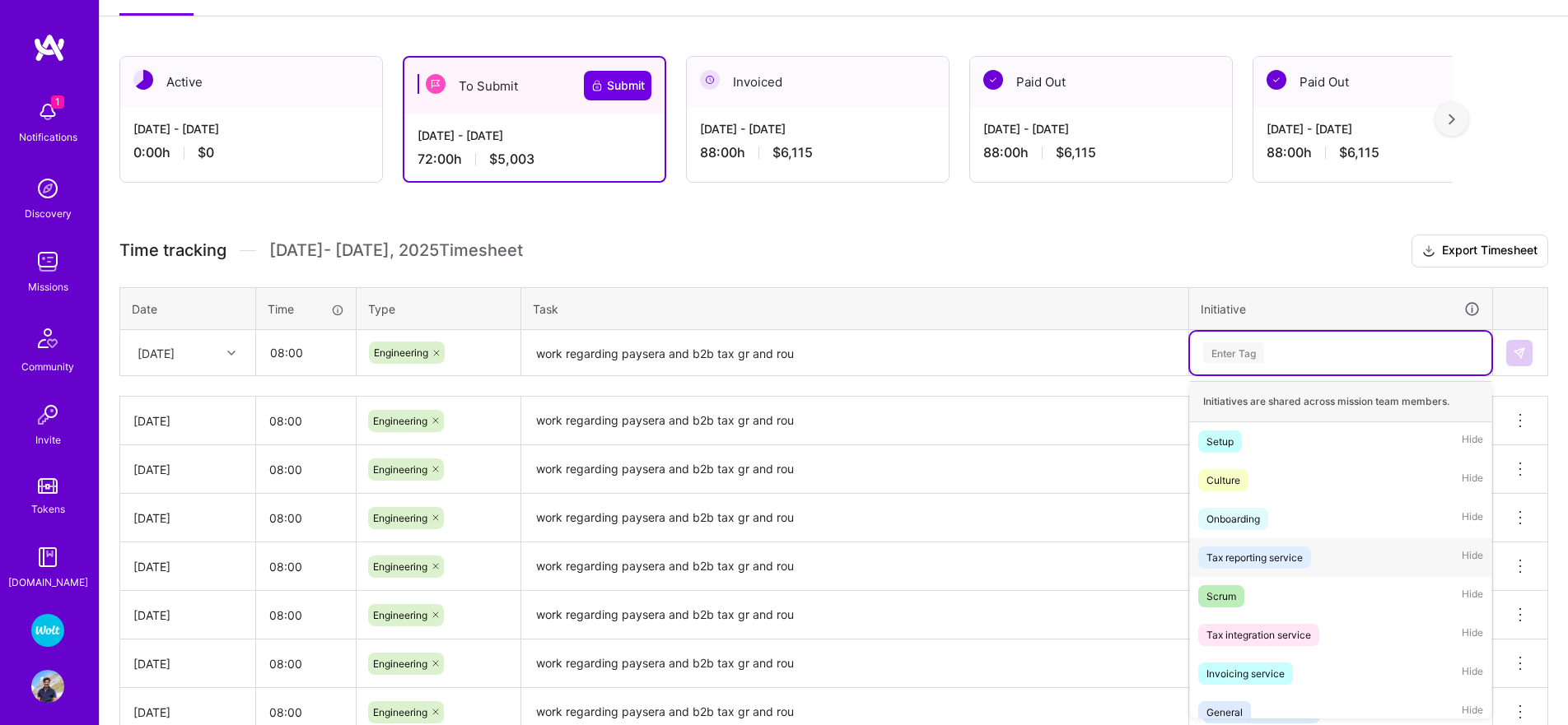
click at [1237, 570] on div "Tax reporting service Hide" at bounding box center [1340, 558] width 301 height 39
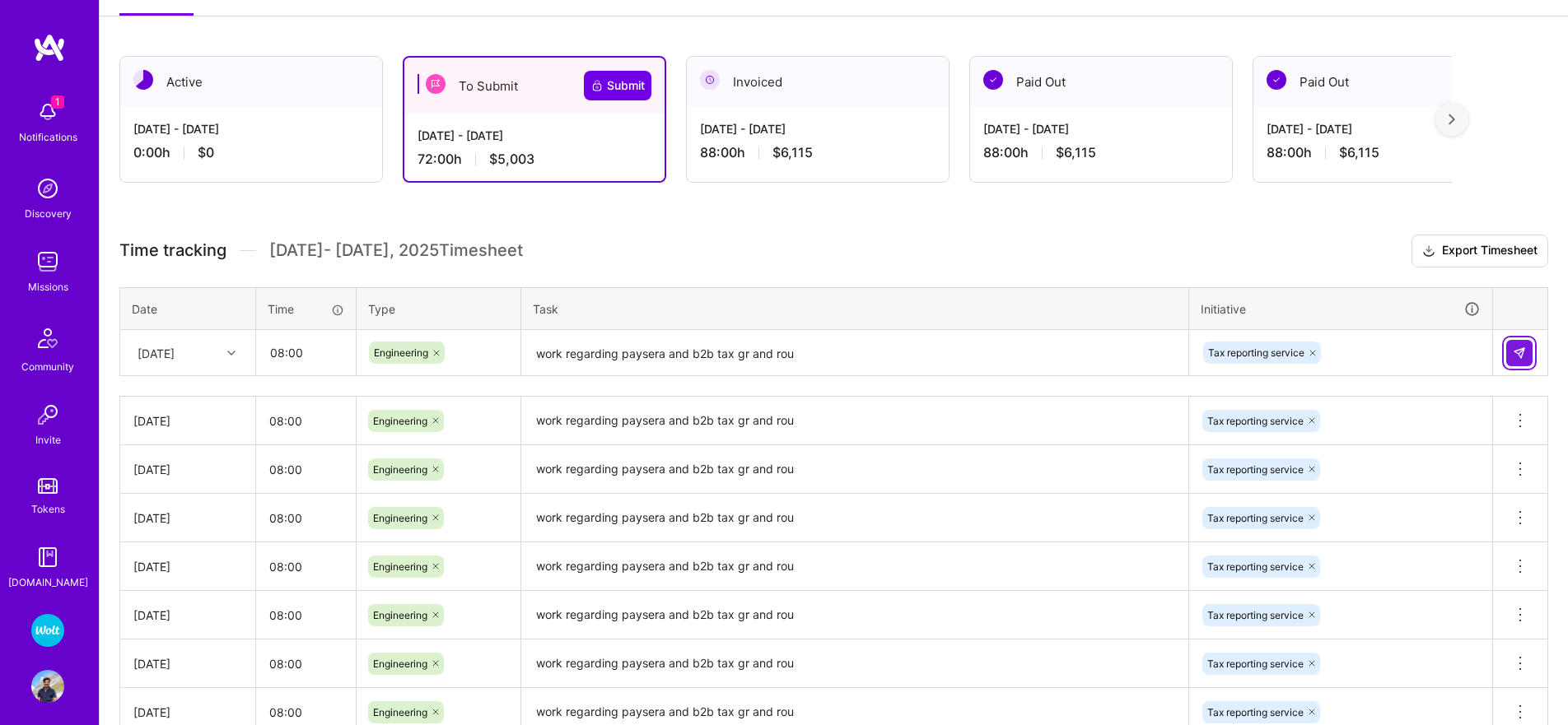
click at [1508, 352] on button at bounding box center [1518, 353] width 27 height 27
click at [199, 346] on div "[DATE]" at bounding box center [174, 353] width 91 height 28
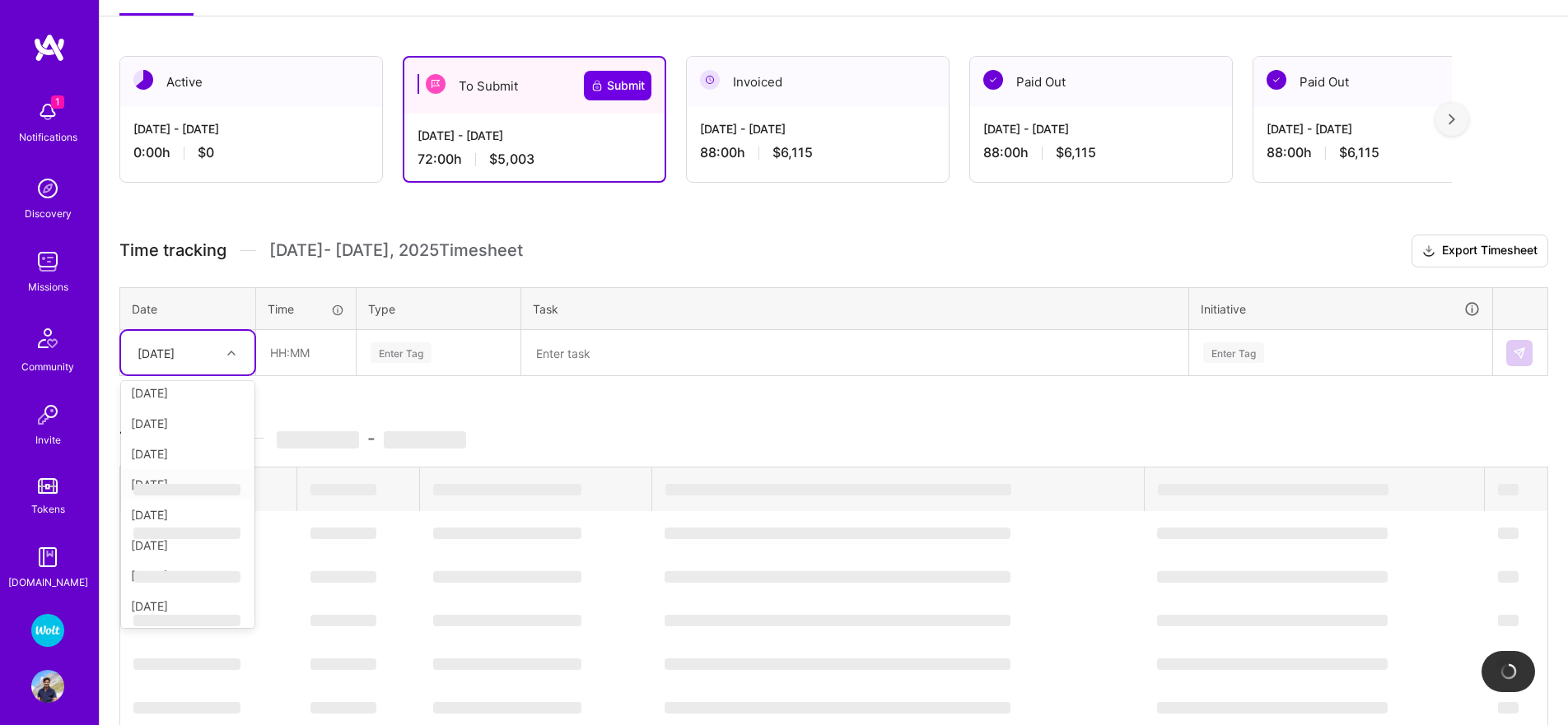
scroll to position [10, 0]
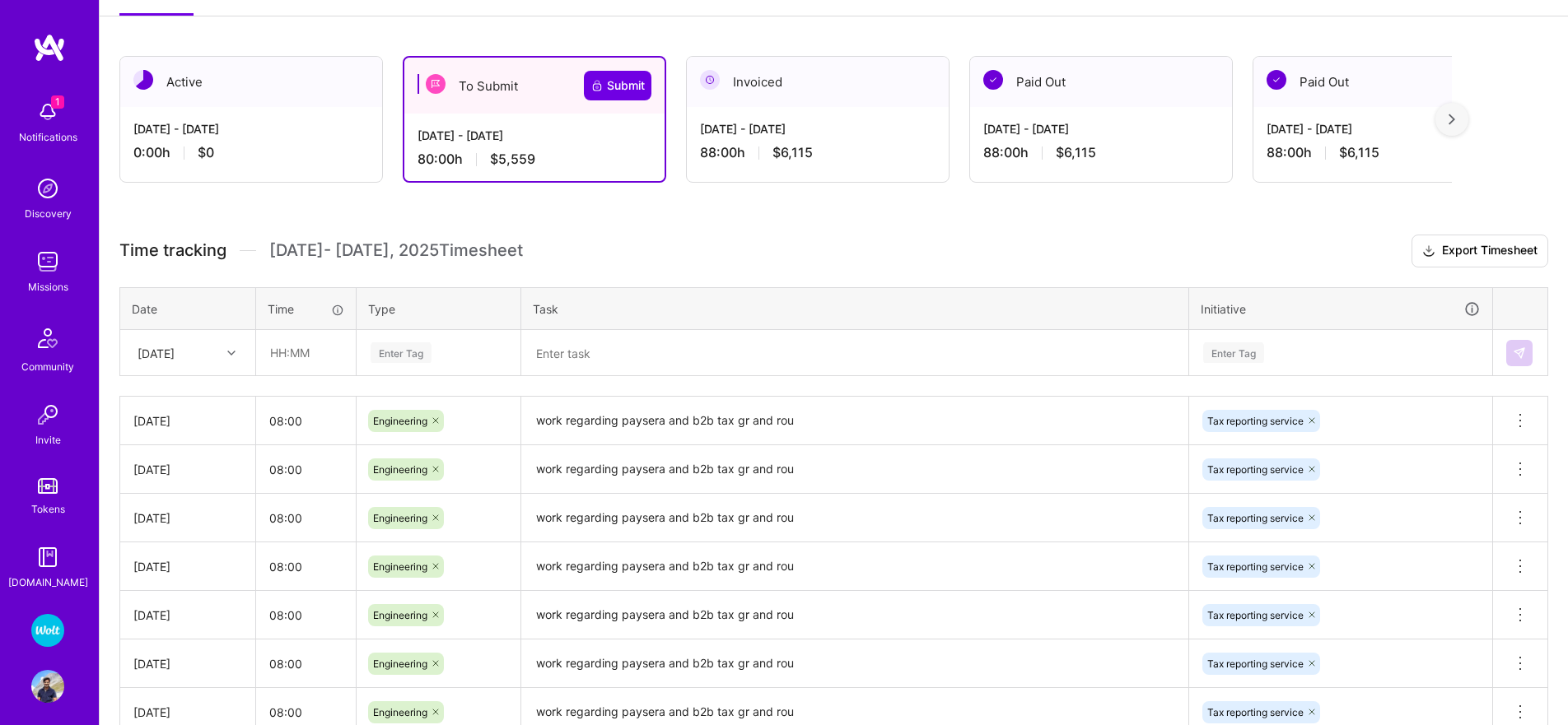
click at [242, 274] on div "Time tracking [DATE] - [DATE] Timesheet Export Timesheet Date Time Type Task In…" at bounding box center [834, 581] width 1428 height 692
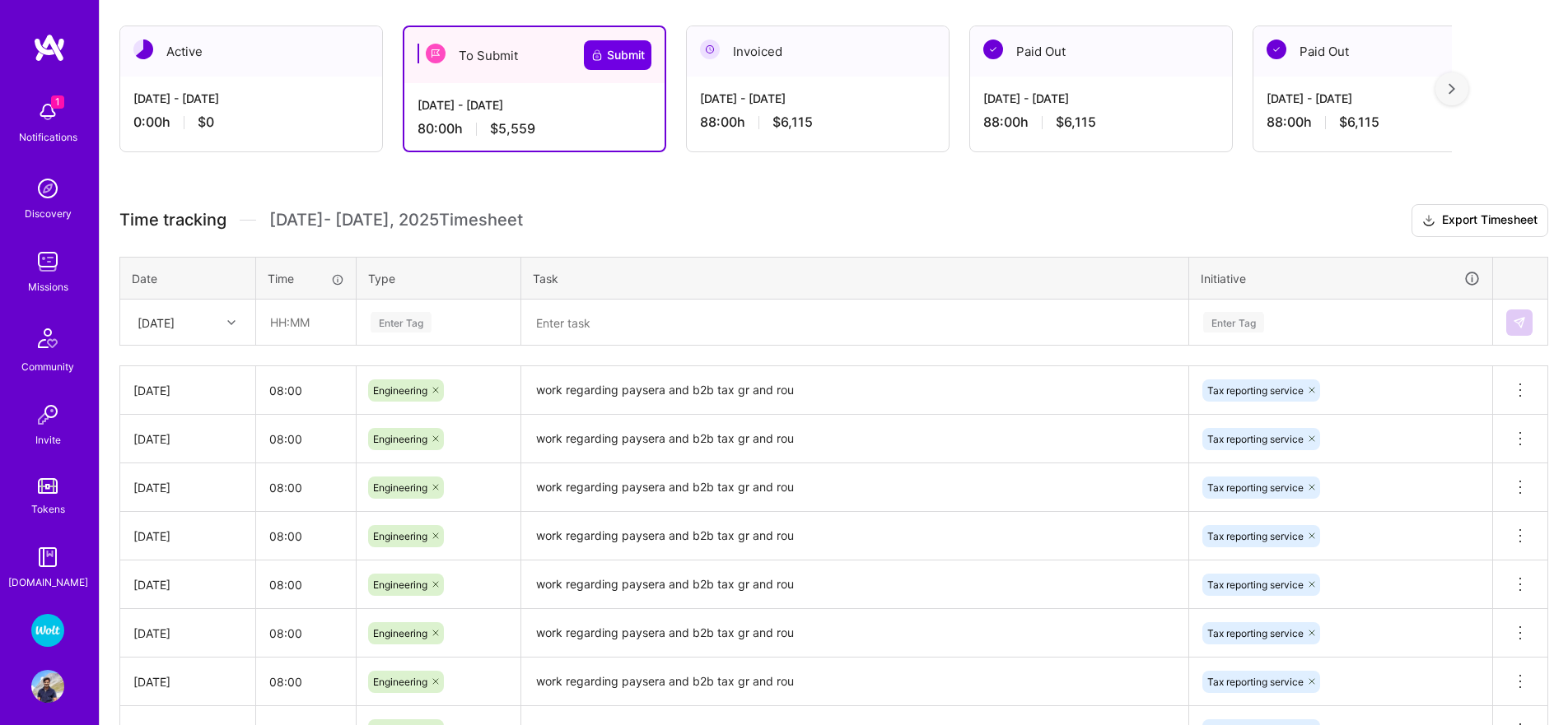
scroll to position [253, 0]
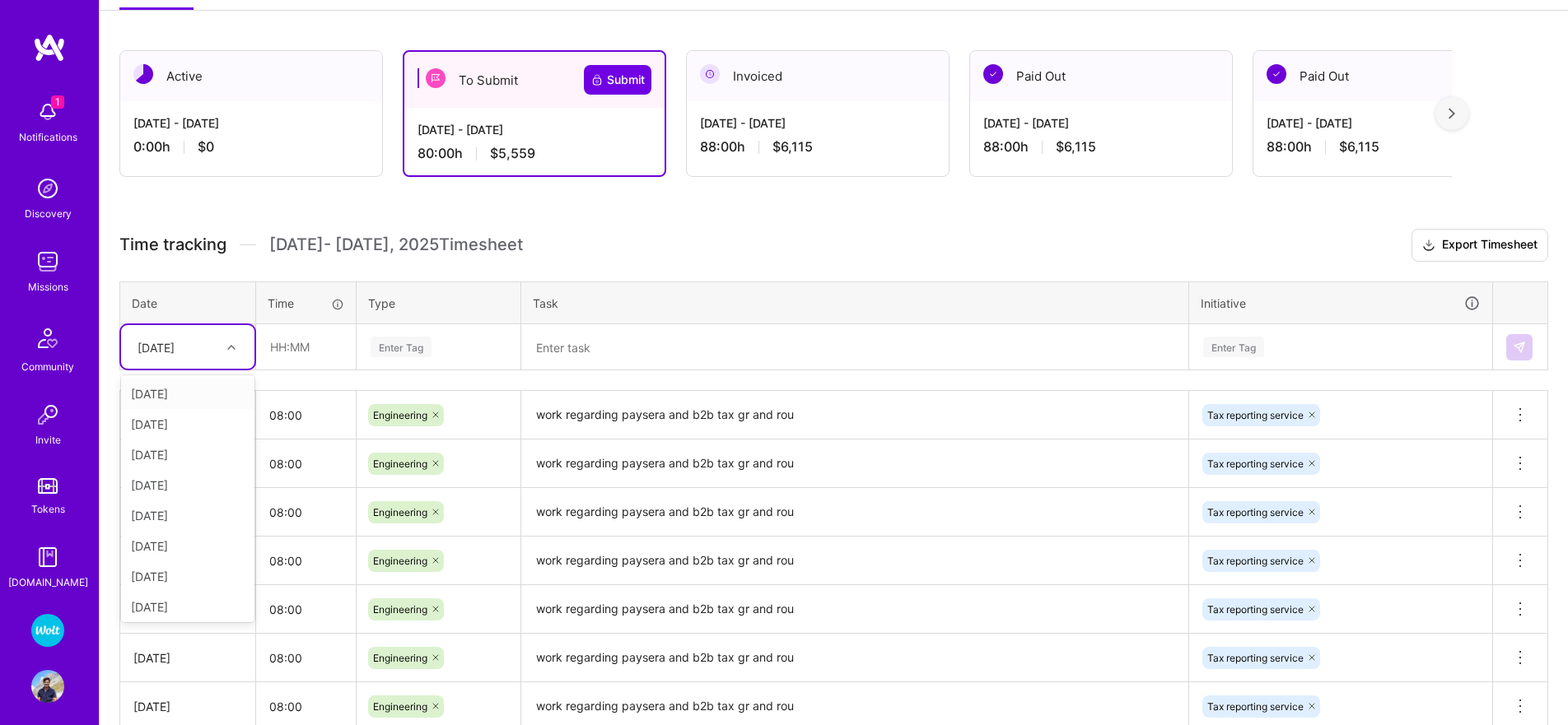
click at [175, 350] on div "[DATE]" at bounding box center [156, 347] width 37 height 17
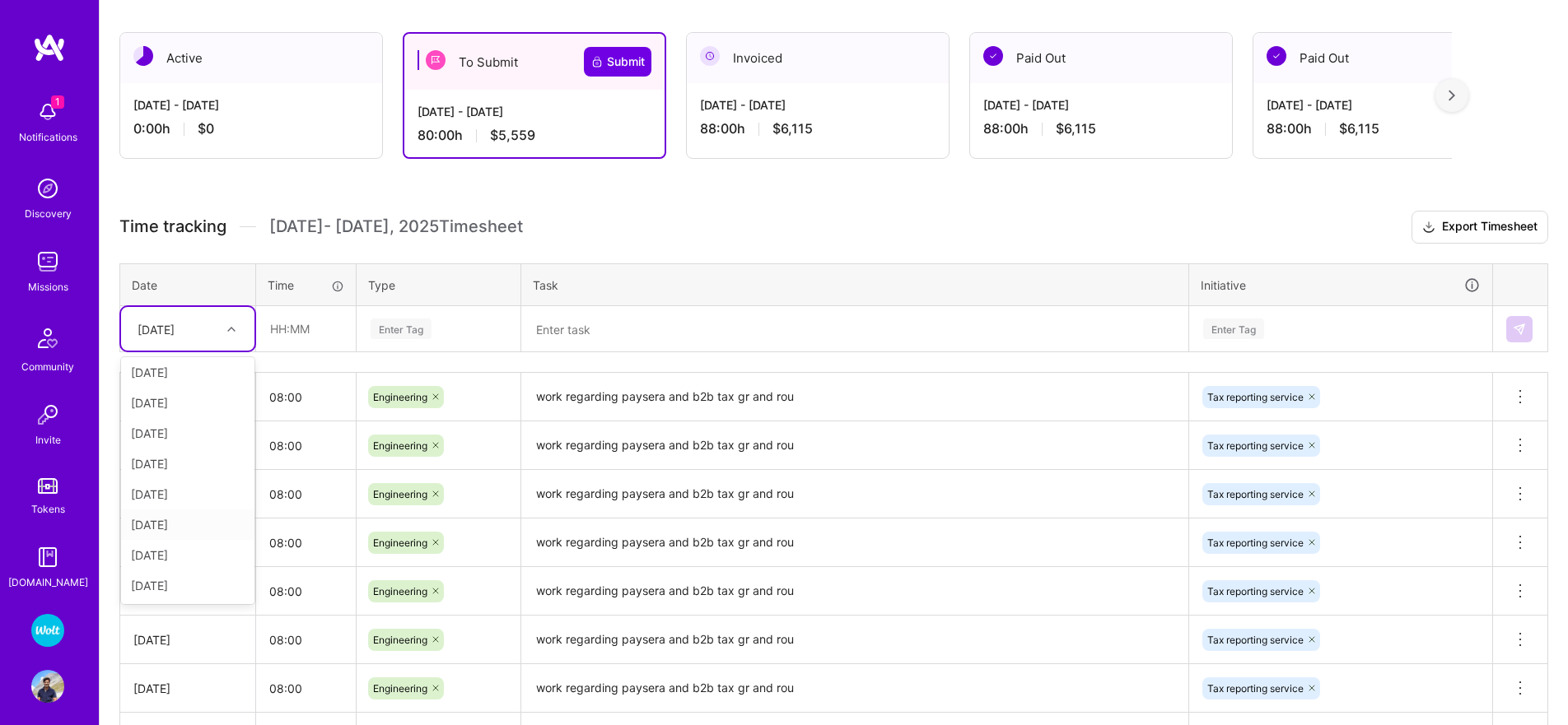
click at [357, 468] on td "Engineering" at bounding box center [438, 445] width 165 height 49
drag, startPoint x: 179, startPoint y: 310, endPoint x: 179, endPoint y: 319, distance: 9.0
click at [179, 310] on div "[DATE]" at bounding box center [188, 327] width 133 height 43
drag, startPoint x: 664, startPoint y: 262, endPoint x: 678, endPoint y: 328, distance: 67.5
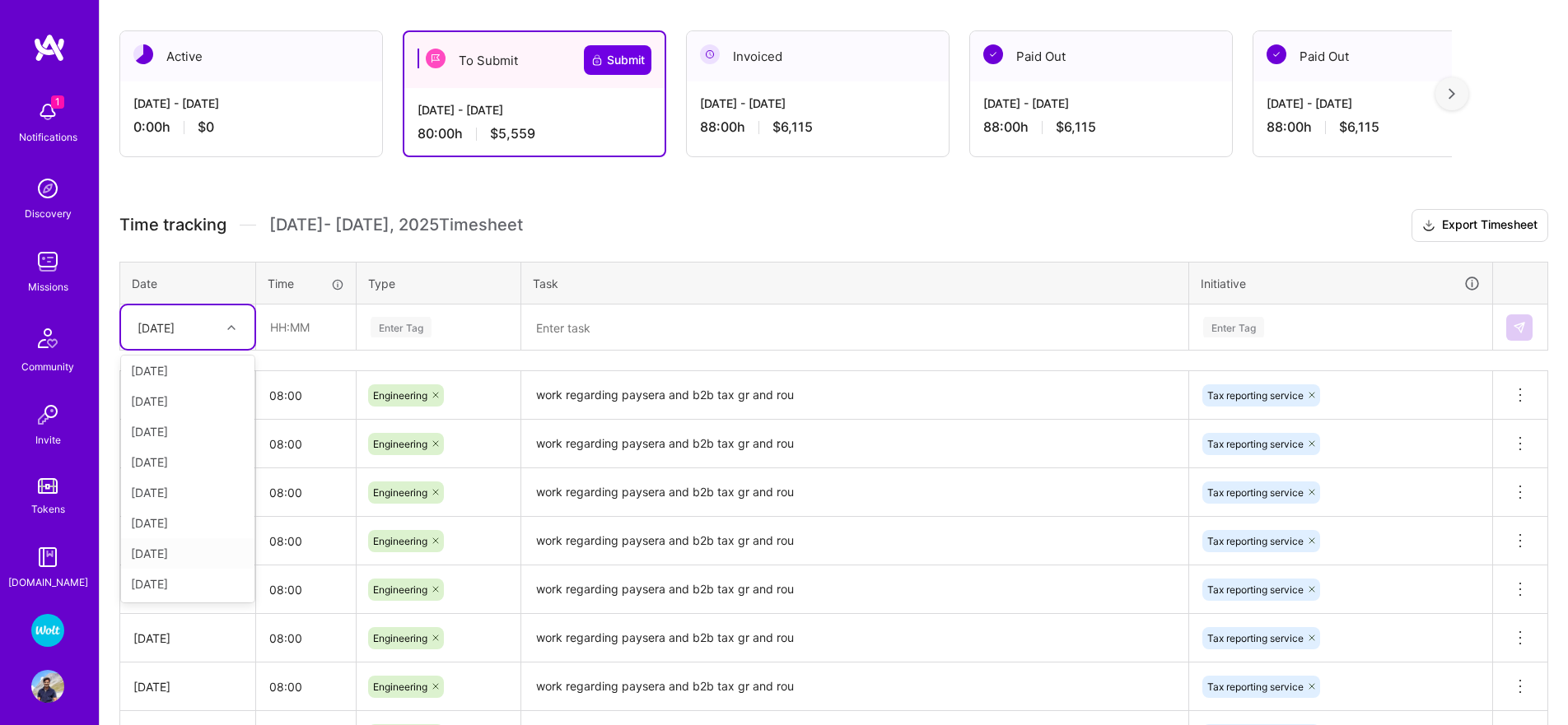
click at [664, 262] on th "Task" at bounding box center [855, 283] width 668 height 43
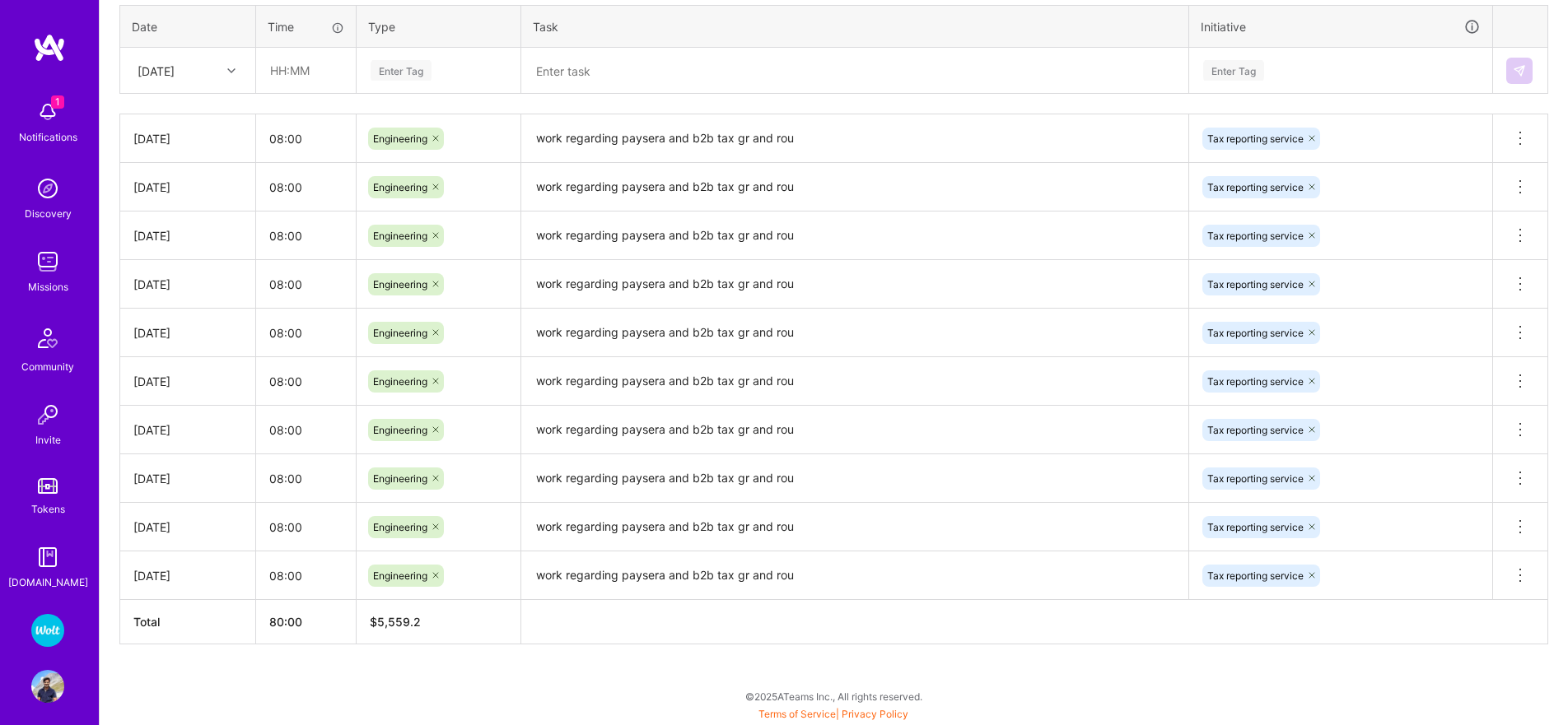
scroll to position [0, 0]
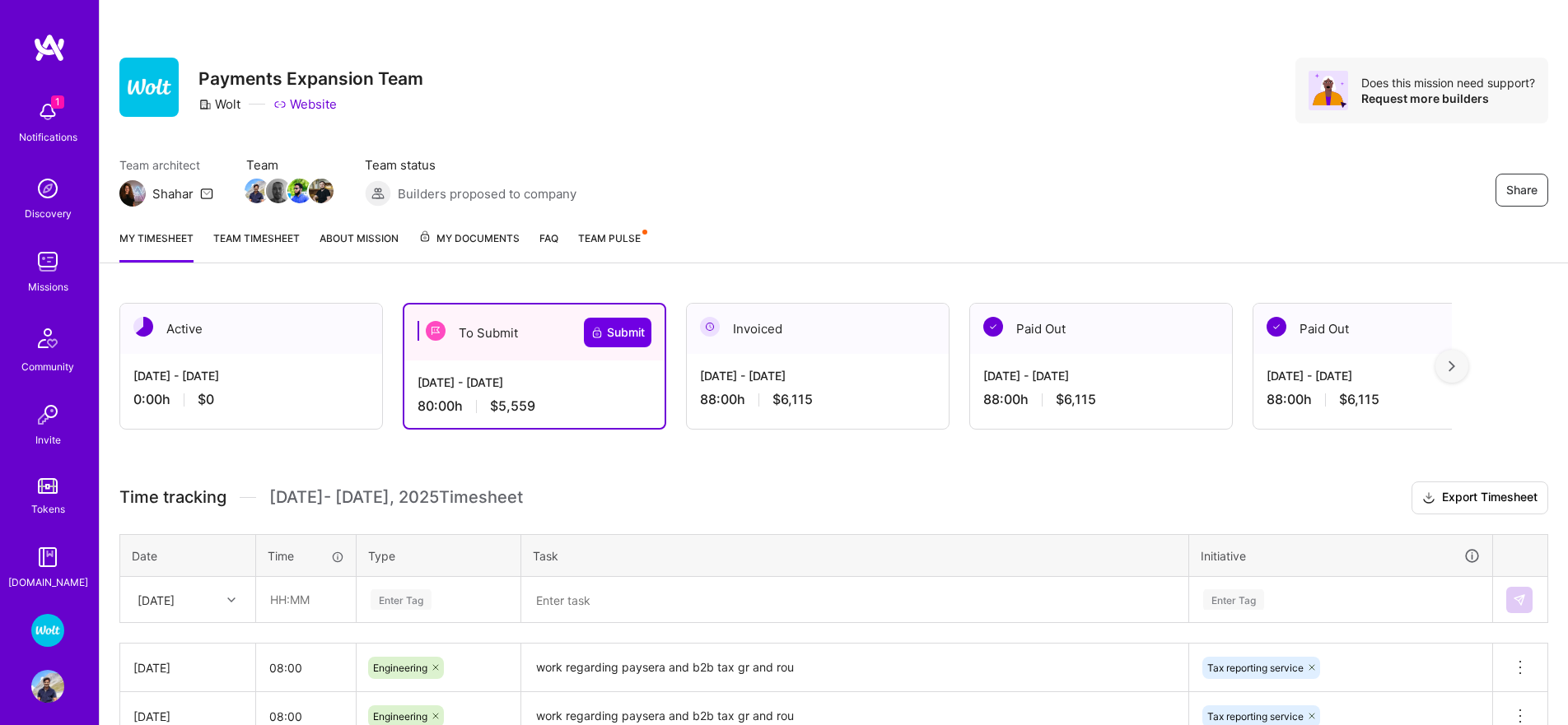
click at [794, 357] on div "[DATE] - [DATE] 88:00 h $6,115" at bounding box center [817, 387] width 262 height 67
click at [622, 328] on span "Submit" at bounding box center [617, 333] width 54 height 17
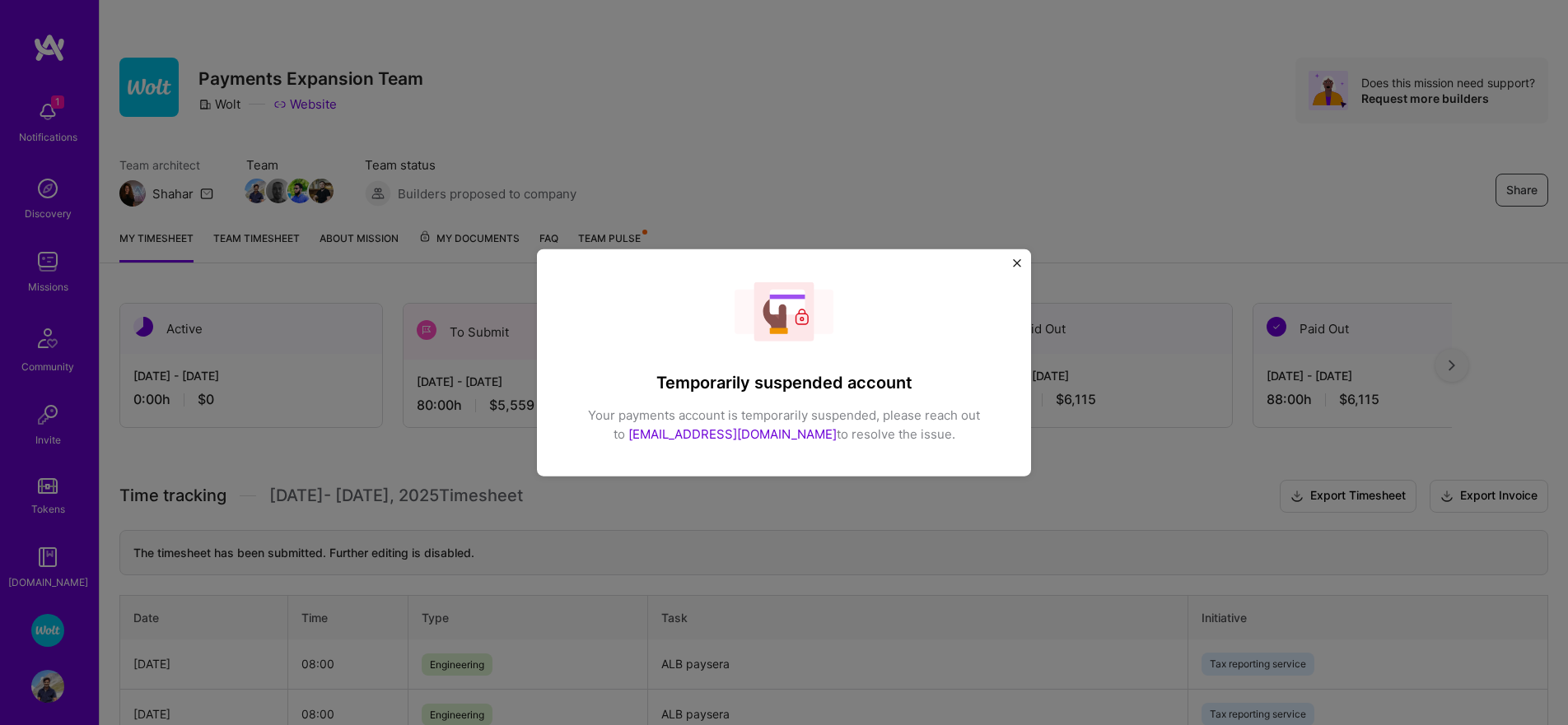
drag, startPoint x: 679, startPoint y: 414, endPoint x: 932, endPoint y: 438, distance: 254.1
click at [934, 434] on div "Your payments account is temporarily suspended, please reach out to [EMAIL_ADDR…" at bounding box center [784, 425] width 403 height 37
click at [932, 438] on div "Your payments account is temporarily suspended, please reach out to [EMAIL_ADDR…" at bounding box center [784, 425] width 403 height 37
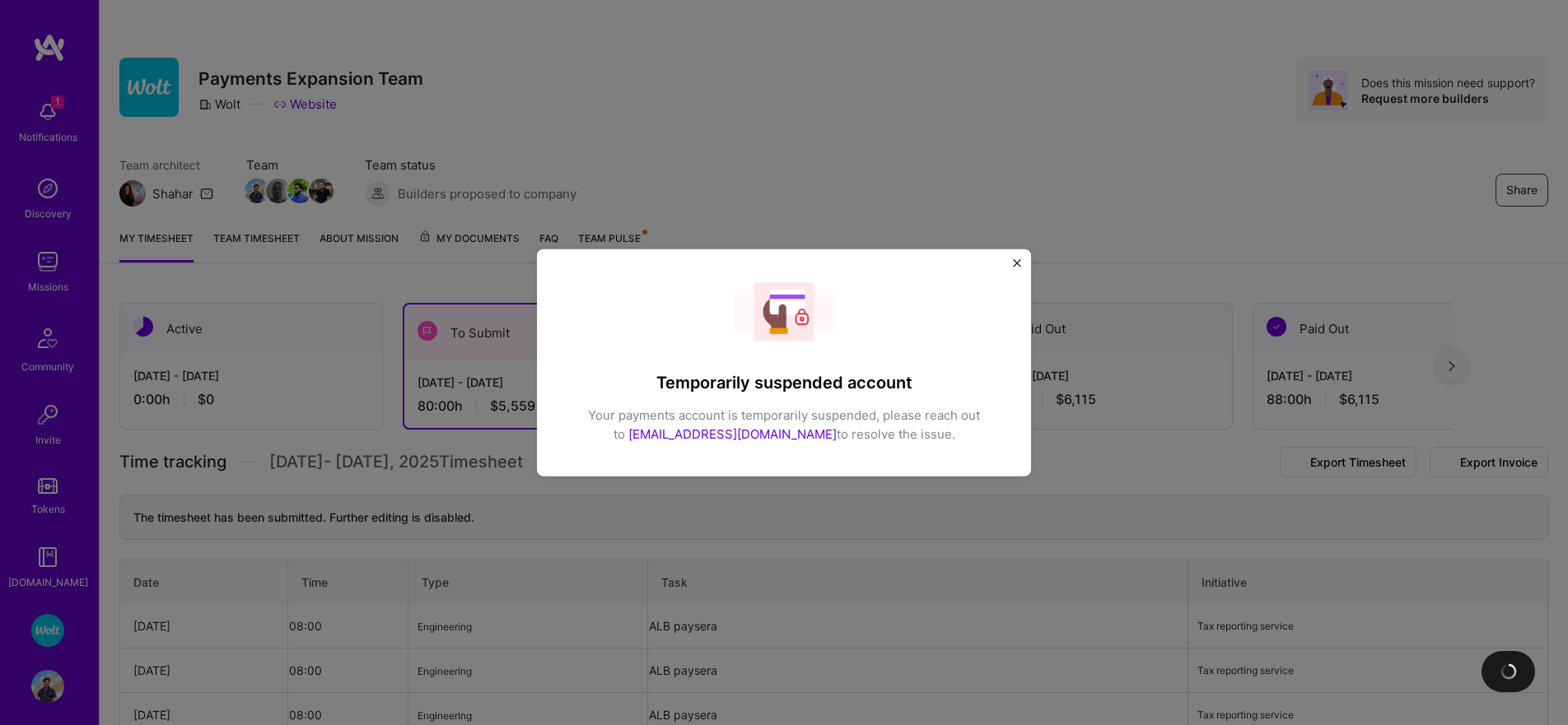
drag, startPoint x: 765, startPoint y: 428, endPoint x: 567, endPoint y: 410, distance: 198.8
click at [567, 410] on div "Temporarily suspended account Your payments account is temporarily suspended, p…" at bounding box center [784, 362] width 467 height 201
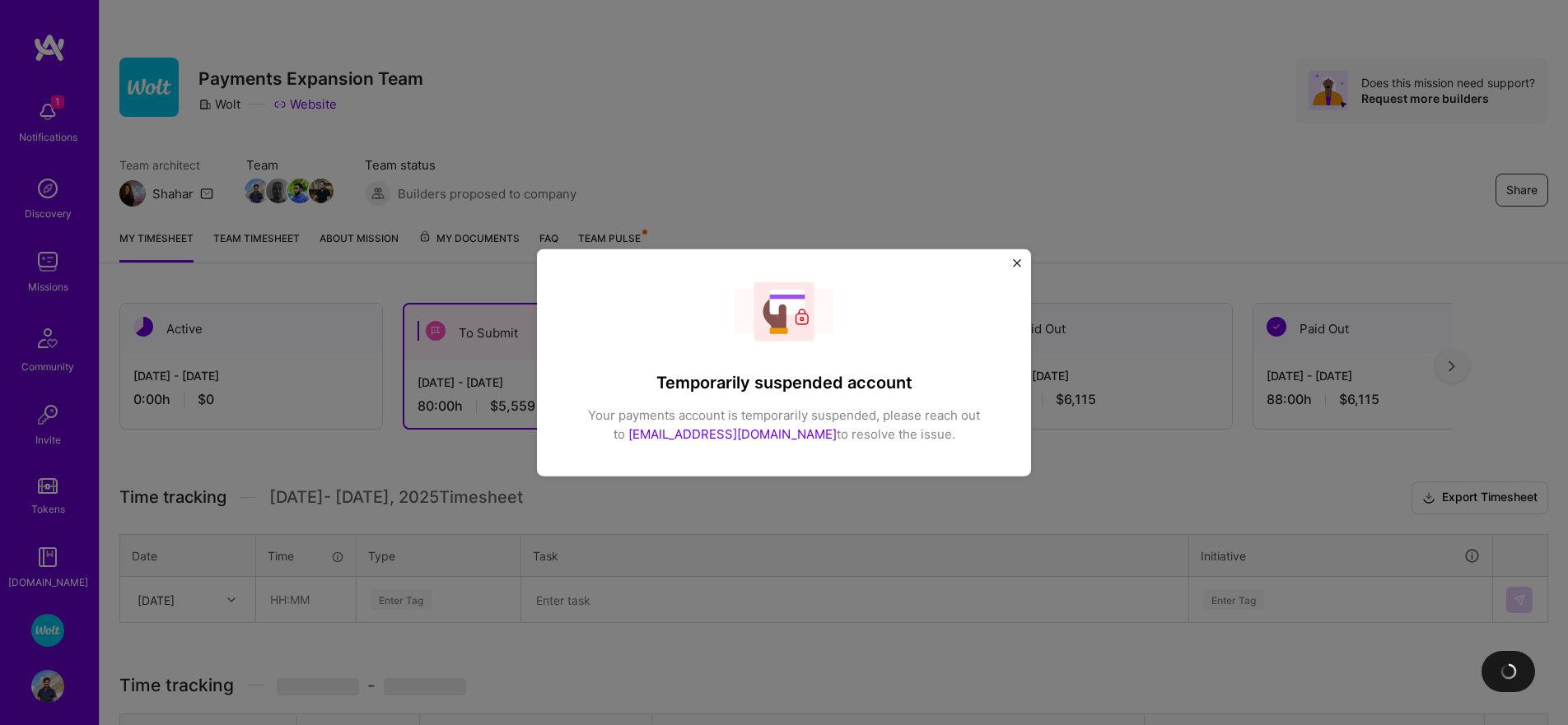
copy div "Your payments account is temporarily suspended, please reach out to [EMAIL_ADDR…"
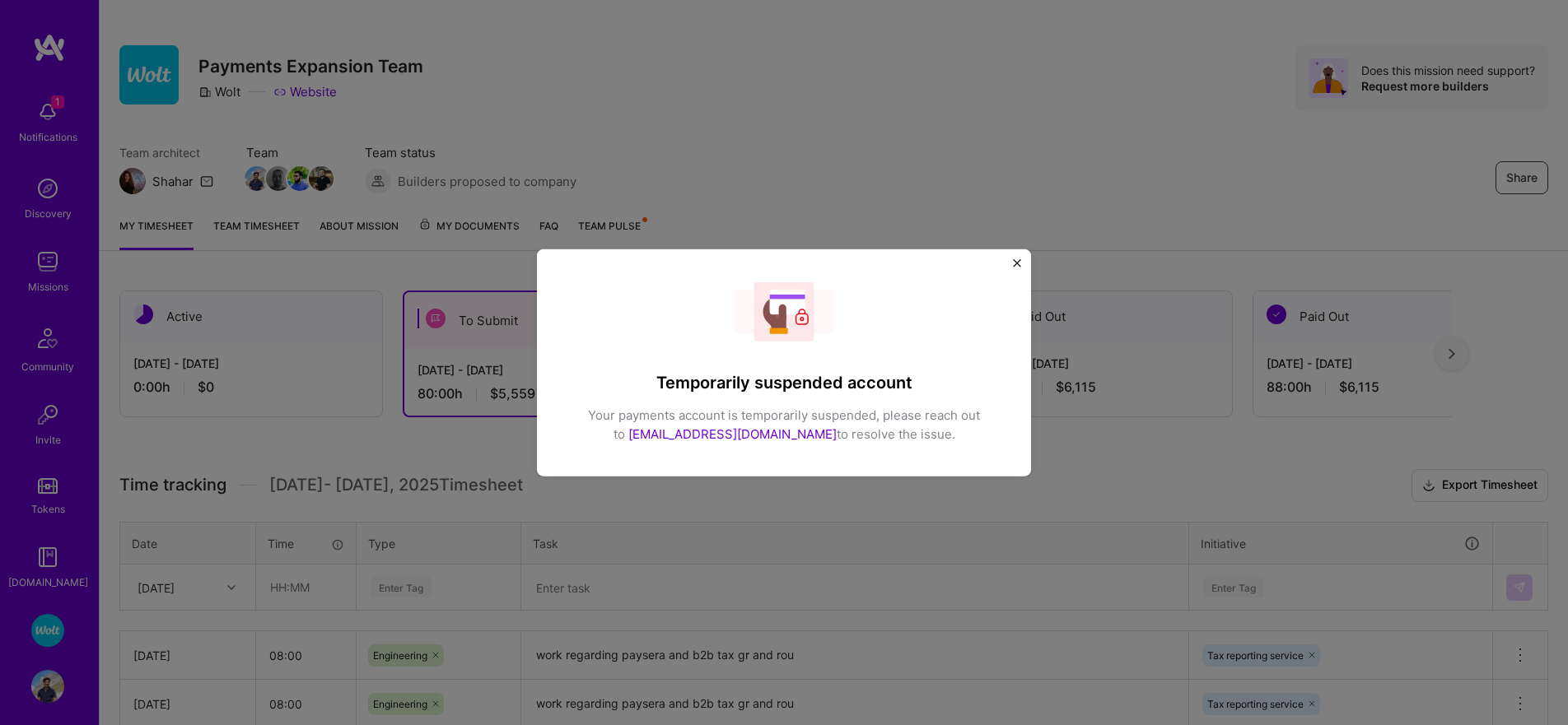
scroll to position [15, 0]
click at [1015, 262] on img "Close" at bounding box center [1017, 262] width 8 height 8
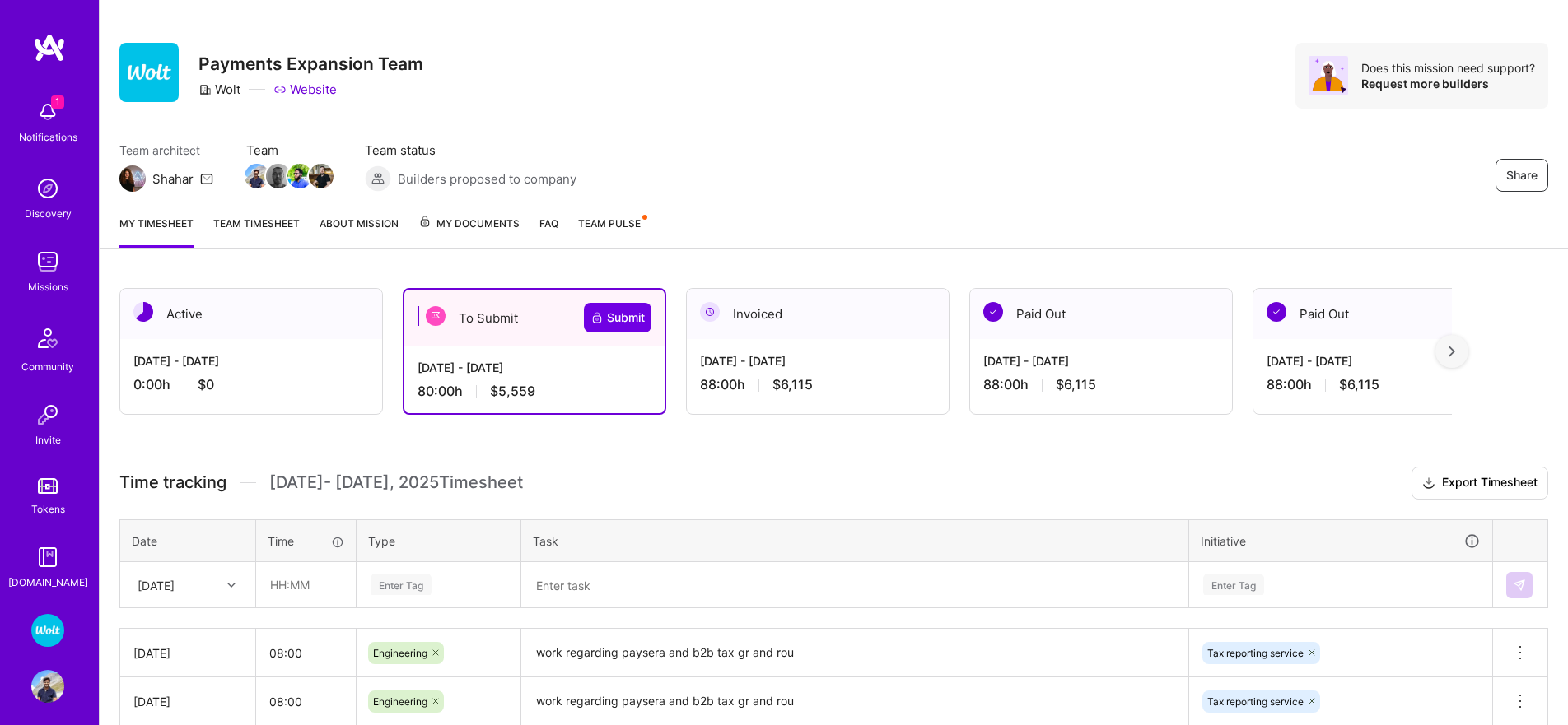
scroll to position [14, 0]
click at [610, 328] on button "Submit" at bounding box center [617, 318] width 67 height 29
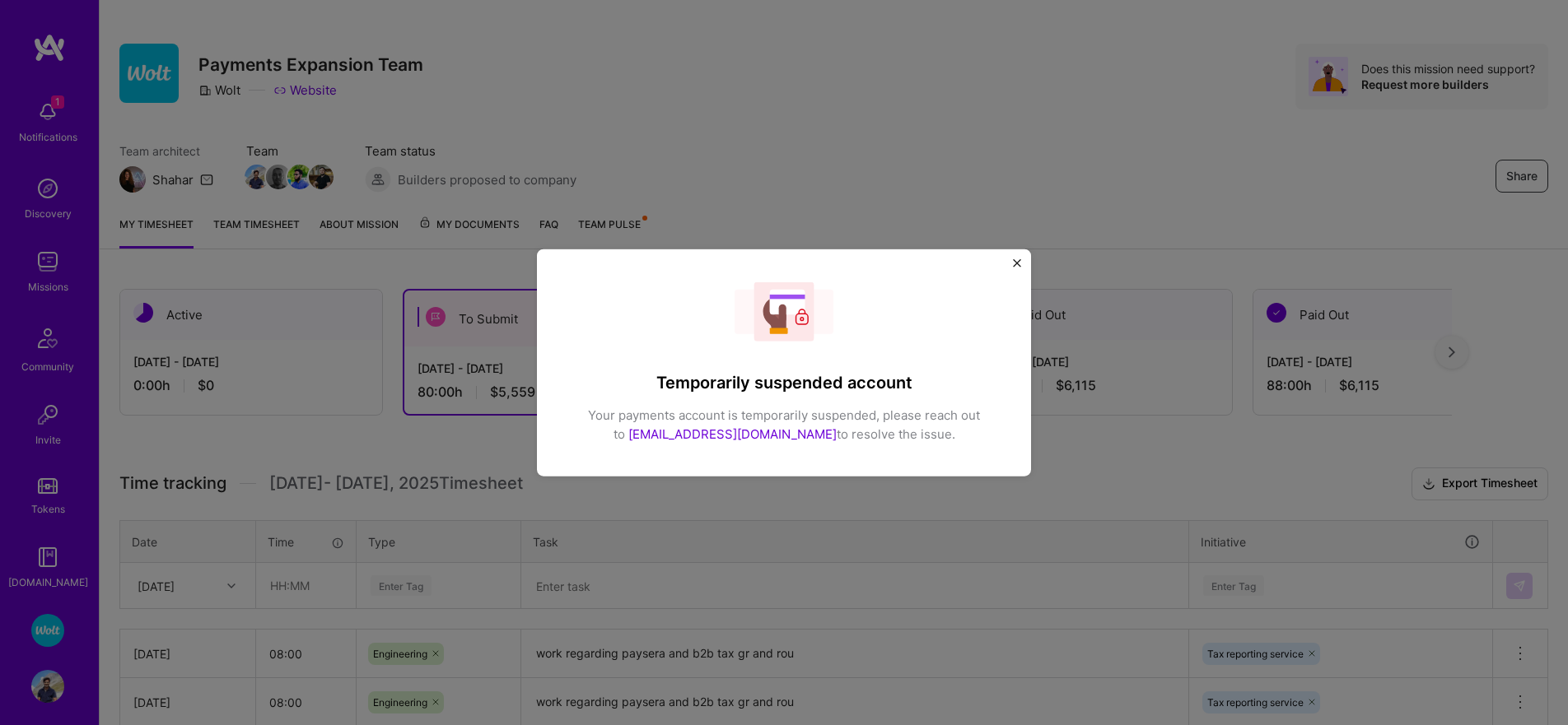
scroll to position [15, 0]
click at [1015, 268] on button "Close" at bounding box center [1017, 267] width 8 height 17
